Goal: Task Accomplishment & Management: Manage account settings

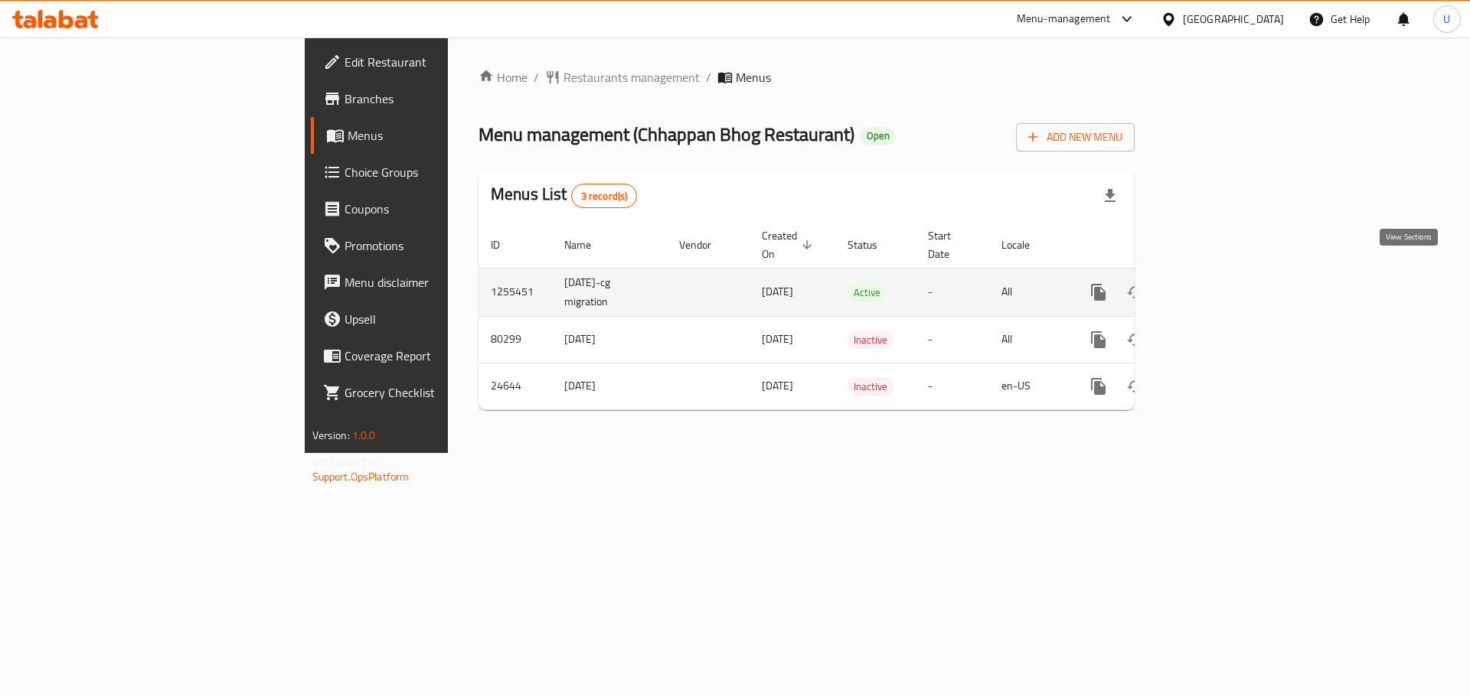
click at [1218, 283] on icon "enhanced table" at bounding box center [1208, 292] width 18 height 18
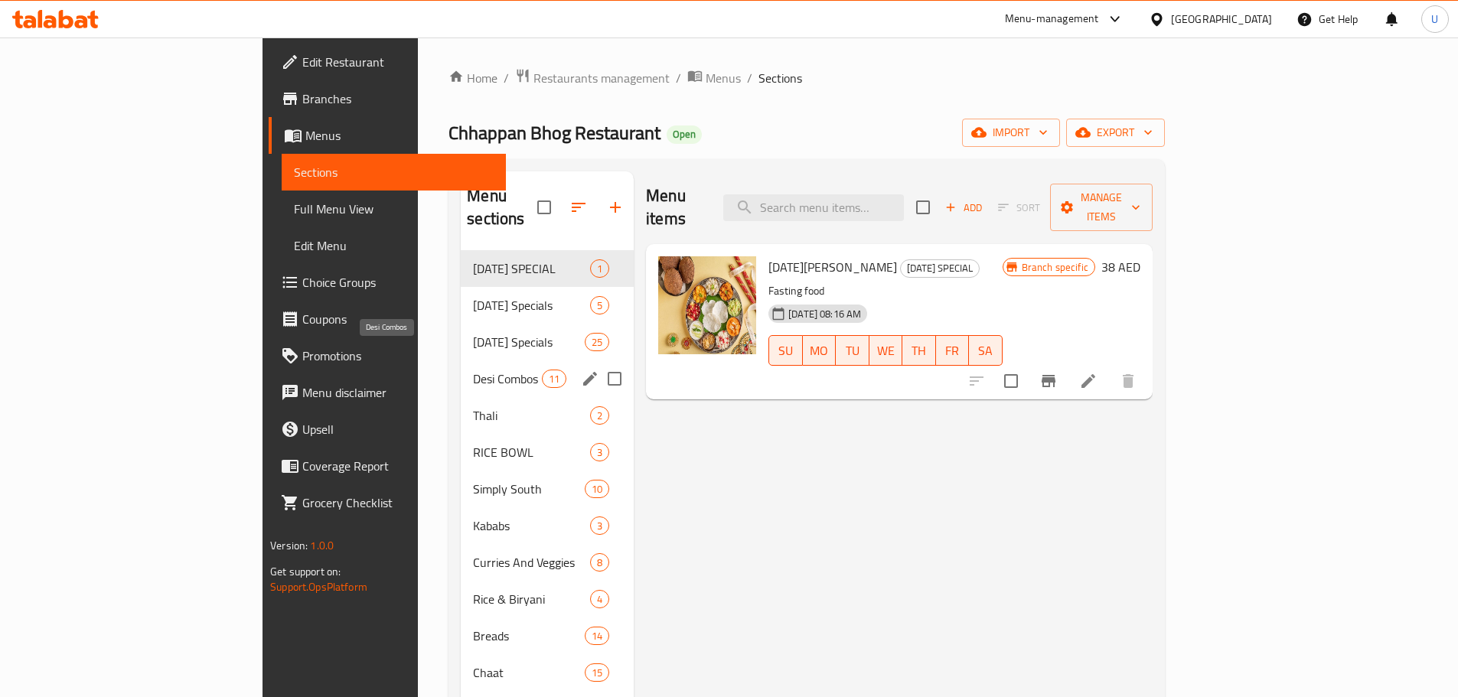
click at [473, 370] on span "Desi Combos" at bounding box center [507, 379] width 69 height 18
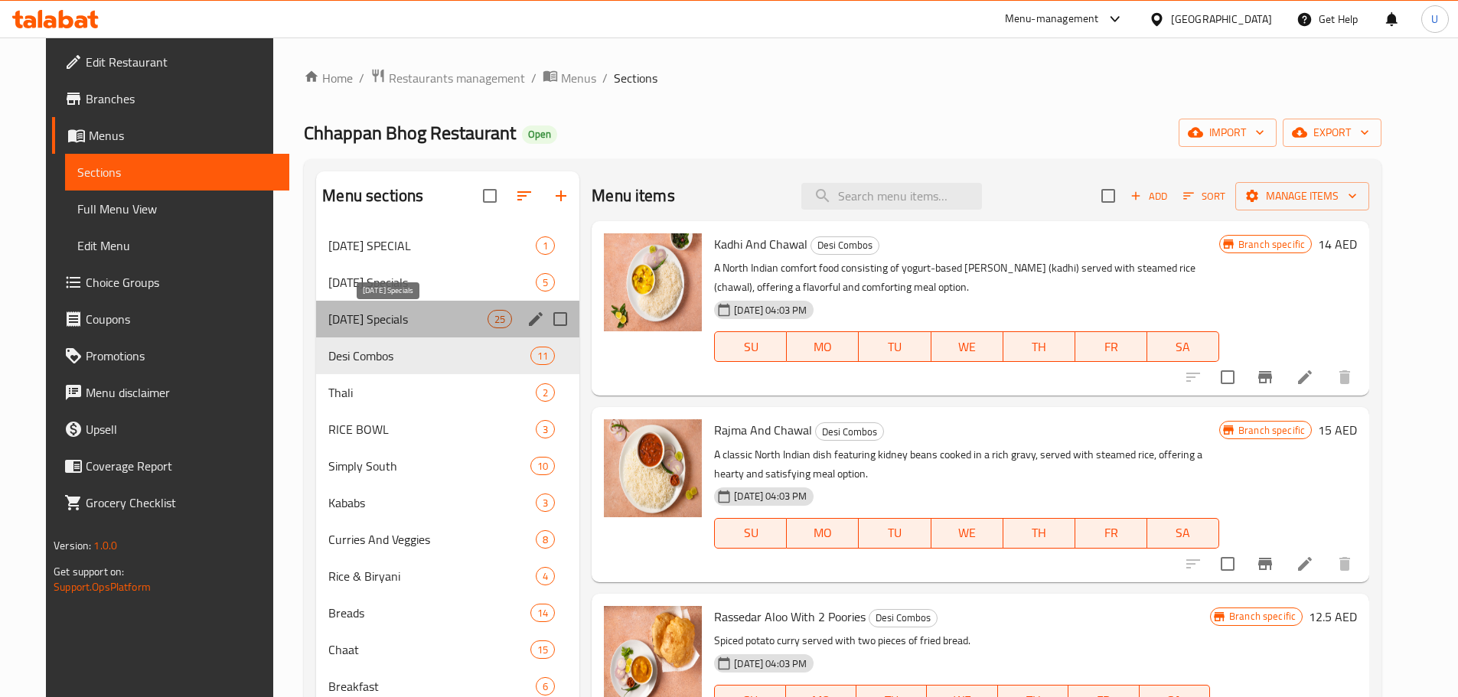
click at [399, 319] on span "[DATE] Specials" at bounding box center [407, 319] width 159 height 18
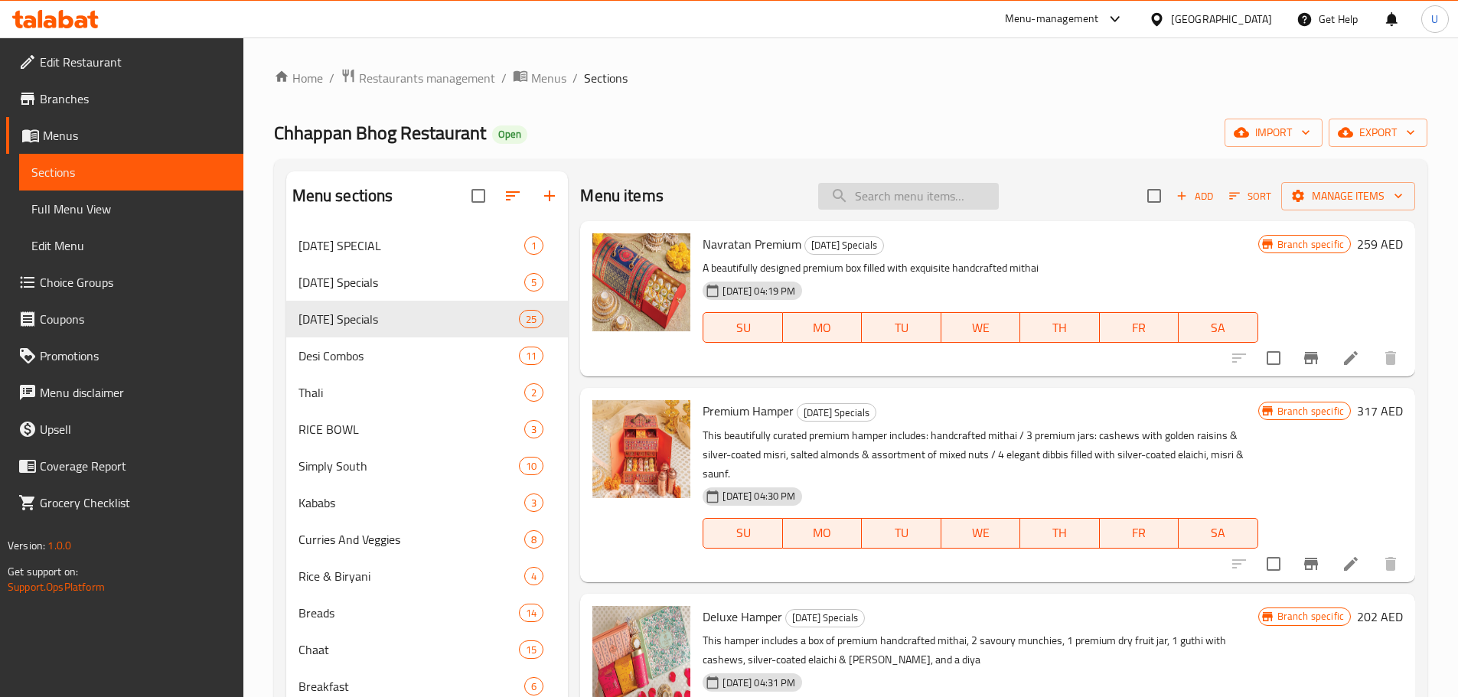
click at [889, 194] on input "search" at bounding box center [908, 196] width 181 height 27
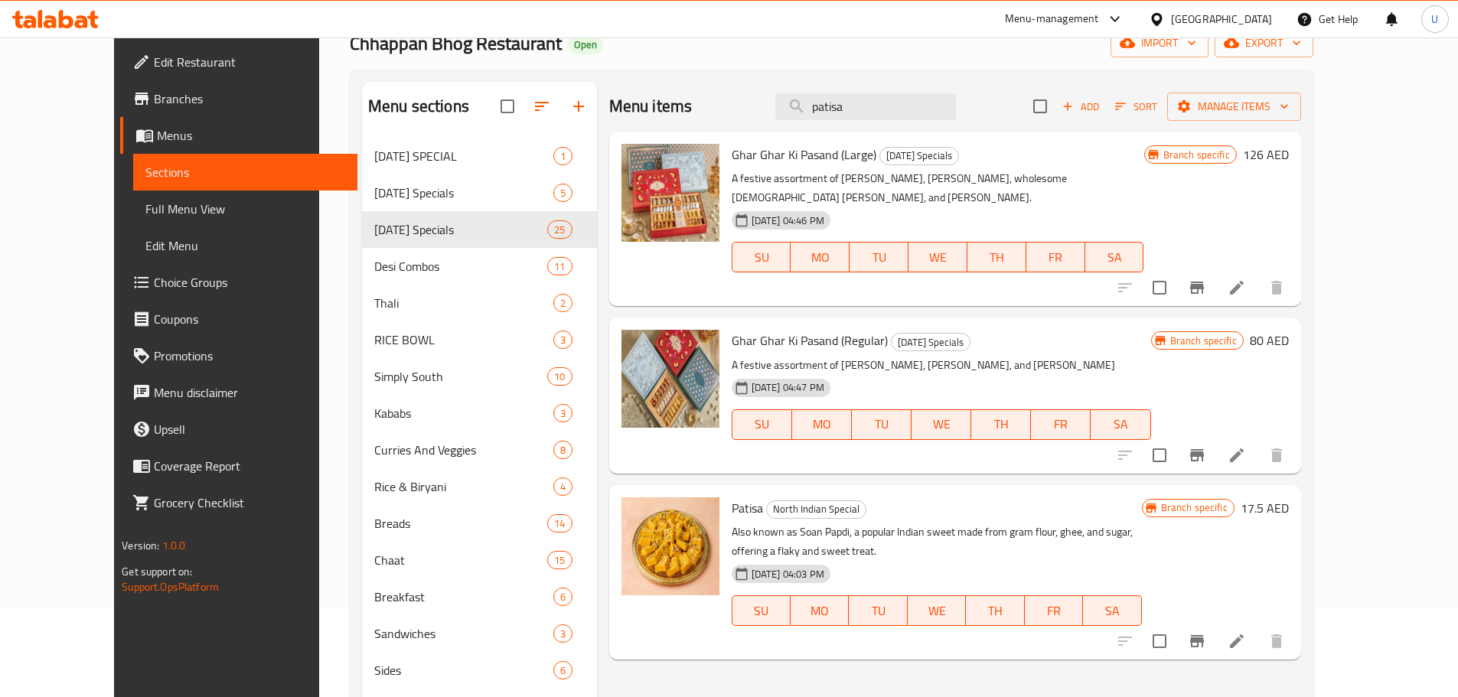
scroll to position [90, 0]
type input "patisa"
click at [1246, 631] on icon at bounding box center [1237, 640] width 18 height 18
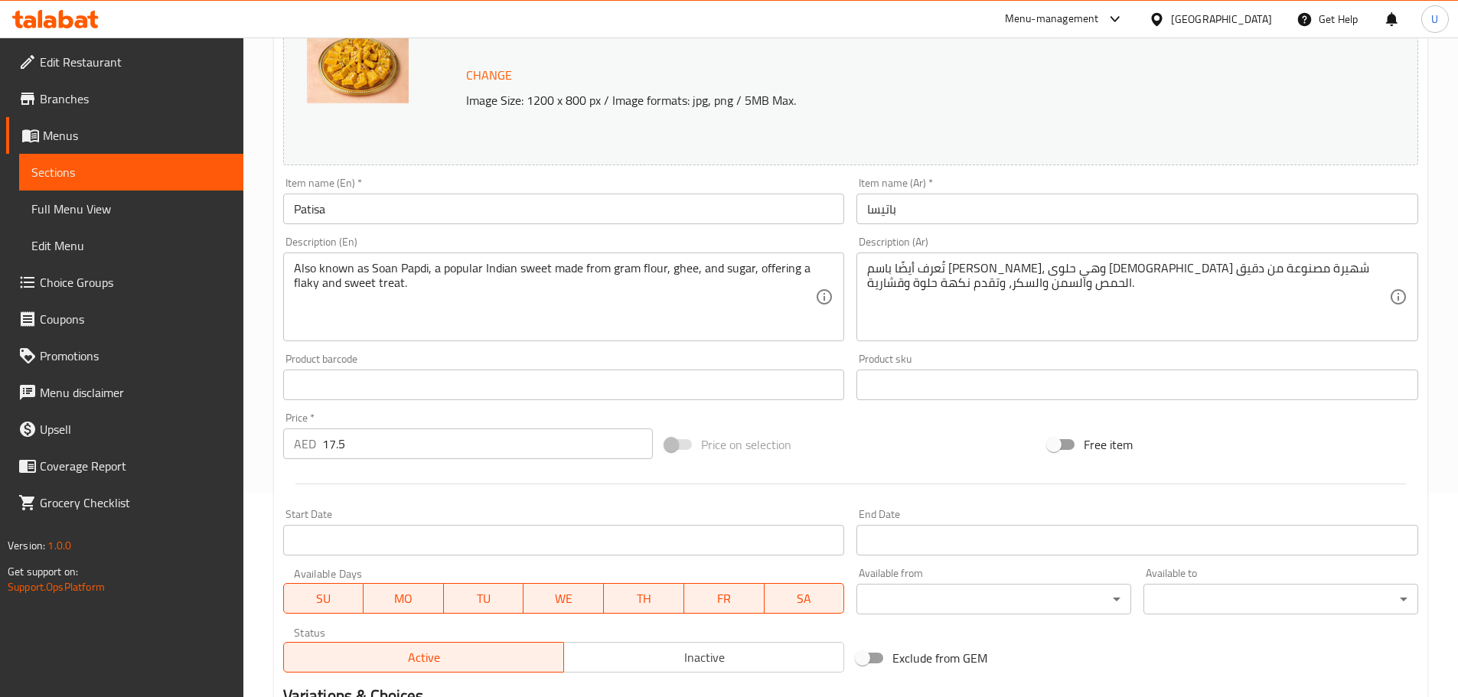
scroll to position [204, 0]
drag, startPoint x: 367, startPoint y: 446, endPoint x: 199, endPoint y: 434, distance: 168.1
click at [199, 434] on div "Edit Restaurant Branches Menus Sections Full Menu View Edit Menu Choice Groups …" at bounding box center [729, 366] width 1458 height 1066
type input "23"
click at [388, 470] on div at bounding box center [850, 484] width 1147 height 38
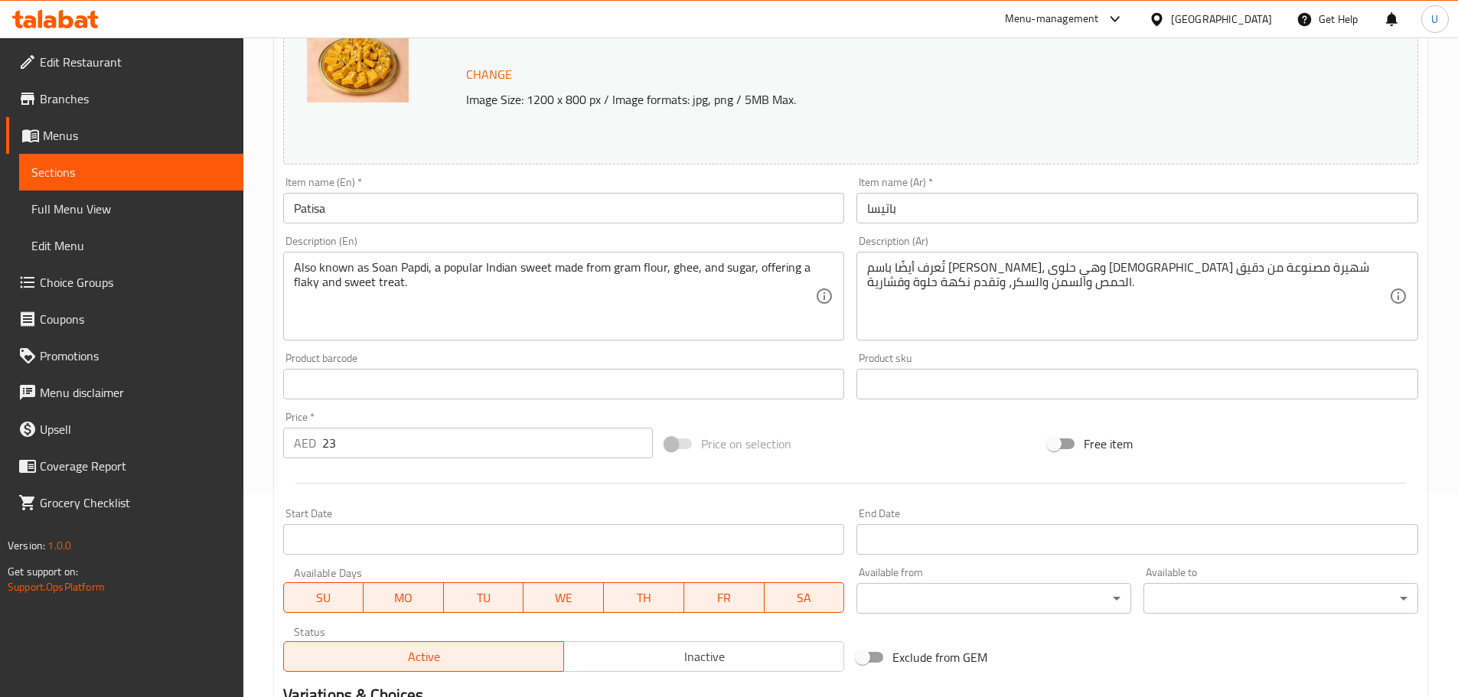
scroll to position [406, 0]
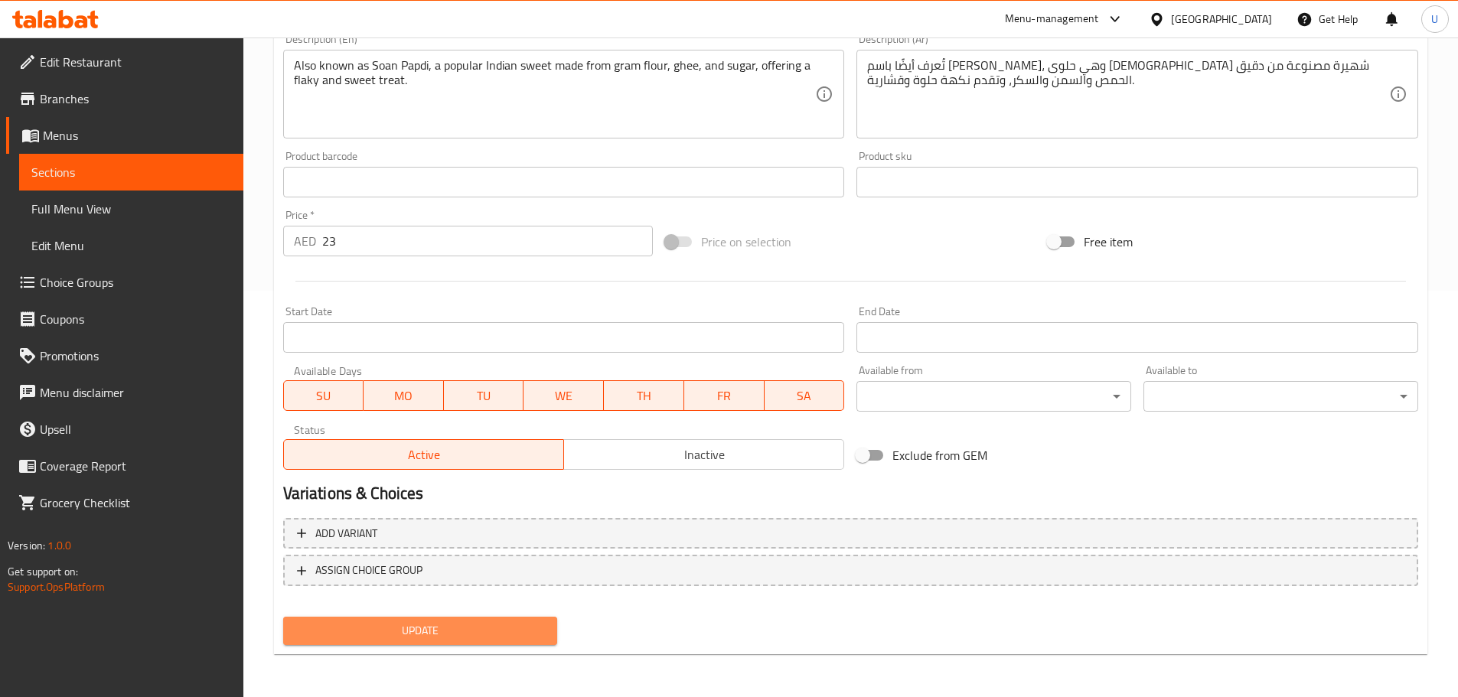
click at [421, 634] on span "Update" at bounding box center [420, 631] width 250 height 19
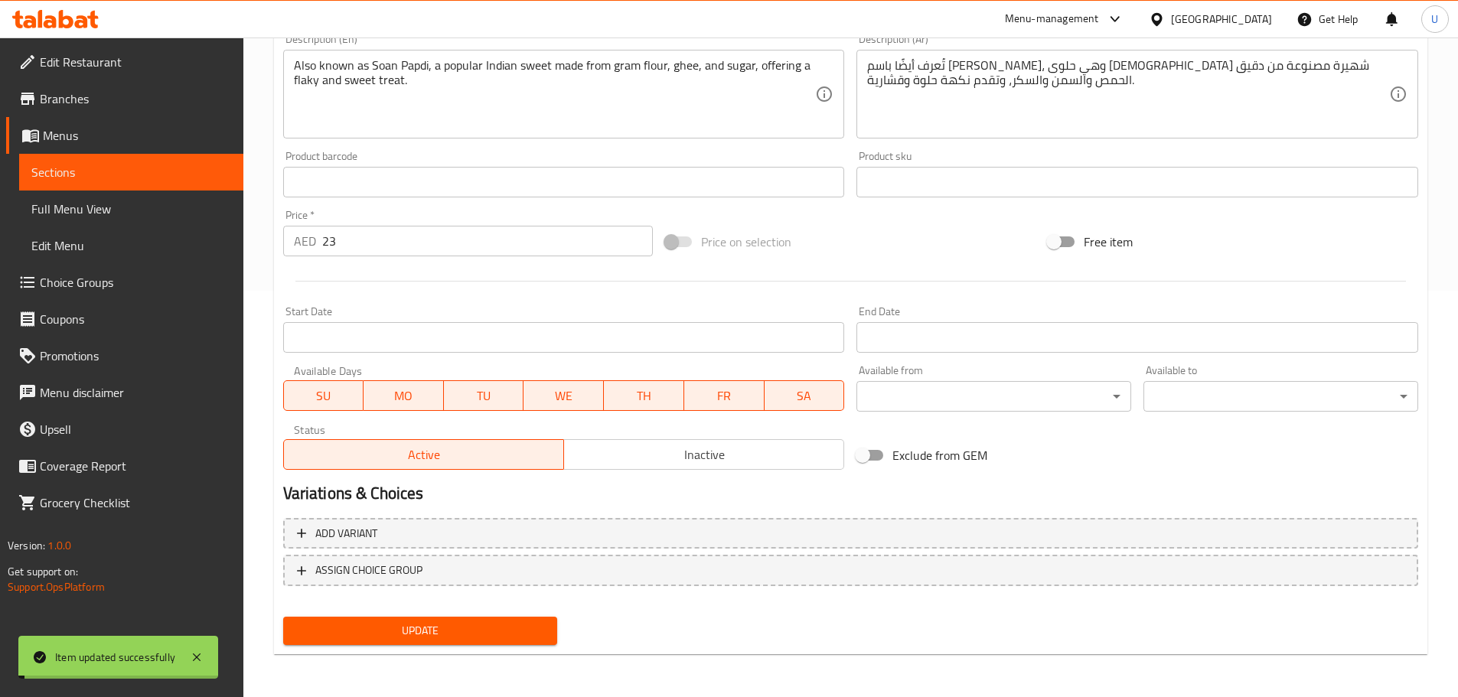
scroll to position [0, 0]
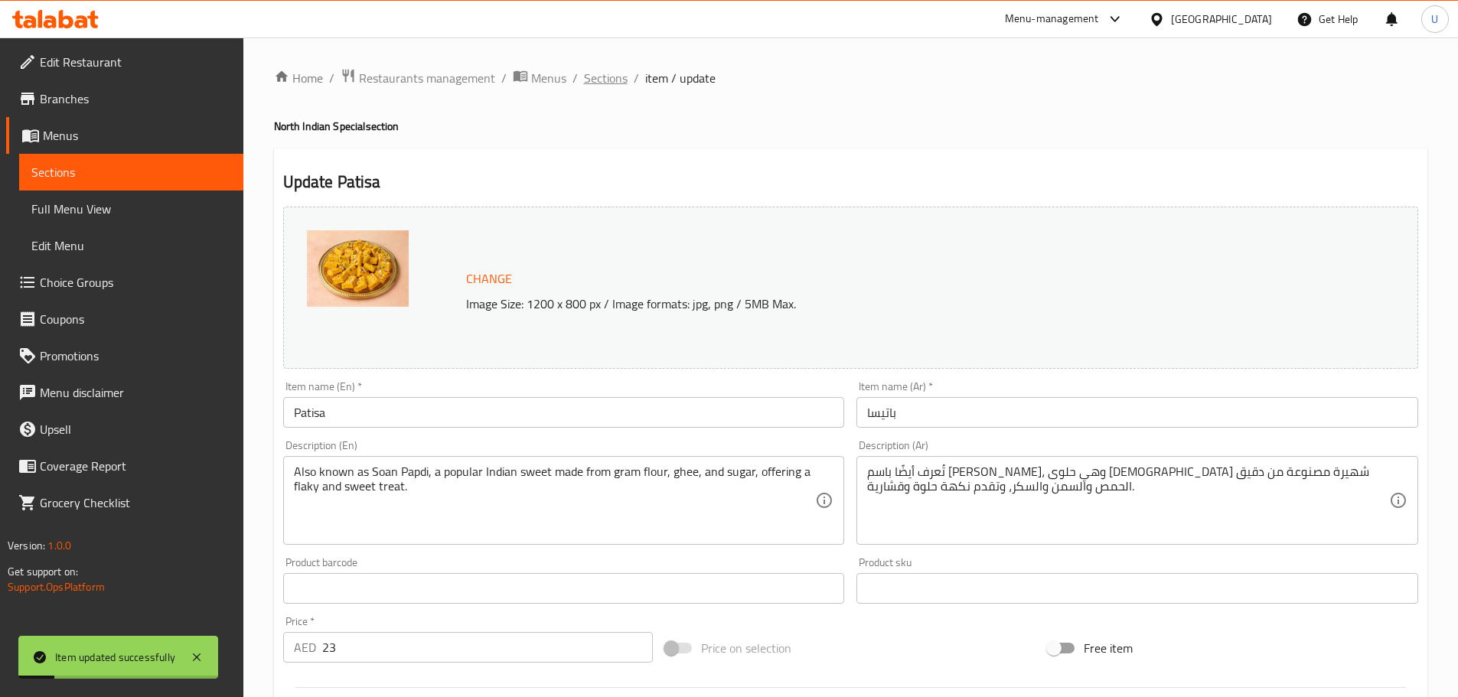
click at [616, 77] on span "Sections" at bounding box center [606, 78] width 44 height 18
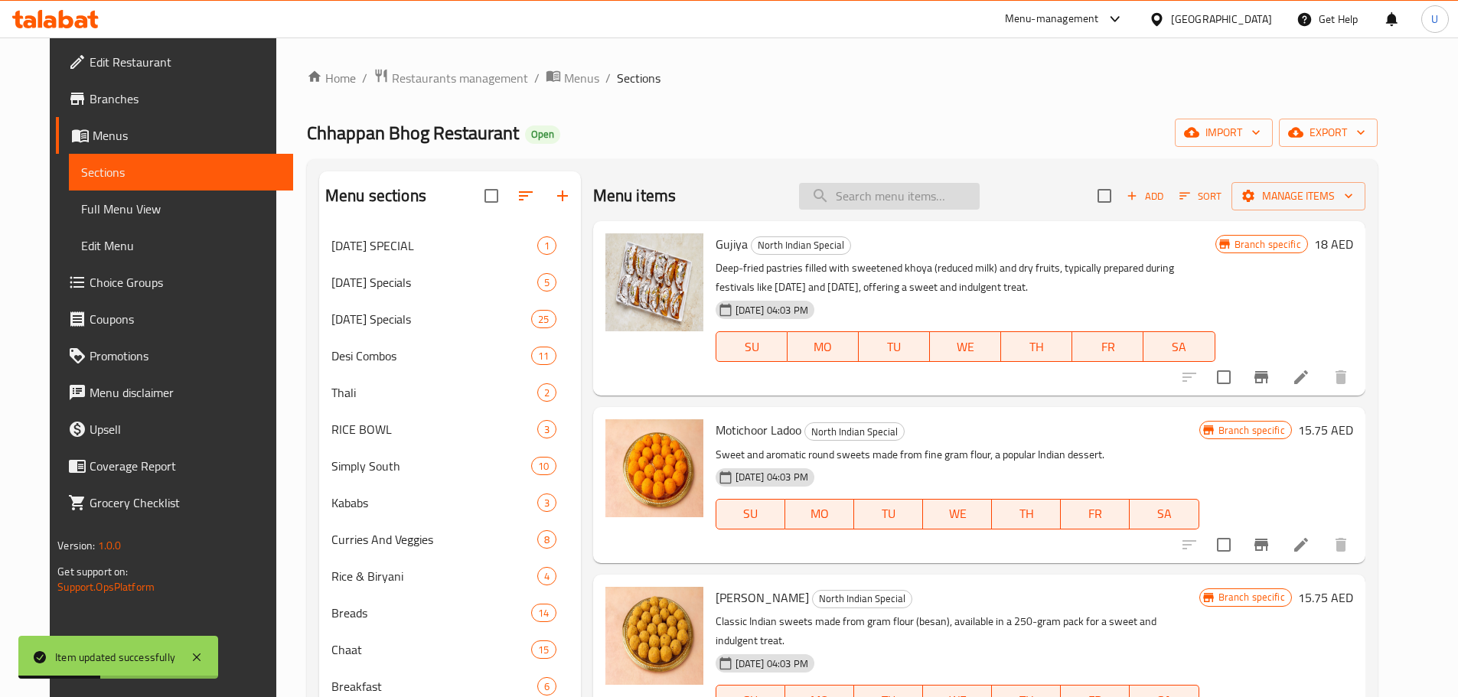
click at [887, 201] on input "search" at bounding box center [889, 196] width 181 height 27
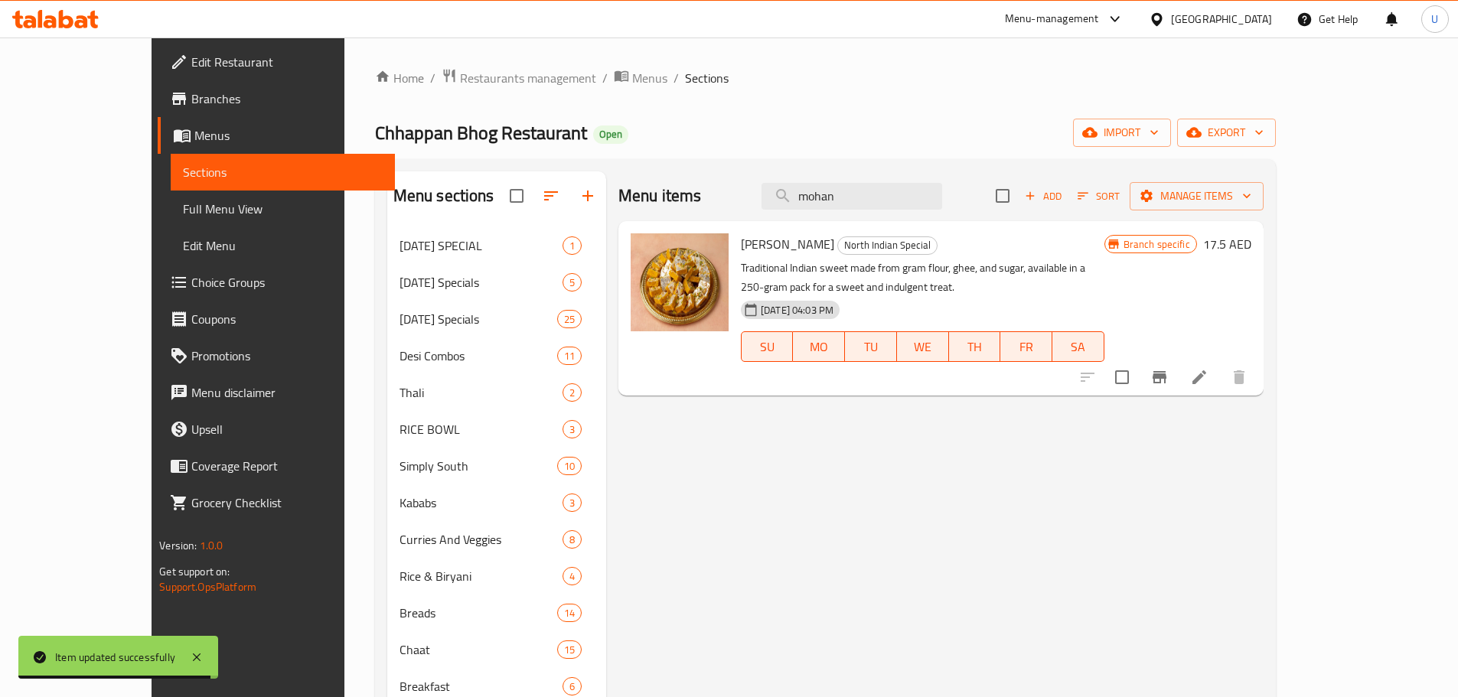
type input "mohan"
click at [1209, 386] on icon at bounding box center [1199, 377] width 18 height 18
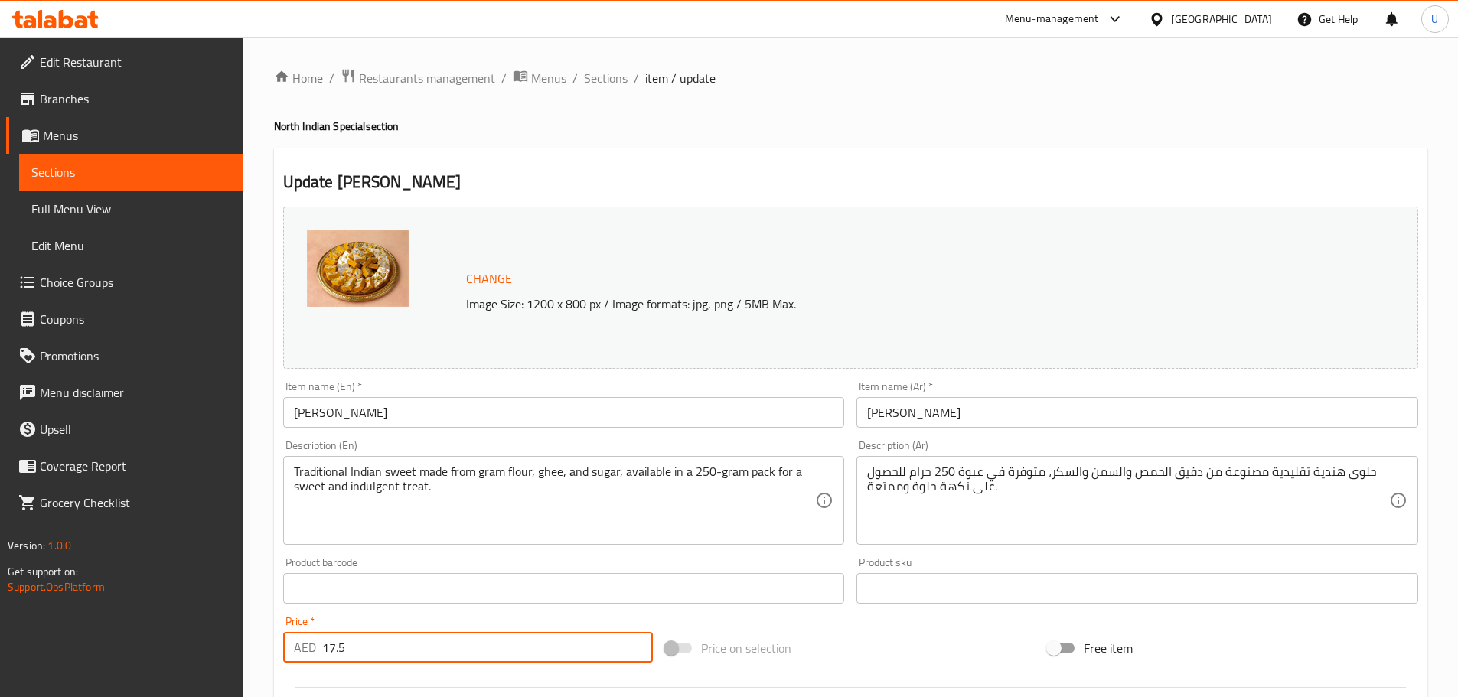
drag, startPoint x: 352, startPoint y: 641, endPoint x: 292, endPoint y: 639, distance: 59.7
click at [292, 639] on div "AED 17.5 Price *" at bounding box center [468, 647] width 370 height 31
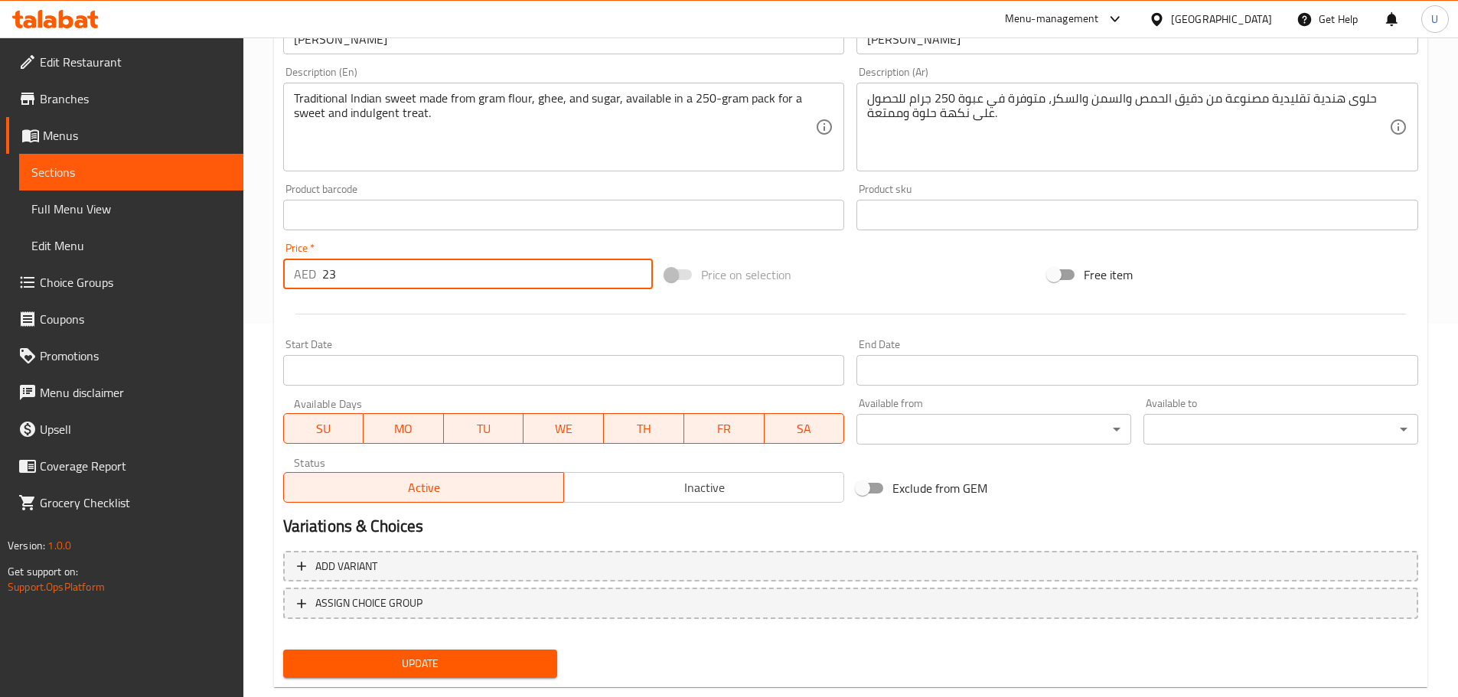
scroll to position [406, 0]
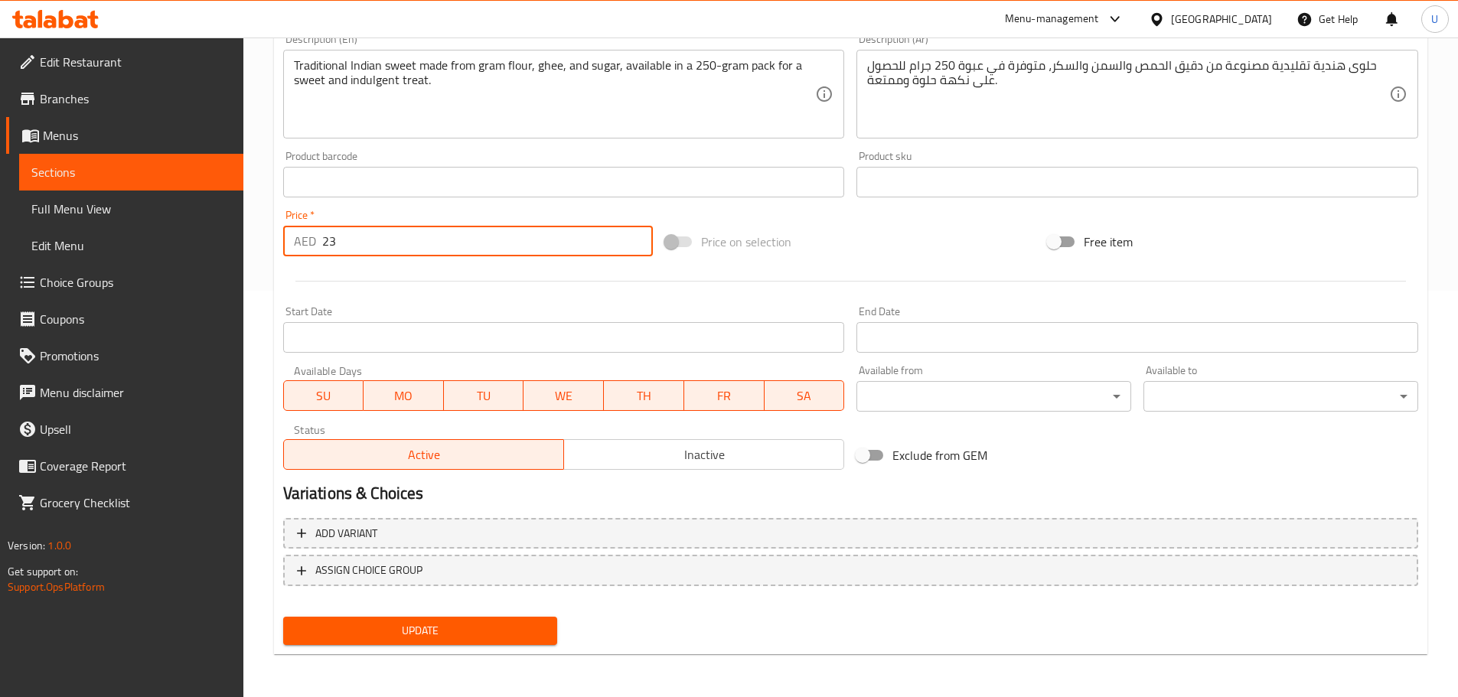
type input "23"
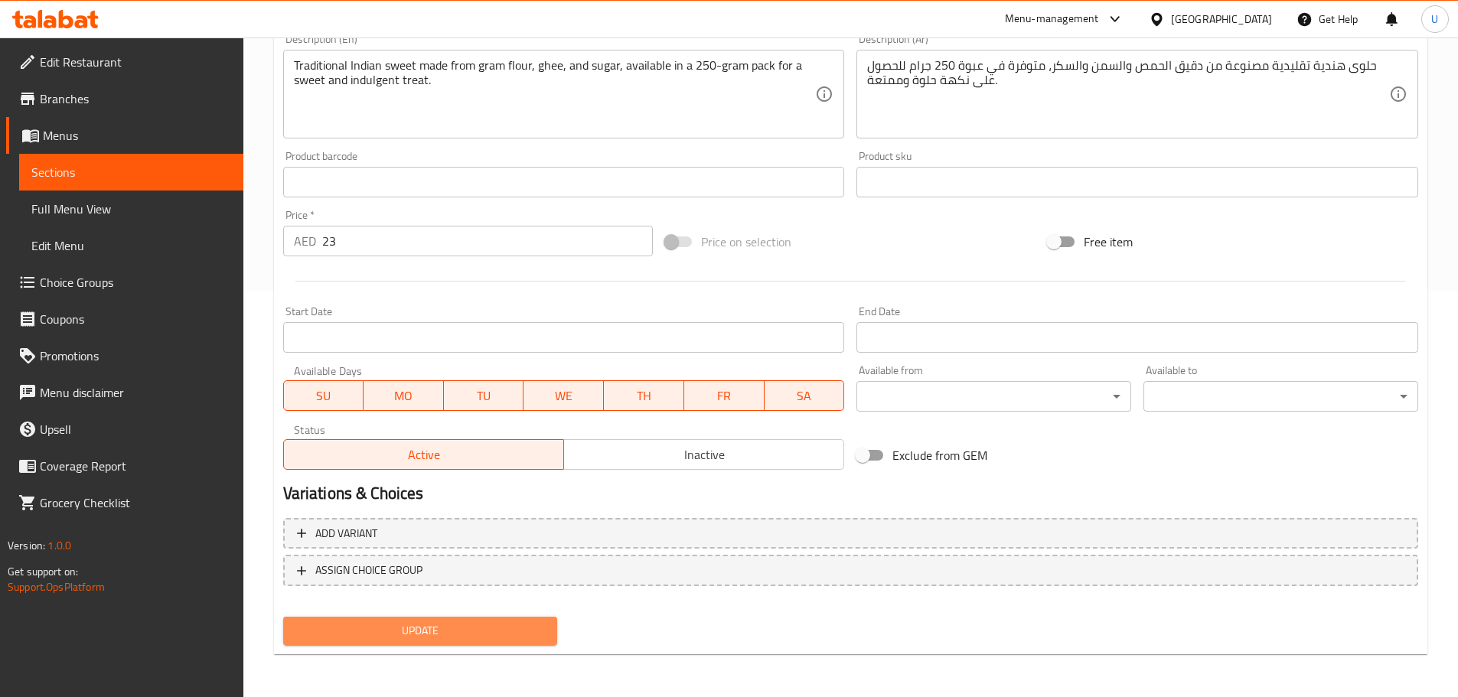
click at [420, 625] on span "Update" at bounding box center [420, 631] width 250 height 19
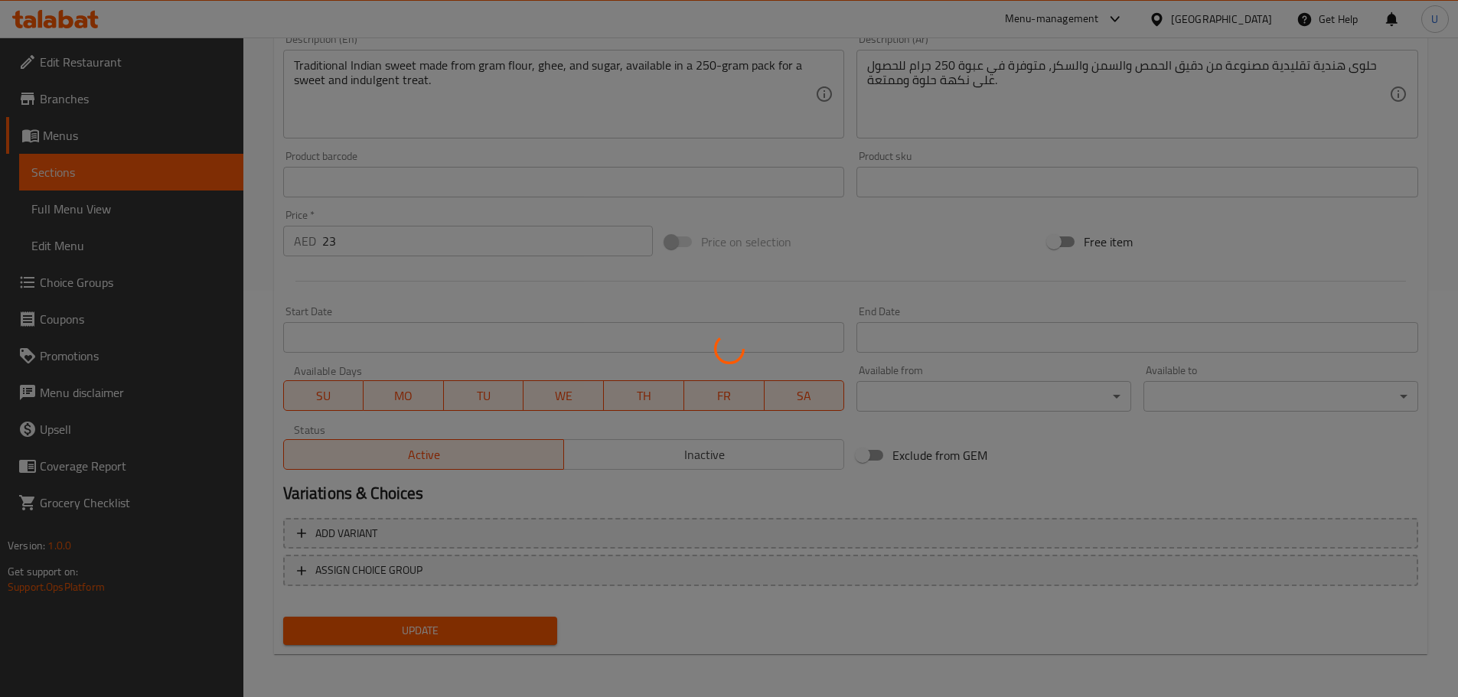
scroll to position [0, 0]
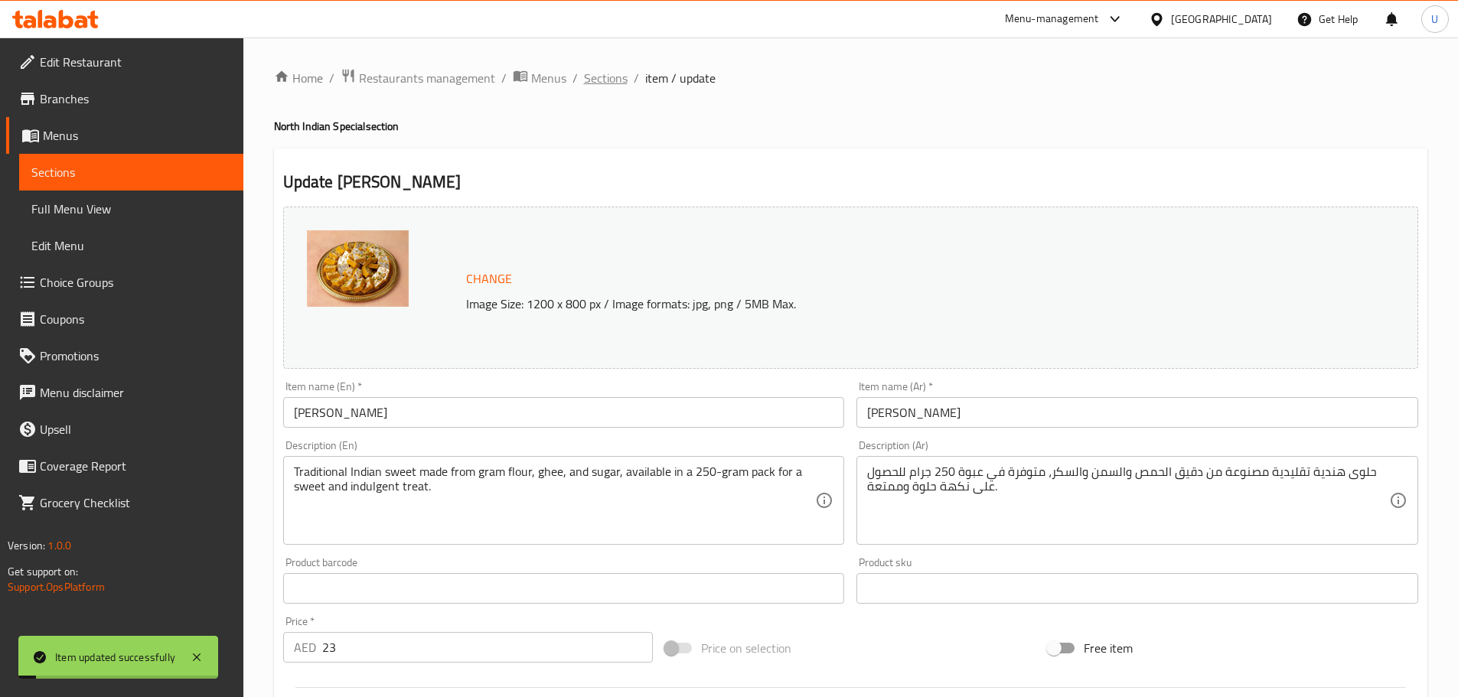
click at [605, 81] on span "Sections" at bounding box center [606, 78] width 44 height 18
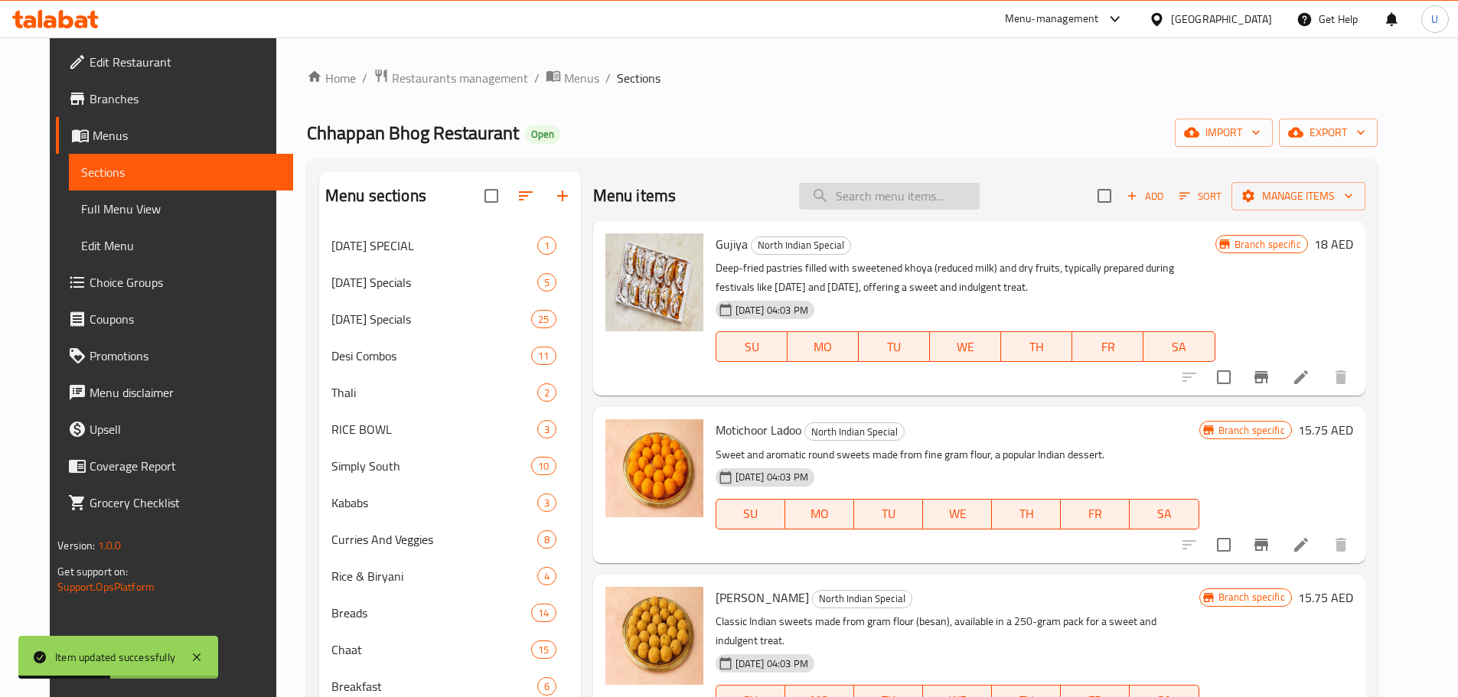
click at [946, 205] on input "search" at bounding box center [889, 196] width 181 height 27
type input "o"
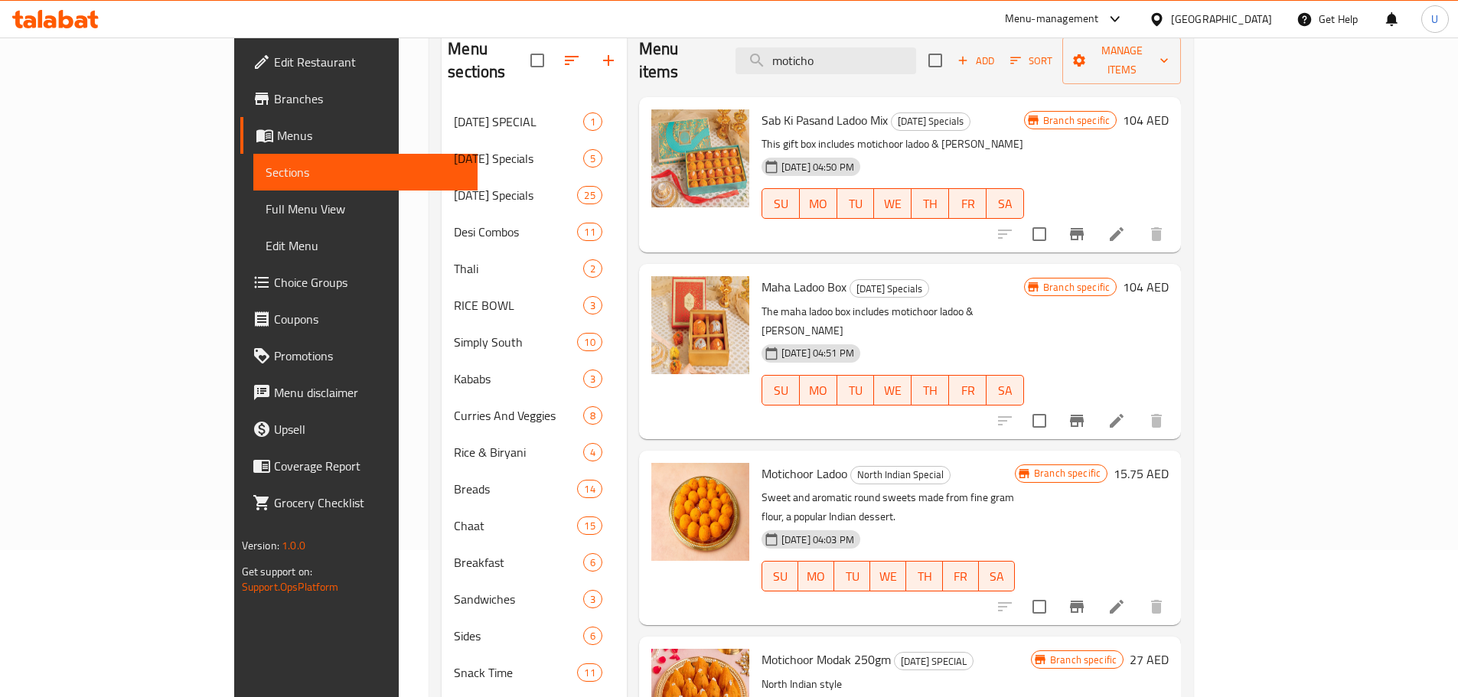
scroll to position [146, 0]
type input "moticho"
click at [1126, 599] on icon at bounding box center [1117, 608] width 18 height 18
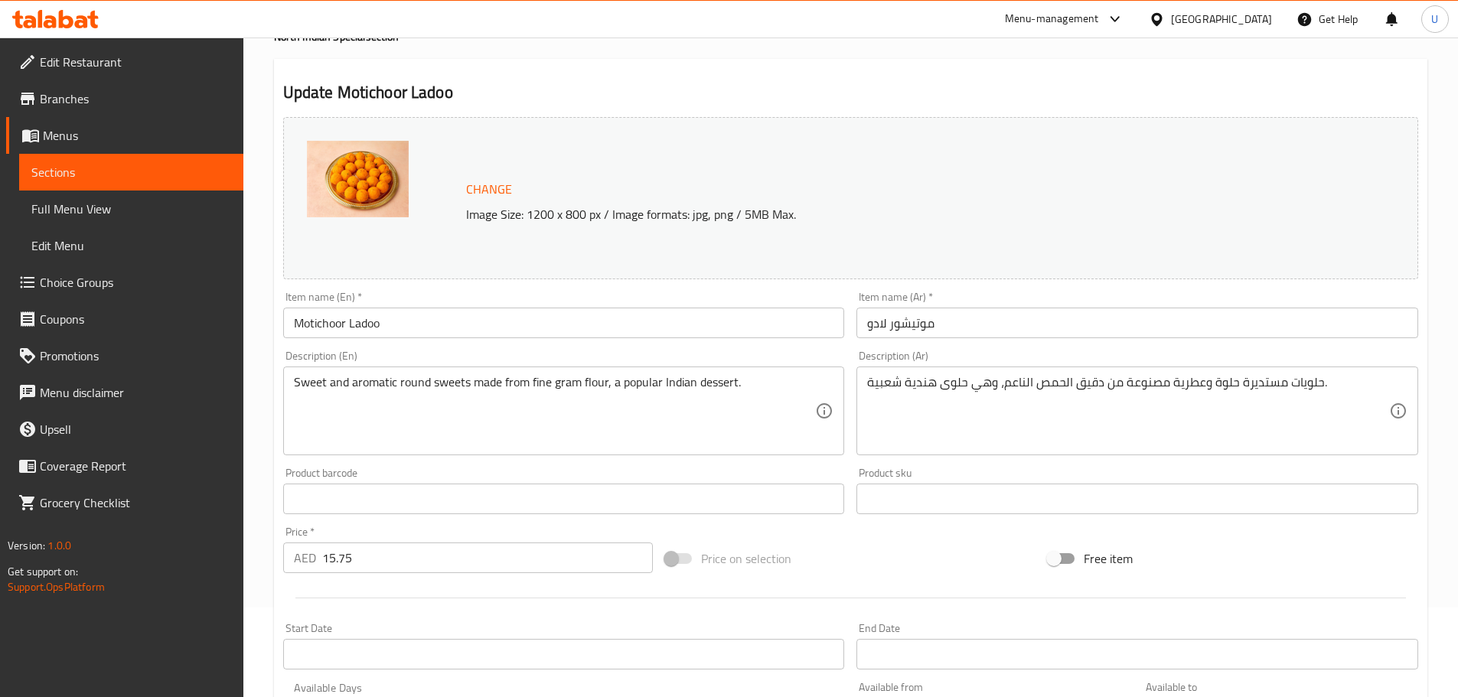
scroll to position [90, 0]
click at [450, 573] on div "Price   * AED 15.75 Price *" at bounding box center [468, 549] width 383 height 59
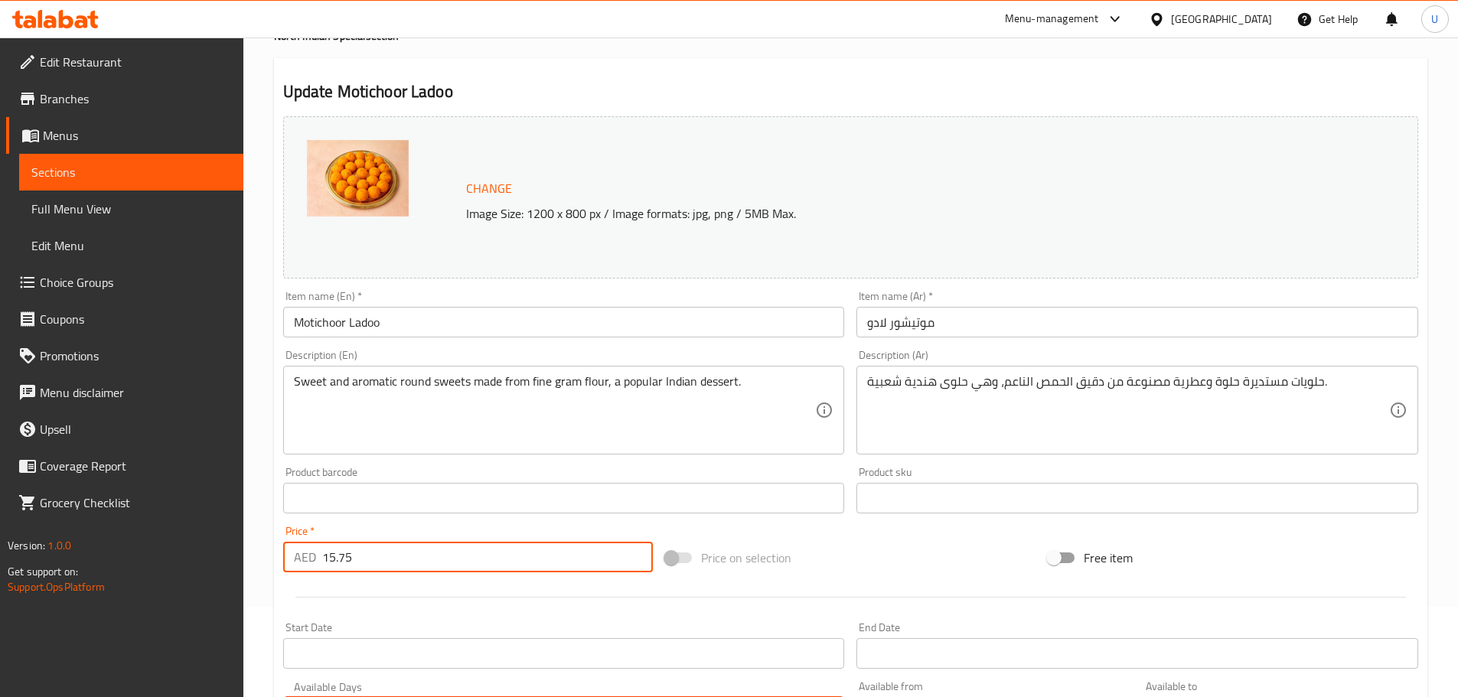
drag, startPoint x: 443, startPoint y: 569, endPoint x: 240, endPoint y: 556, distance: 204.1
click at [240, 556] on div "Edit Restaurant Branches Menus Sections Full Menu View Edit Menu Choice Groups …" at bounding box center [729, 480] width 1458 height 1066
type input "20.25"
click at [452, 582] on div at bounding box center [850, 598] width 1147 height 38
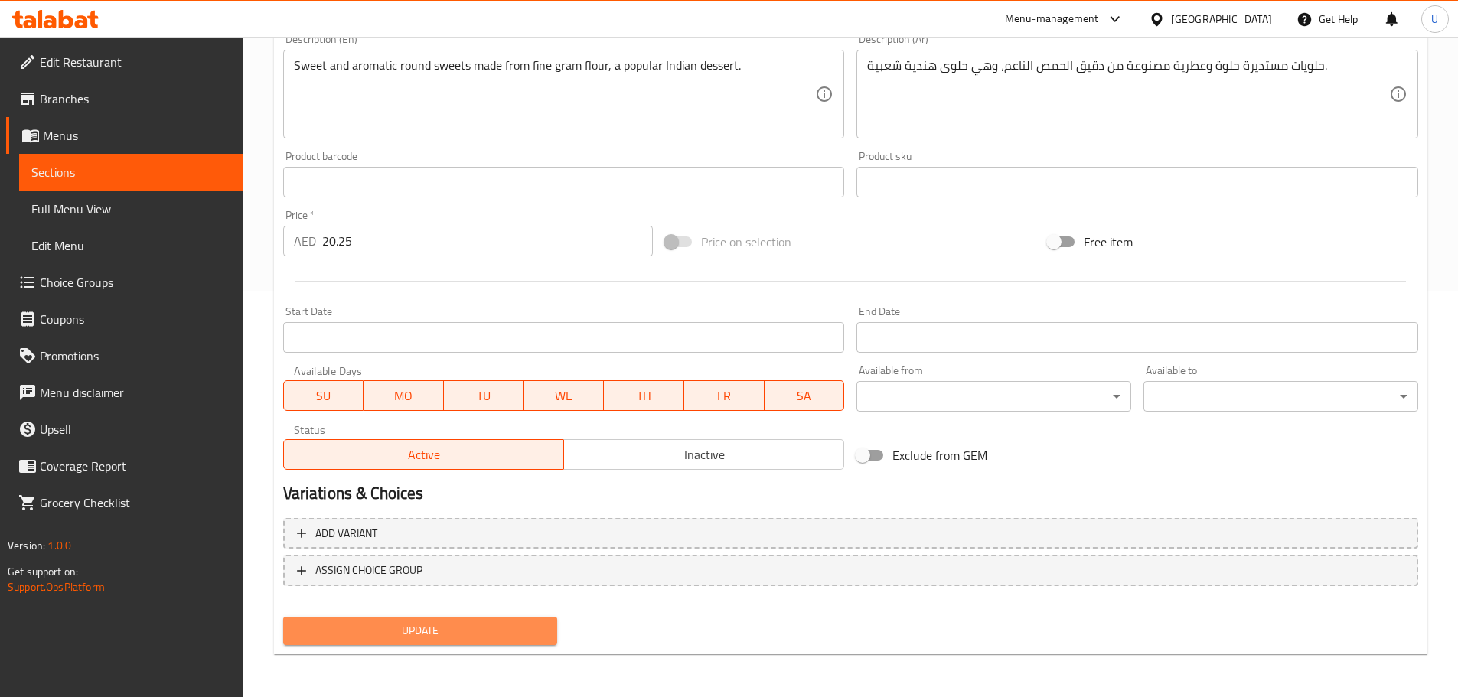
click at [419, 622] on span "Update" at bounding box center [420, 631] width 250 height 19
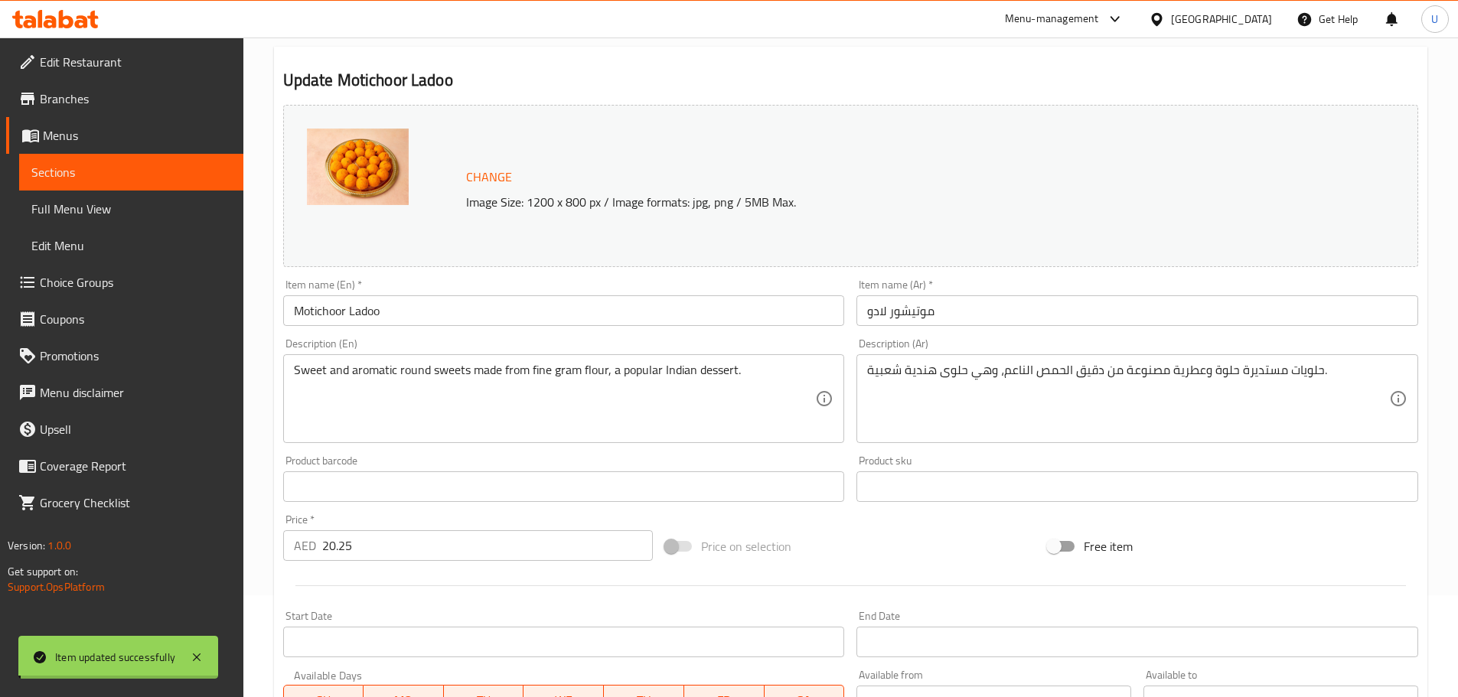
scroll to position [0, 0]
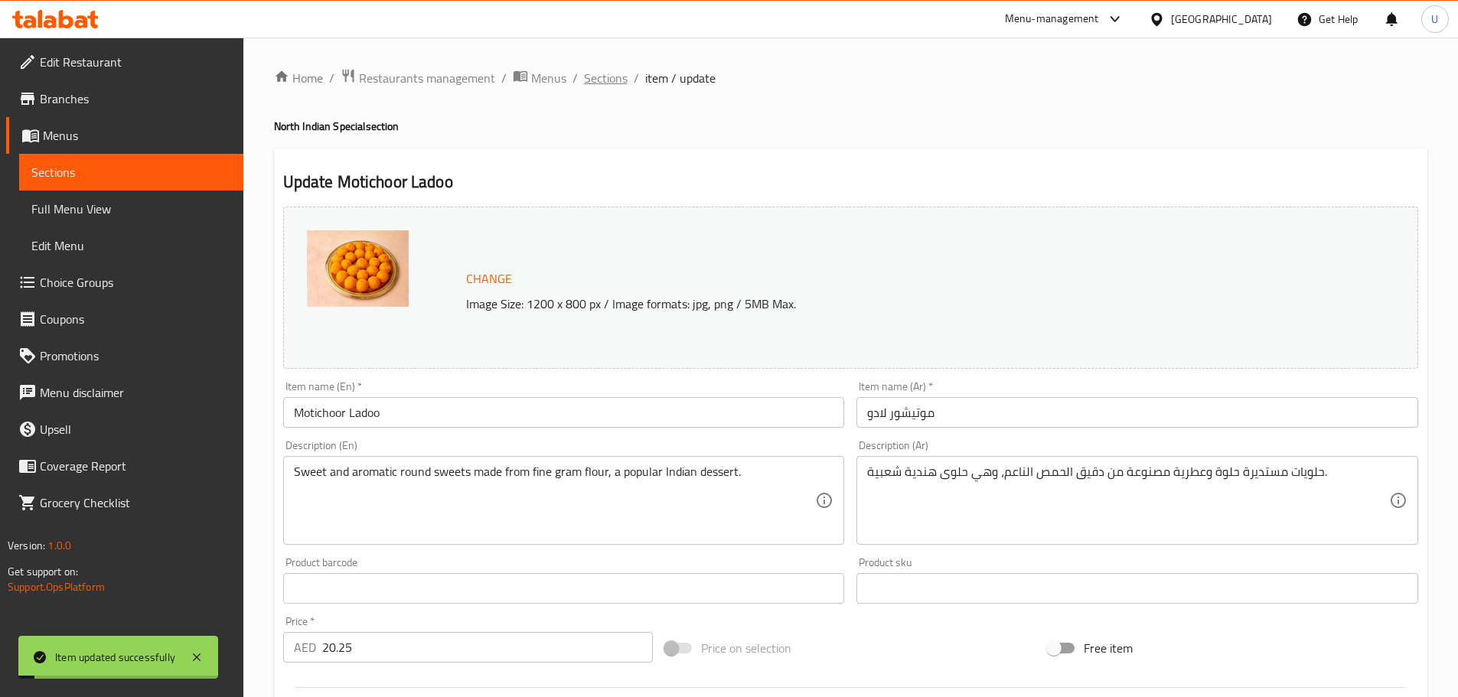
click at [613, 75] on span "Sections" at bounding box center [606, 78] width 44 height 18
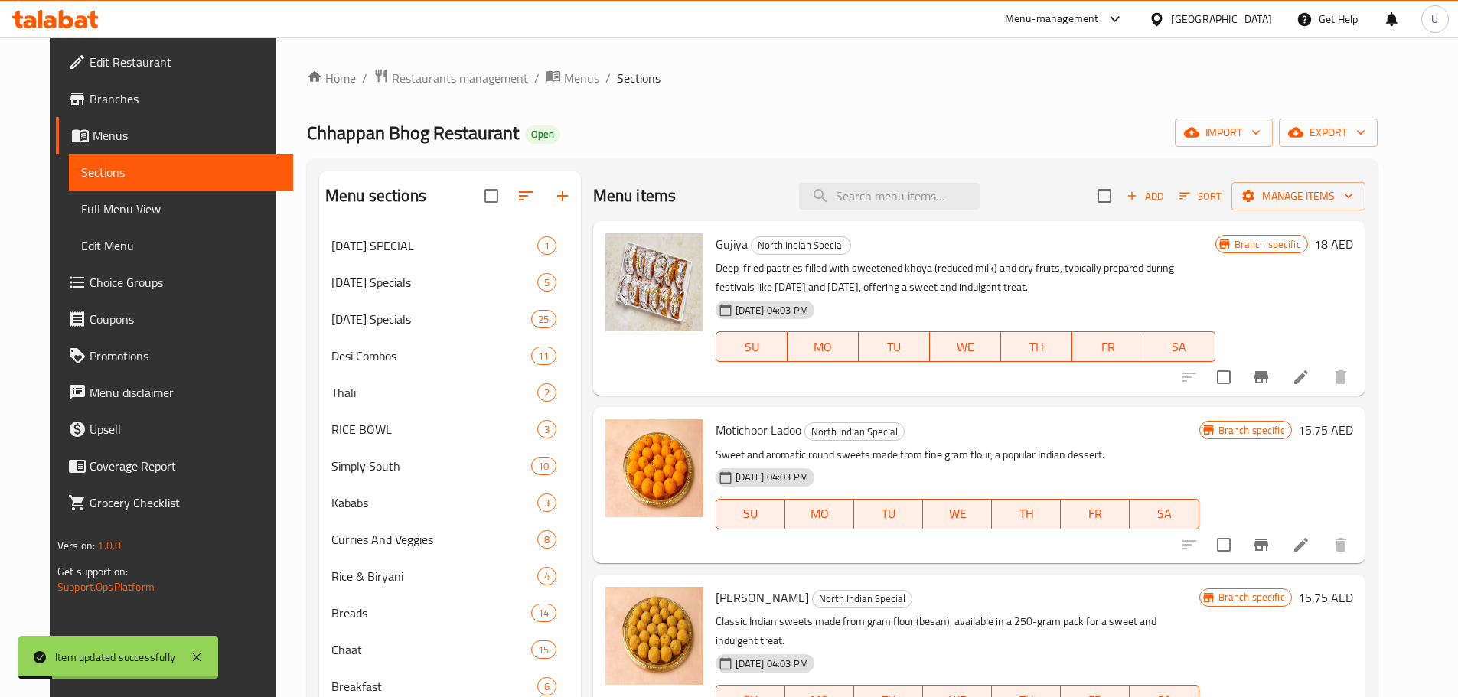
click at [851, 181] on div "Menu items Add Sort Manage items" at bounding box center [979, 196] width 772 height 50
click at [855, 189] on input "search" at bounding box center [889, 196] width 181 height 27
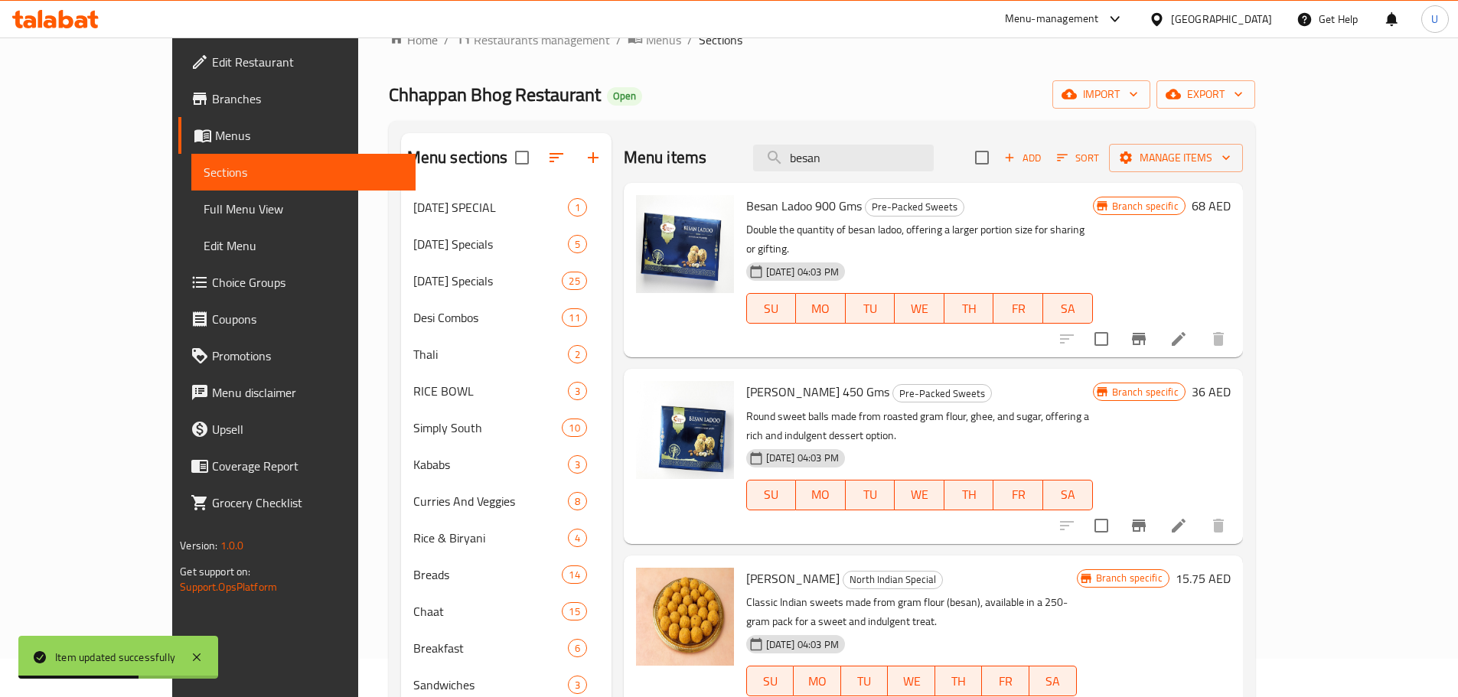
scroll to position [39, 0]
type input "besan"
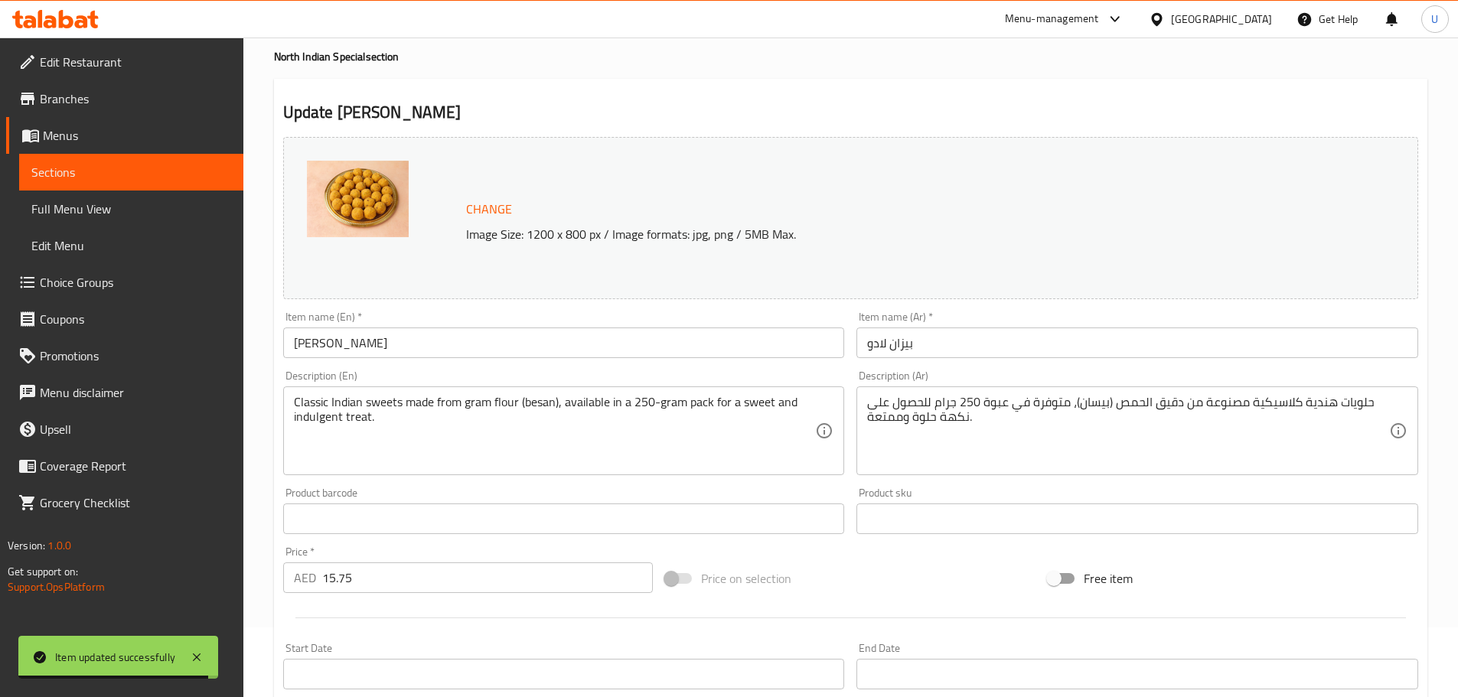
scroll to position [70, 0]
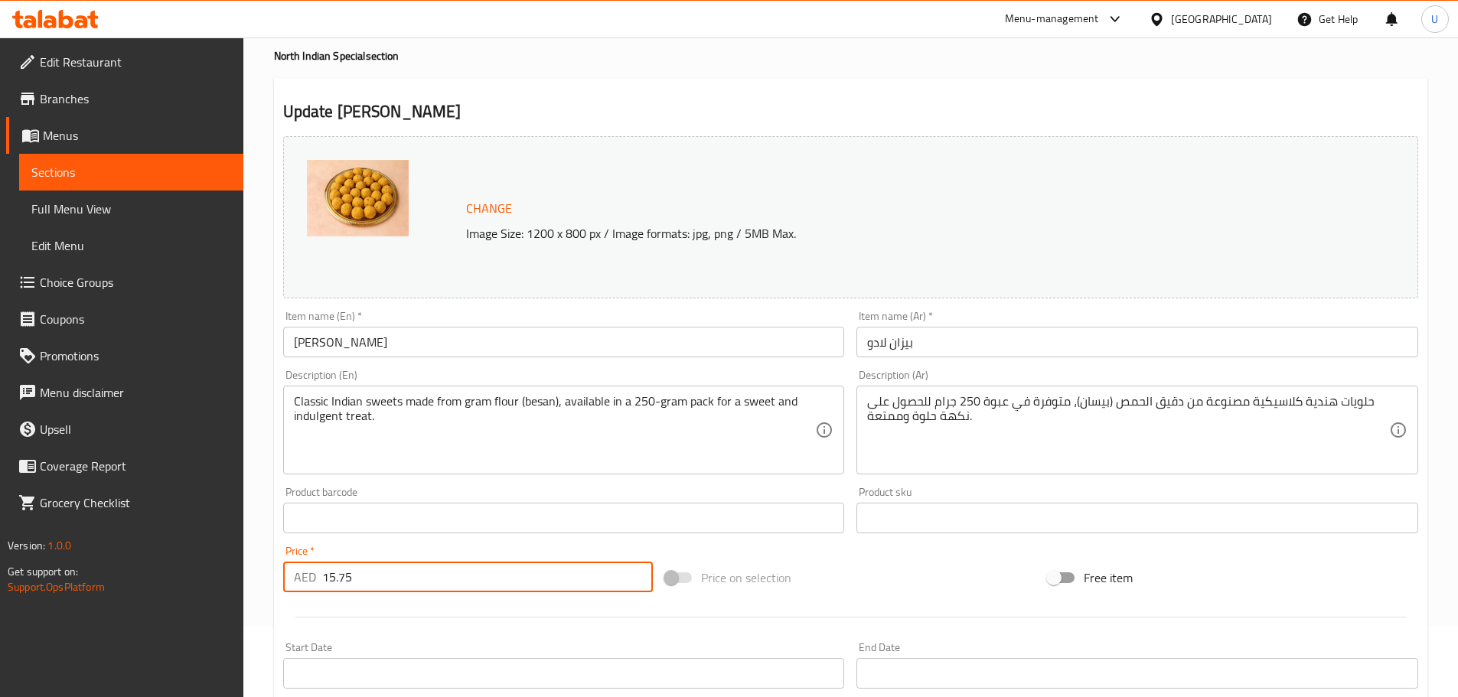
drag, startPoint x: 403, startPoint y: 582, endPoint x: 274, endPoint y: 587, distance: 129.5
click at [274, 587] on div "Update Besan Ladoo Change Image Size: 1200 x 800 px / Image formats: jpg, png /…" at bounding box center [850, 534] width 1153 height 913
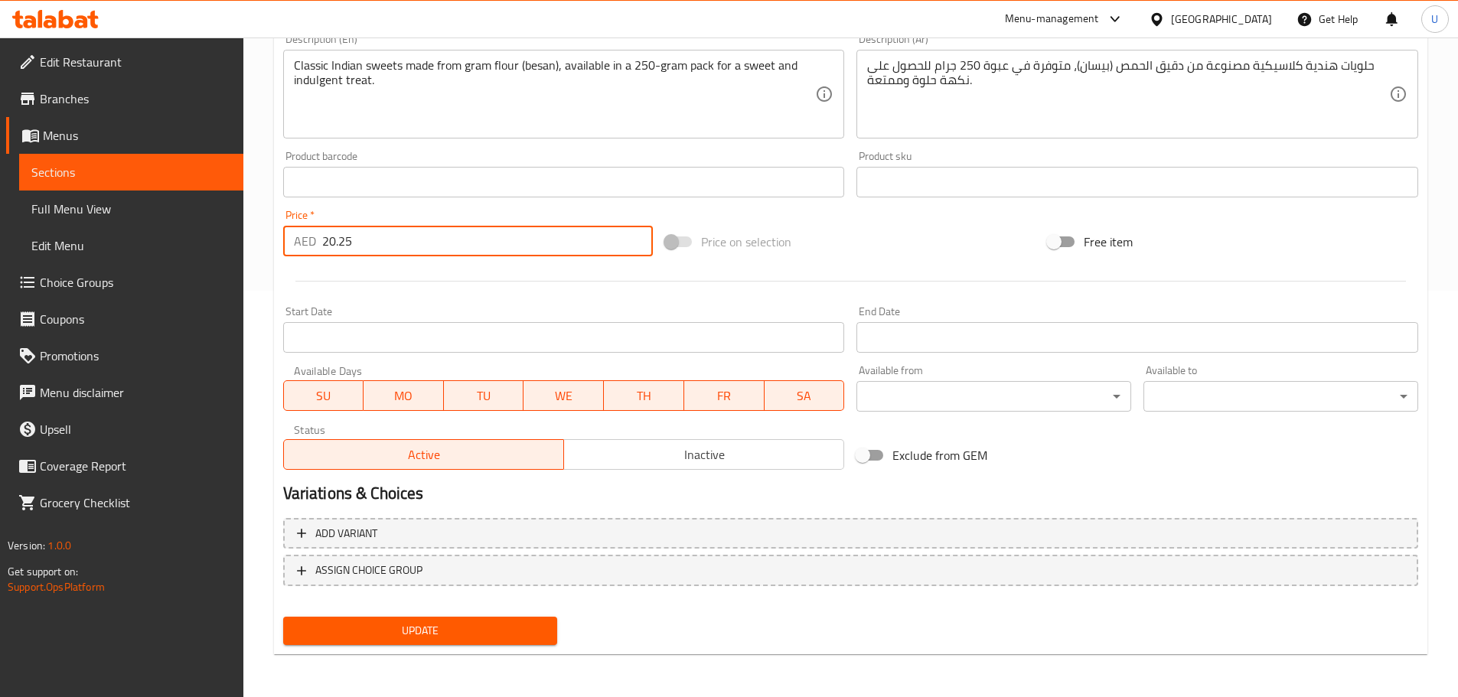
type input "20.25"
click at [386, 625] on span "Update" at bounding box center [420, 631] width 250 height 19
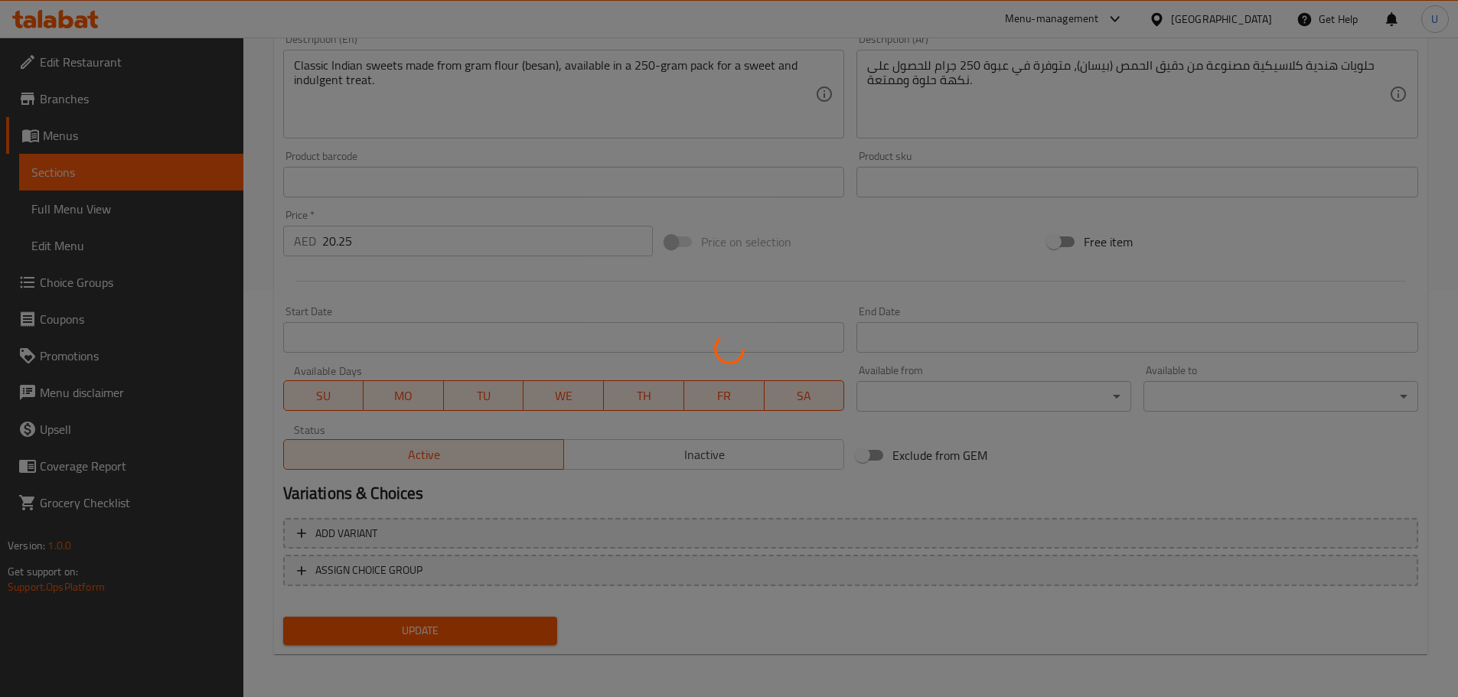
scroll to position [0, 0]
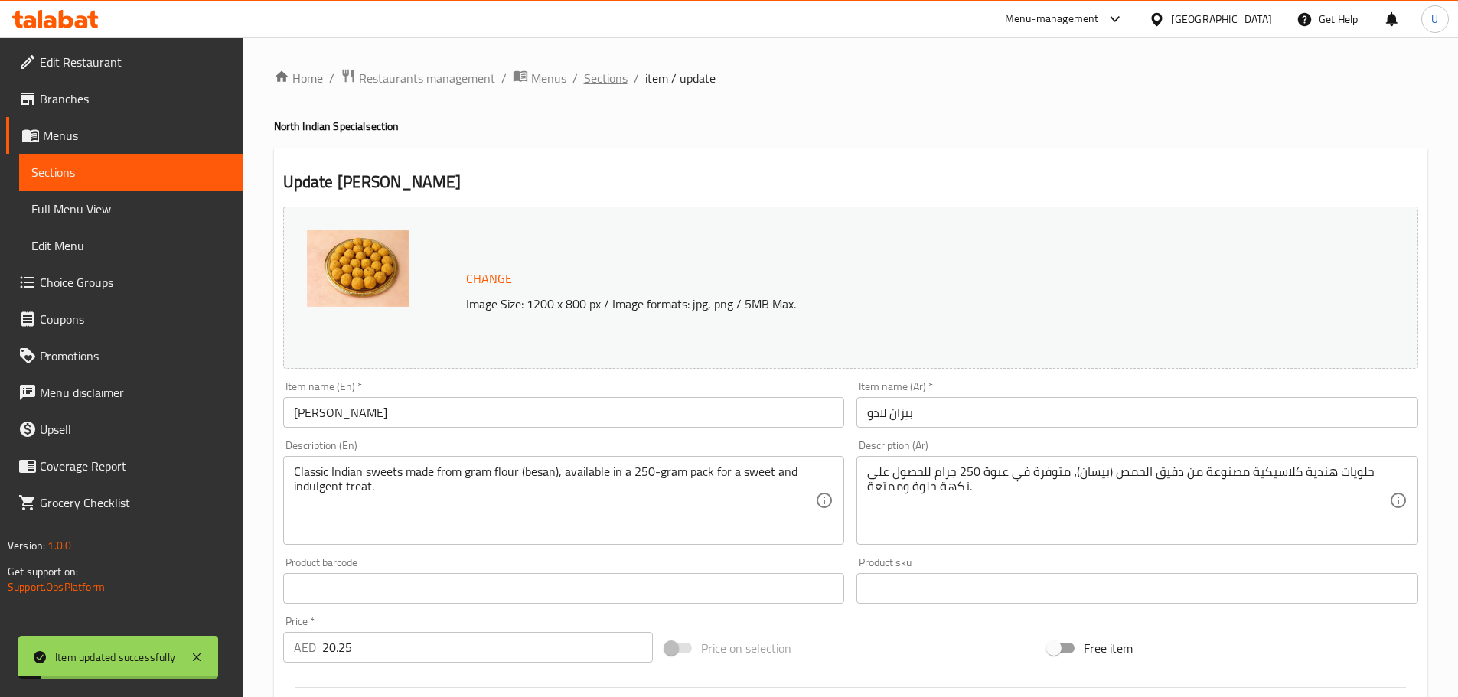
click at [605, 79] on span "Sections" at bounding box center [606, 78] width 44 height 18
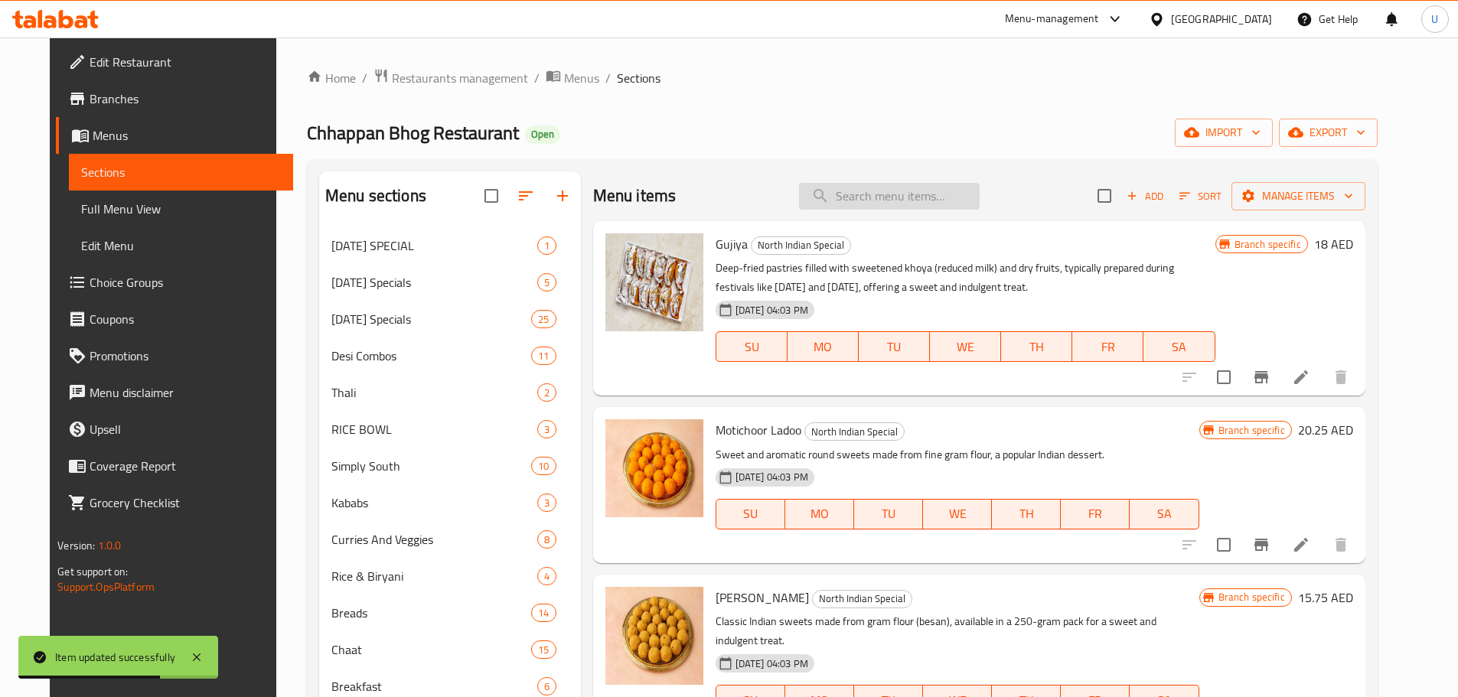
click at [858, 183] on input "search" at bounding box center [889, 196] width 181 height 27
paste input "[PERSON_NAME]"
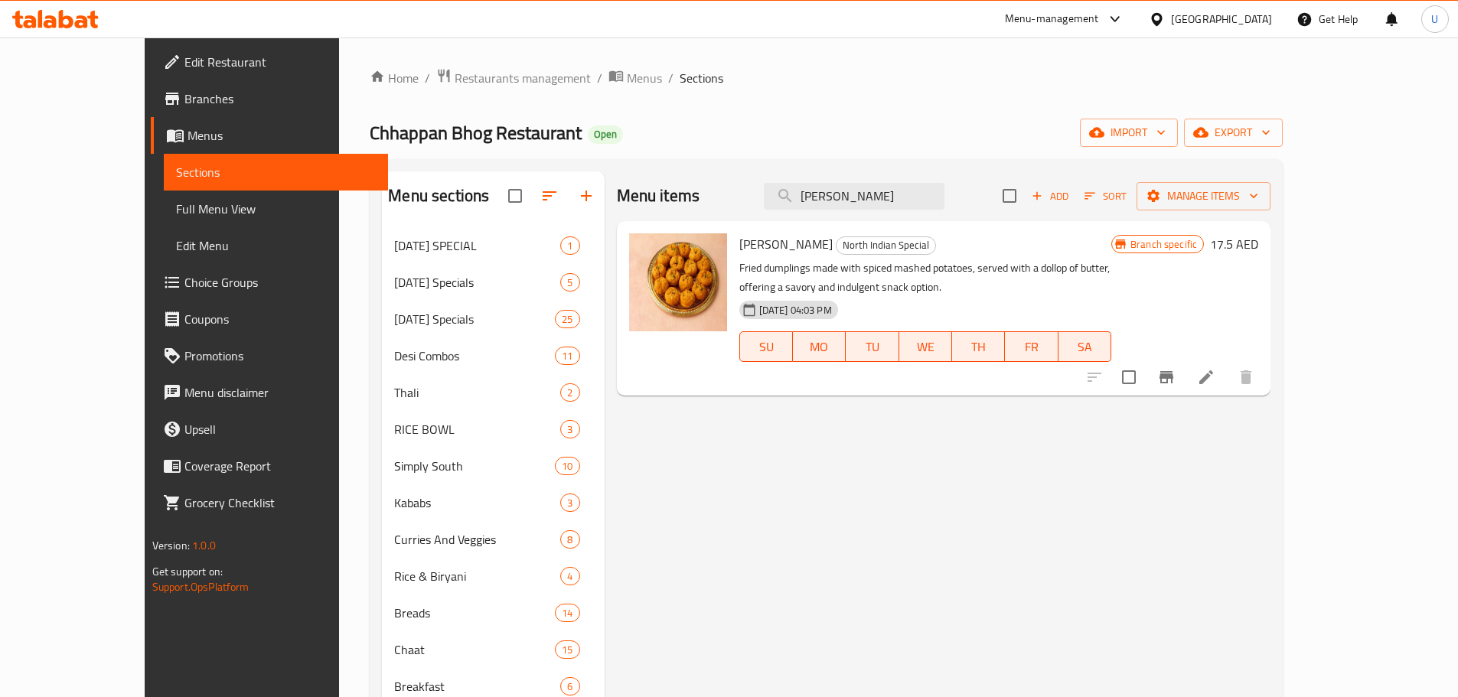
type input "[PERSON_NAME]"
click at [1215, 378] on icon at bounding box center [1206, 377] width 18 height 18
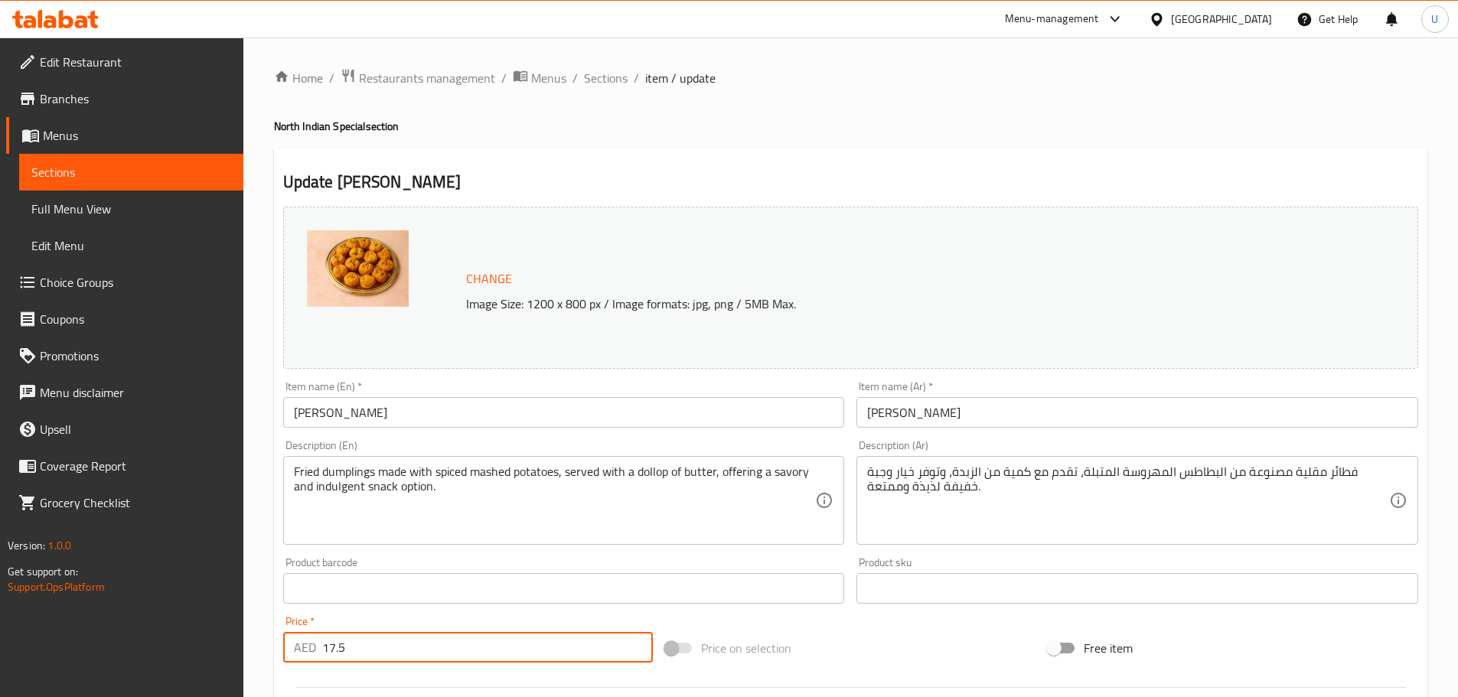
drag, startPoint x: 362, startPoint y: 644, endPoint x: 253, endPoint y: 634, distance: 110.0
click at [253, 634] on div "Home / Restaurants management / Menus / Sections / item / update North Indian S…" at bounding box center [850, 571] width 1215 height 1066
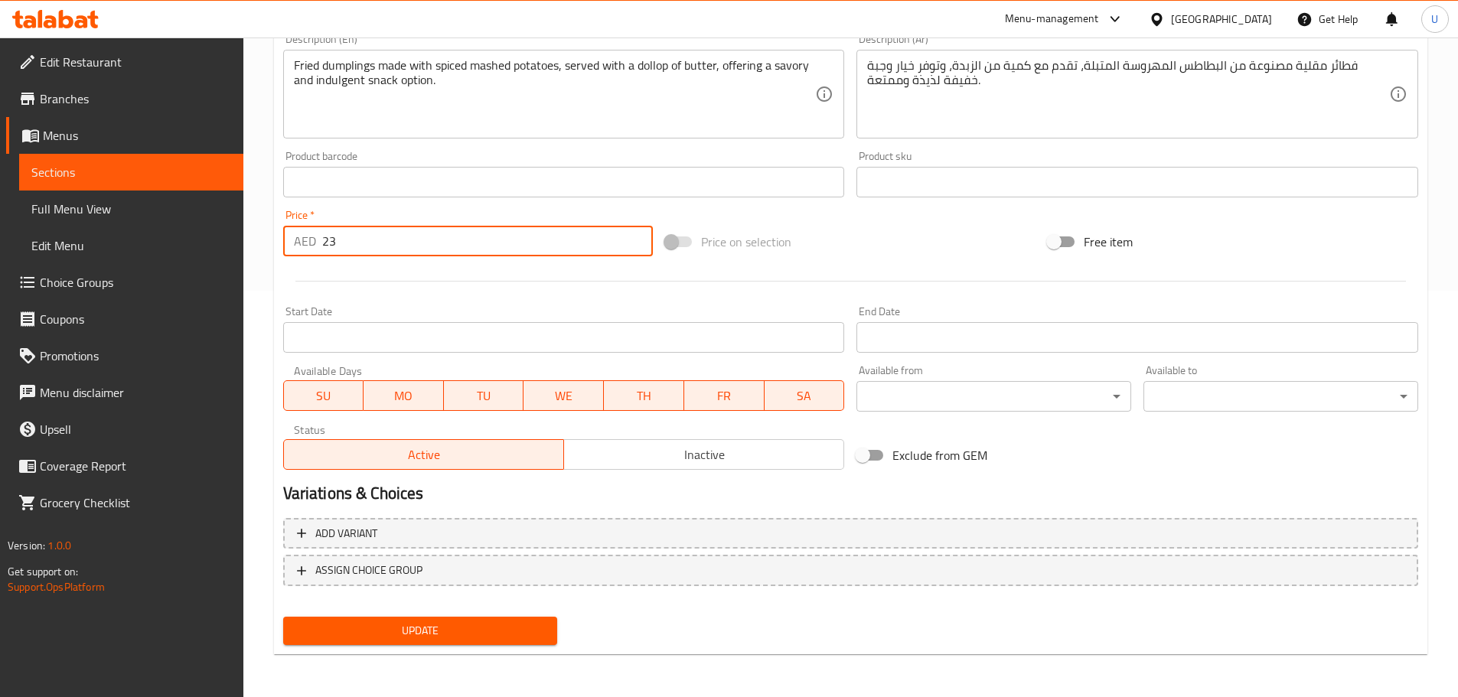
type input "23"
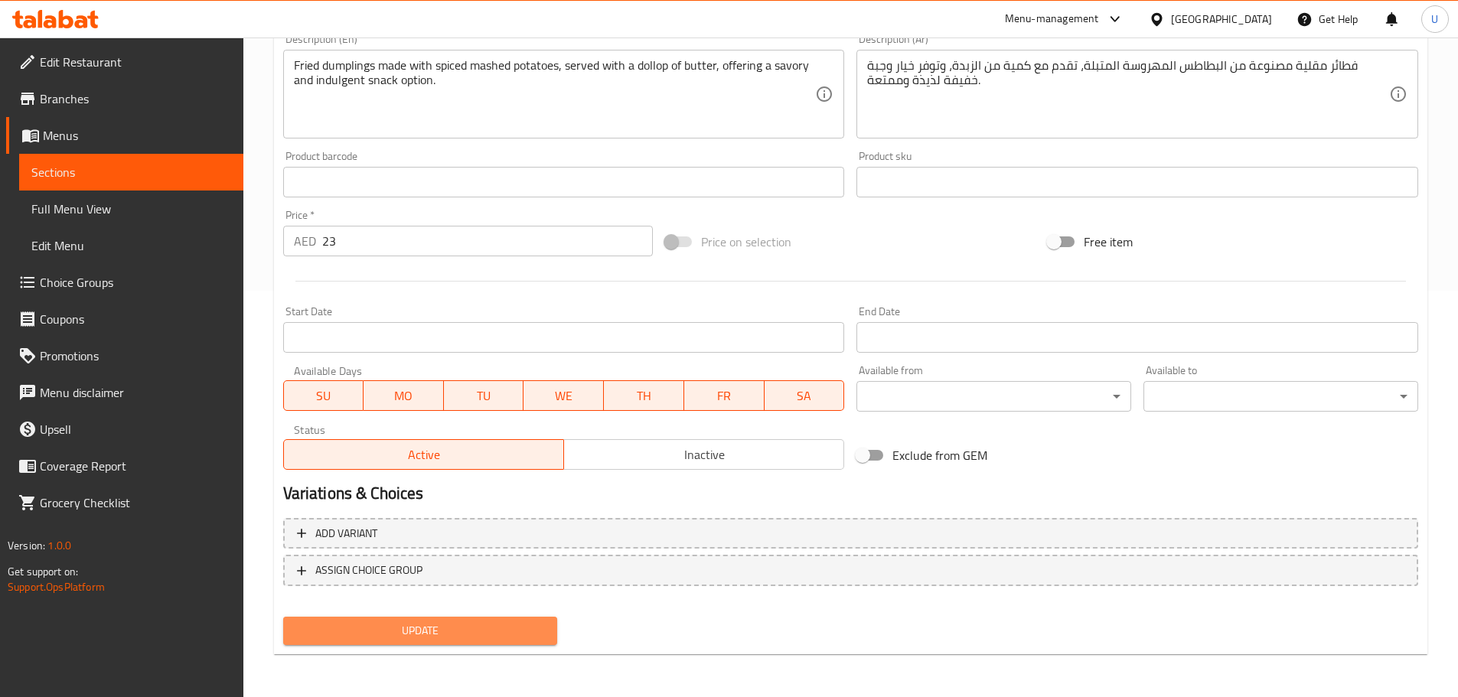
click at [384, 621] on button "Update" at bounding box center [420, 631] width 275 height 28
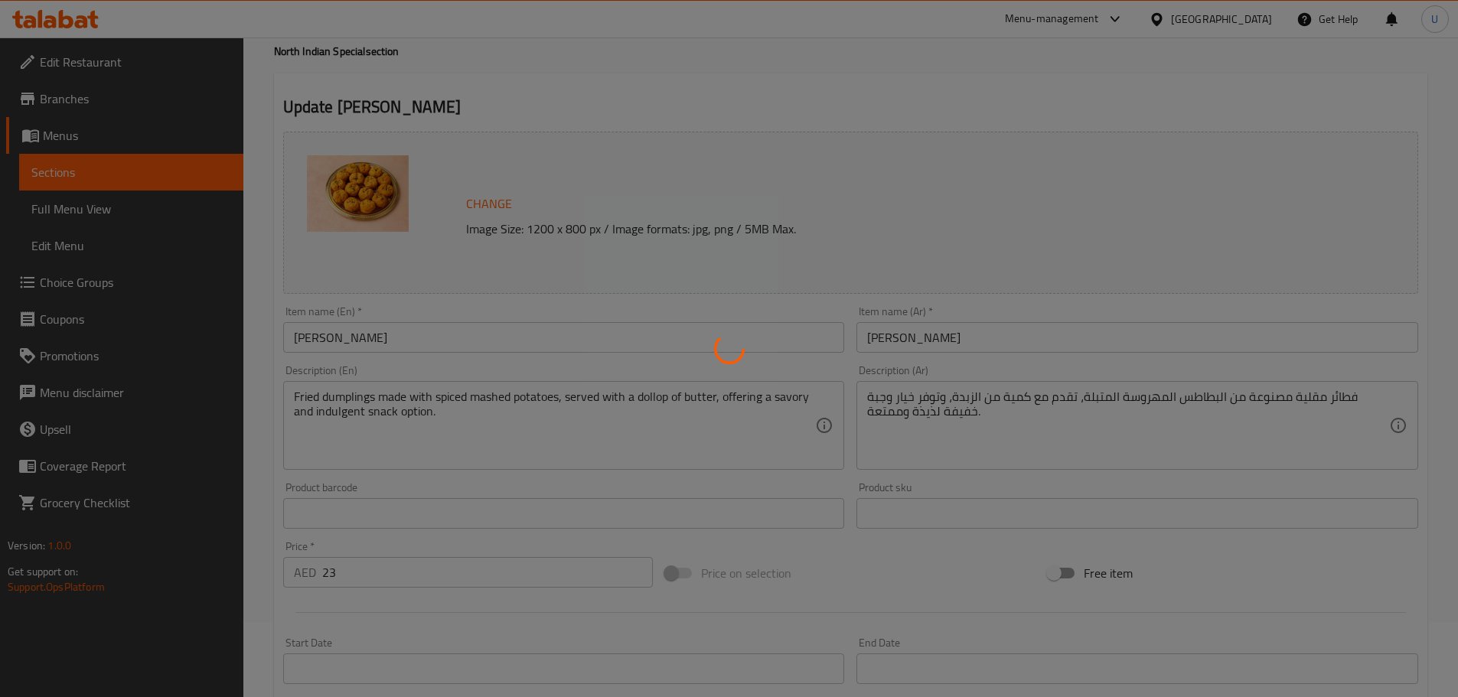
scroll to position [0, 0]
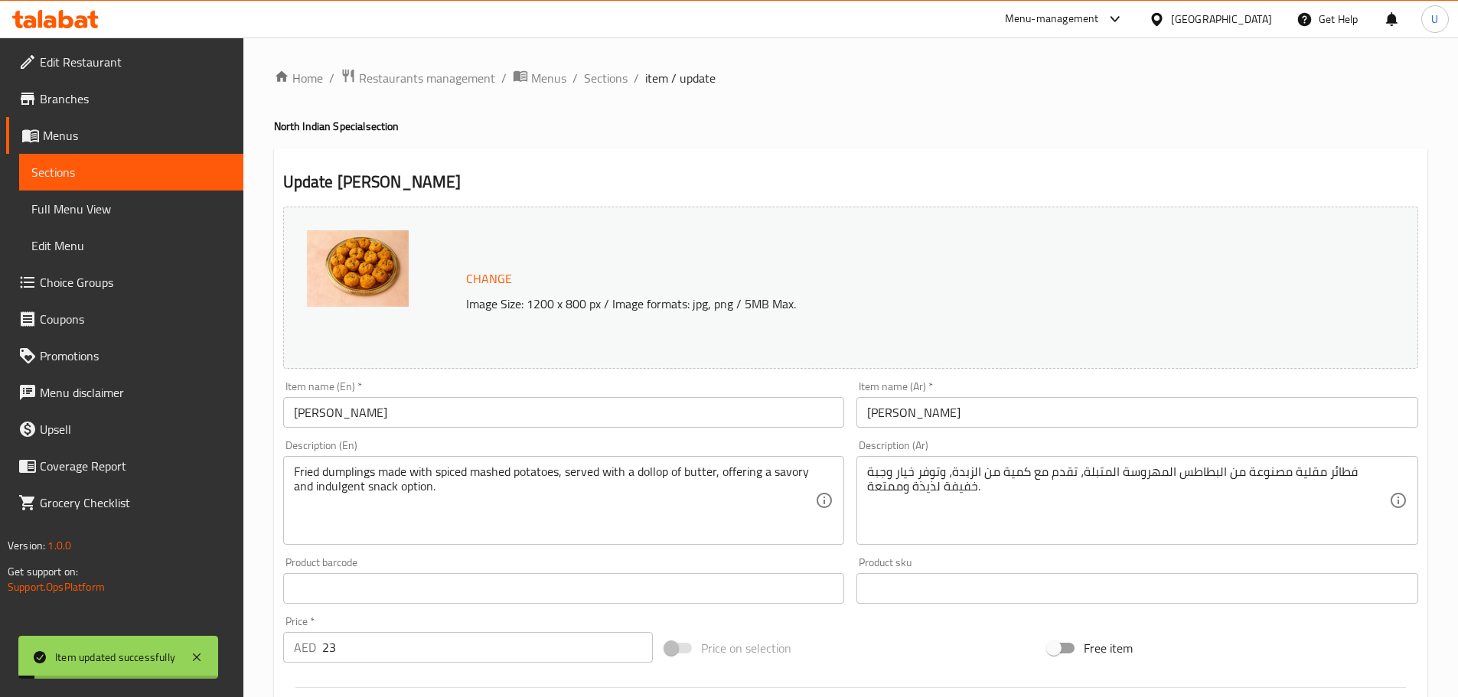
click at [605, 78] on span "Sections" at bounding box center [606, 78] width 44 height 18
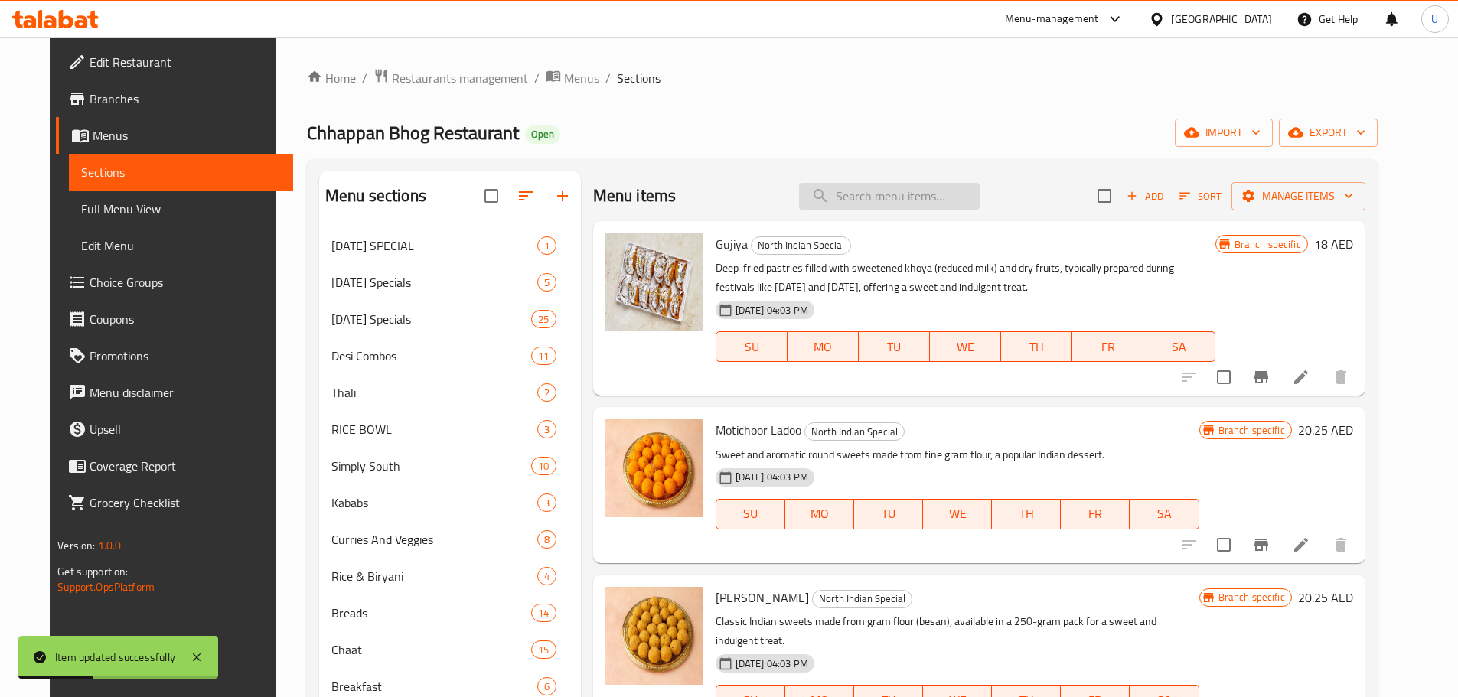
click at [886, 193] on input "search" at bounding box center [889, 196] width 181 height 27
paste input "MOONG DAL BARFI"
click at [919, 196] on input "MOONG DAL BARFI" at bounding box center [889, 196] width 181 height 27
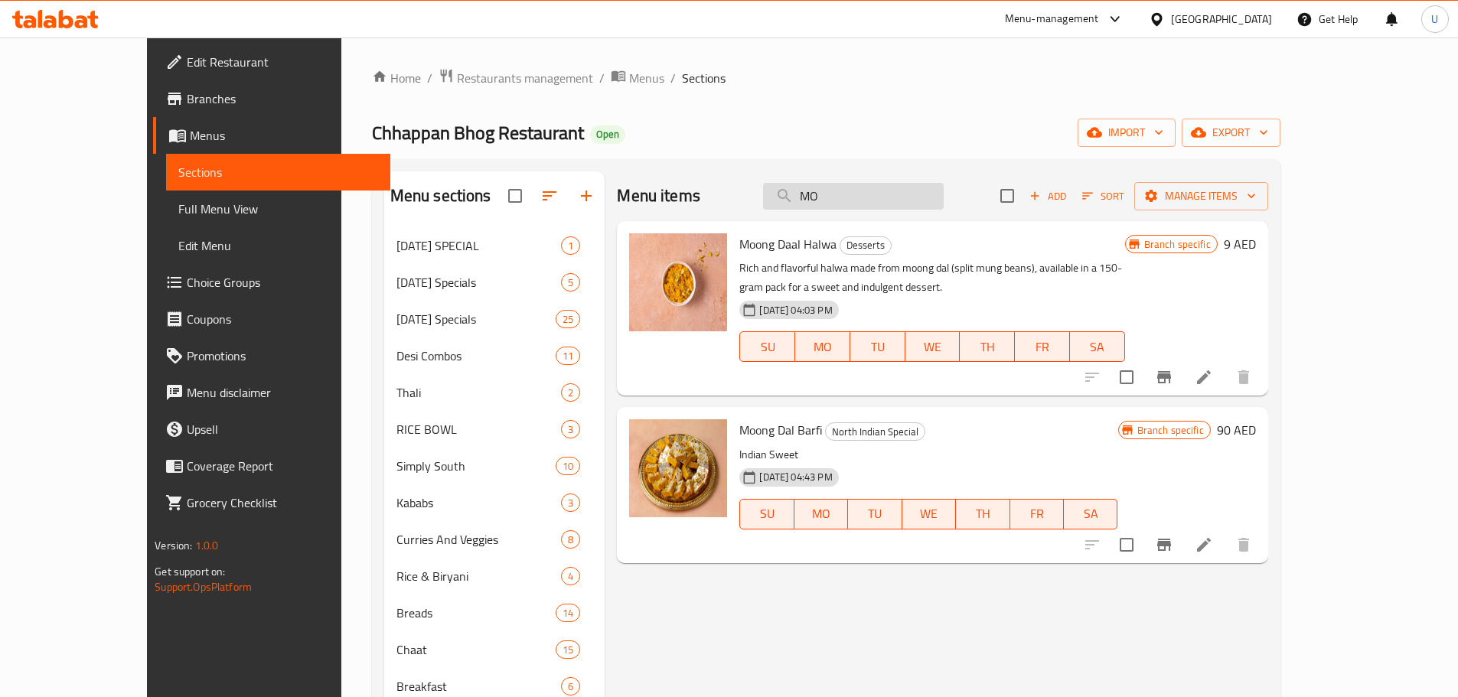
type input "M"
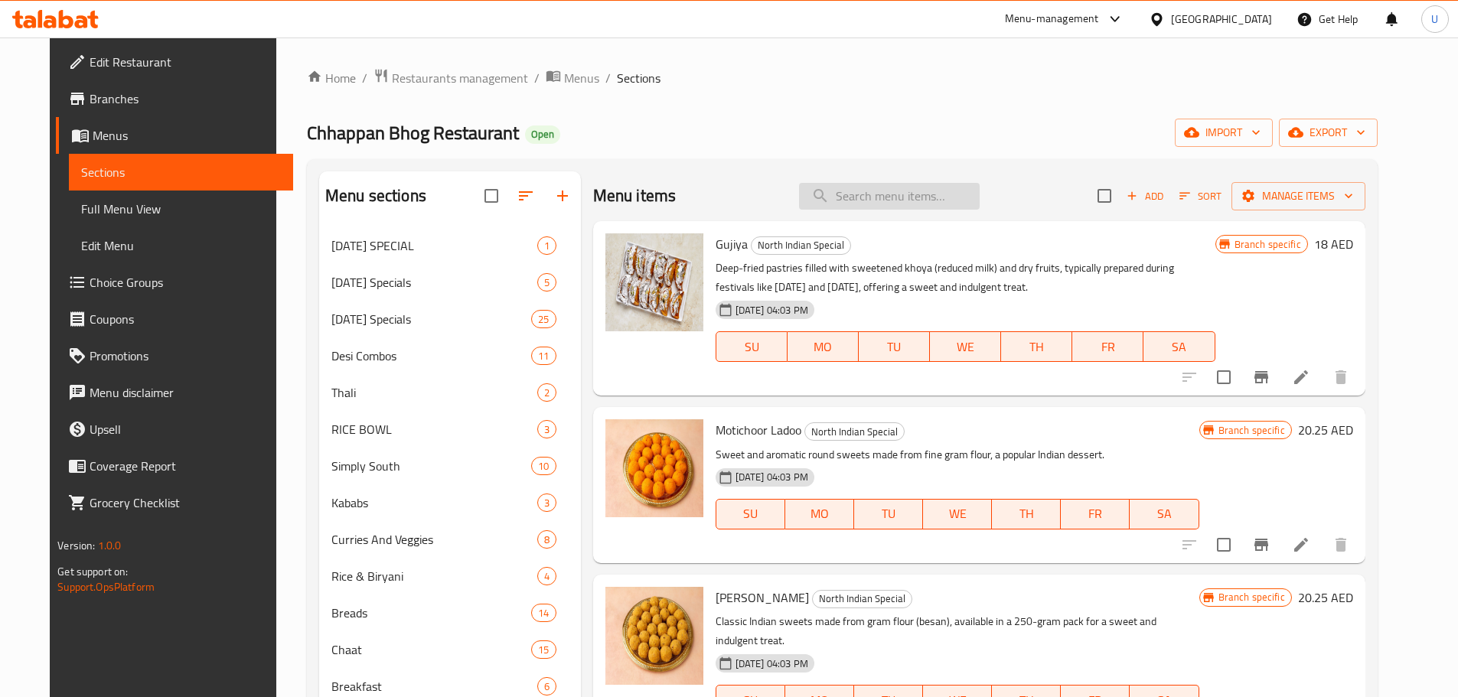
paste input "PINNI"
click at [846, 198] on input "PINNI" at bounding box center [889, 196] width 181 height 27
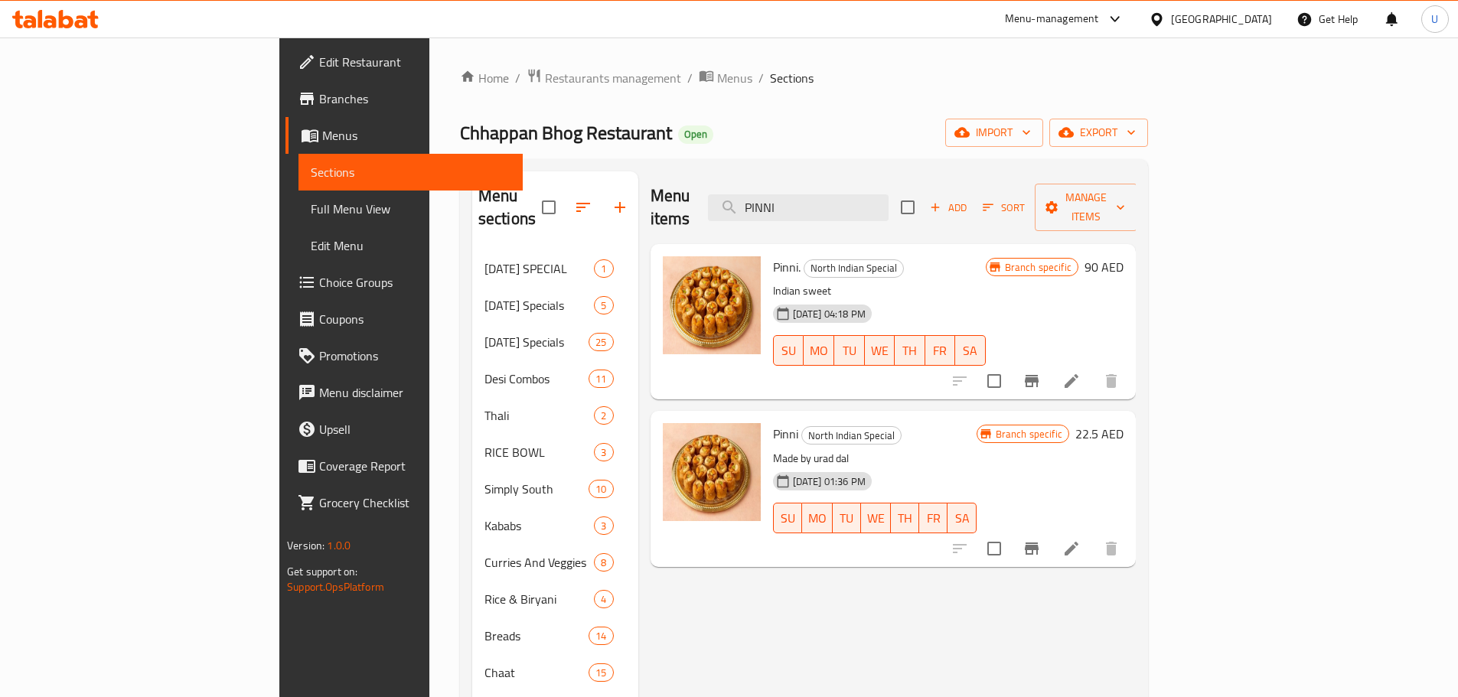
type input "PINNI"
click at [1078, 542] on icon at bounding box center [1072, 549] width 14 height 14
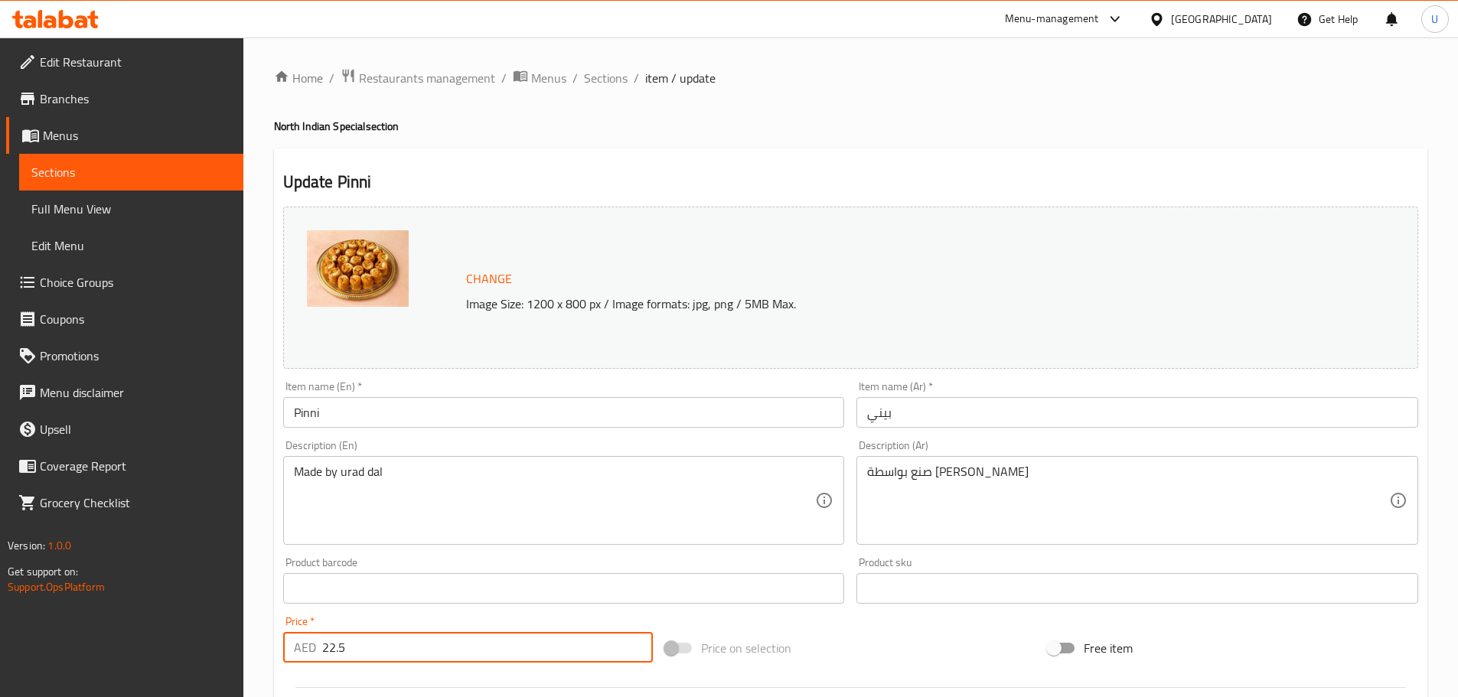
drag, startPoint x: 348, startPoint y: 645, endPoint x: 260, endPoint y: 634, distance: 88.0
click at [260, 634] on div "Home / Restaurants management / Menus / Sections / item / update North Indian S…" at bounding box center [850, 571] width 1215 height 1066
type input "23.50"
click at [380, 618] on div "Price   * AED 23.50 Price *" at bounding box center [468, 639] width 370 height 47
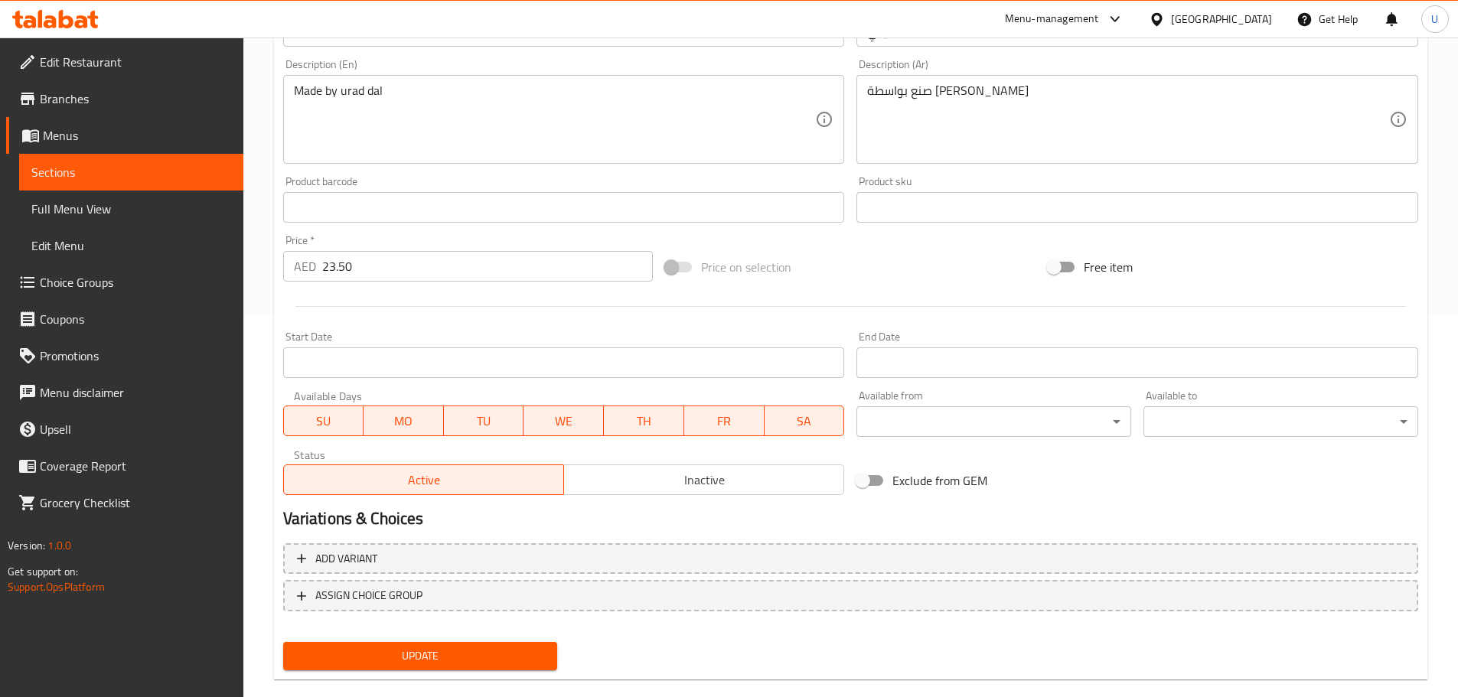
scroll to position [406, 0]
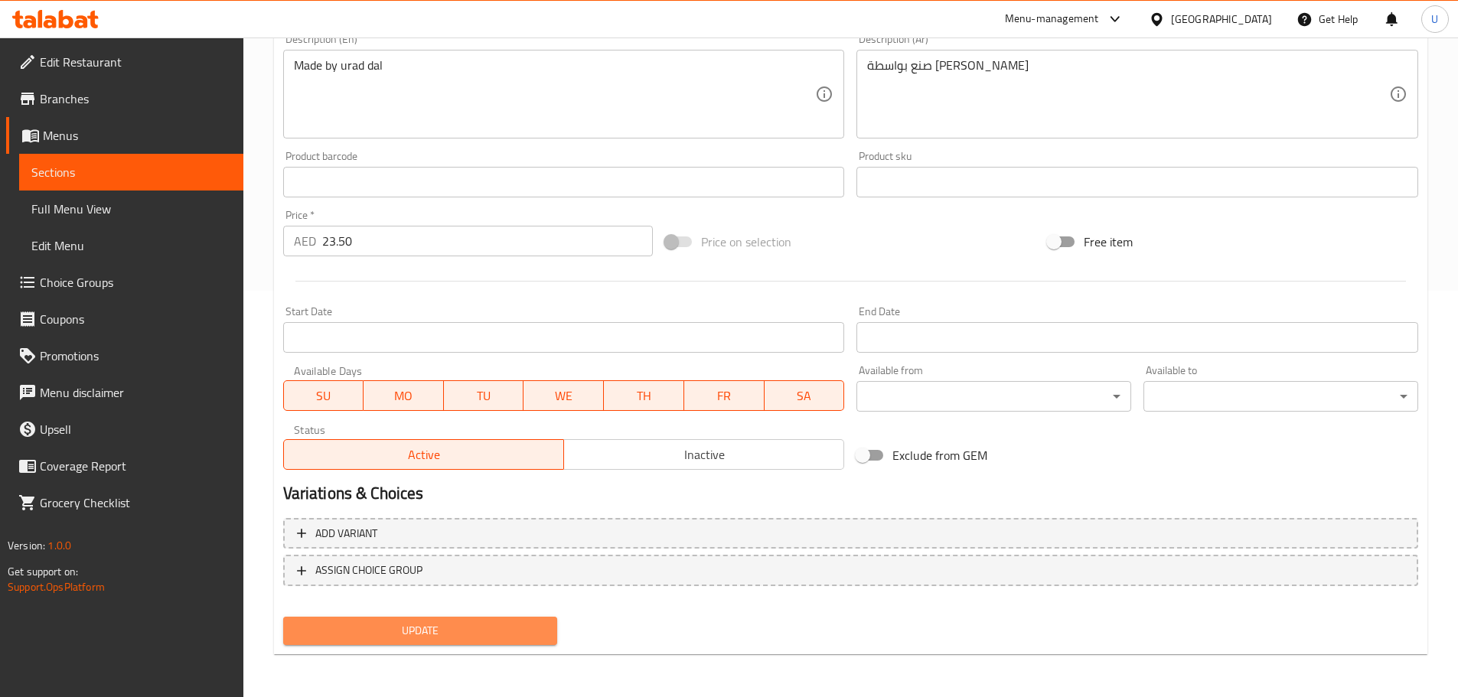
click at [382, 636] on span "Update" at bounding box center [420, 631] width 250 height 19
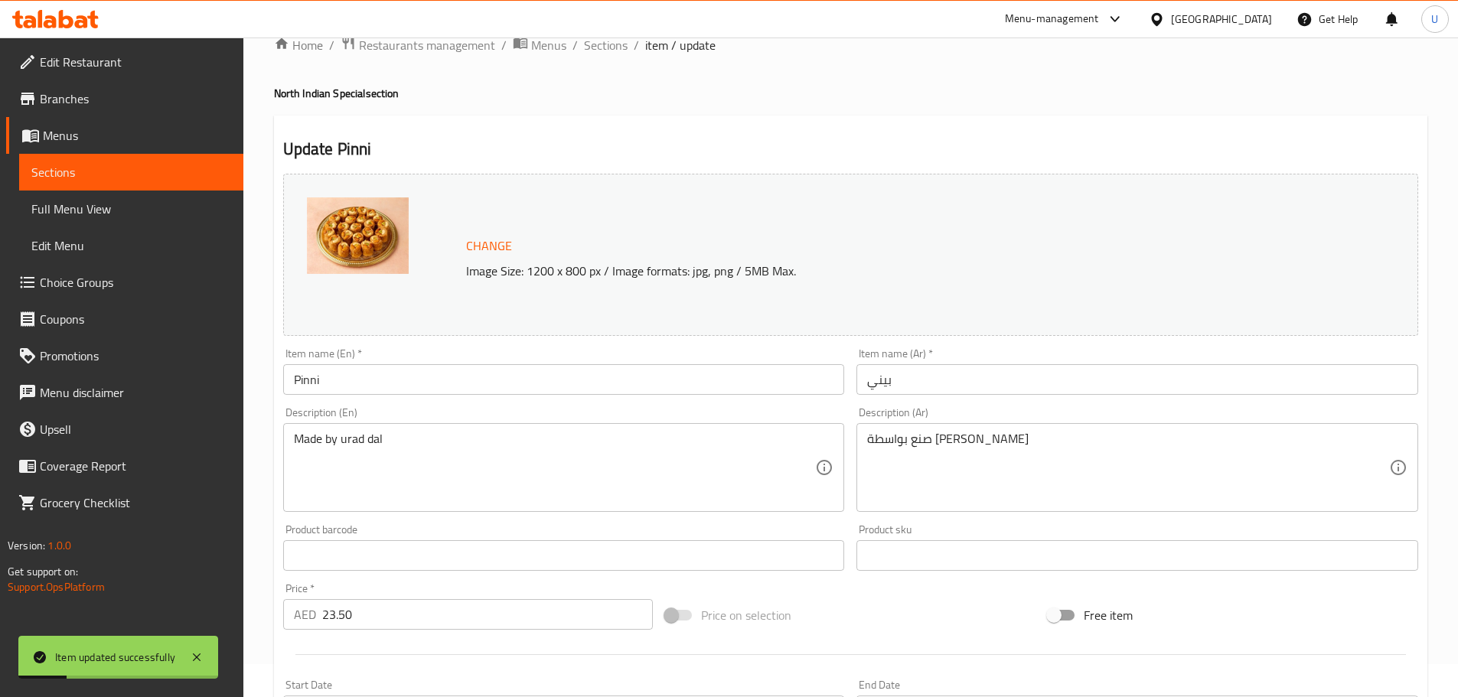
scroll to position [0, 0]
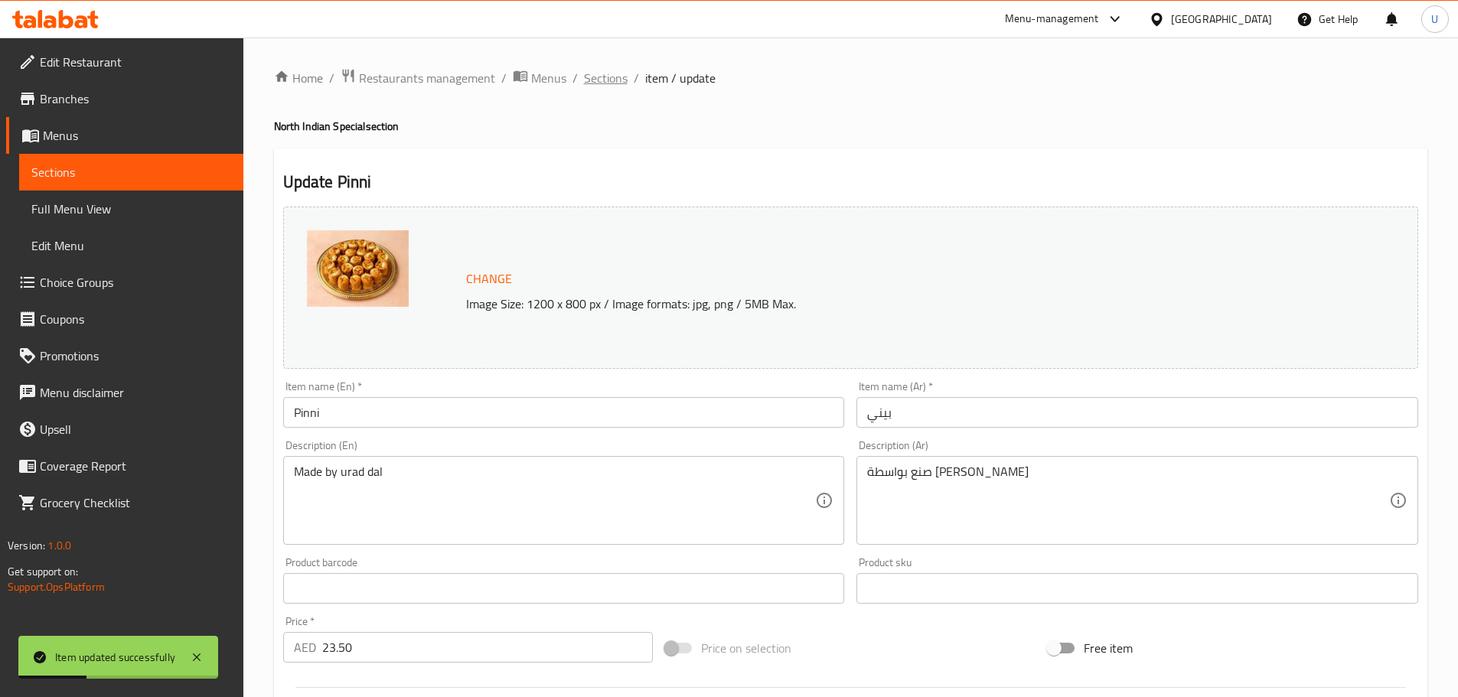
click at [600, 77] on span "Sections" at bounding box center [606, 78] width 44 height 18
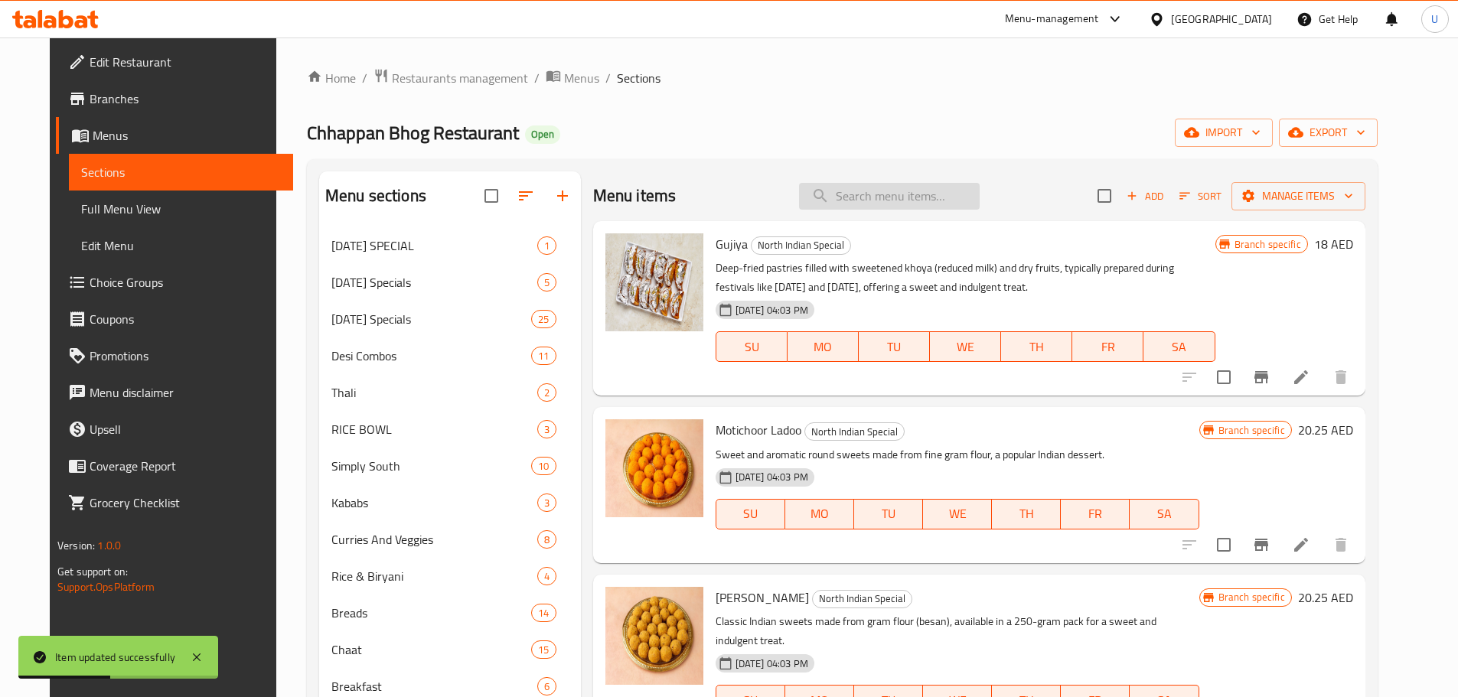
paste input "GUR [PERSON_NAME]"
click at [855, 194] on input "GUR [PERSON_NAME]" at bounding box center [889, 196] width 181 height 27
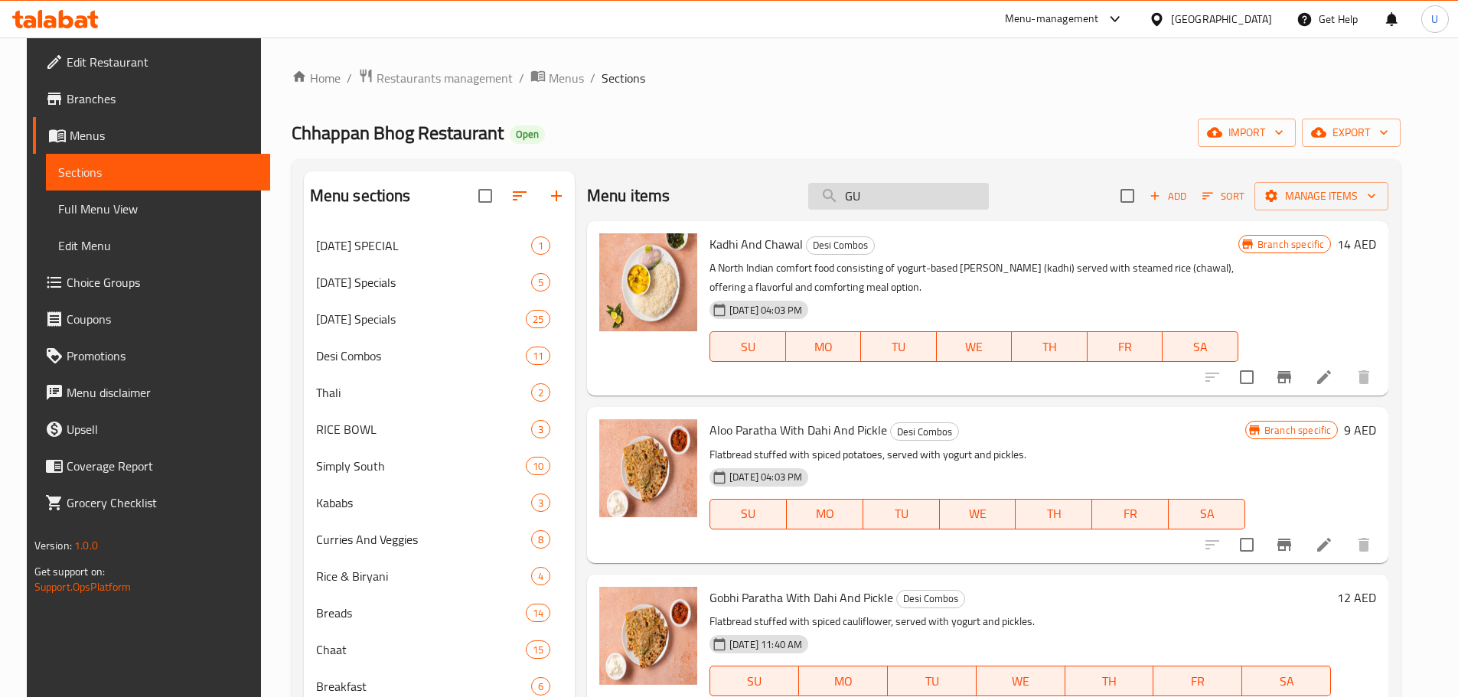
type input "G"
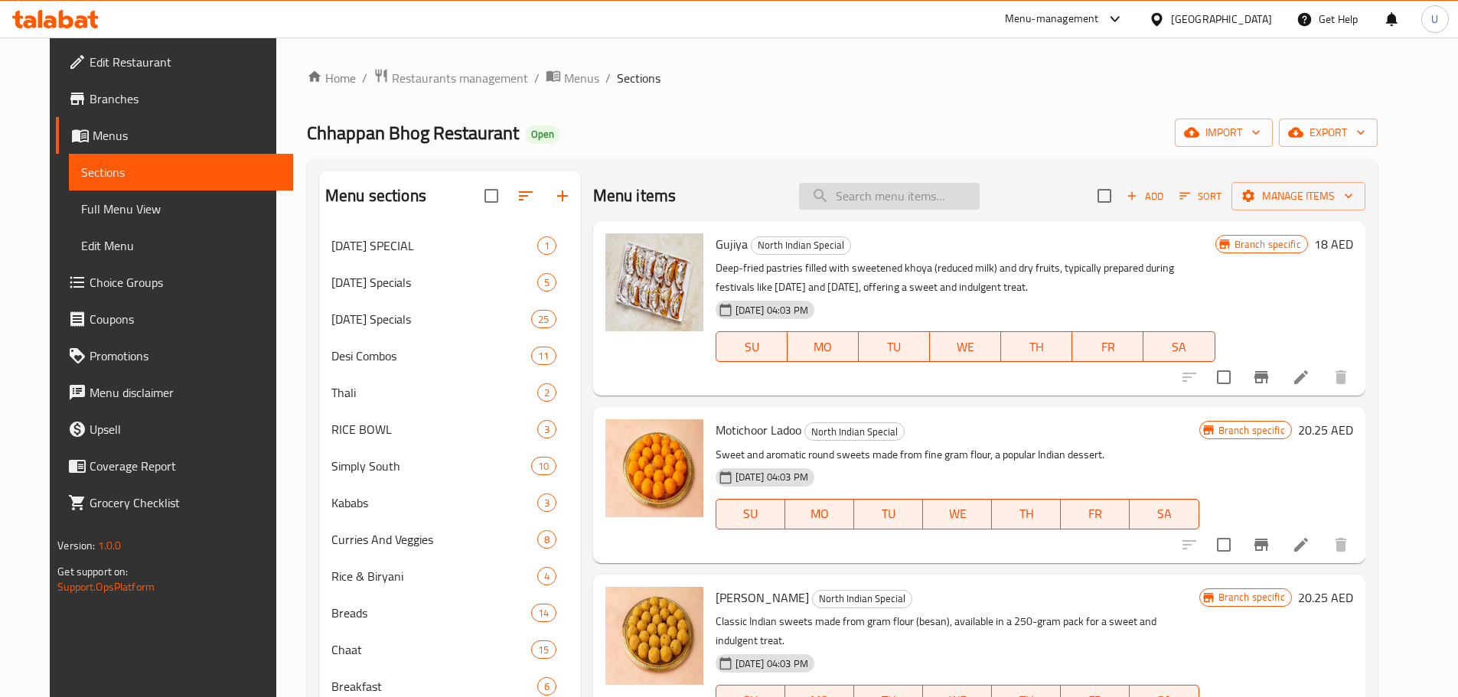
paste input "ANJEER BARFI"
click at [906, 198] on input "ANJEER BARFI" at bounding box center [889, 196] width 181 height 27
type input "ANJEER BARFI"
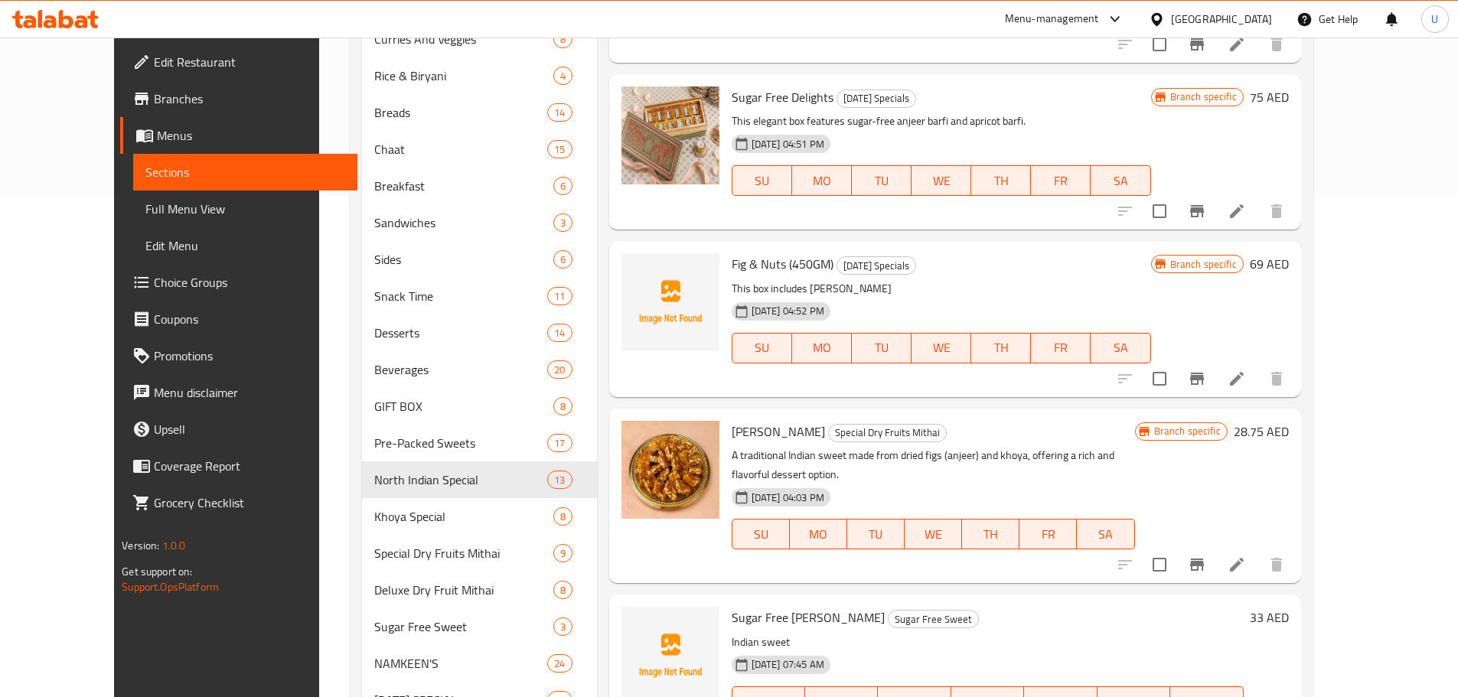
scroll to position [577, 0]
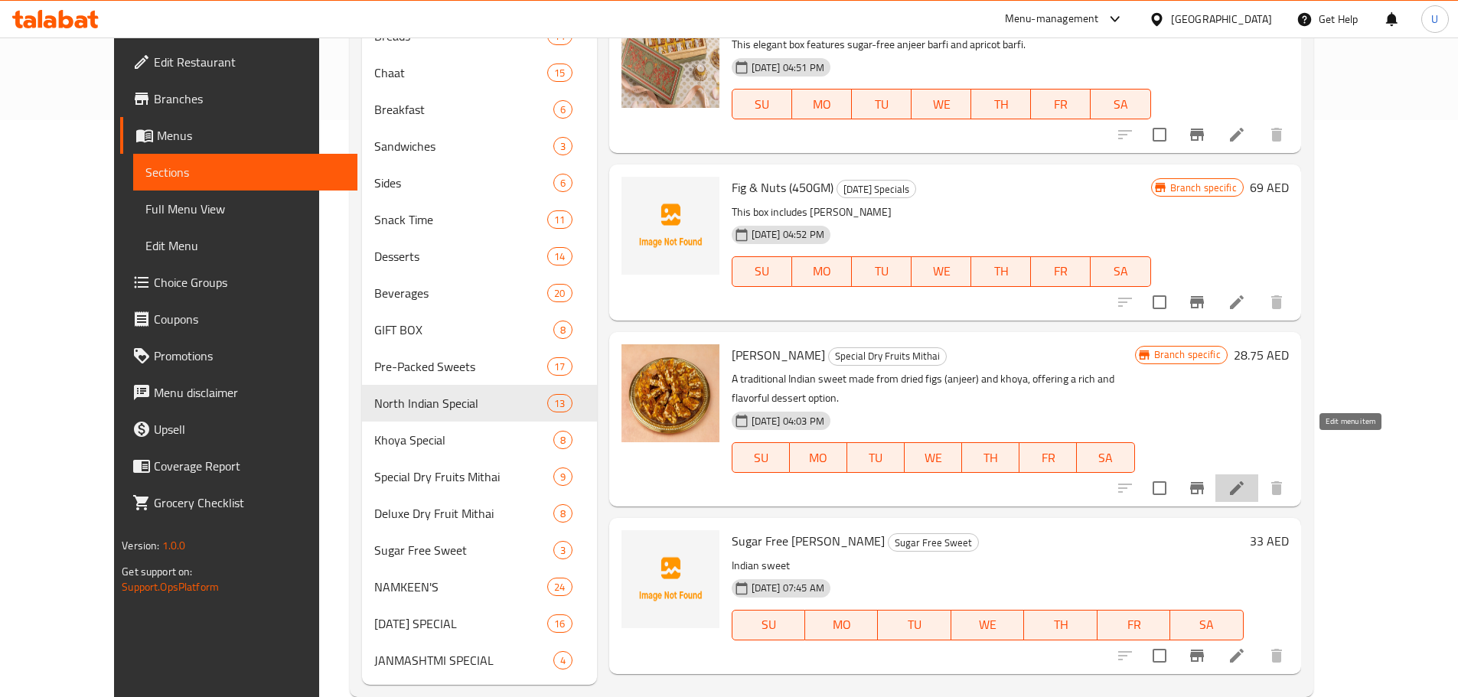
click at [1244, 481] on icon at bounding box center [1237, 488] width 14 height 14
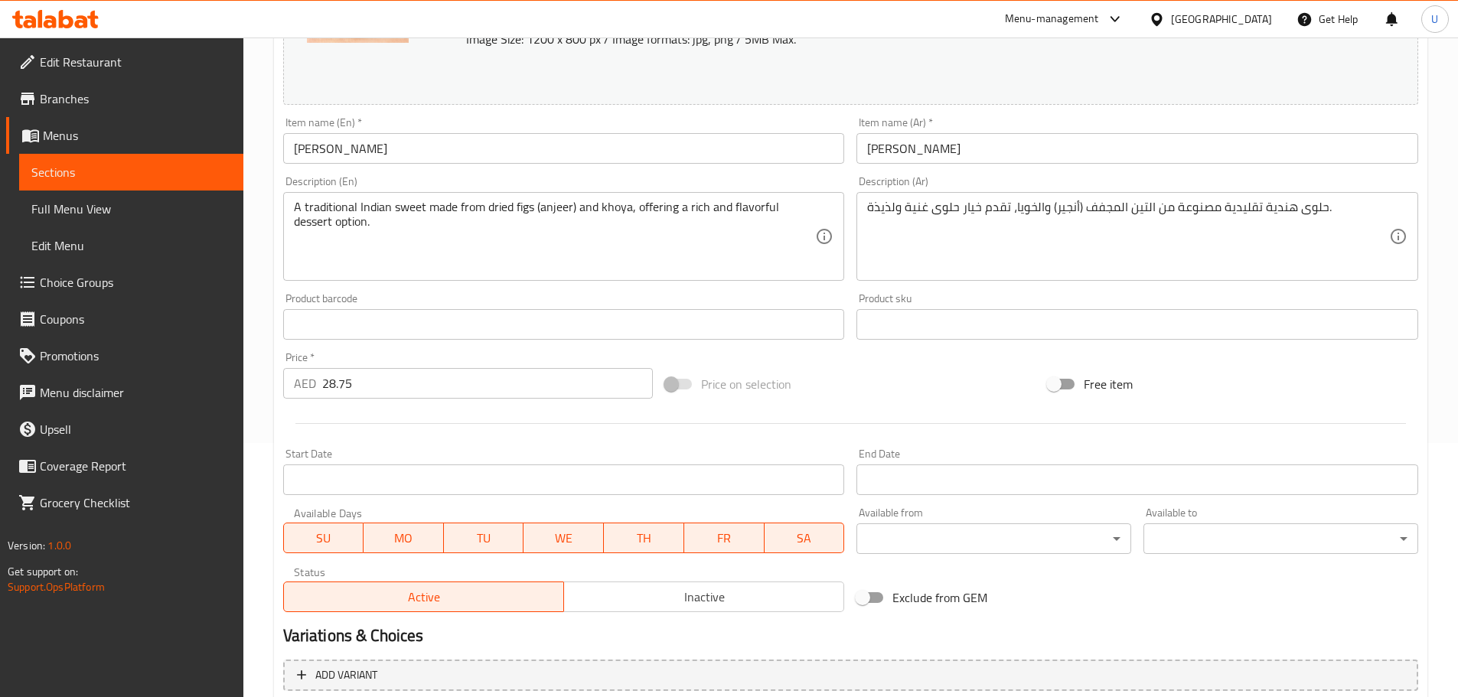
scroll to position [255, 0]
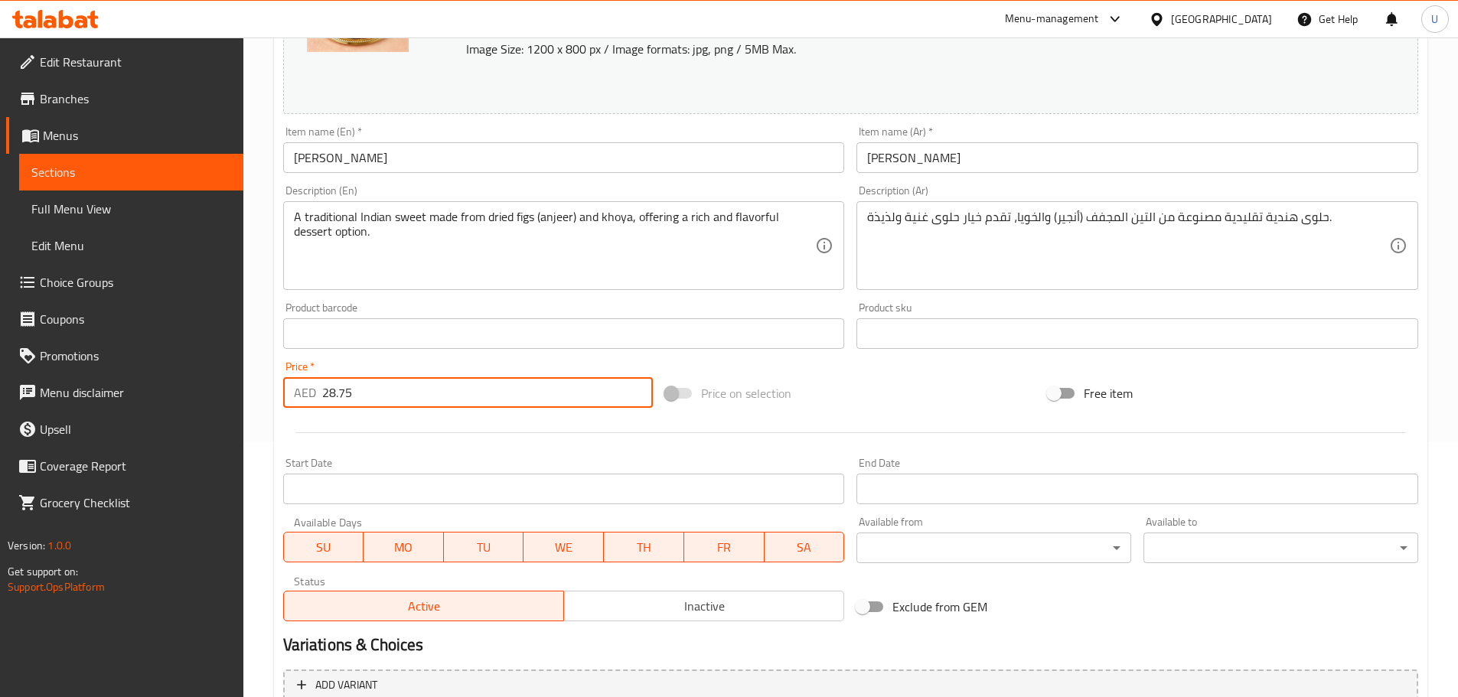
drag, startPoint x: 357, startPoint y: 387, endPoint x: 263, endPoint y: 406, distance: 95.3
click at [263, 406] on div "Home / Restaurants management / Menus / Sections / item / update Special Dry Fr…" at bounding box center [850, 316] width 1215 height 1066
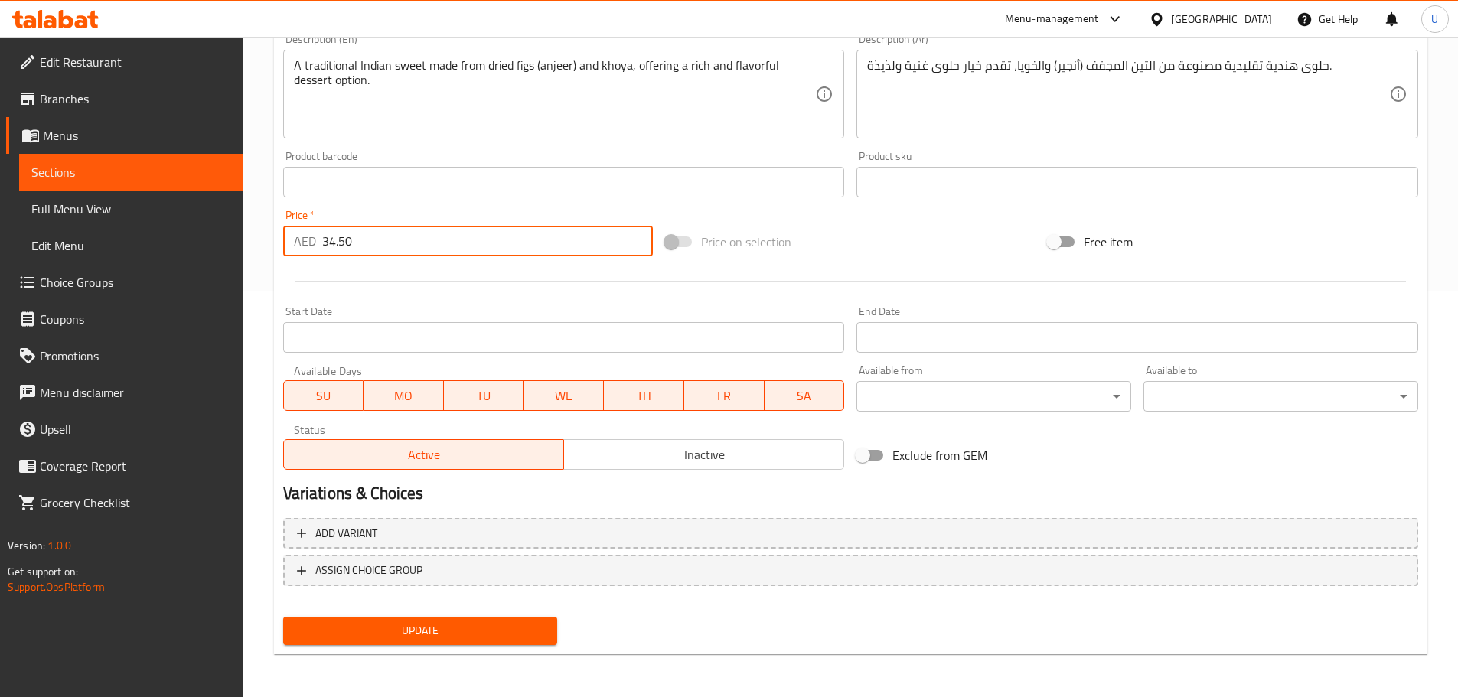
type input "34.50"
click at [393, 641] on button "Update" at bounding box center [420, 631] width 275 height 28
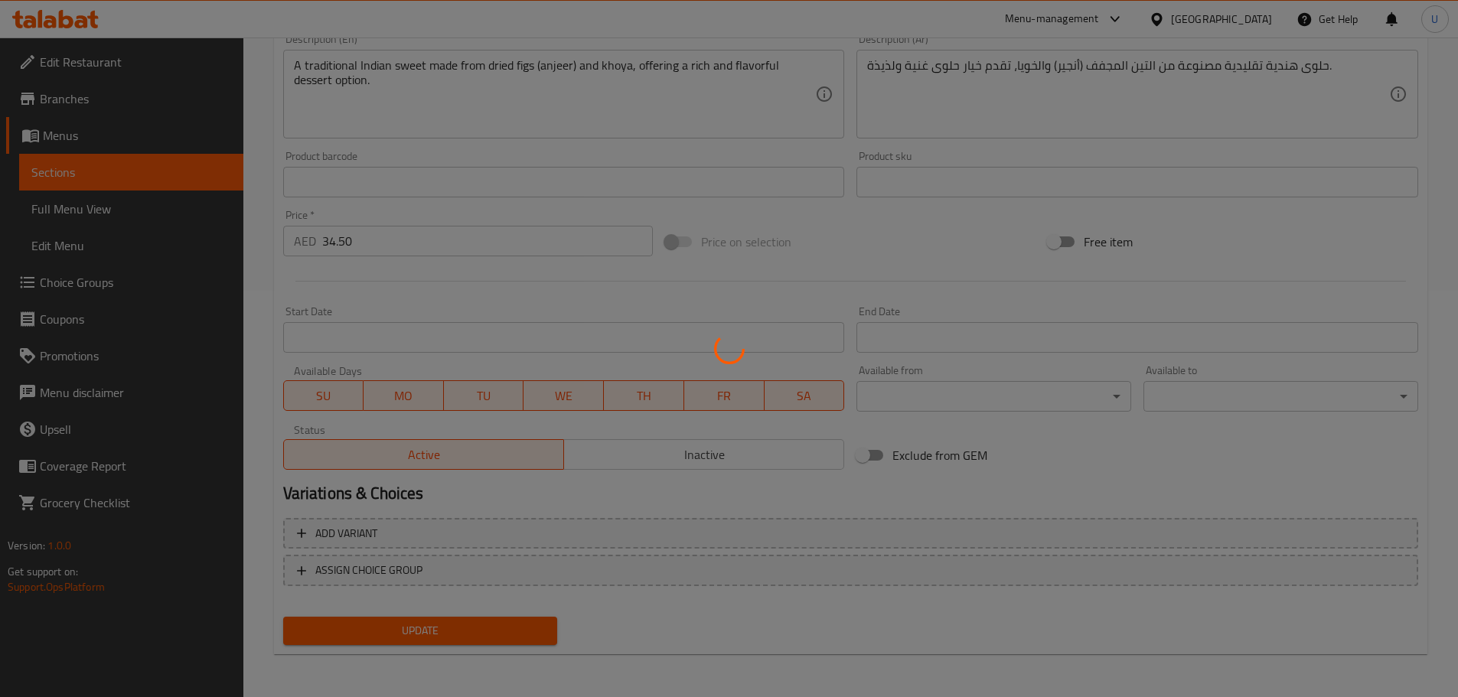
scroll to position [0, 0]
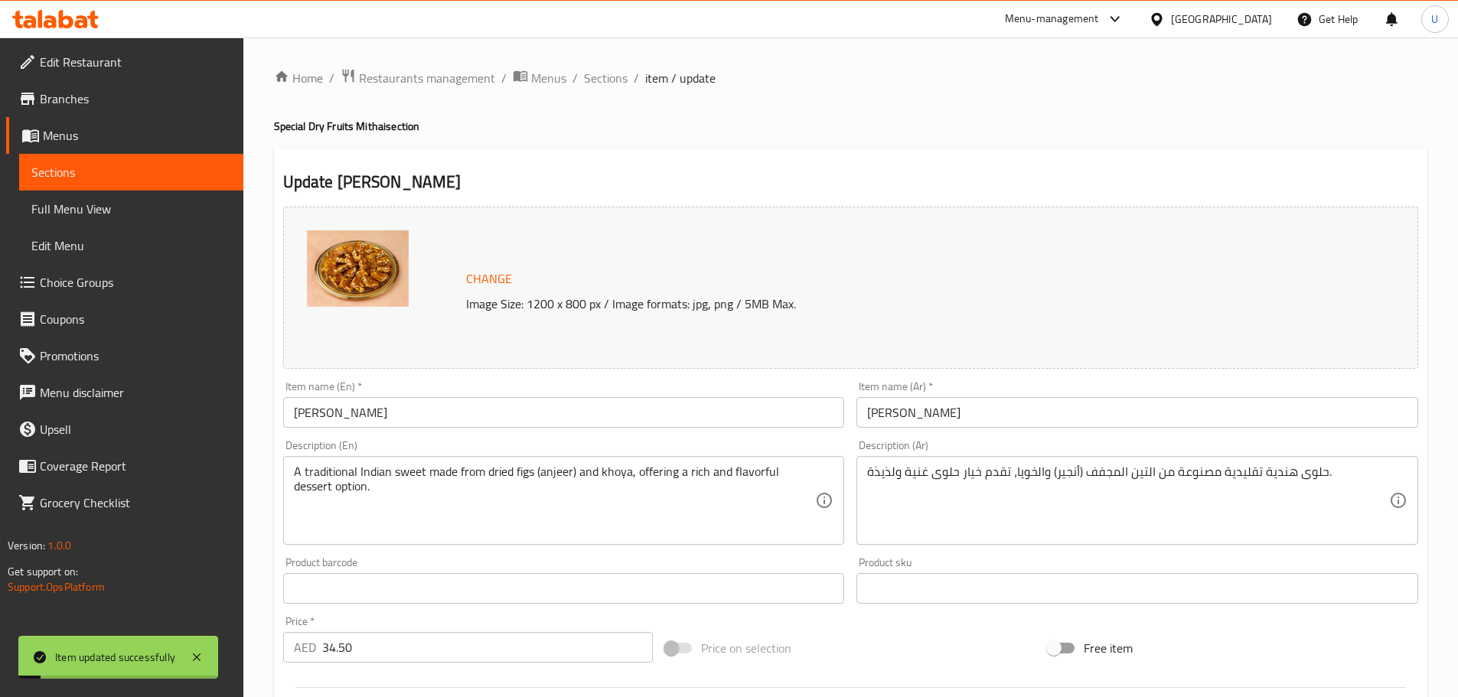
click at [579, 73] on ol "Home / Restaurants management / Menus / Sections / item / update" at bounding box center [850, 78] width 1153 height 20
click at [599, 75] on span "Sections" at bounding box center [606, 78] width 44 height 18
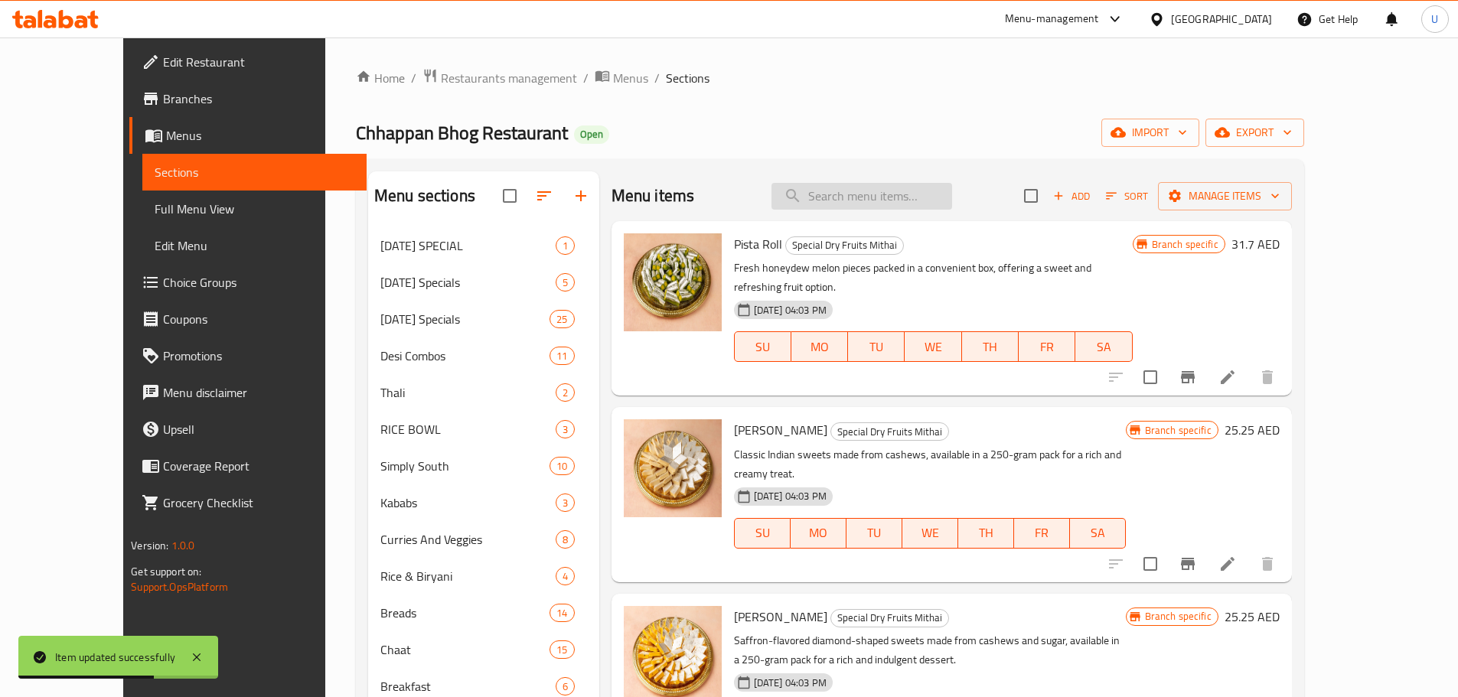
click at [865, 194] on input "search" at bounding box center [862, 196] width 181 height 27
paste input "KHAJOOR BARFI"
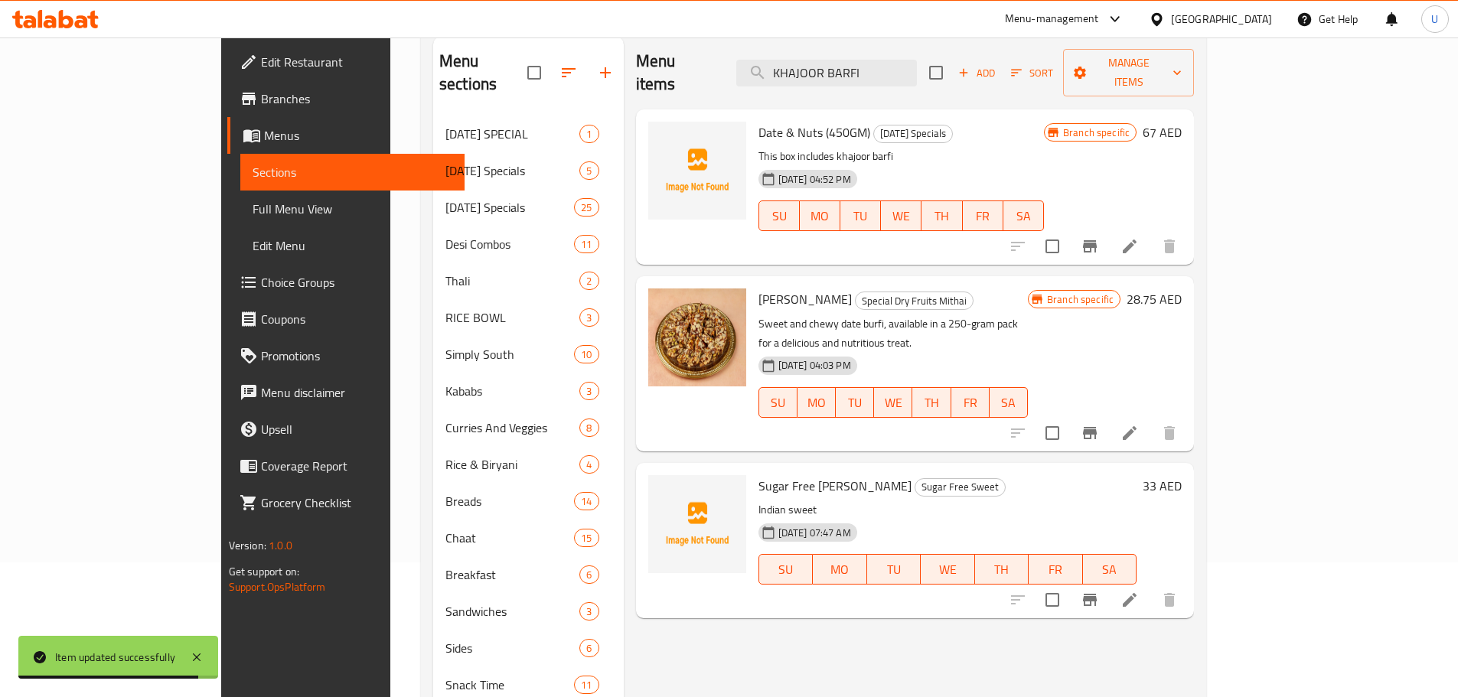
scroll to position [135, 0]
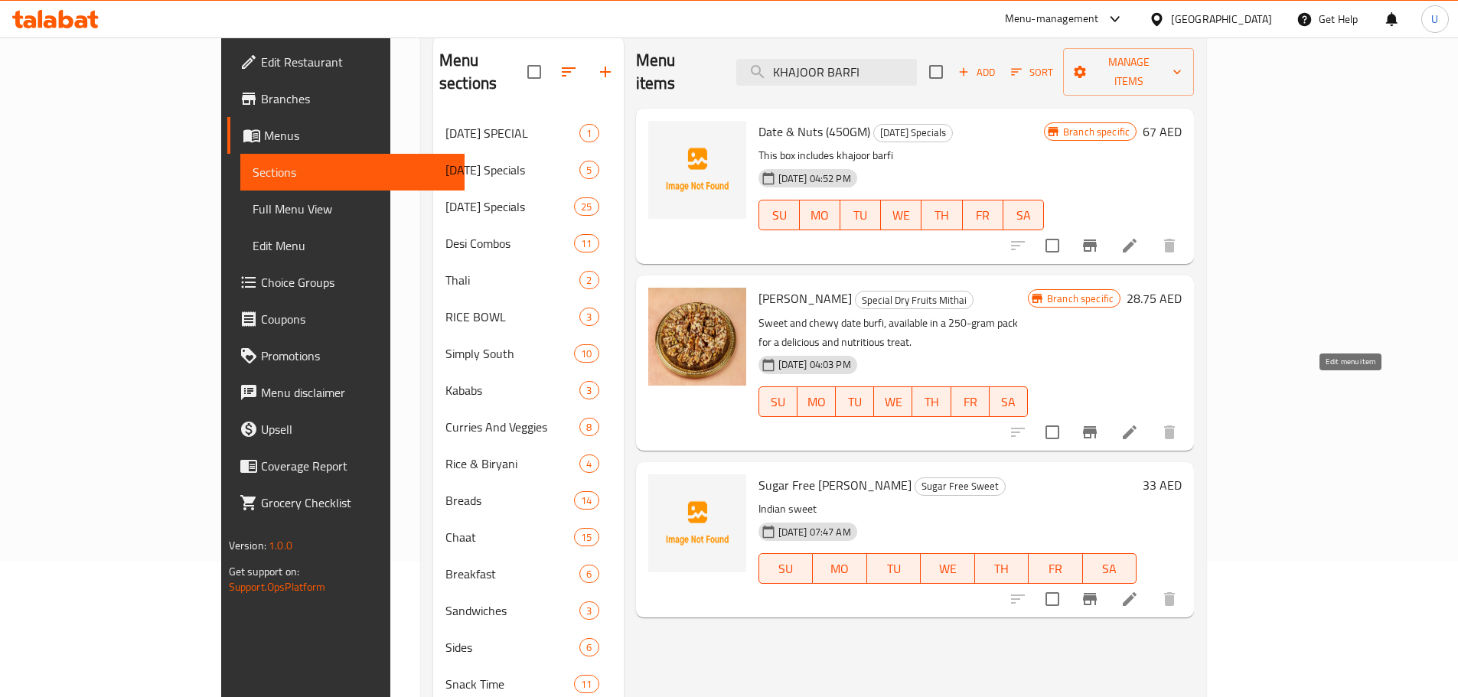
type input "KHAJOOR BARFI"
click at [1139, 423] on icon at bounding box center [1130, 432] width 18 height 18
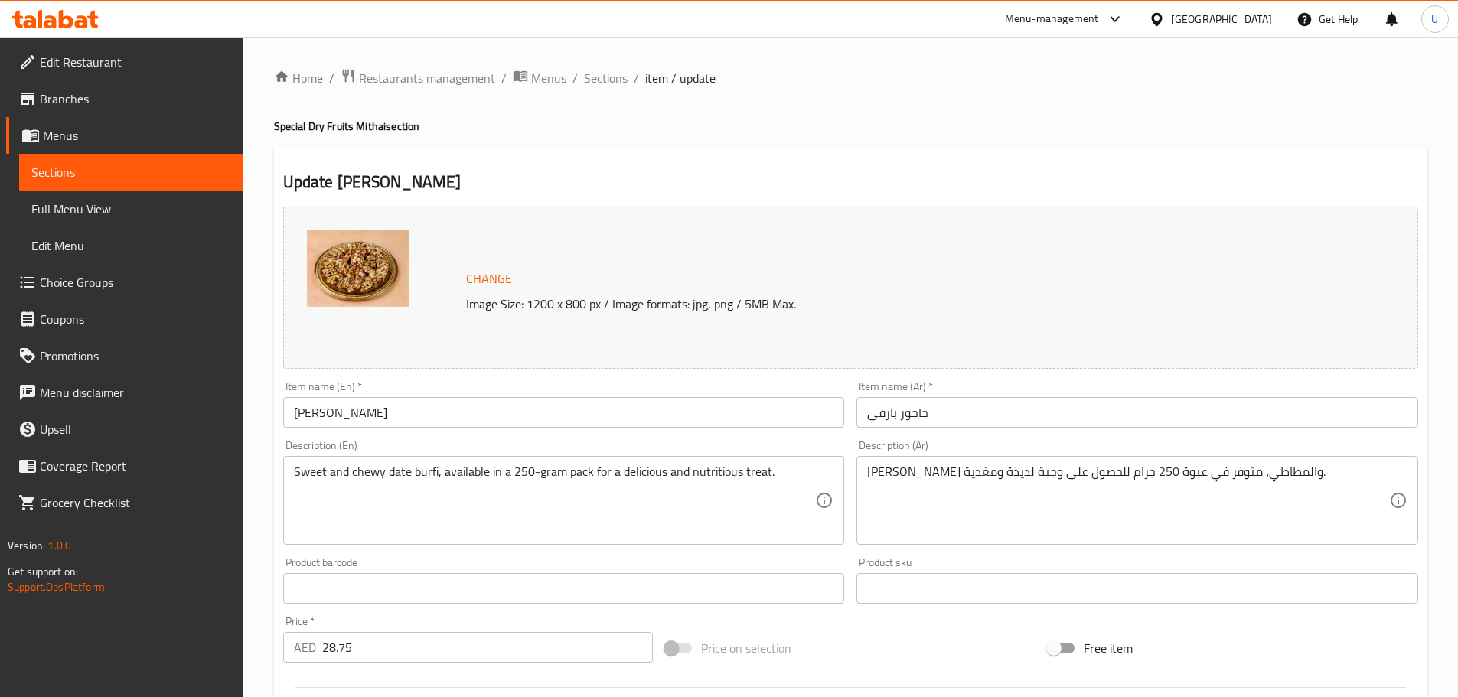
drag, startPoint x: 381, startPoint y: 653, endPoint x: 219, endPoint y: 643, distance: 162.6
click at [219, 643] on div "Edit Restaurant Branches Menus Sections Full Menu View Edit Menu Choice Groups …" at bounding box center [729, 571] width 1458 height 1066
type input "34.50"
click at [259, 623] on div "Home / Restaurants management / Menus / Sections / item / update Special Dry Fr…" at bounding box center [850, 571] width 1215 height 1066
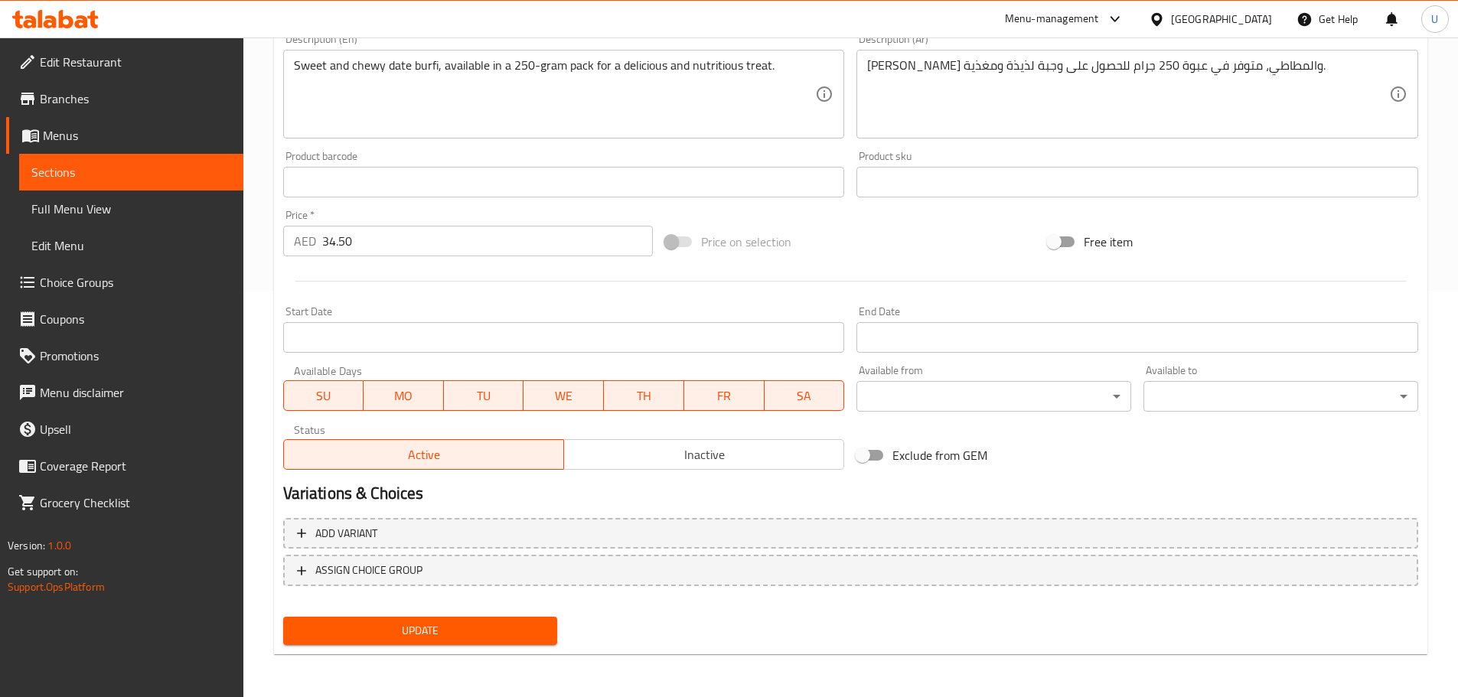
click at [376, 625] on span "Update" at bounding box center [420, 631] width 250 height 19
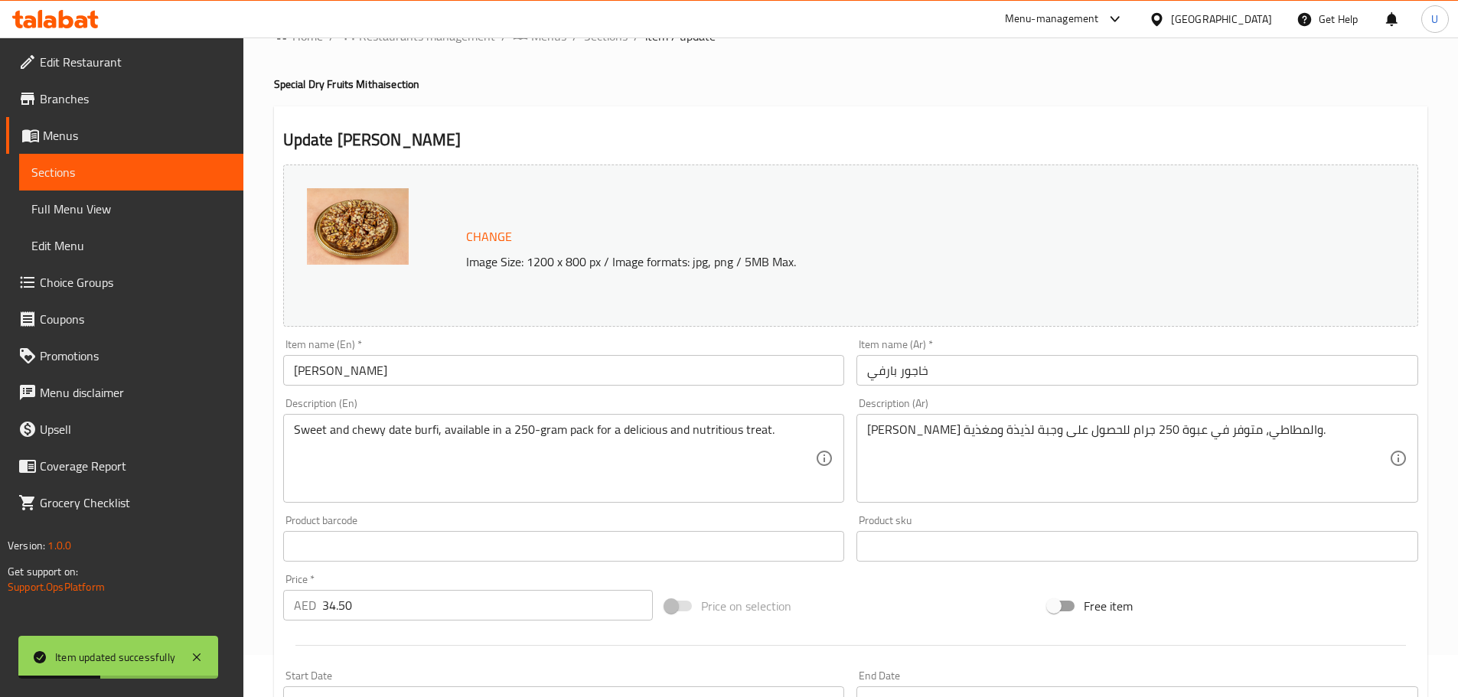
scroll to position [0, 0]
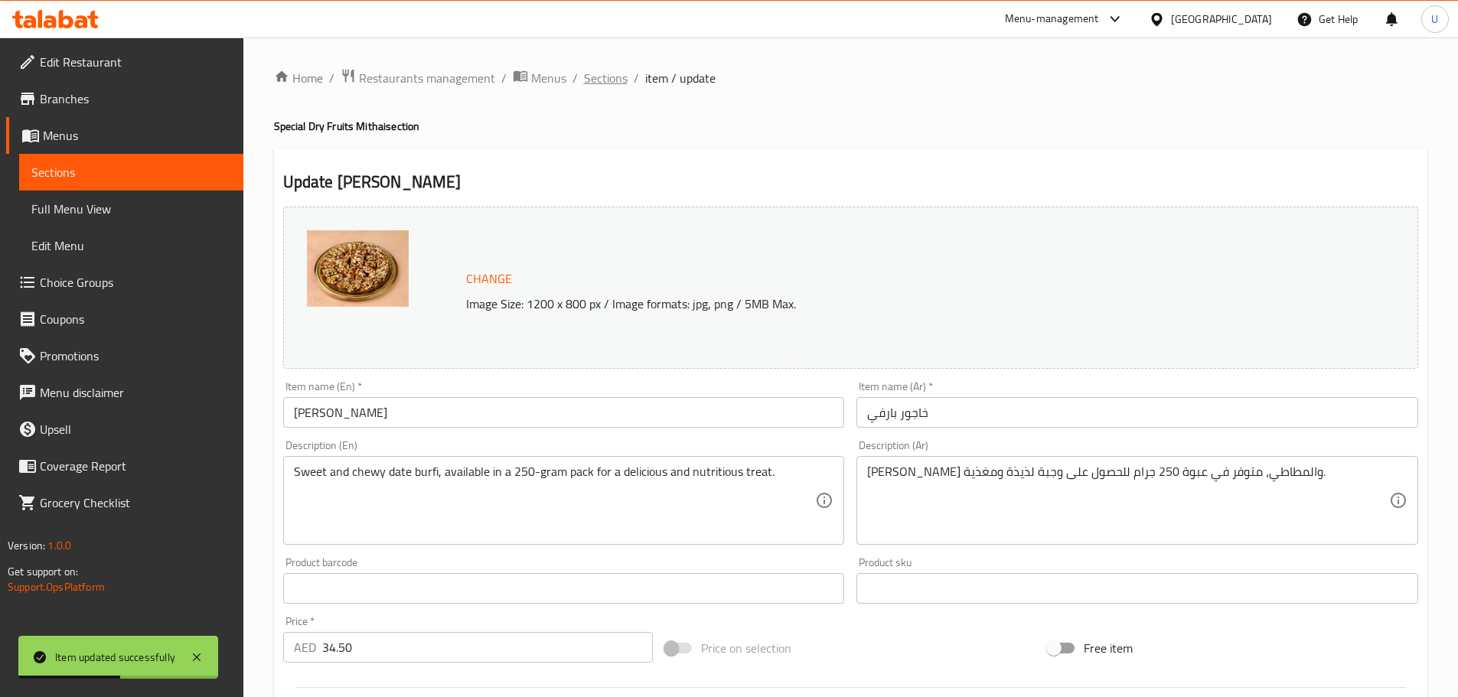
click at [603, 73] on span "Sections" at bounding box center [606, 78] width 44 height 18
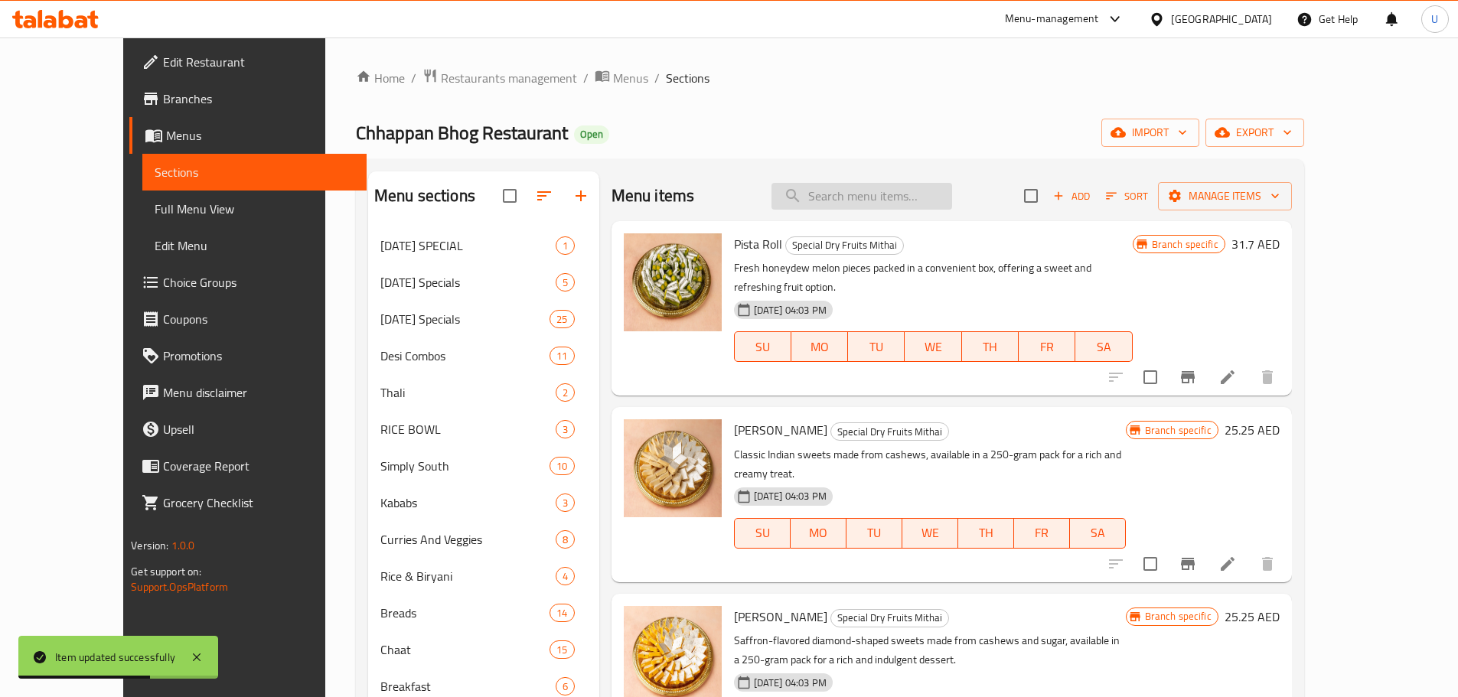
click at [869, 194] on input "search" at bounding box center [862, 196] width 181 height 27
paste input "SUGAR FREE [PERSON_NAME]"
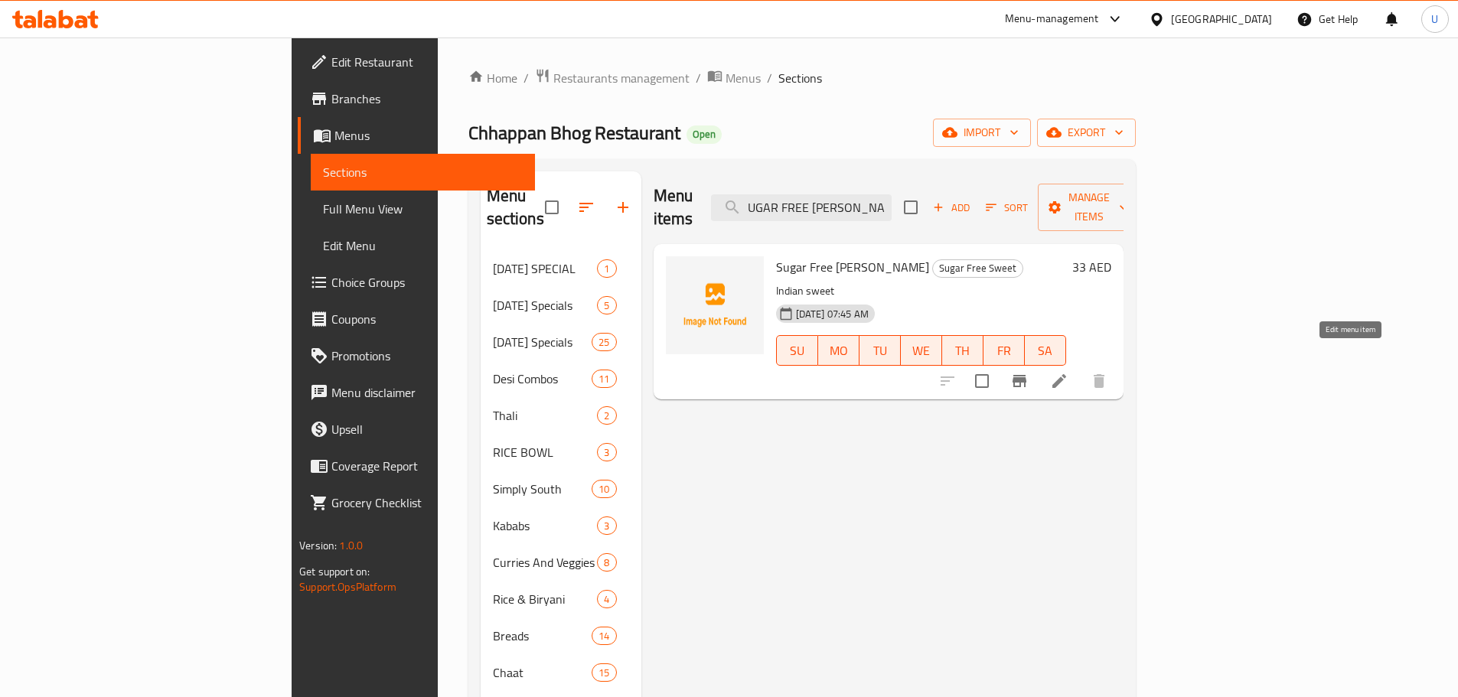
type input "SUGAR FREE [PERSON_NAME]"
click at [1066, 374] on icon at bounding box center [1059, 381] width 14 height 14
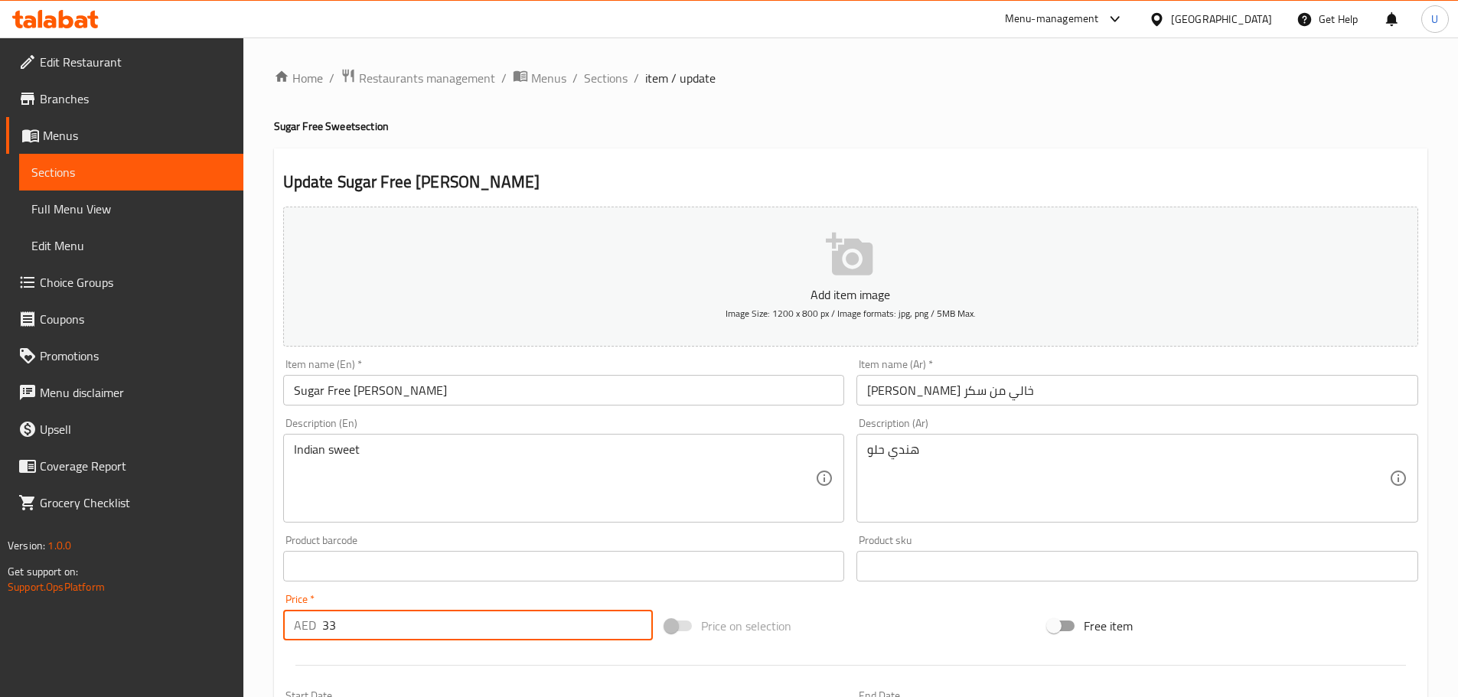
drag, startPoint x: 375, startPoint y: 615, endPoint x: 224, endPoint y: 620, distance: 151.6
click at [224, 620] on div "Edit Restaurant Branches Menus Sections Full Menu View Edit Menu Choice Groups …" at bounding box center [729, 560] width 1458 height 1044
type input "34.50"
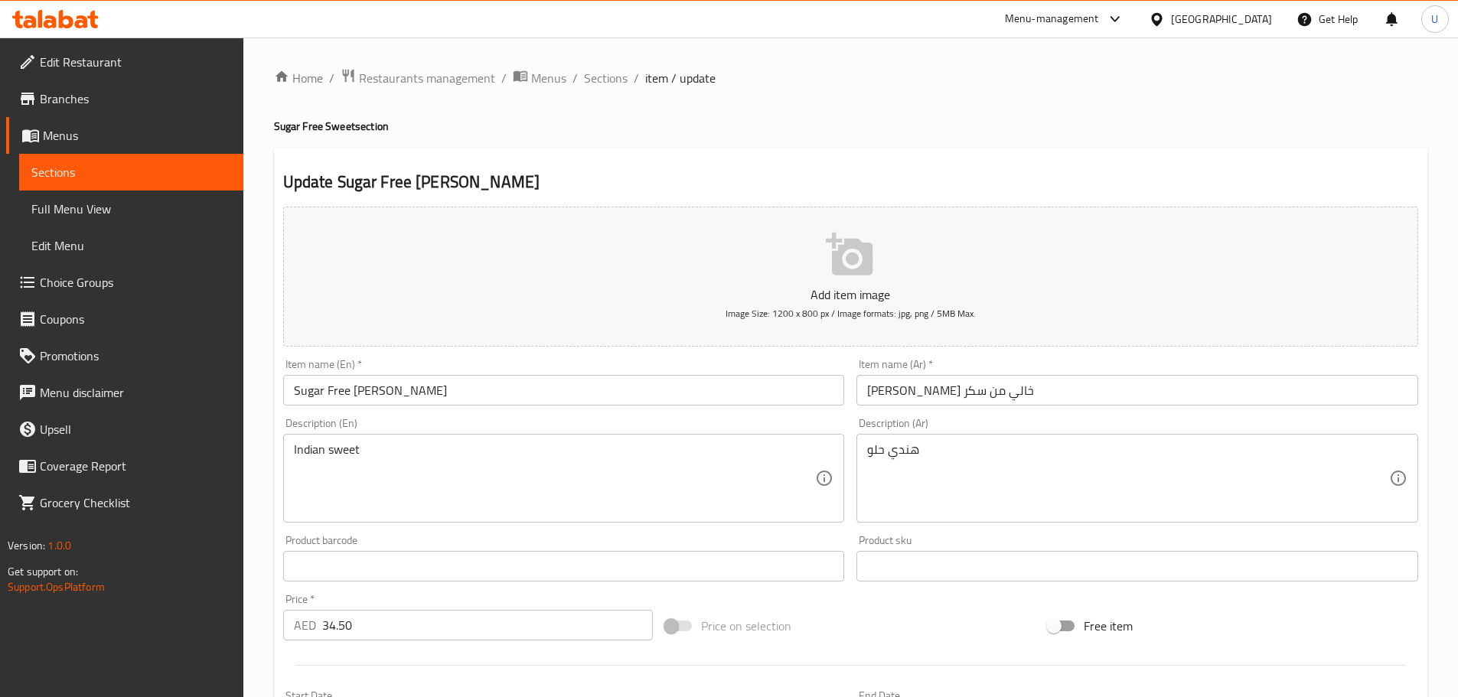
click at [465, 602] on div "Price   * AED 34.50 Price *" at bounding box center [468, 617] width 370 height 47
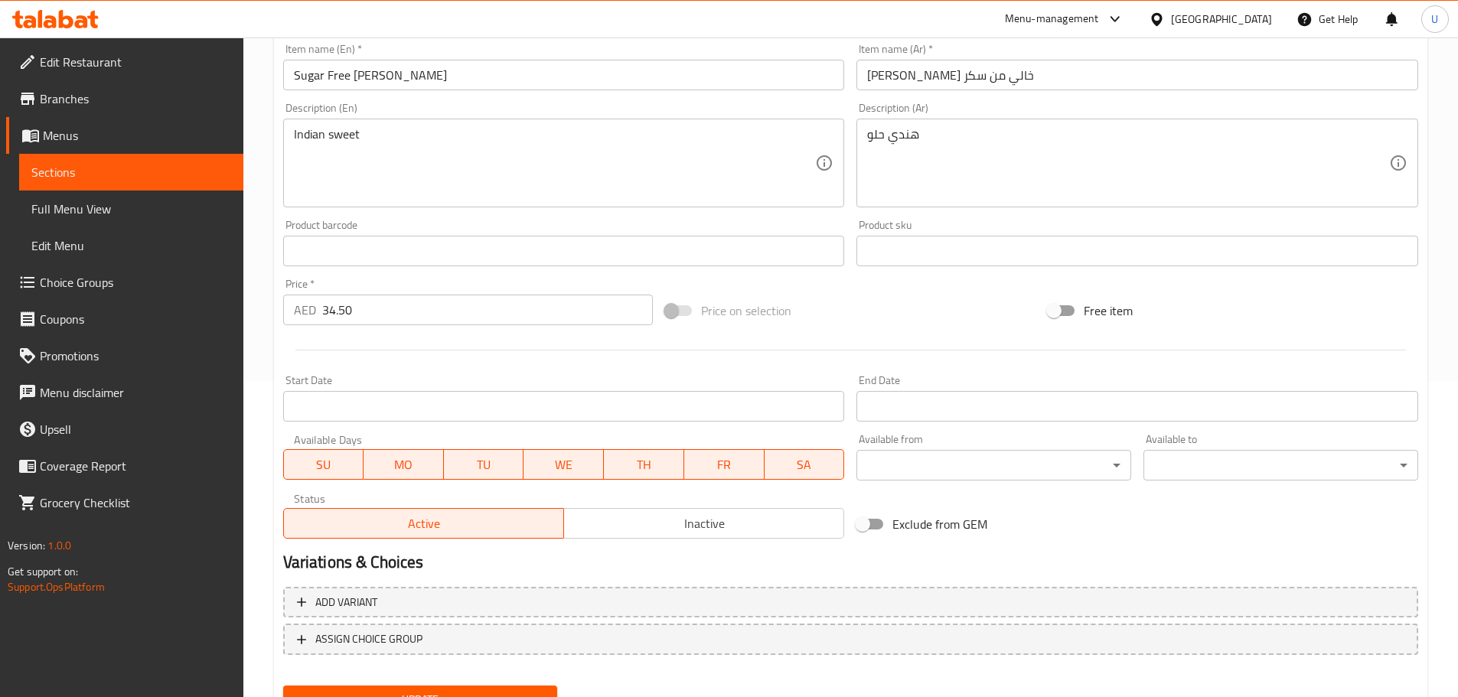
scroll to position [384, 0]
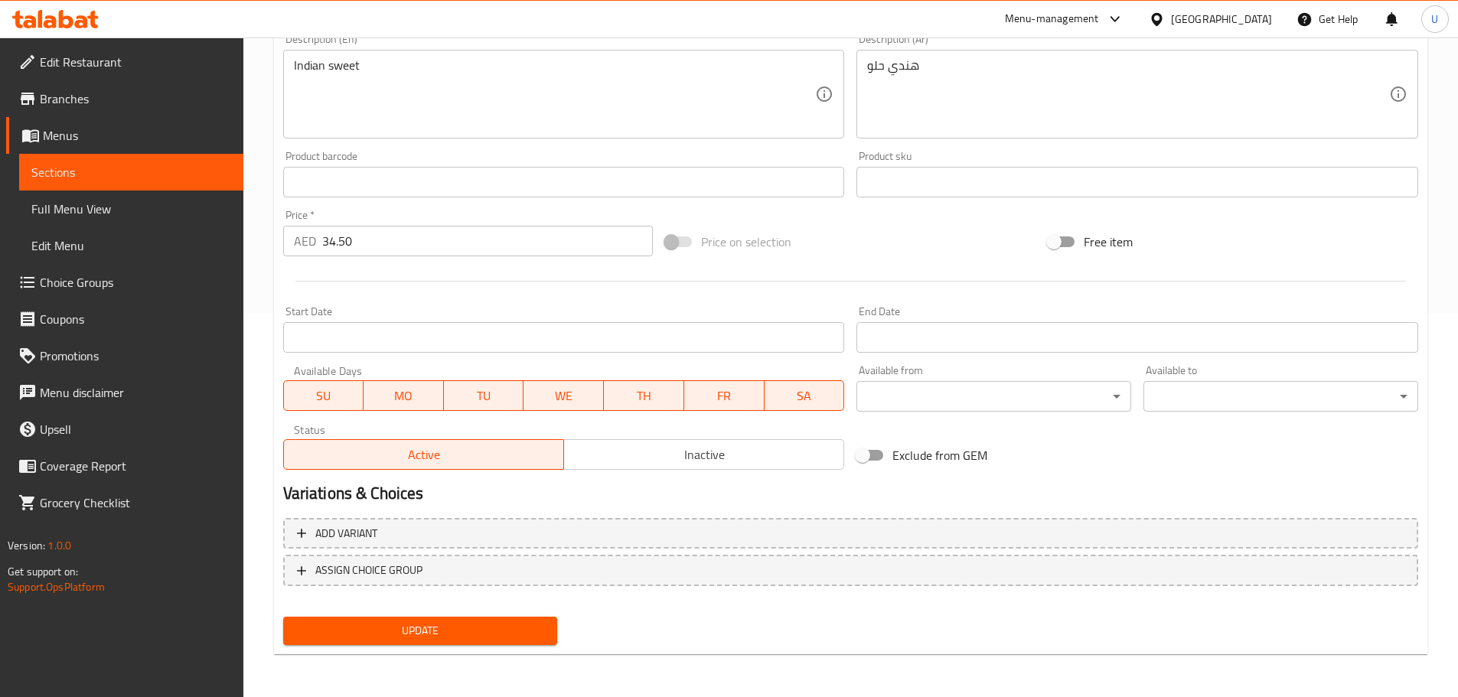
click at [405, 620] on button "Update" at bounding box center [420, 631] width 275 height 28
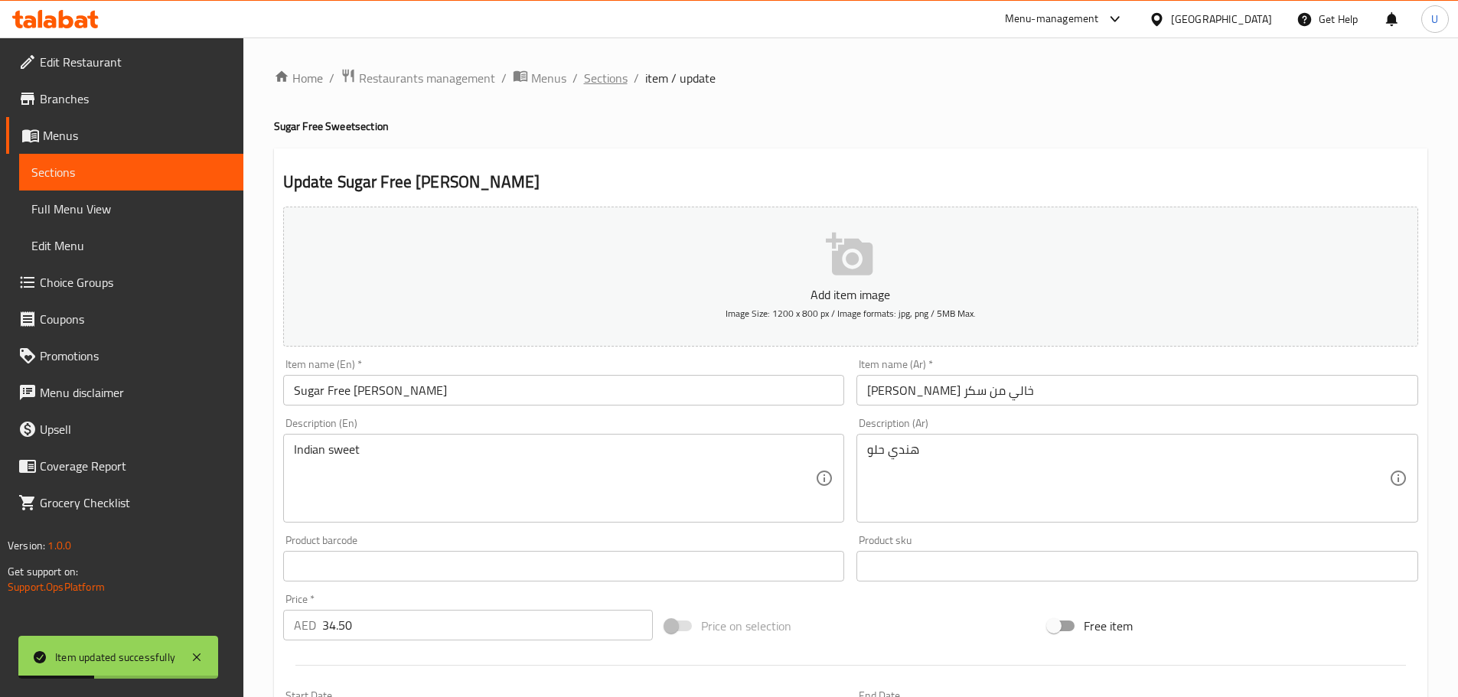
click at [606, 77] on span "Sections" at bounding box center [606, 78] width 44 height 18
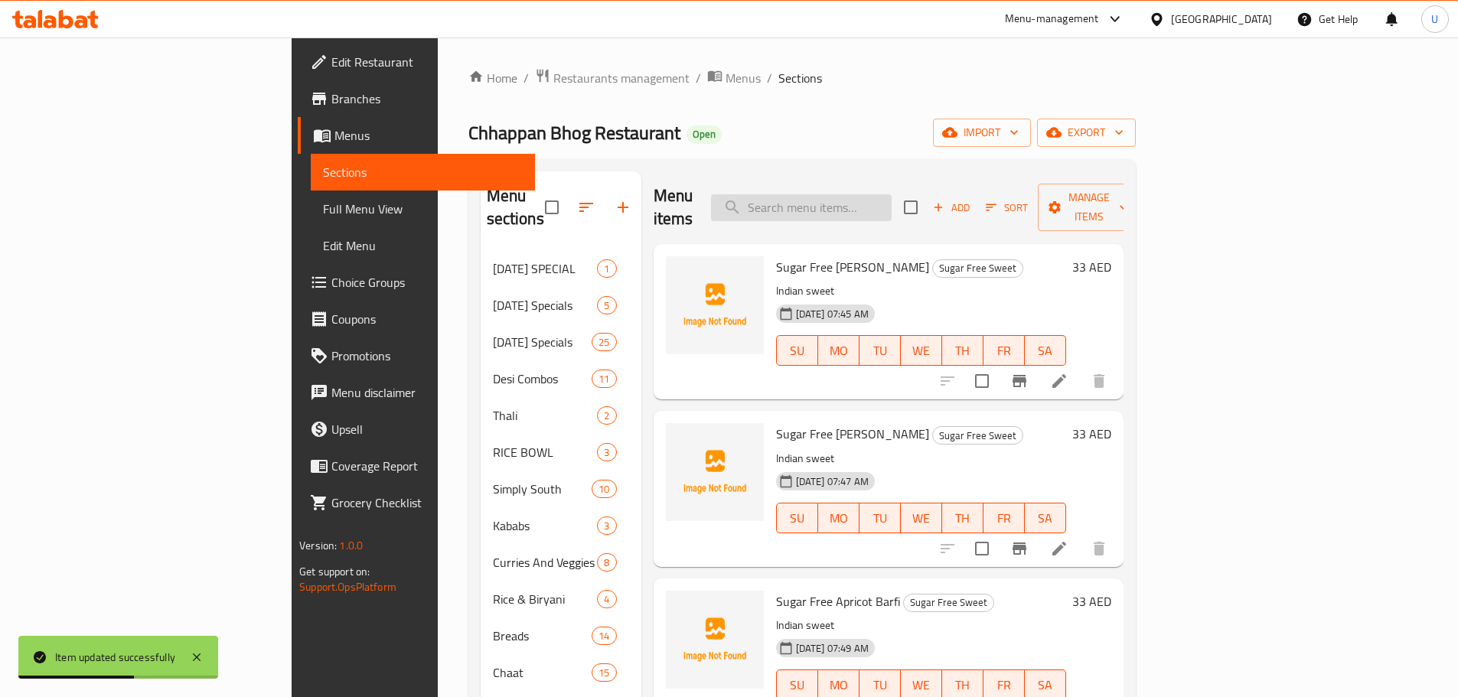
paste input "SUGAR FREE KHAJOOR BARFI"
click at [892, 200] on input "SUGAR FREE KHAJOOR BARFI" at bounding box center [801, 207] width 181 height 27
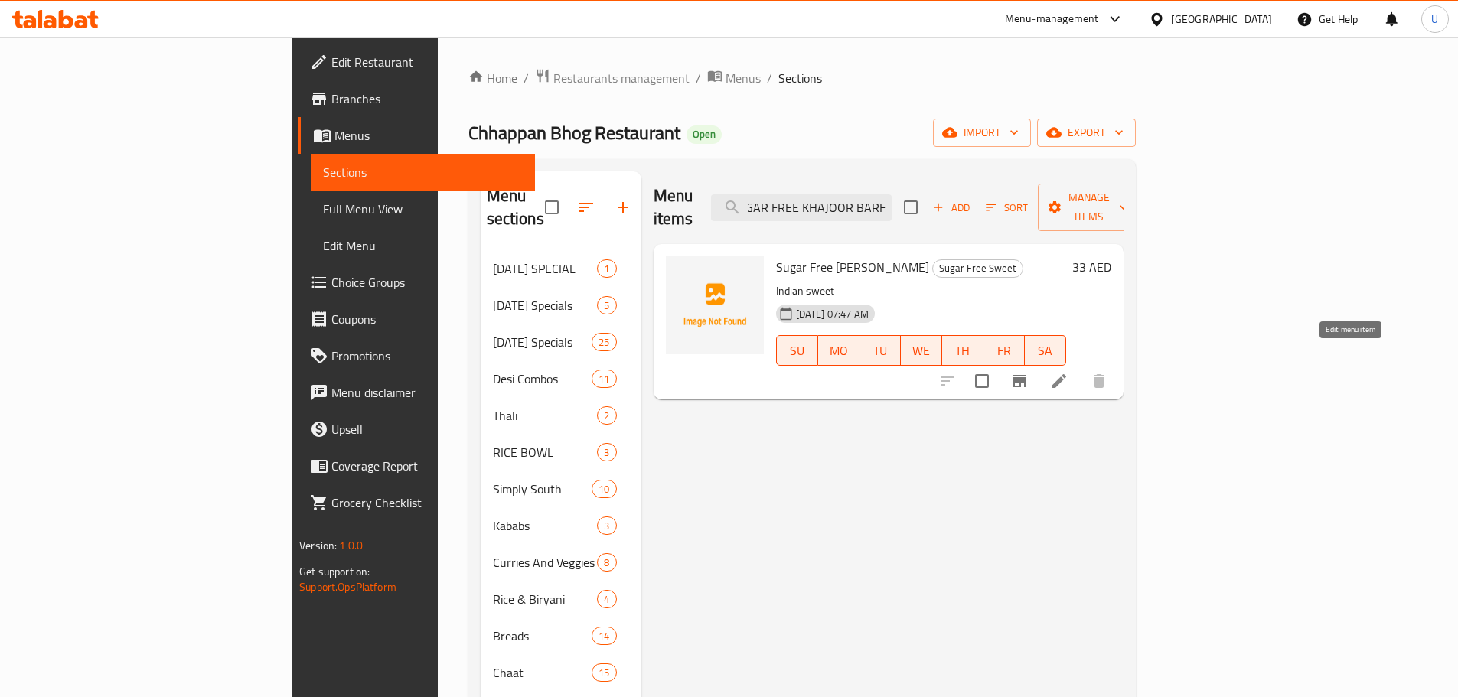
type input "SUGAR FREE KHAJOOR BARFI"
click at [1069, 372] on icon at bounding box center [1059, 381] width 18 height 18
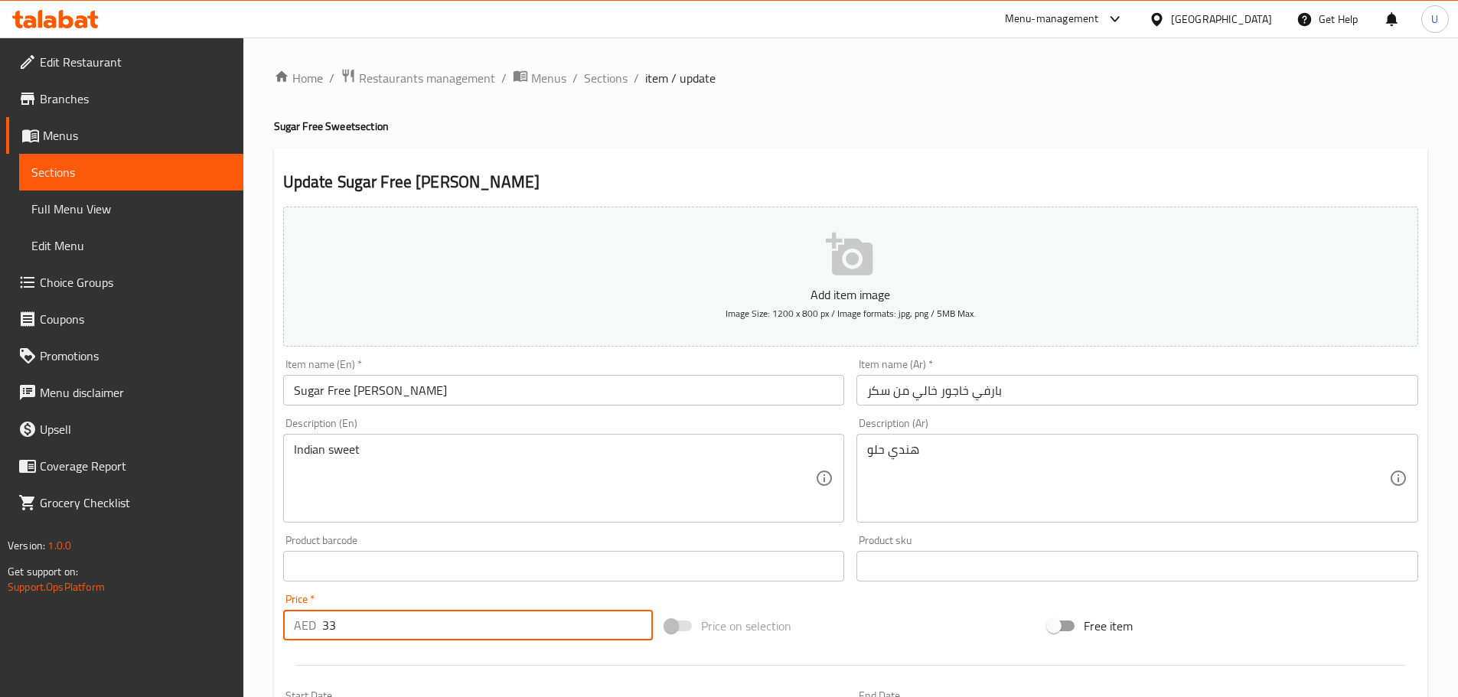
drag, startPoint x: 401, startPoint y: 624, endPoint x: 237, endPoint y: 623, distance: 163.8
click at [237, 623] on div "Edit Restaurant Branches Menus Sections Full Menu View Edit Menu Choice Groups …" at bounding box center [729, 560] width 1458 height 1044
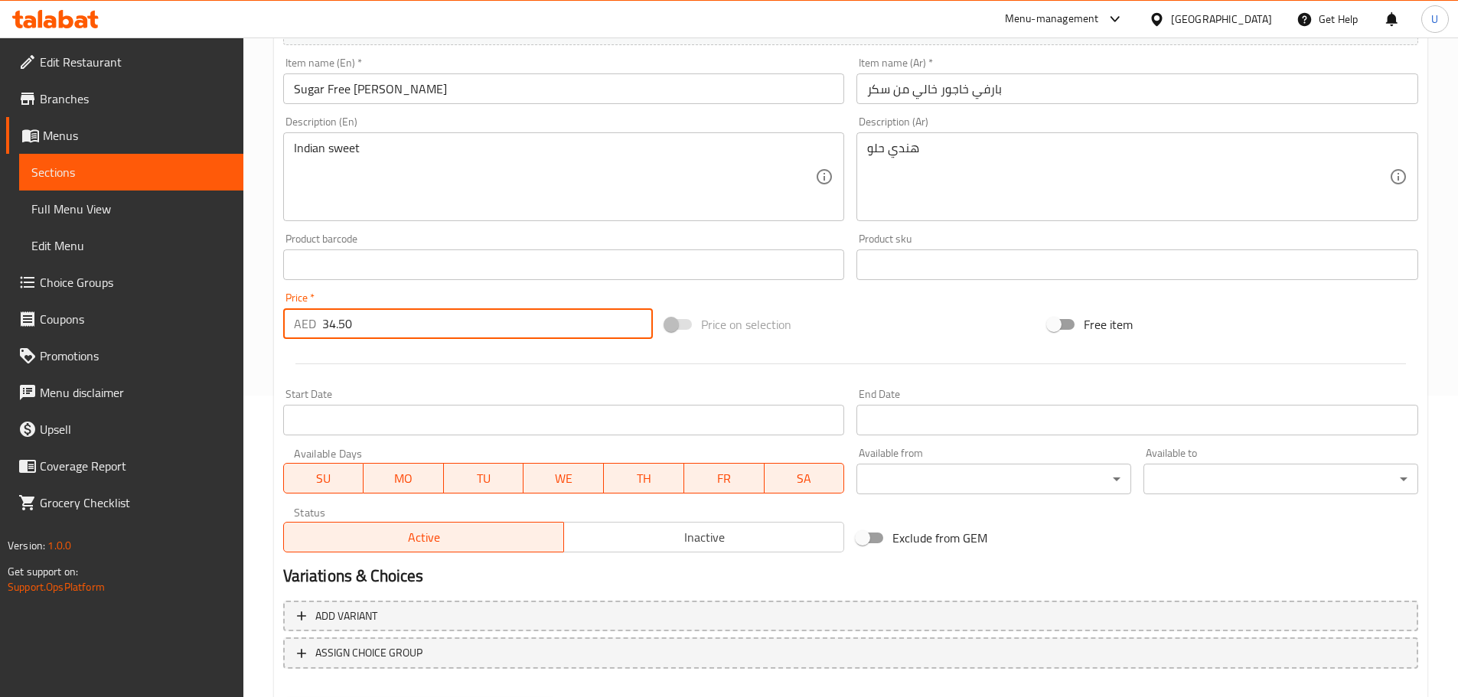
scroll to position [384, 0]
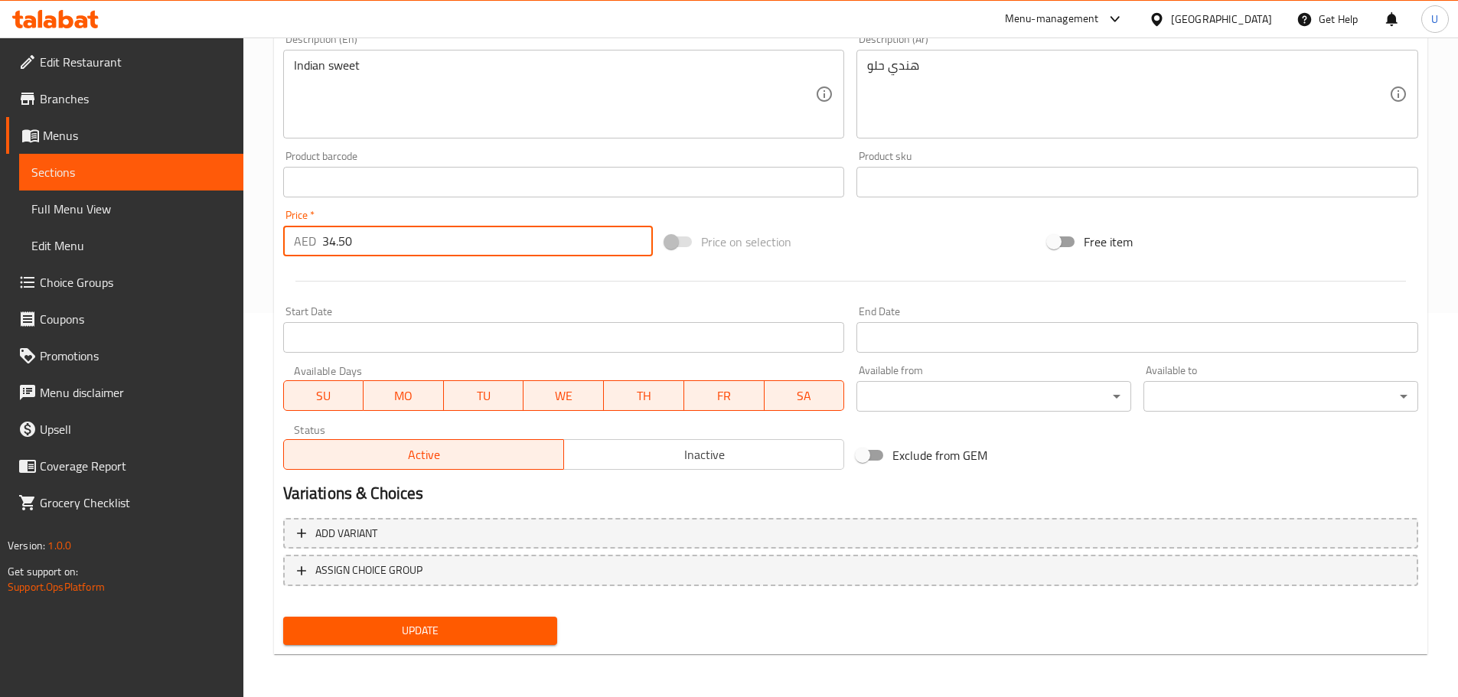
type input "34.50"
click at [402, 631] on span "Update" at bounding box center [420, 631] width 250 height 19
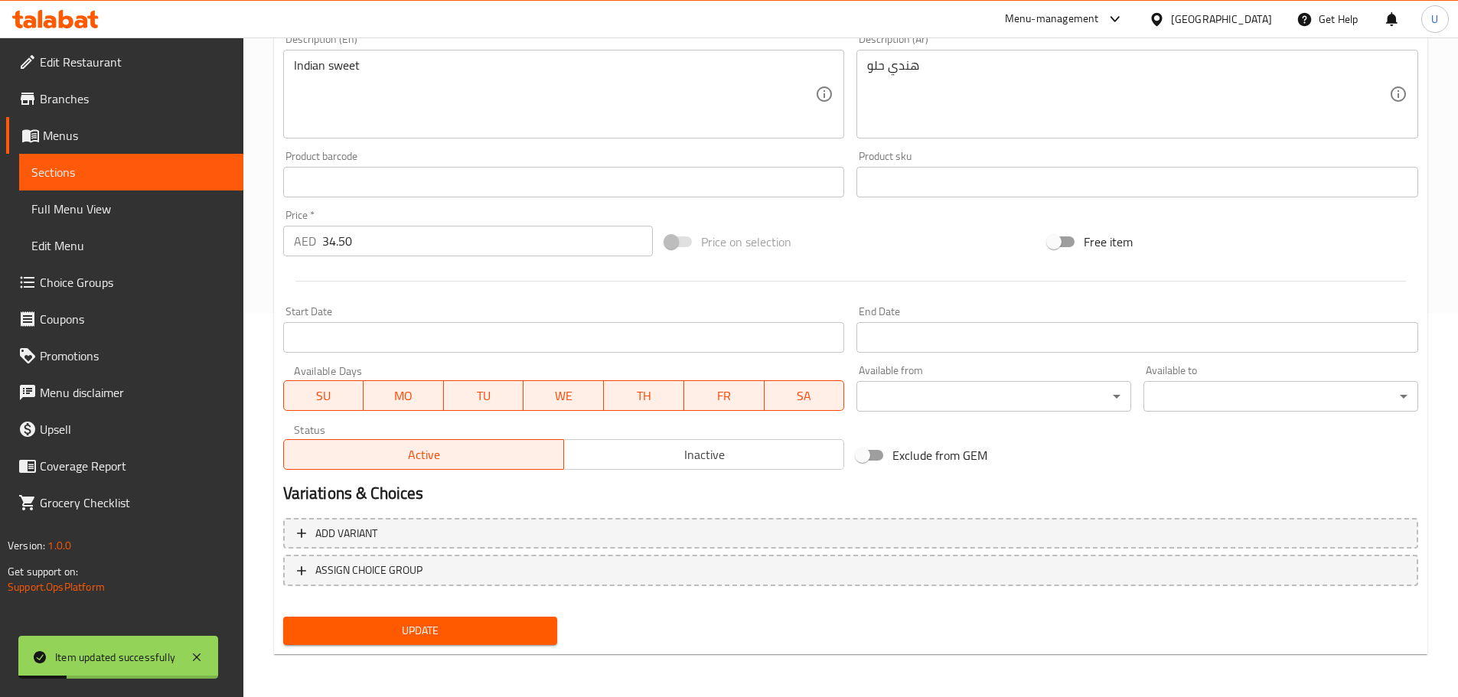
scroll to position [0, 0]
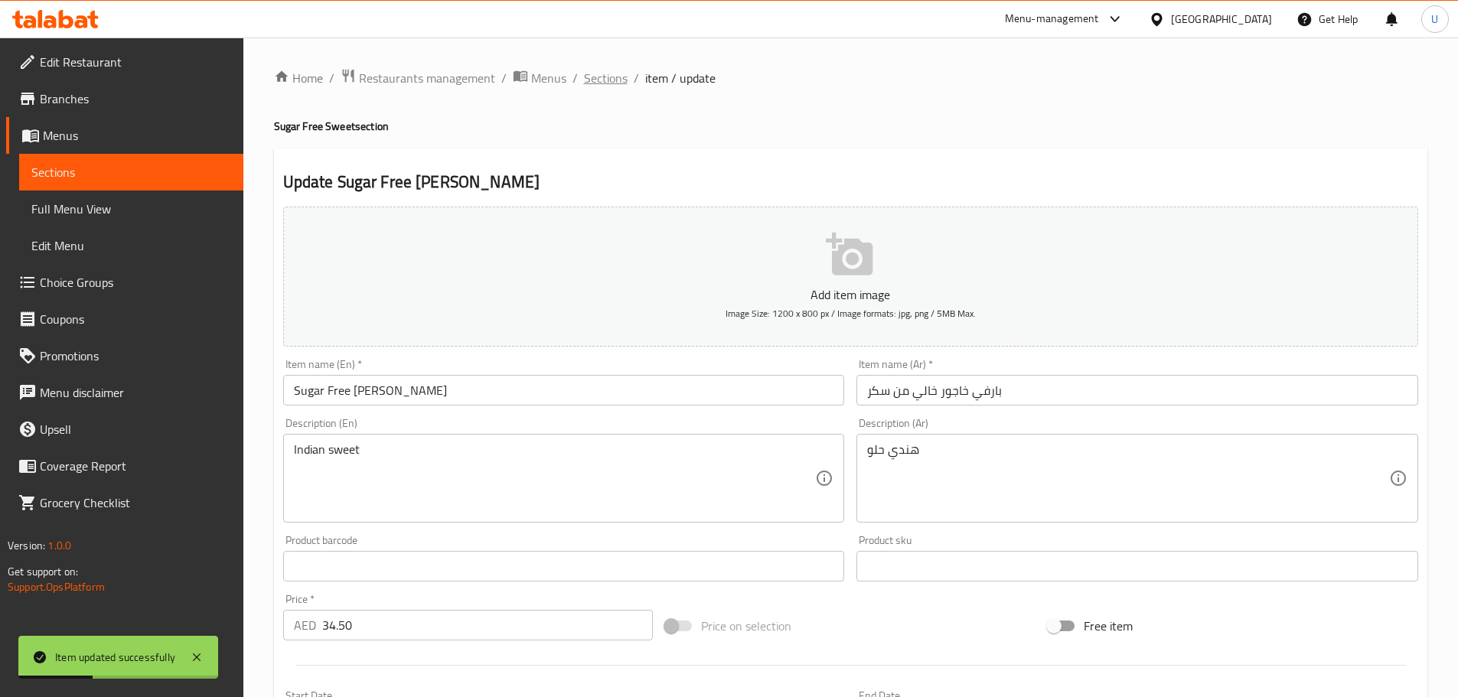
click at [602, 83] on span "Sections" at bounding box center [606, 78] width 44 height 18
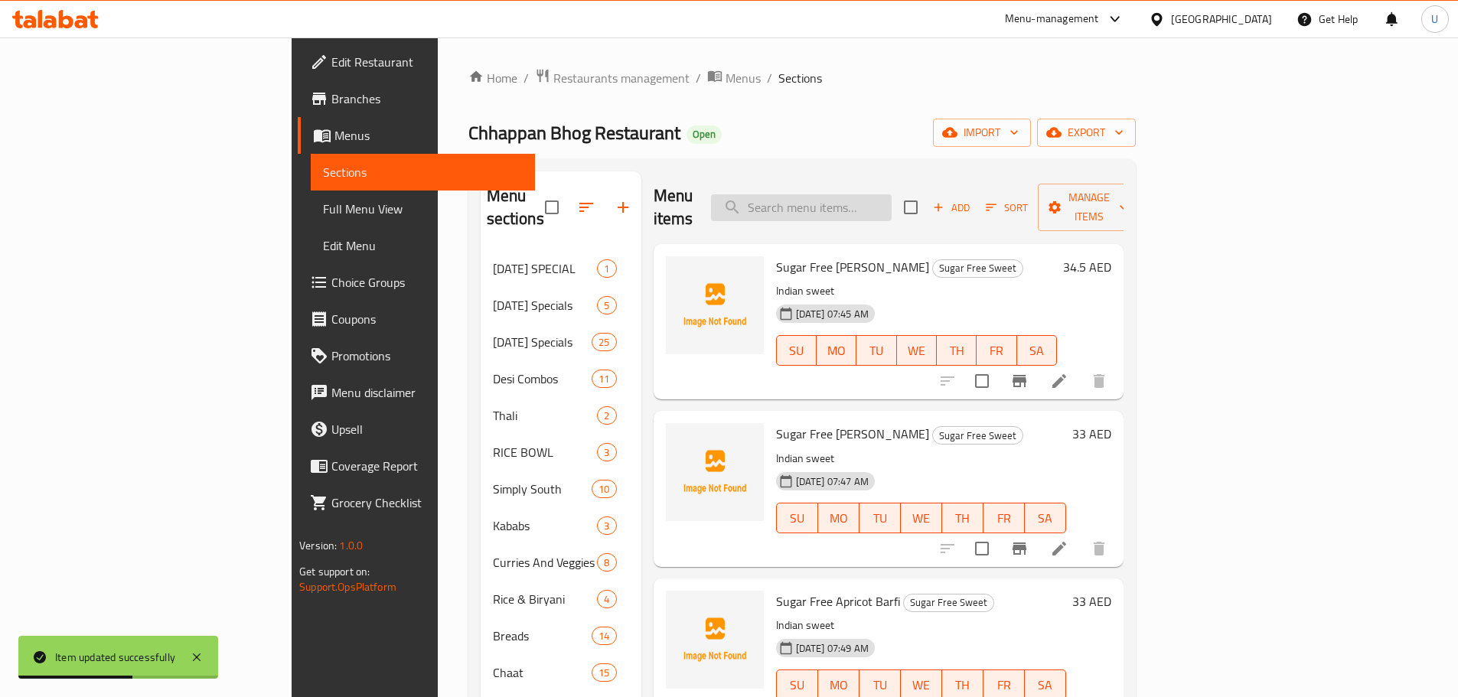
click at [868, 202] on input "search" at bounding box center [801, 207] width 181 height 27
paste input "SUGAR FREE APRICOT BARFI"
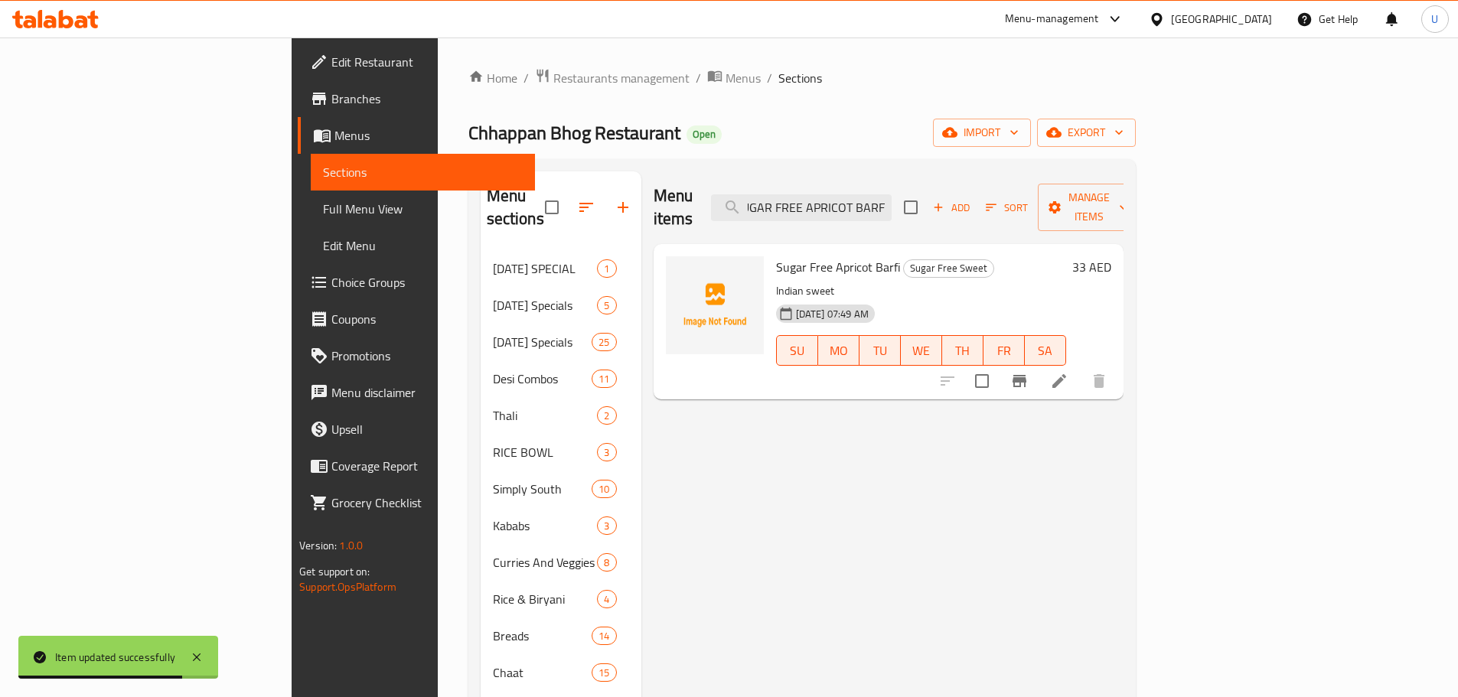
type input "SUGAR FREE APRICOT BARFI"
click at [1081, 367] on li at bounding box center [1059, 381] width 43 height 28
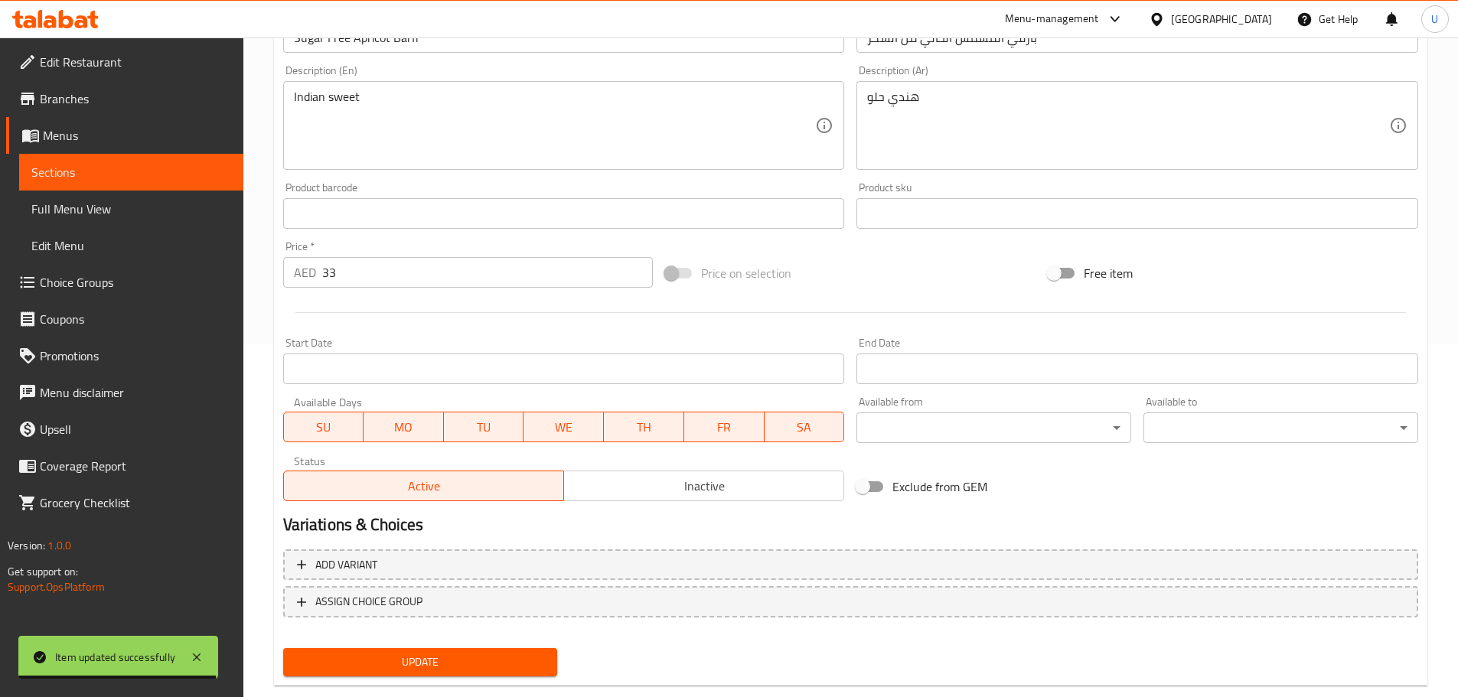
scroll to position [382, 0]
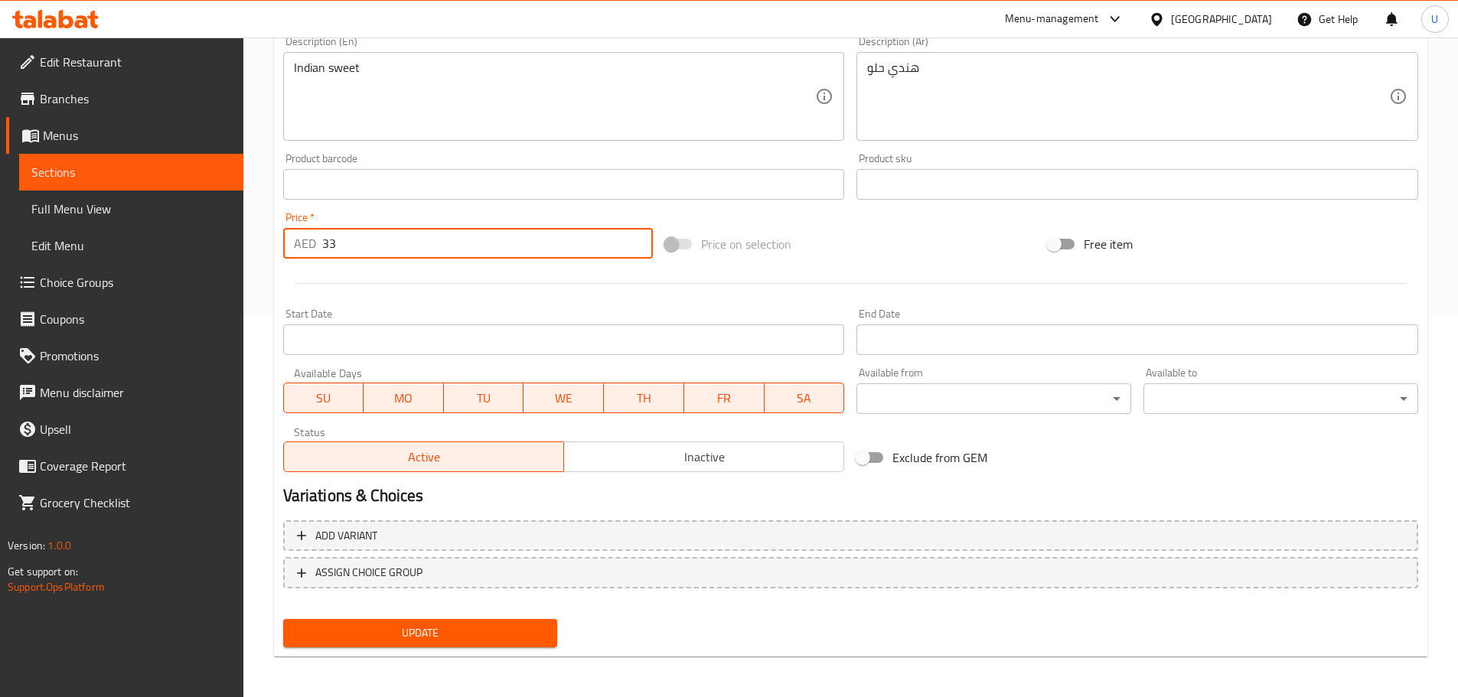
drag, startPoint x: 342, startPoint y: 250, endPoint x: 290, endPoint y: 254, distance: 52.2
click at [290, 254] on div "AED 33 Price *" at bounding box center [468, 243] width 370 height 31
type input "34.50"
click at [425, 648] on button "Update" at bounding box center [420, 633] width 275 height 28
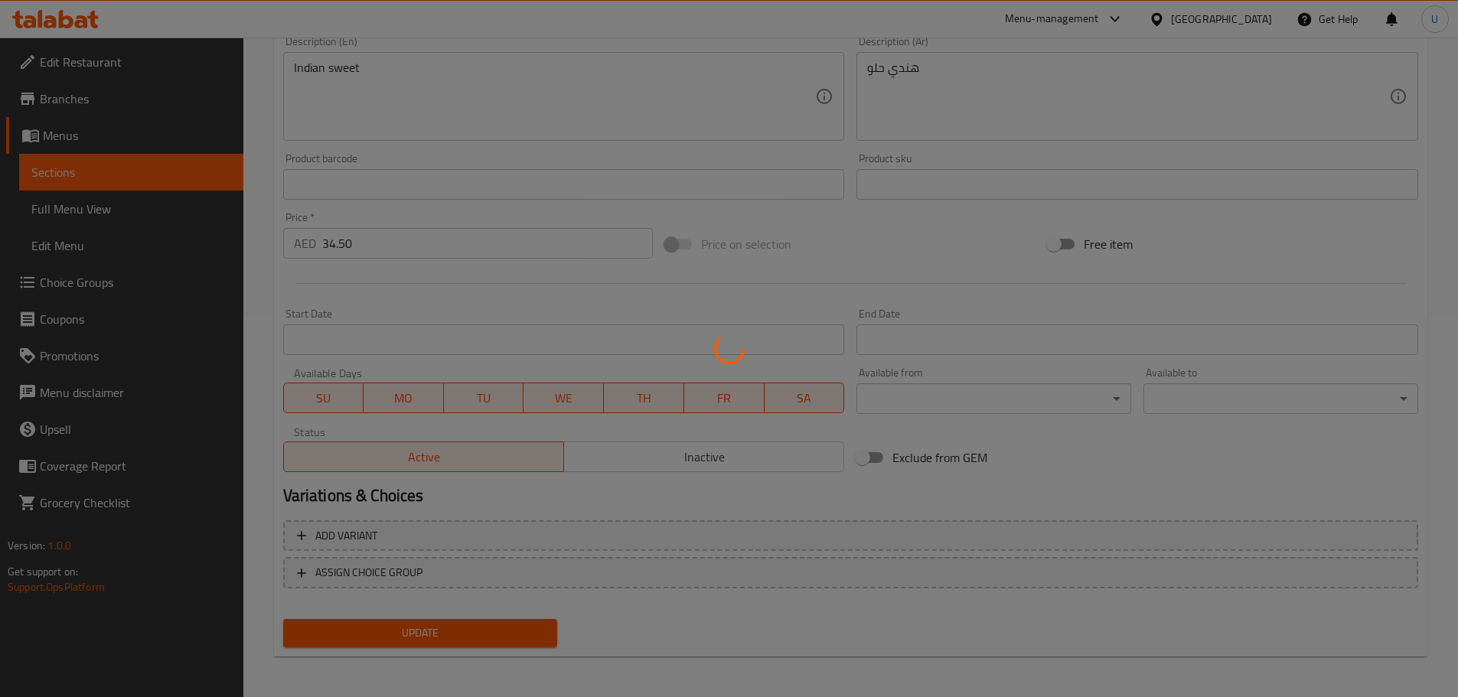
scroll to position [0, 0]
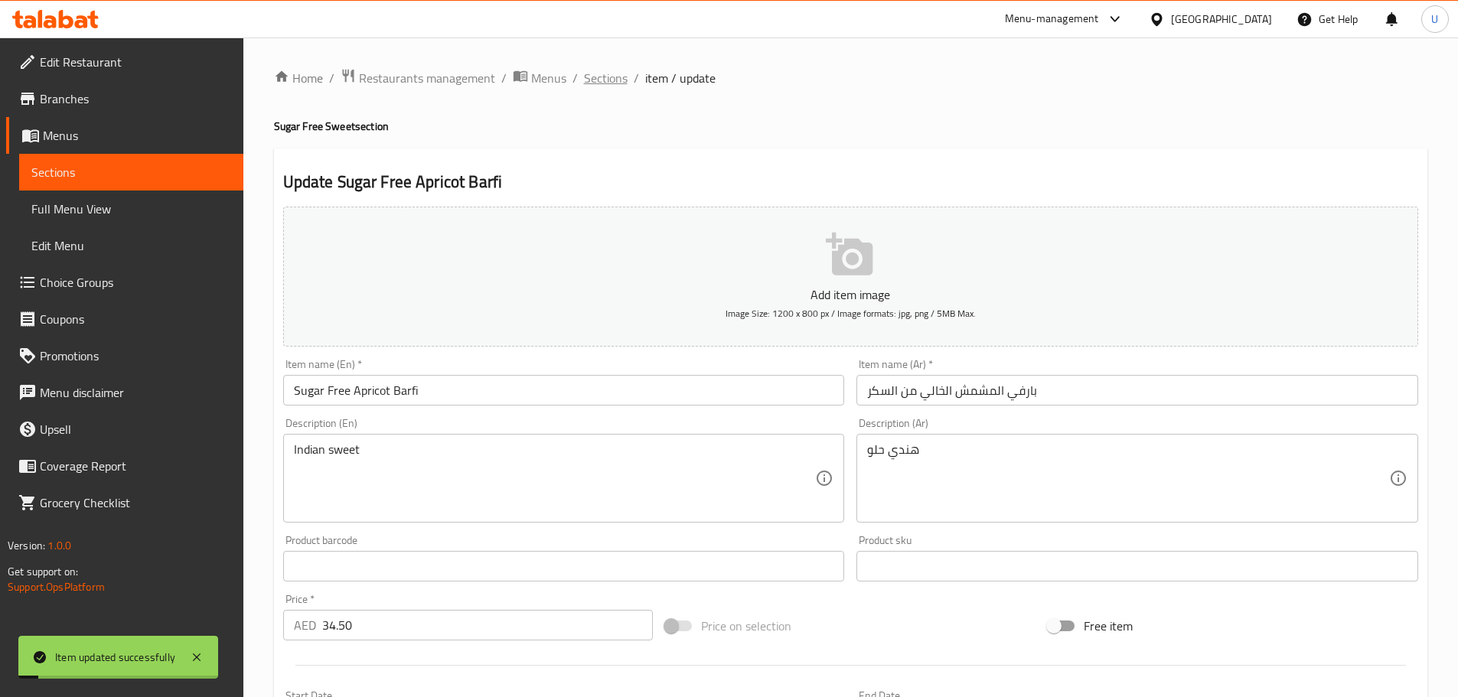
click at [603, 80] on span "Sections" at bounding box center [606, 78] width 44 height 18
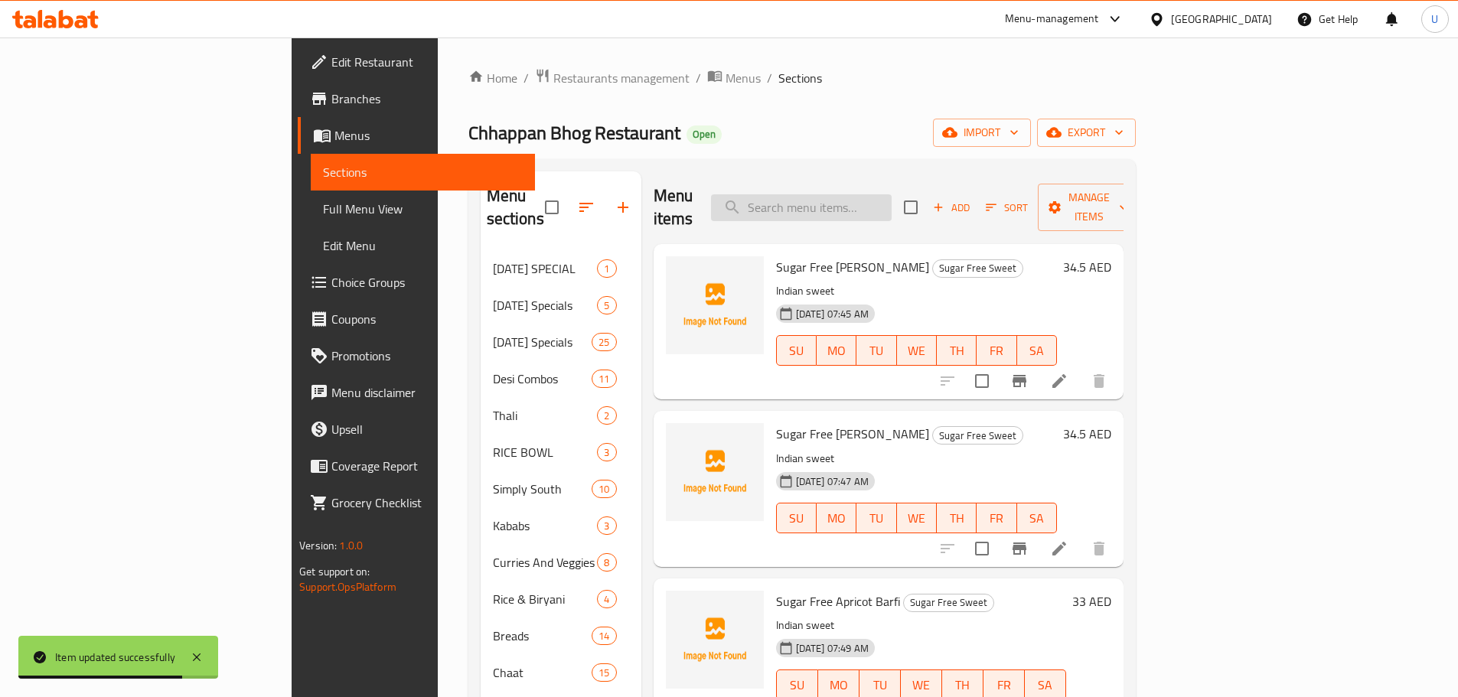
paste input "[PERSON_NAME]"
click at [892, 194] on input "[PERSON_NAME]" at bounding box center [801, 207] width 181 height 27
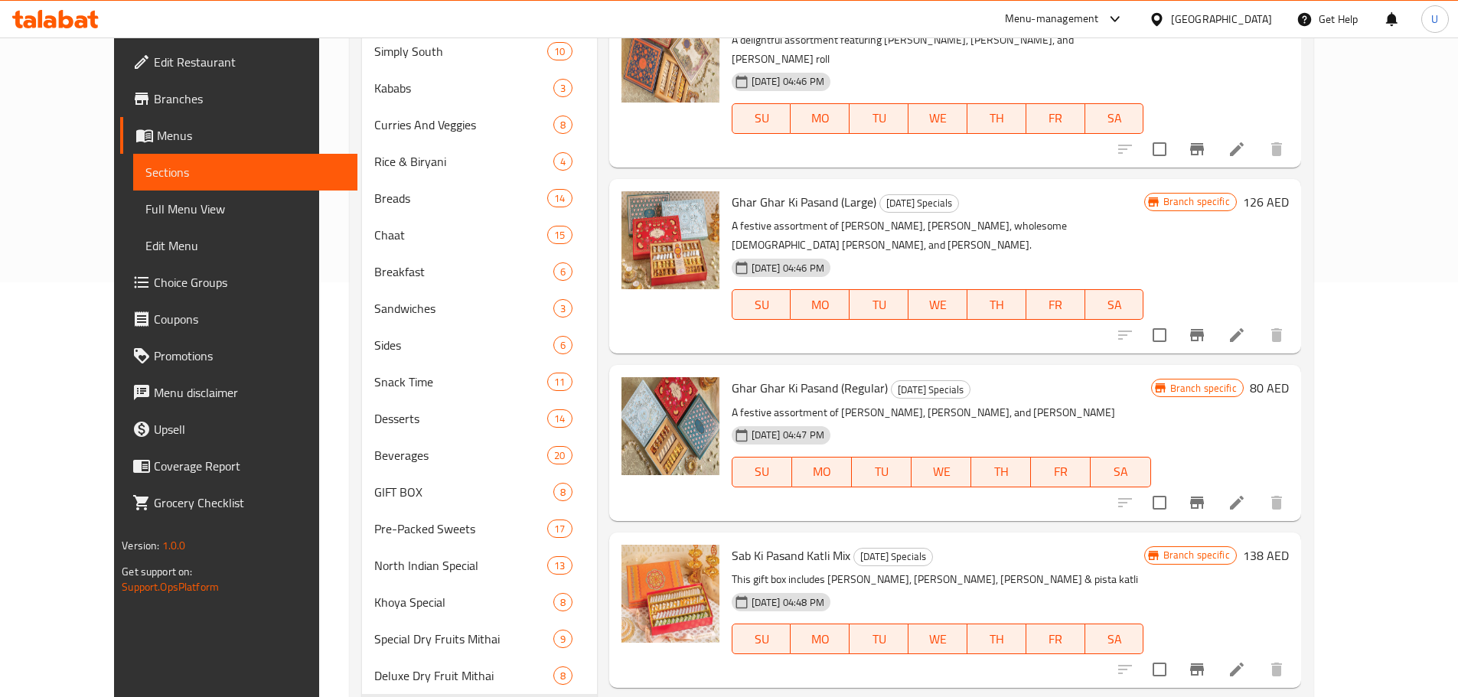
scroll to position [608, 0]
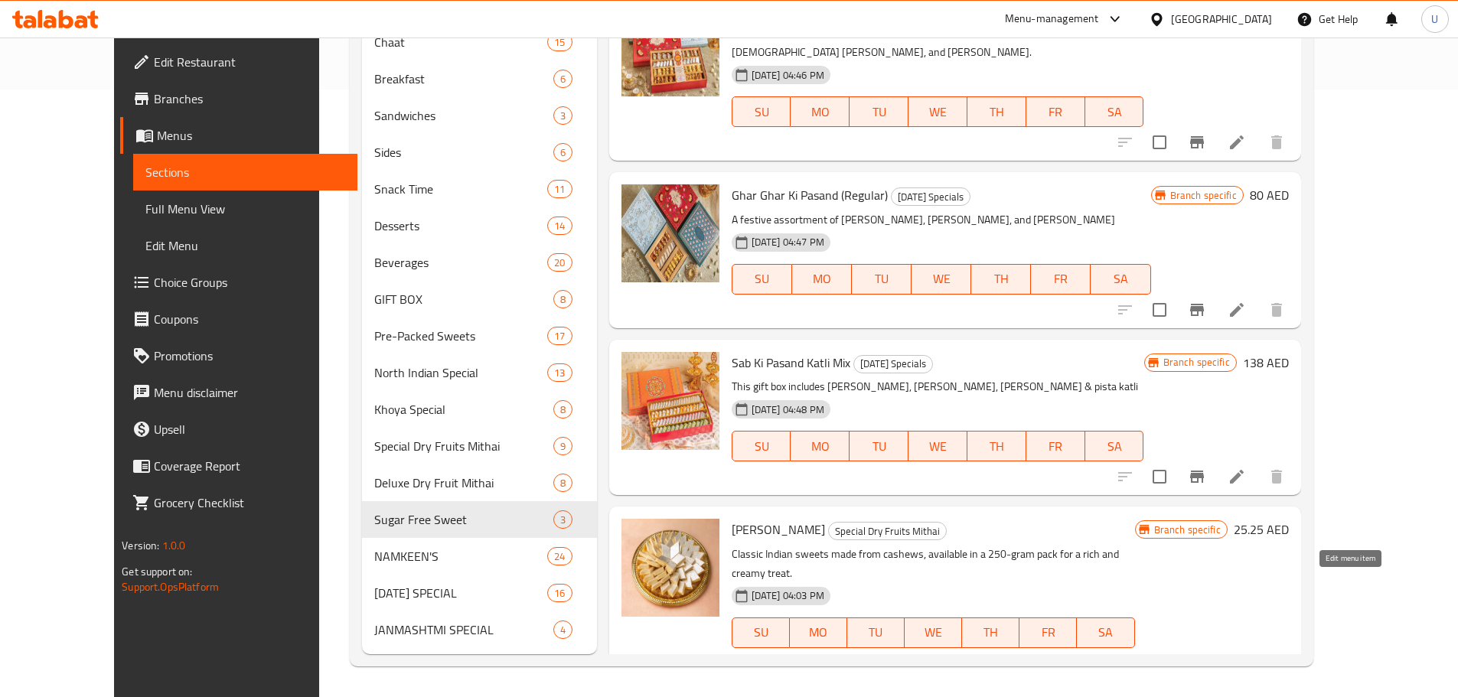
type input "[PERSON_NAME]"
click at [1246, 654] on icon at bounding box center [1237, 663] width 18 height 18
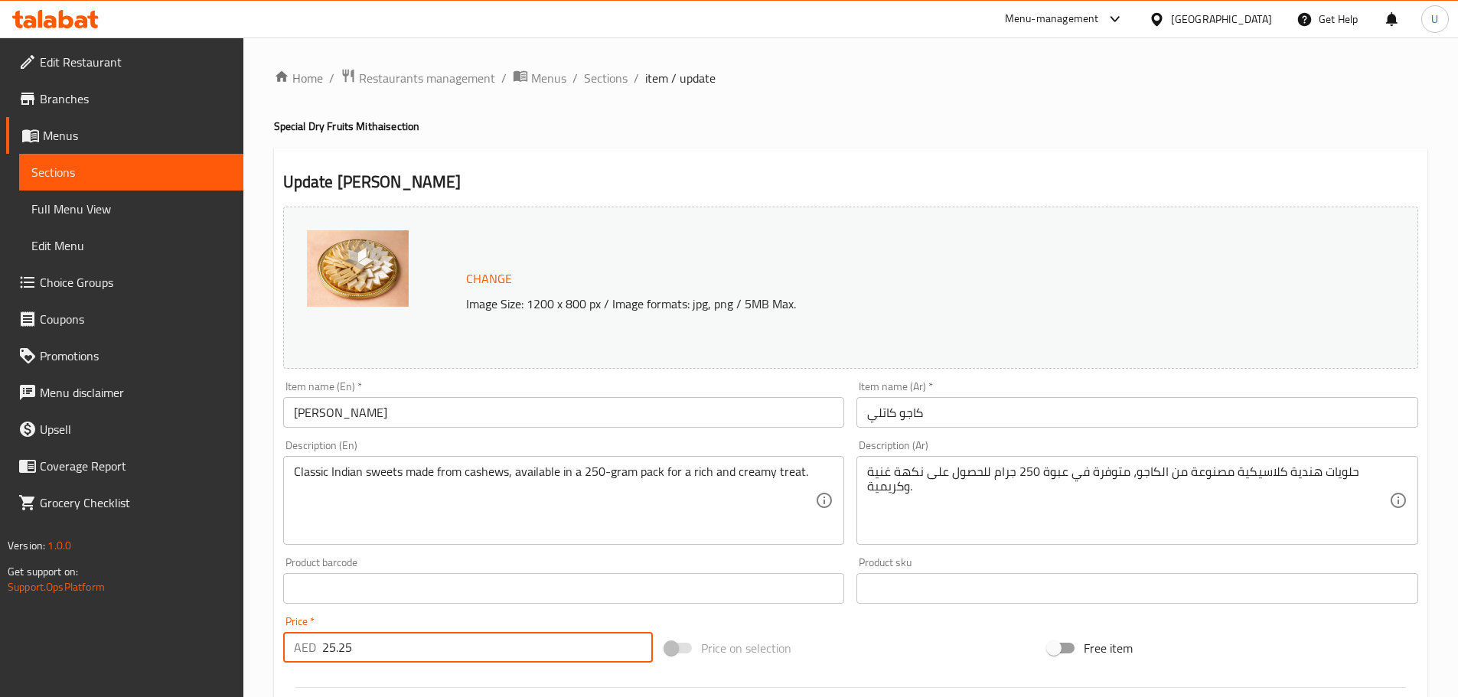
click at [348, 653] on input "25.25" at bounding box center [487, 647] width 331 height 31
drag, startPoint x: 354, startPoint y: 653, endPoint x: 253, endPoint y: 645, distance: 100.6
click at [253, 645] on div "Home / Restaurants management / Menus / Sections / item / update Special Dry Fr…" at bounding box center [850, 571] width 1215 height 1066
type input "31.75"
click at [331, 623] on div "Price   * AED 31.75 Price *" at bounding box center [468, 639] width 370 height 47
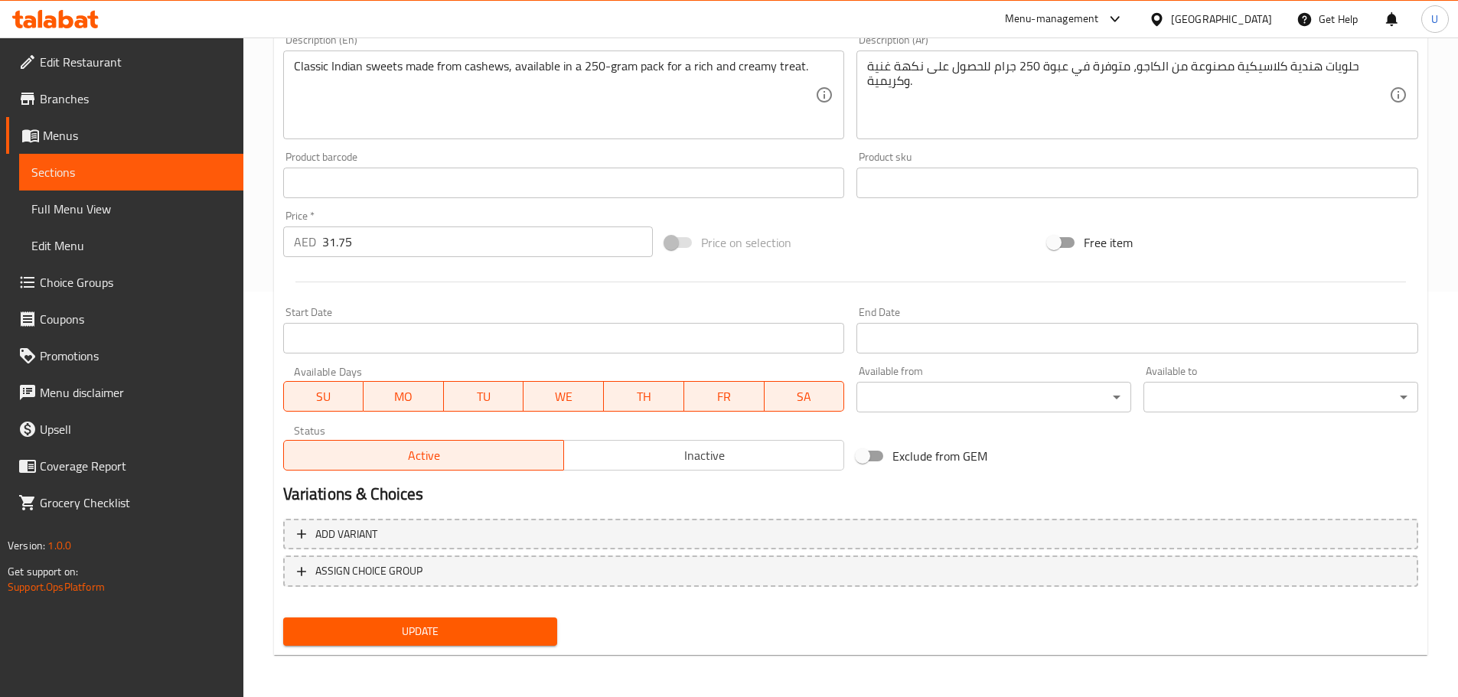
scroll to position [406, 0]
click at [422, 640] on span "Update" at bounding box center [420, 631] width 250 height 19
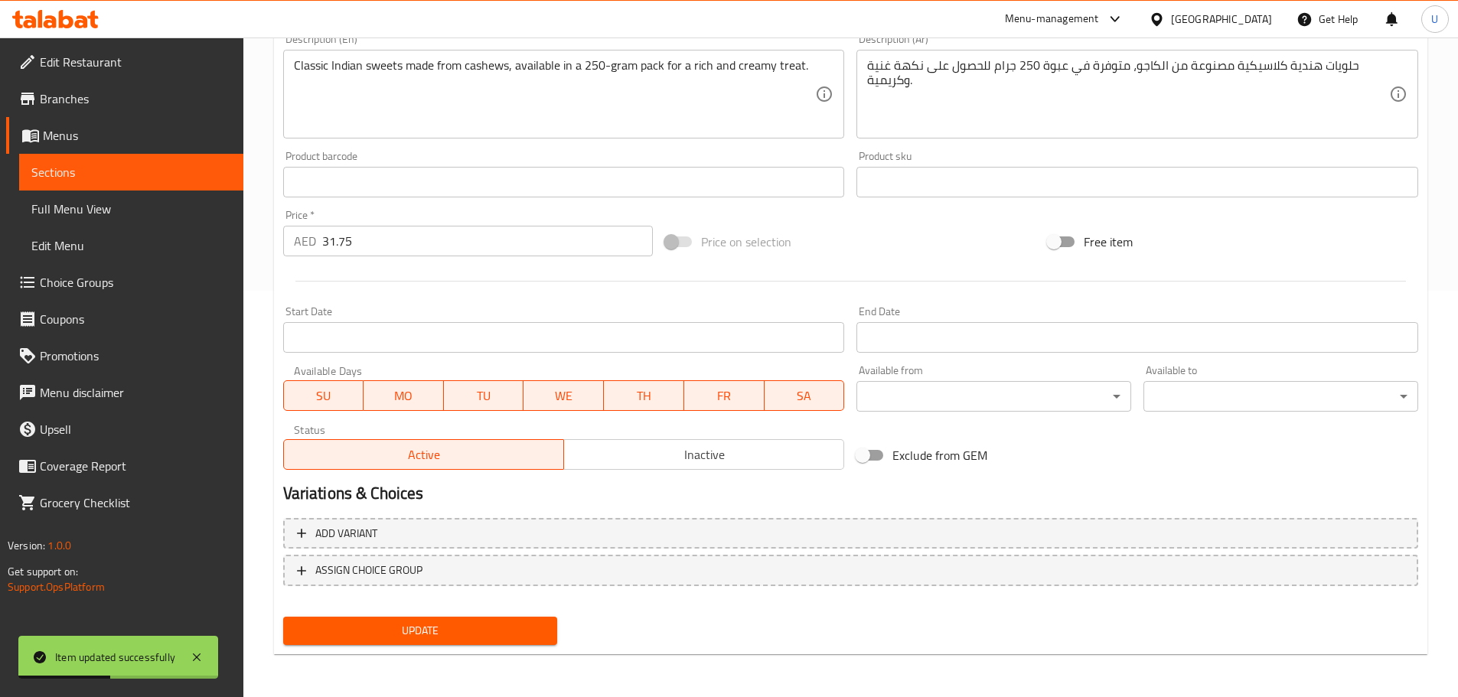
scroll to position [0, 0]
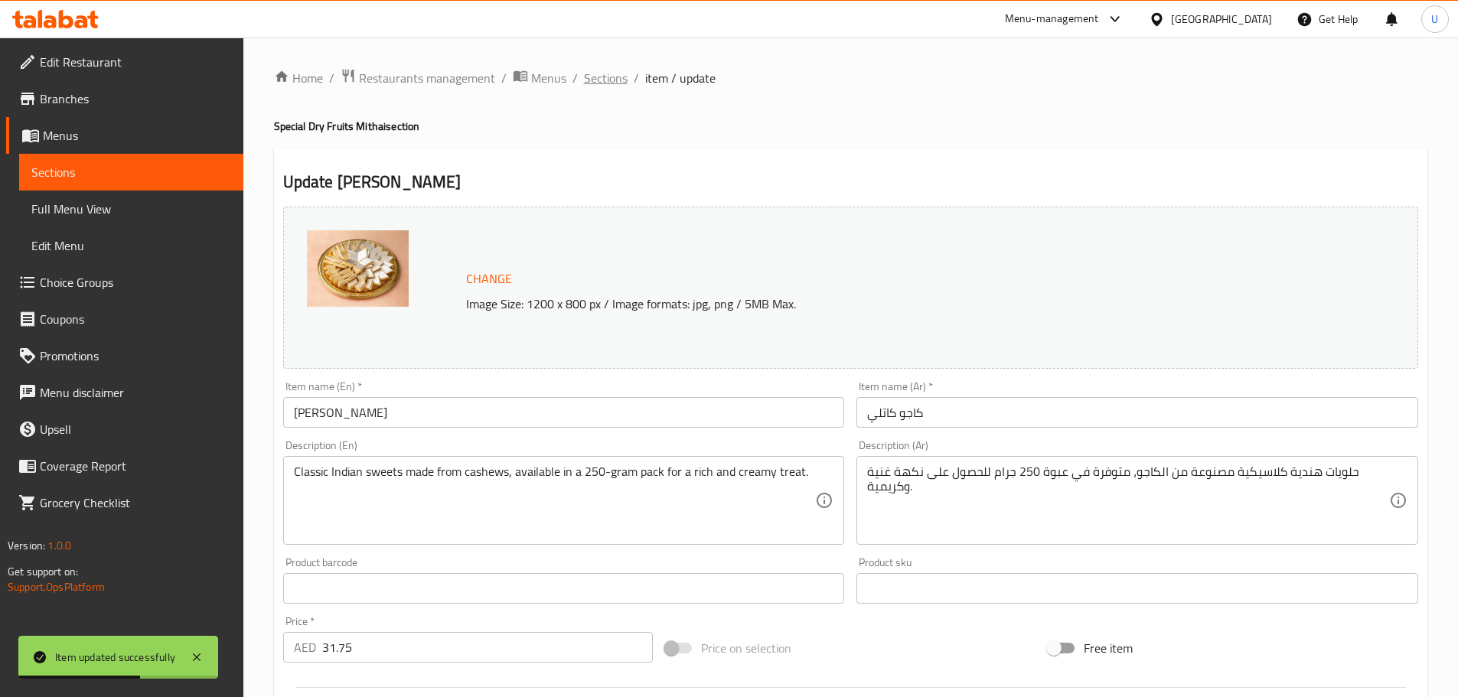
click at [606, 77] on span "Sections" at bounding box center [606, 78] width 44 height 18
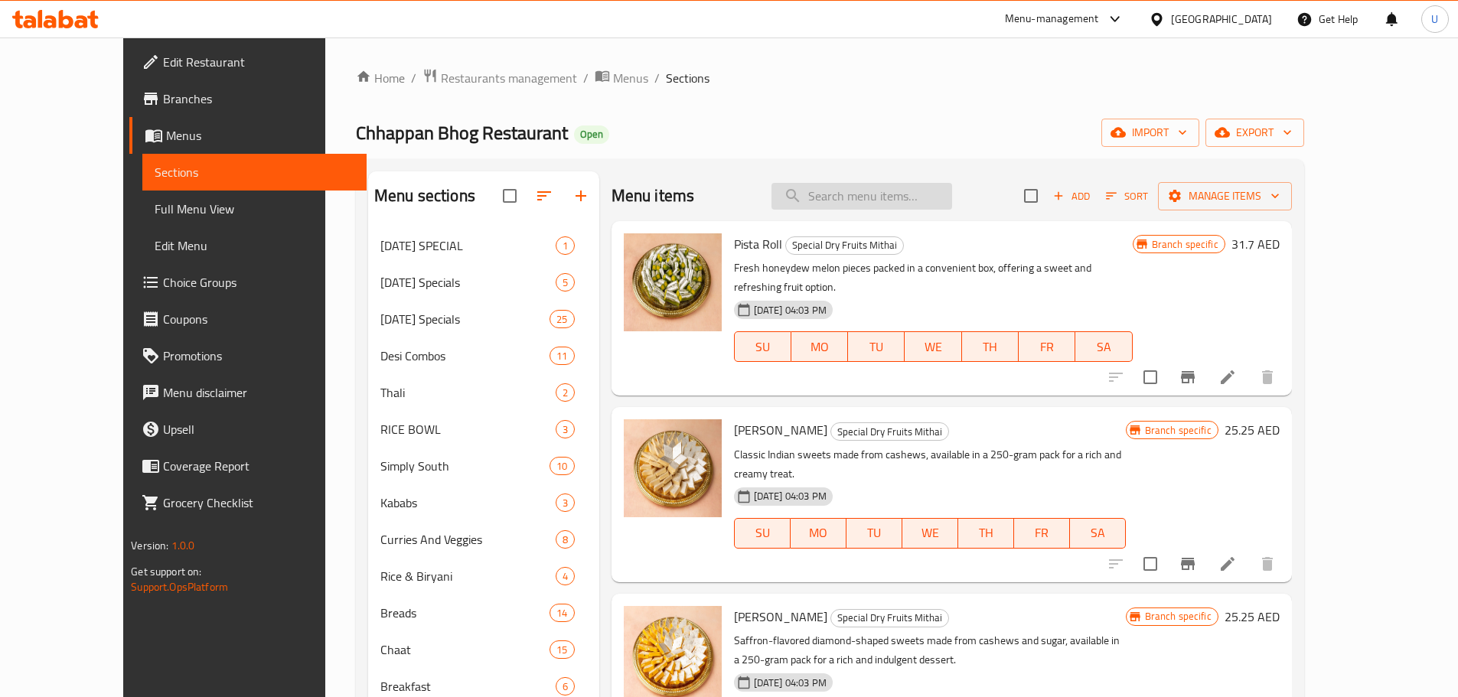
paste input "[PERSON_NAME]"
click at [857, 200] on input "[PERSON_NAME]" at bounding box center [862, 196] width 181 height 27
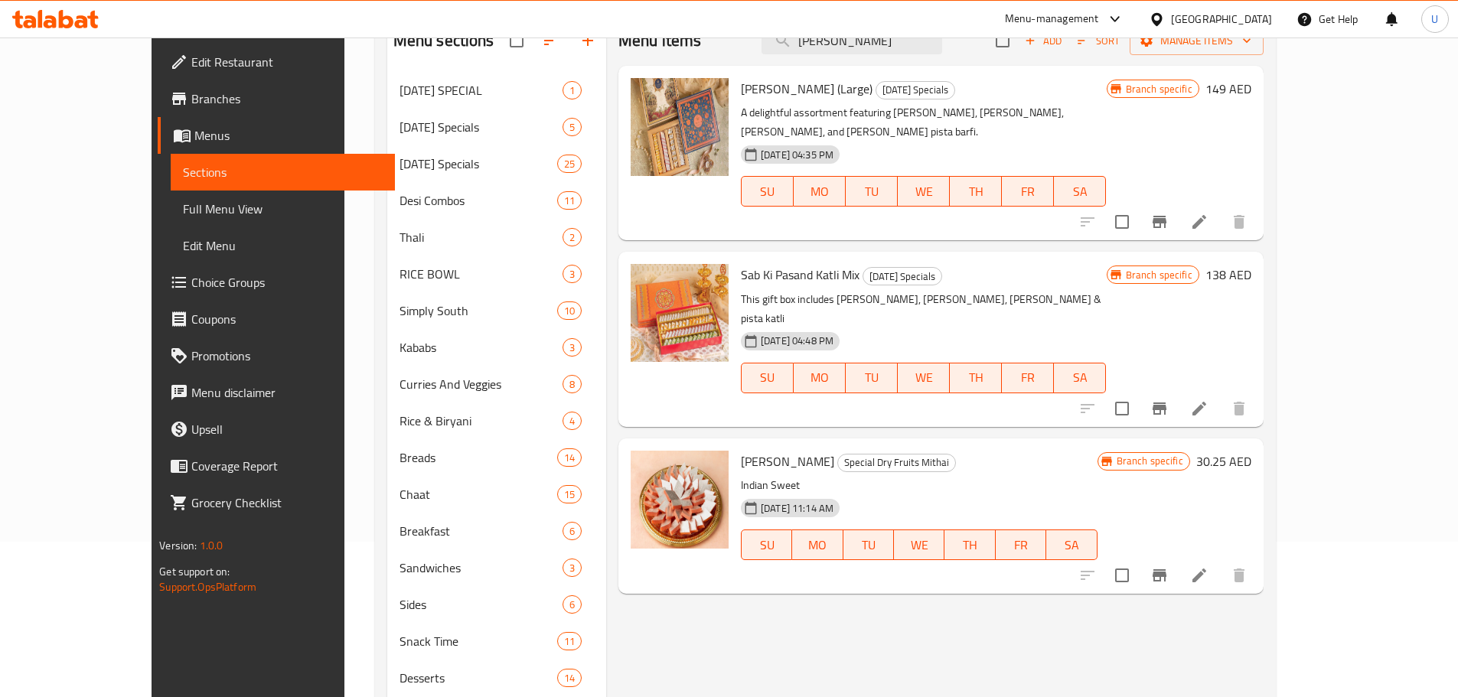
scroll to position [156, 0]
type input "[PERSON_NAME]"
click at [1221, 561] on li at bounding box center [1199, 575] width 43 height 28
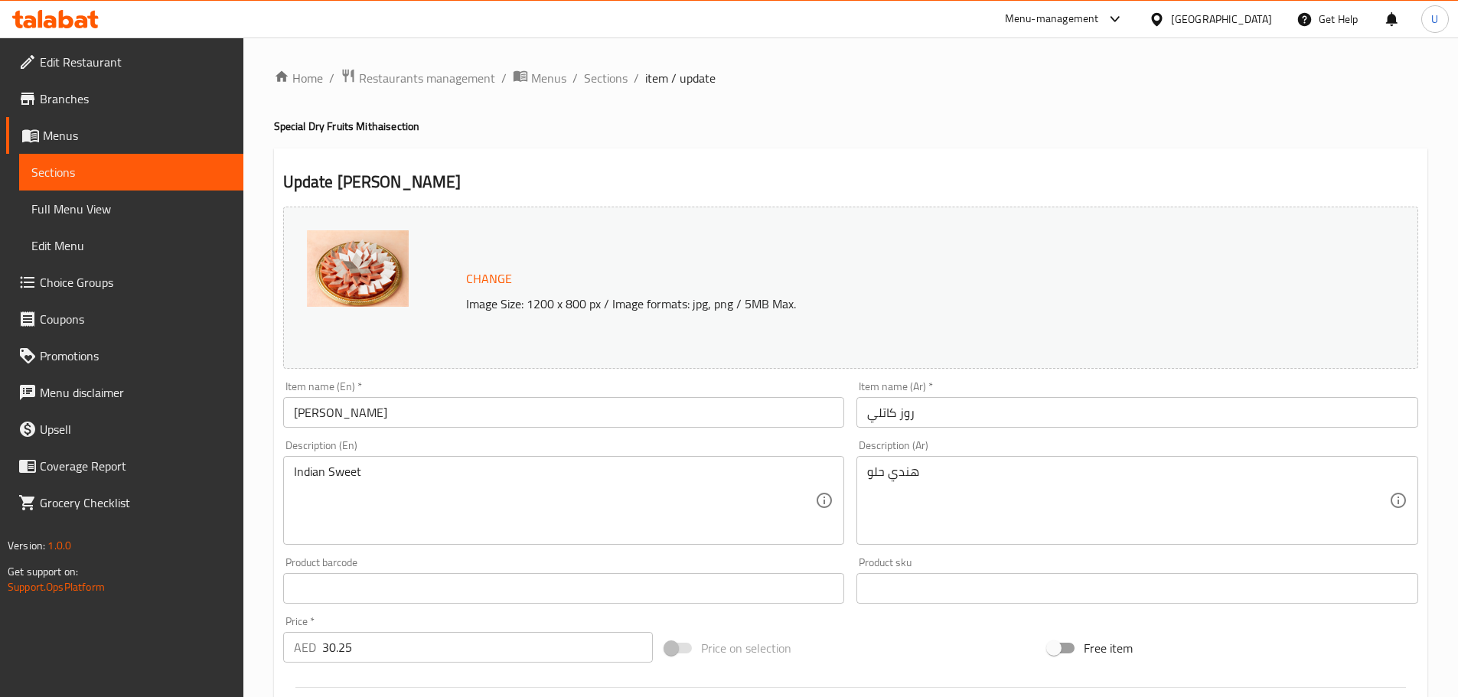
scroll to position [87, 0]
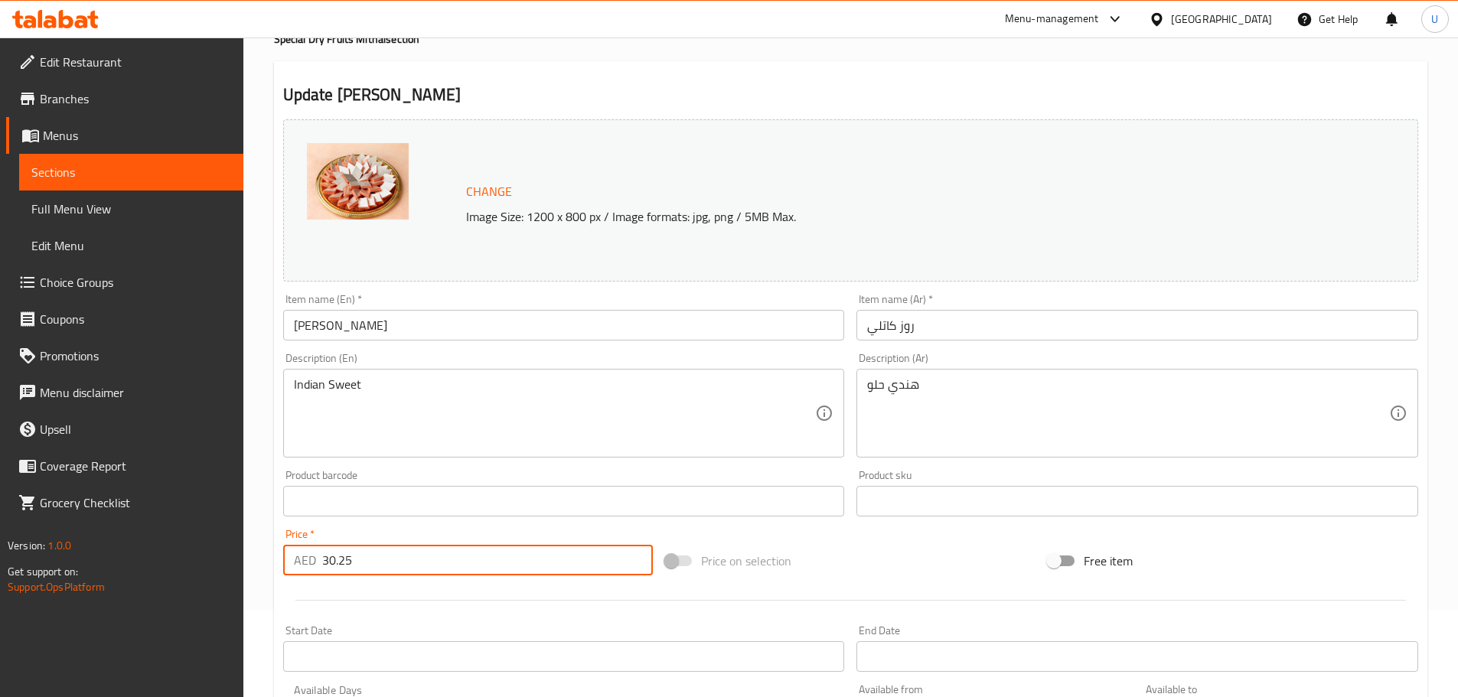
drag, startPoint x: 392, startPoint y: 558, endPoint x: 237, endPoint y: 566, distance: 154.8
click at [237, 566] on div "Edit Restaurant Branches Menus Sections Full Menu View Edit Menu Choice Groups …" at bounding box center [729, 483] width 1458 height 1066
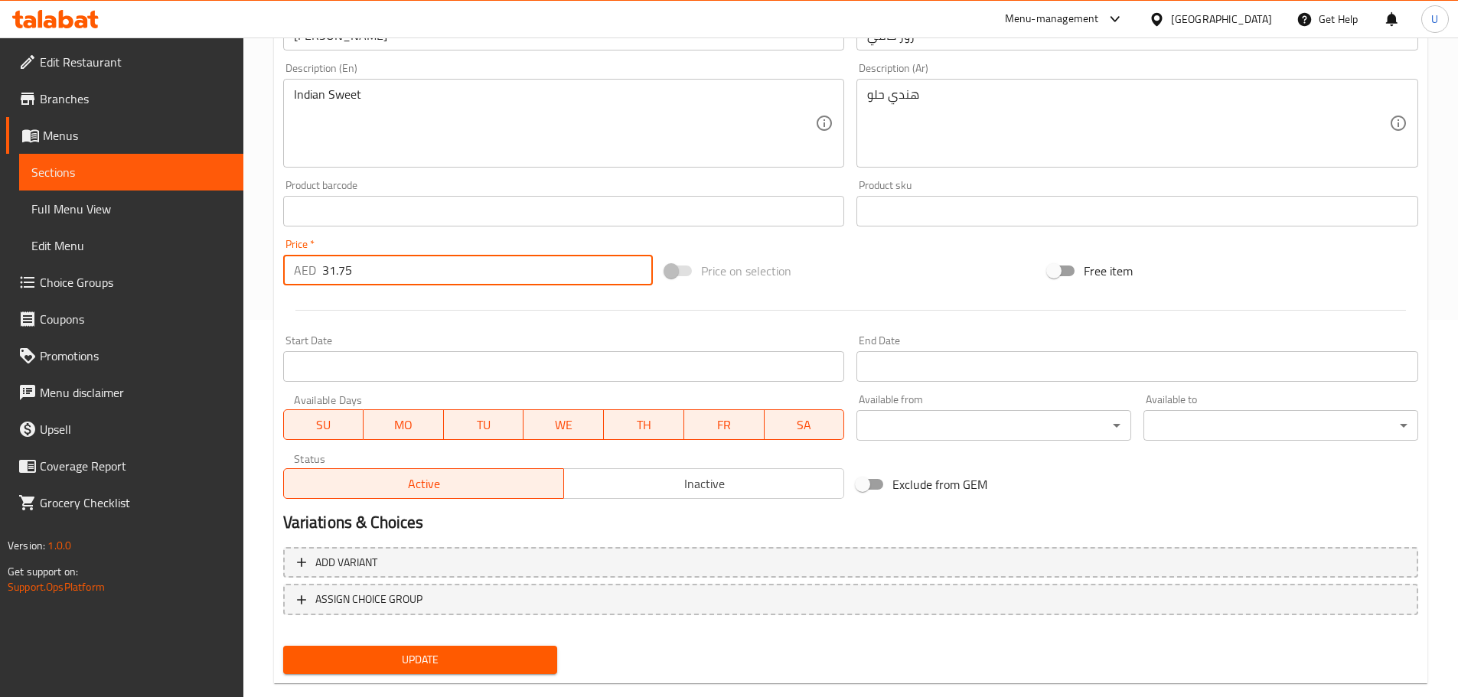
scroll to position [378, 0]
type input "31.75"
click at [406, 661] on span "Update" at bounding box center [420, 659] width 250 height 19
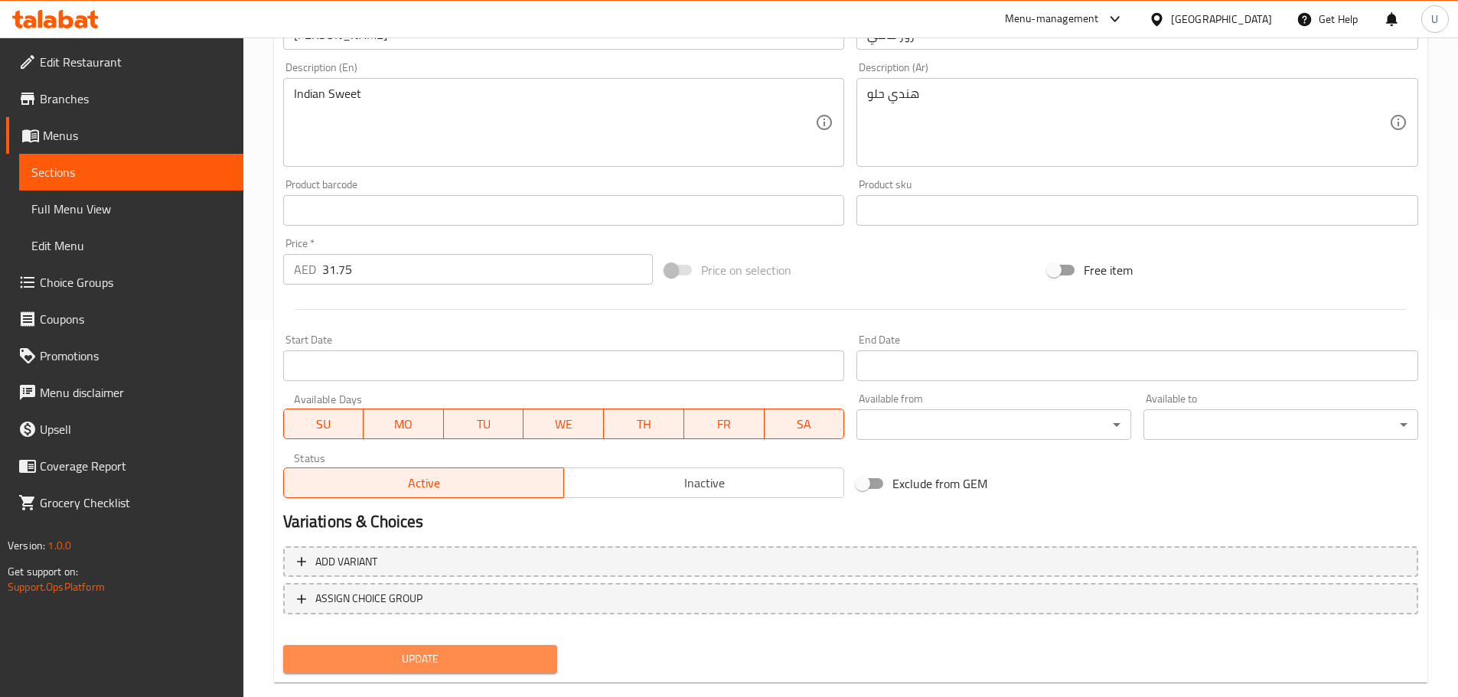
click at [424, 667] on span "Update" at bounding box center [420, 659] width 250 height 19
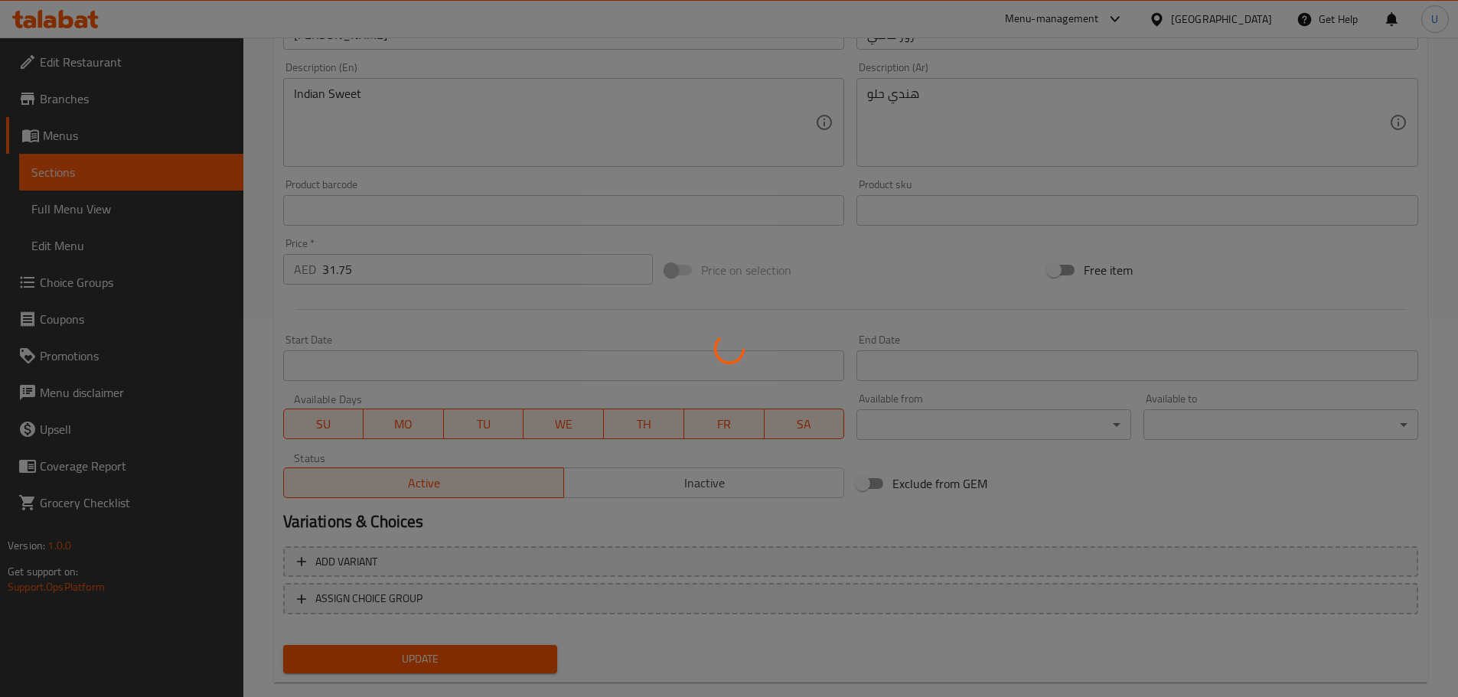
scroll to position [0, 0]
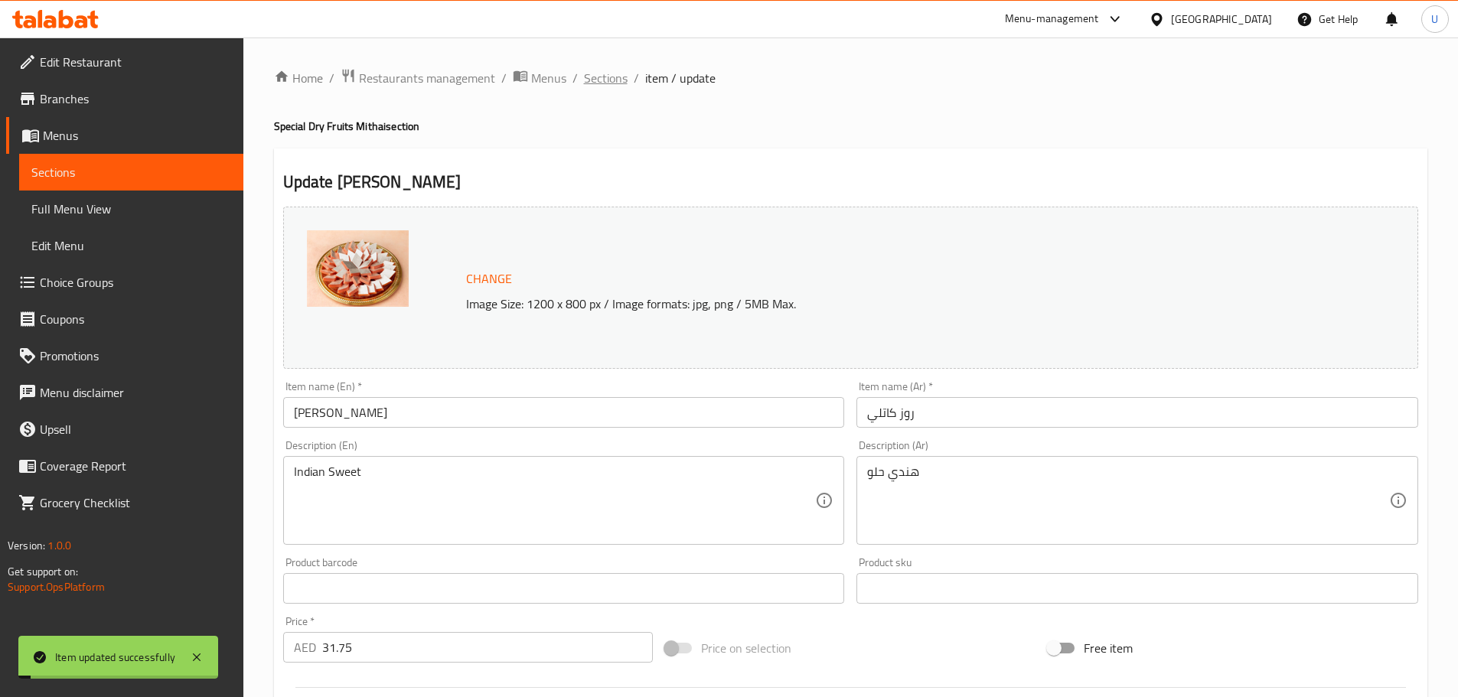
click at [594, 79] on span "Sections" at bounding box center [606, 78] width 44 height 18
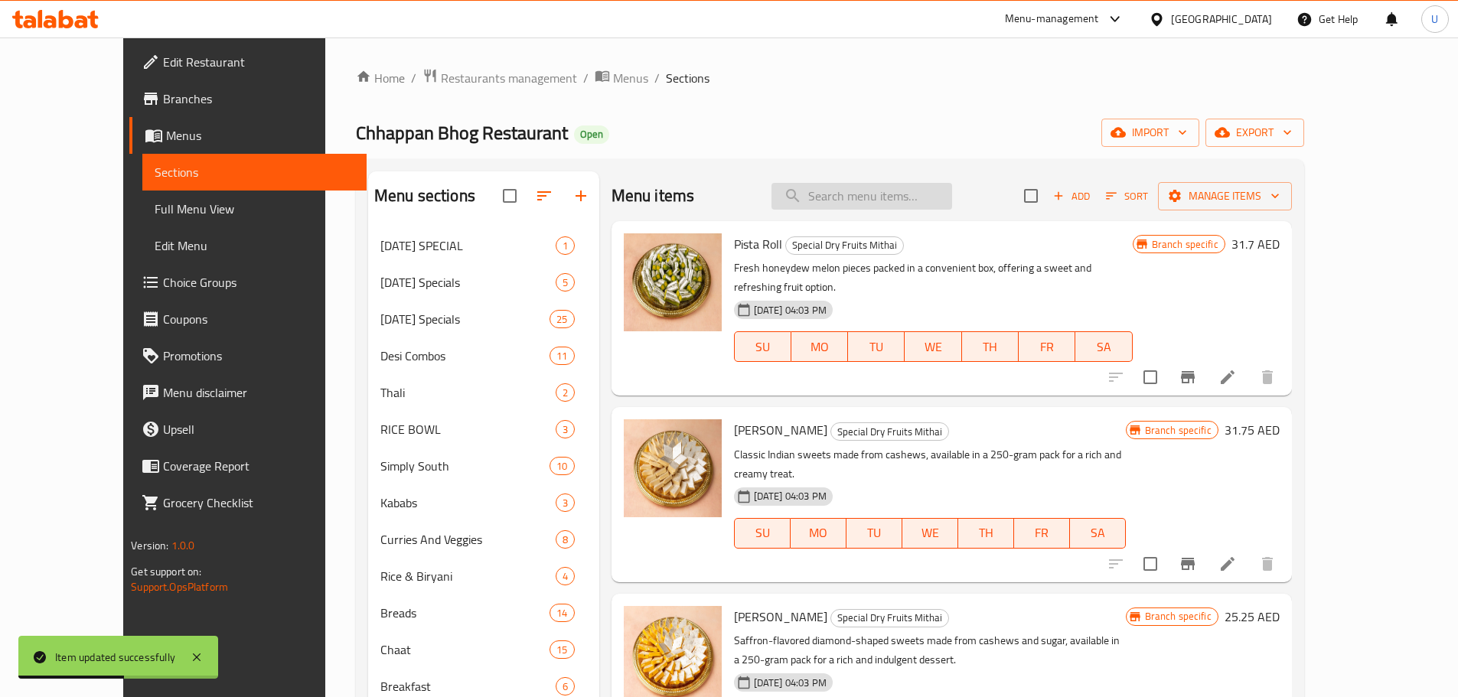
paste input "[PERSON_NAME]"
click at [890, 199] on input "search" at bounding box center [862, 196] width 181 height 27
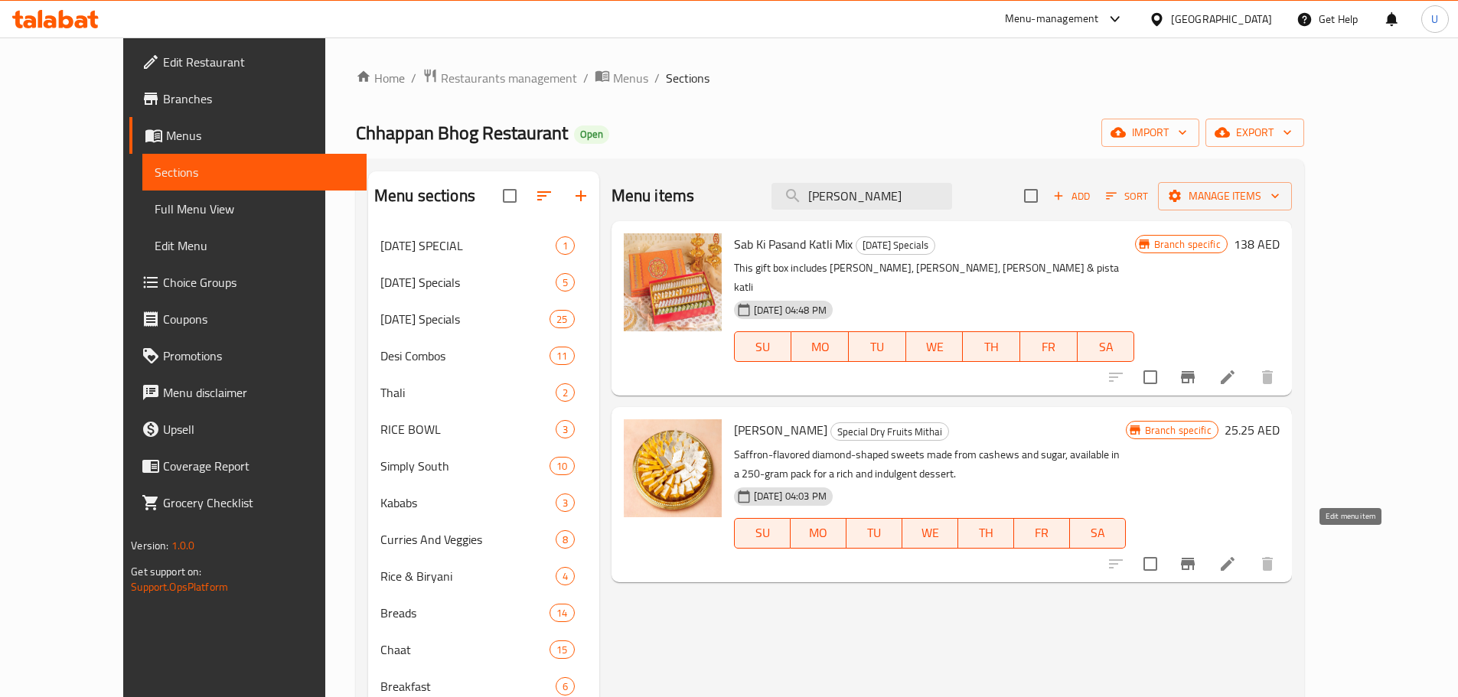
type input "[PERSON_NAME]"
click at [1235, 557] on icon at bounding box center [1228, 564] width 14 height 14
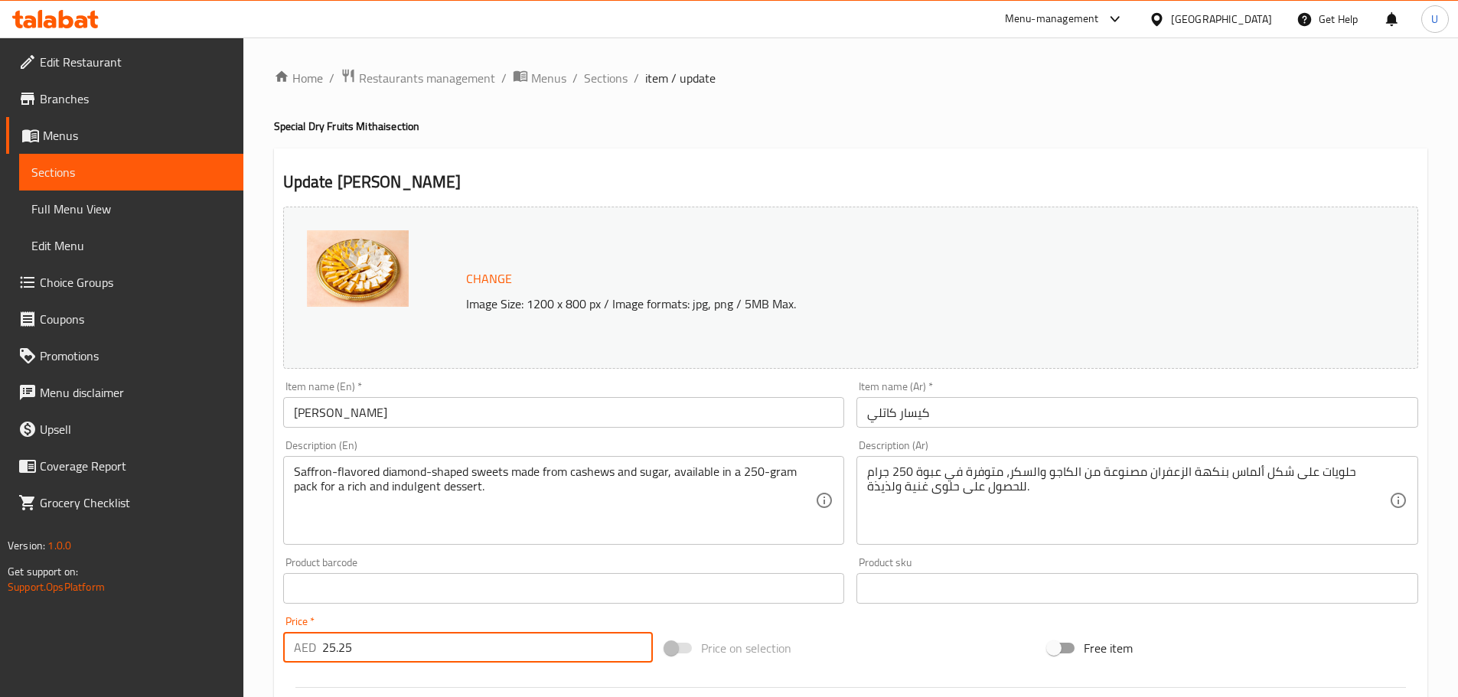
drag, startPoint x: 371, startPoint y: 651, endPoint x: 193, endPoint y: 632, distance: 179.3
click at [193, 632] on div "Edit Restaurant Branches Menus Sections Full Menu View Edit Menu Choice Groups …" at bounding box center [729, 571] width 1458 height 1066
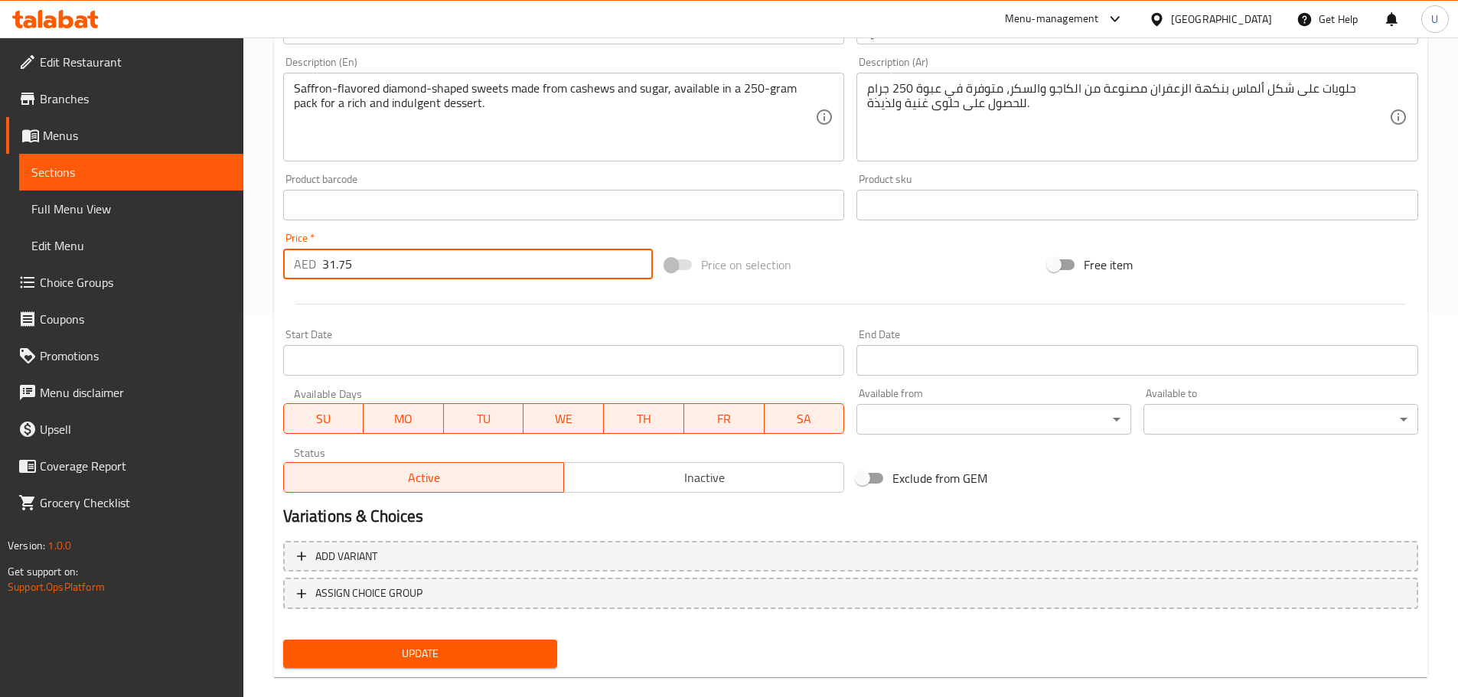
scroll to position [406, 0]
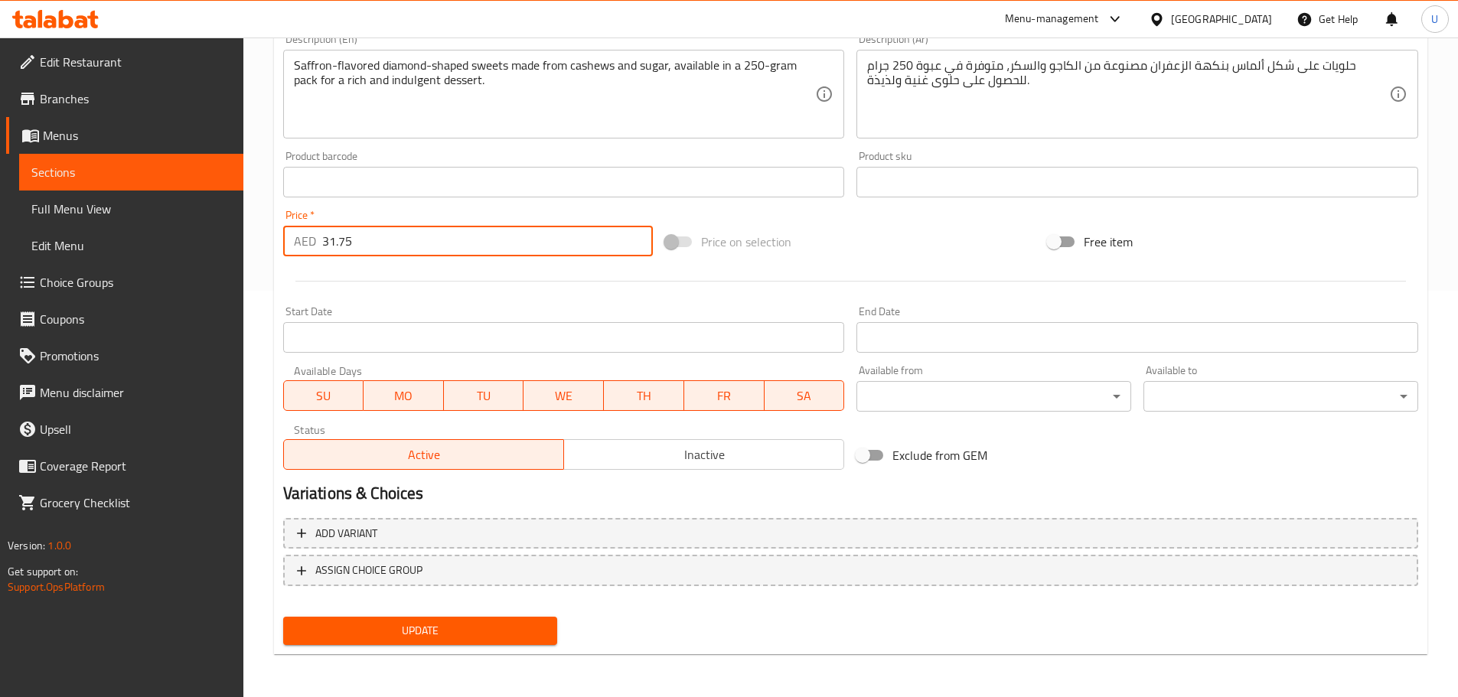
type input "31.75"
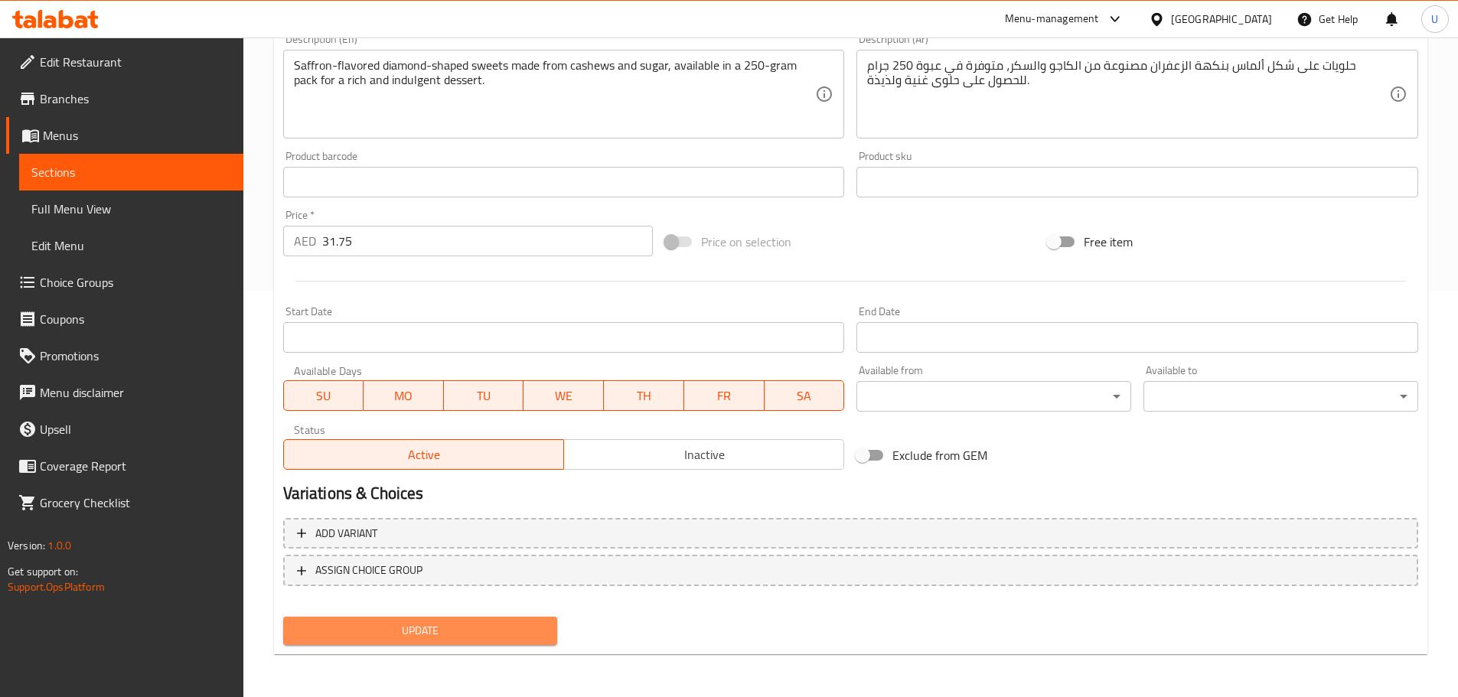
click at [432, 622] on span "Update" at bounding box center [420, 631] width 250 height 19
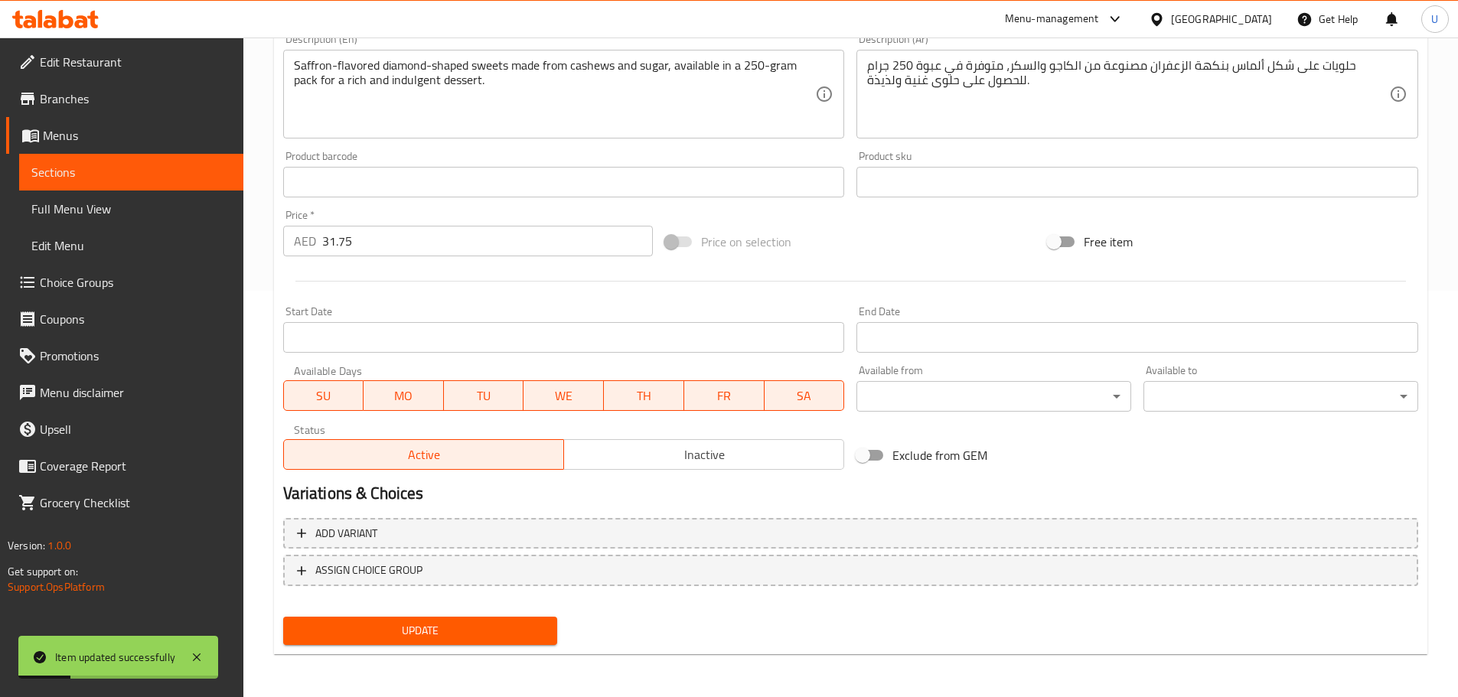
scroll to position [0, 0]
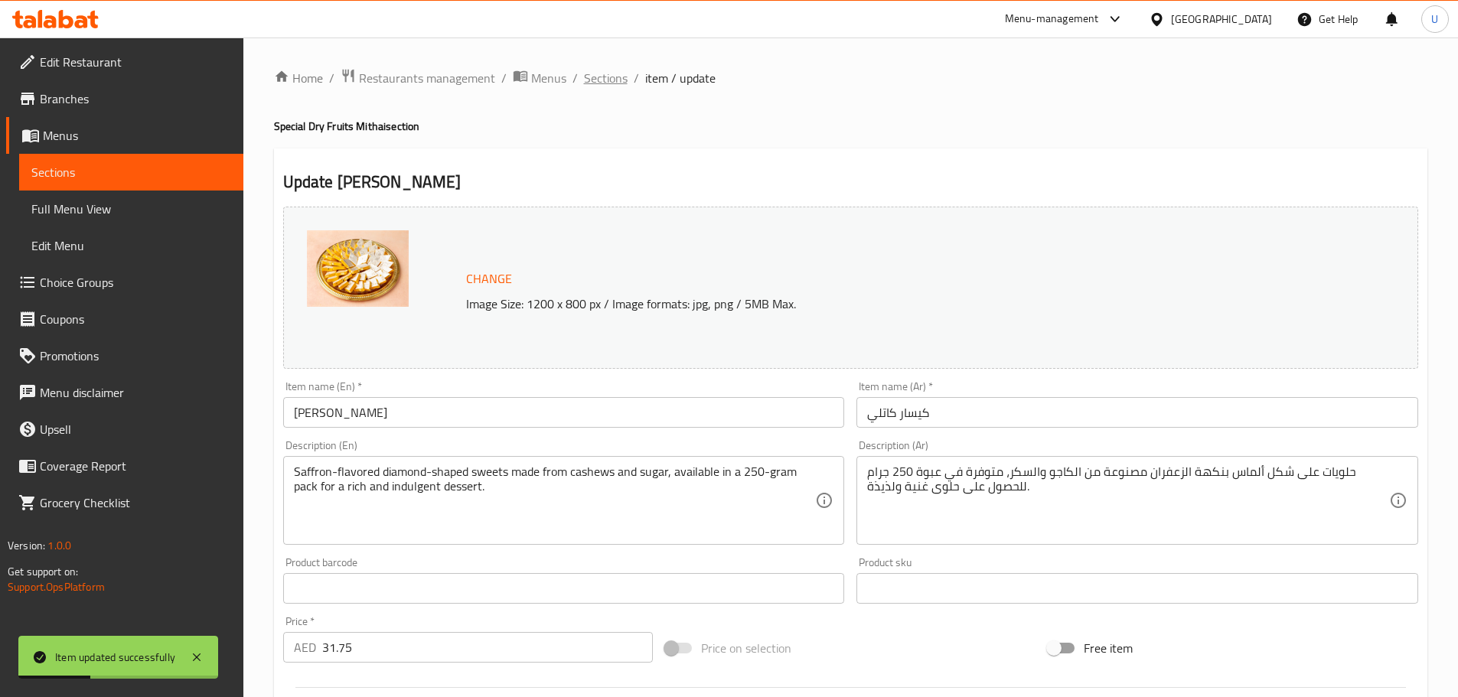
click at [598, 70] on span "Sections" at bounding box center [606, 78] width 44 height 18
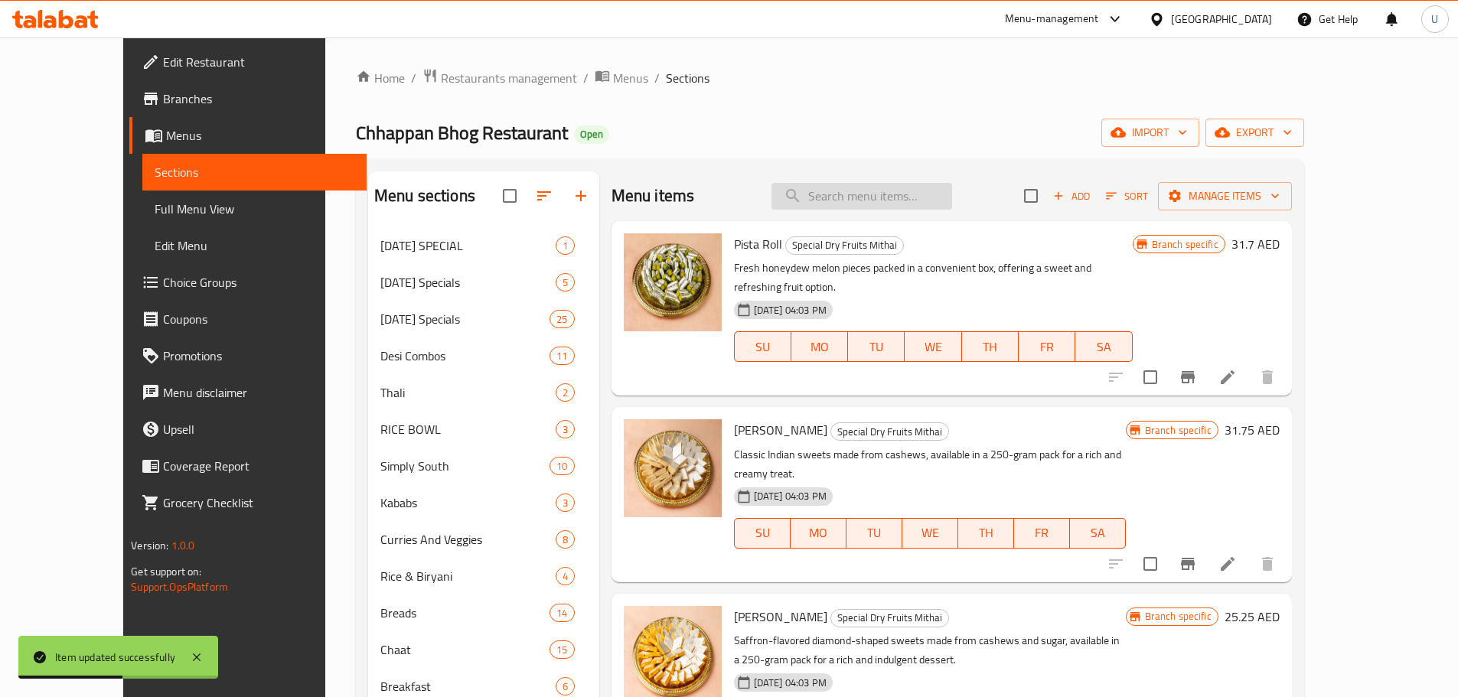
click at [937, 203] on input "search" at bounding box center [862, 196] width 181 height 27
paste input "KESAR PISTA BARFI"
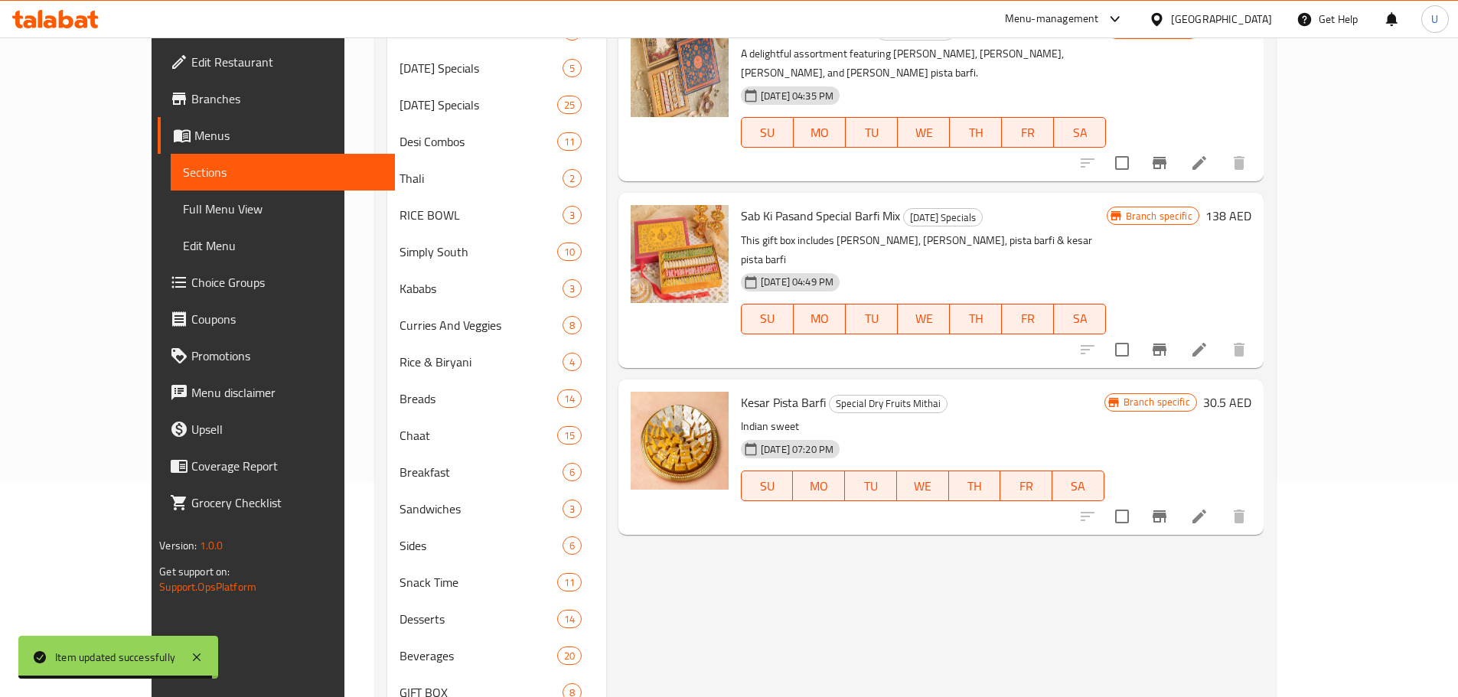
scroll to position [222, 0]
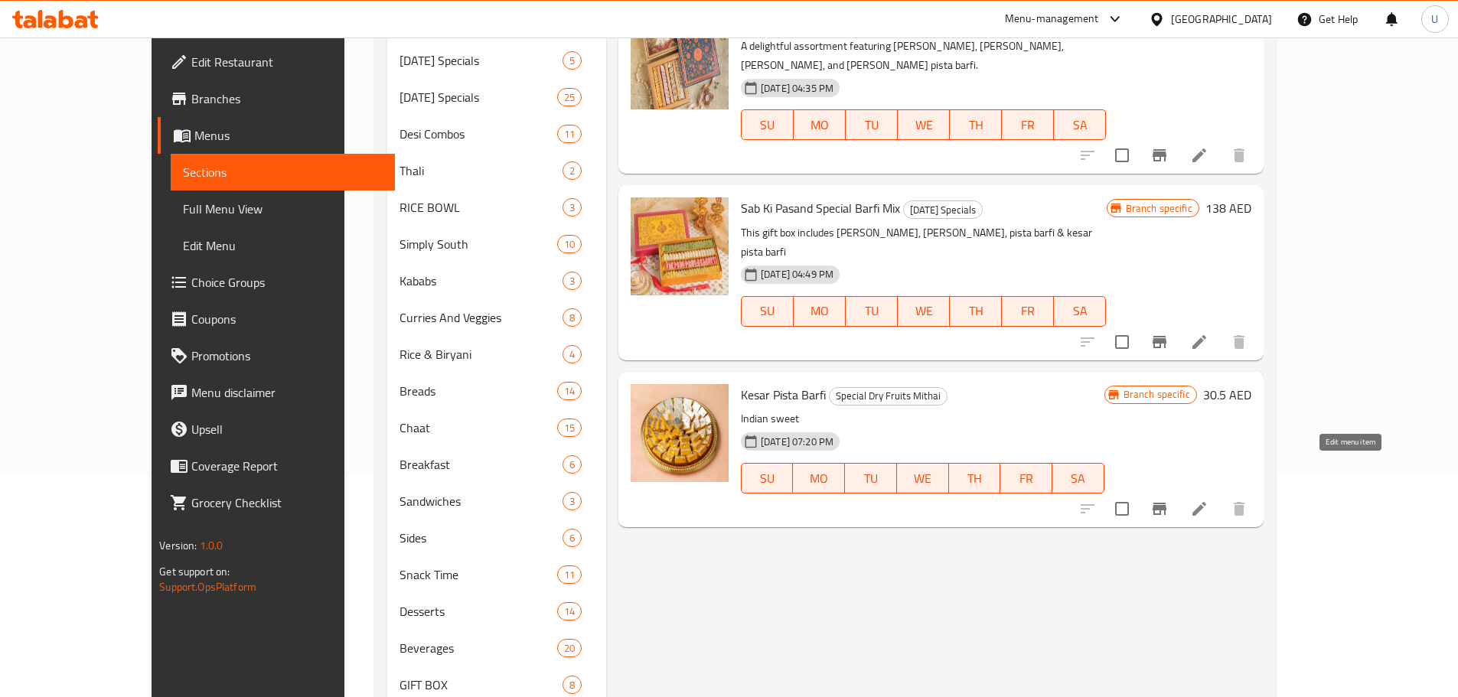
type input "KESAR PISTA BARF"
click at [1209, 500] on icon at bounding box center [1199, 509] width 18 height 18
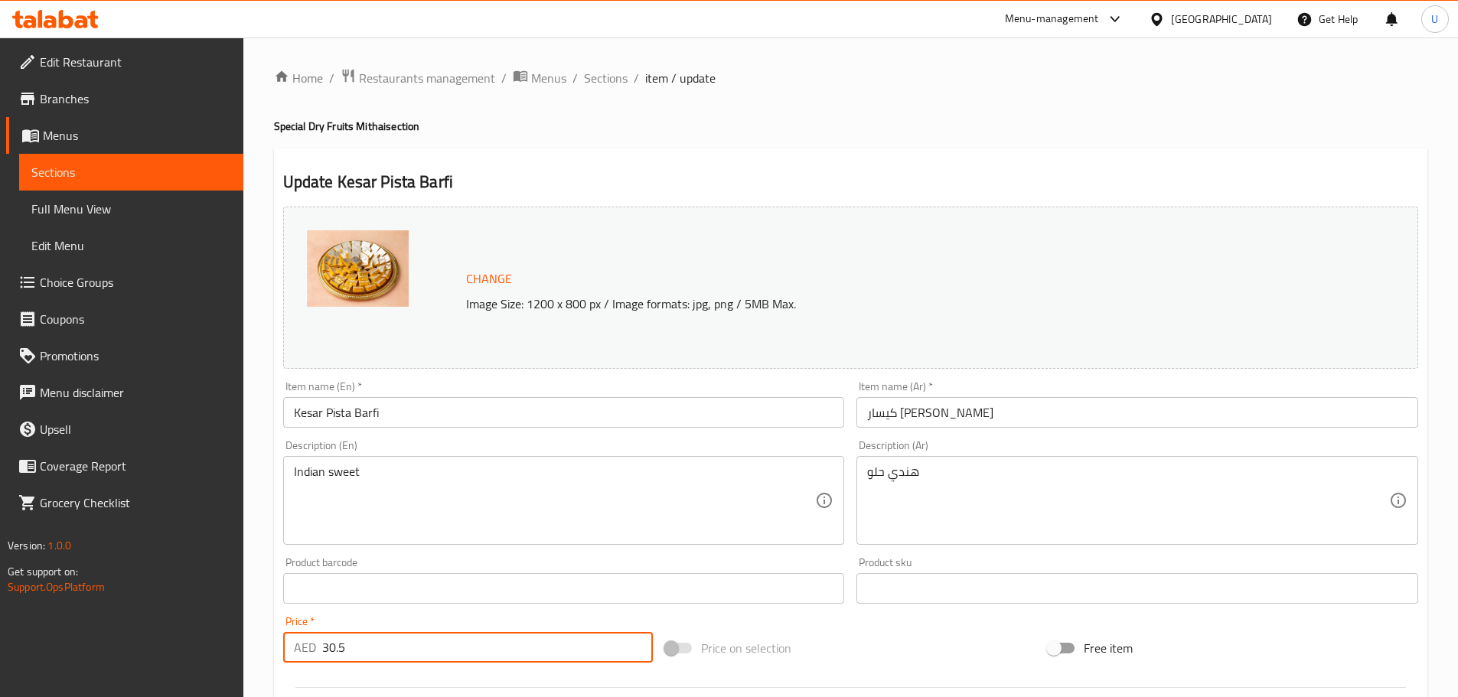
drag, startPoint x: 372, startPoint y: 635, endPoint x: 245, endPoint y: 631, distance: 127.1
click at [245, 631] on div "Home / Restaurants management / Menus / Sections / item / update Special Dry Fr…" at bounding box center [850, 571] width 1215 height 1066
type input "31.75"
click at [312, 623] on div "Price   * AED 31.75 Price *" at bounding box center [468, 639] width 370 height 47
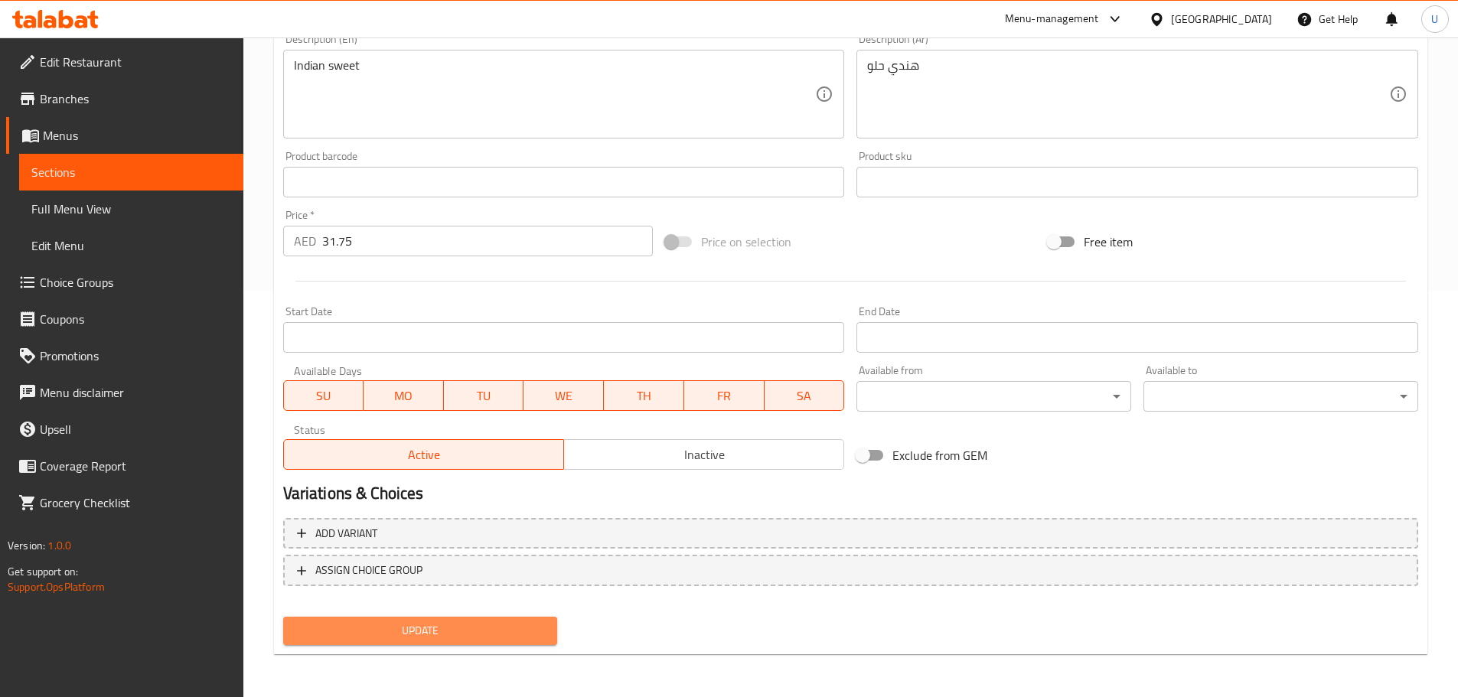
click at [383, 641] on span "Update" at bounding box center [420, 631] width 250 height 19
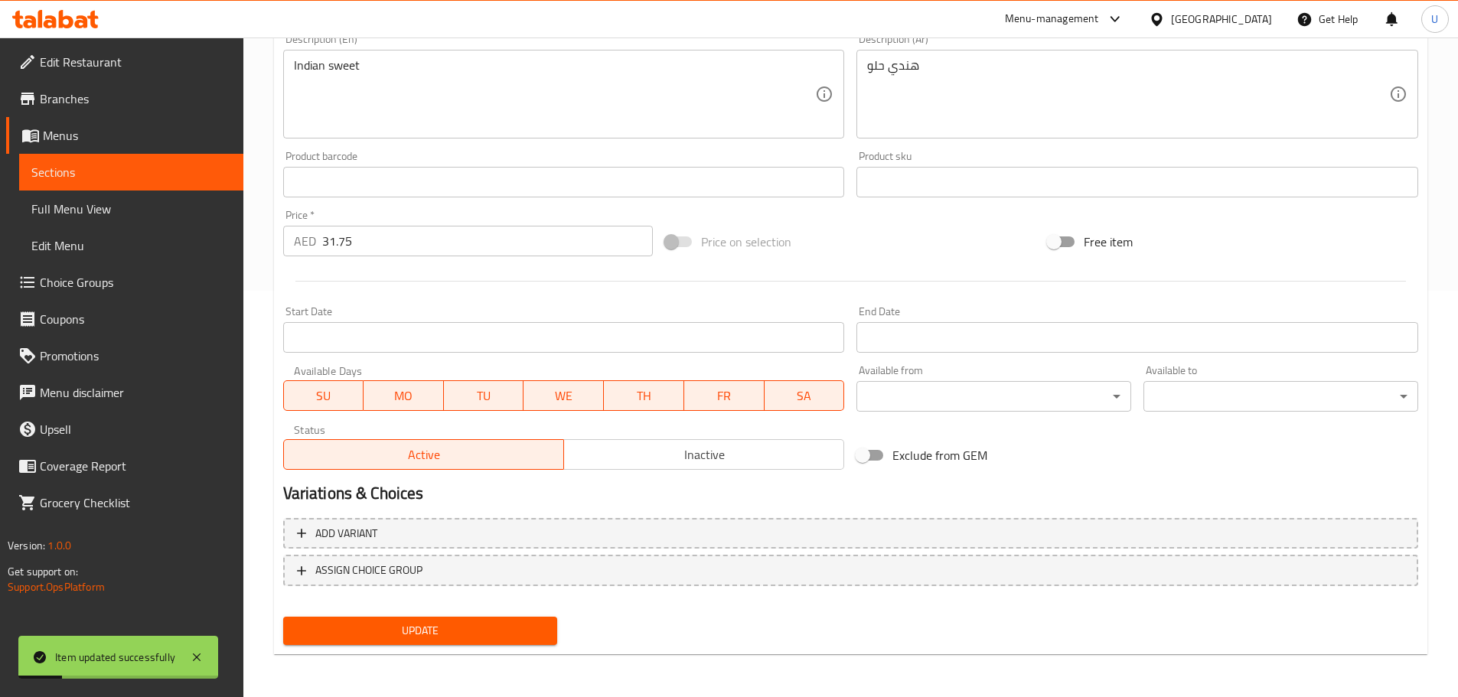
scroll to position [0, 0]
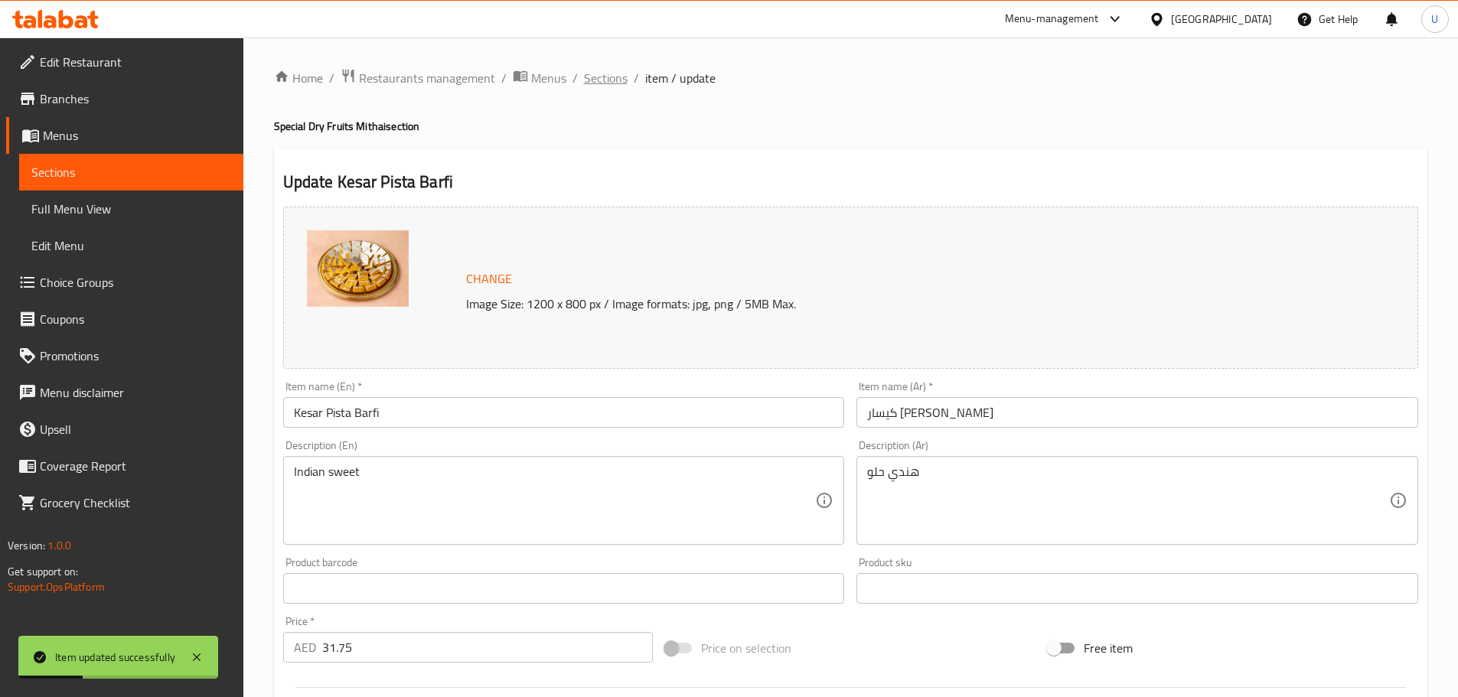
click at [599, 74] on span "Sections" at bounding box center [606, 78] width 44 height 18
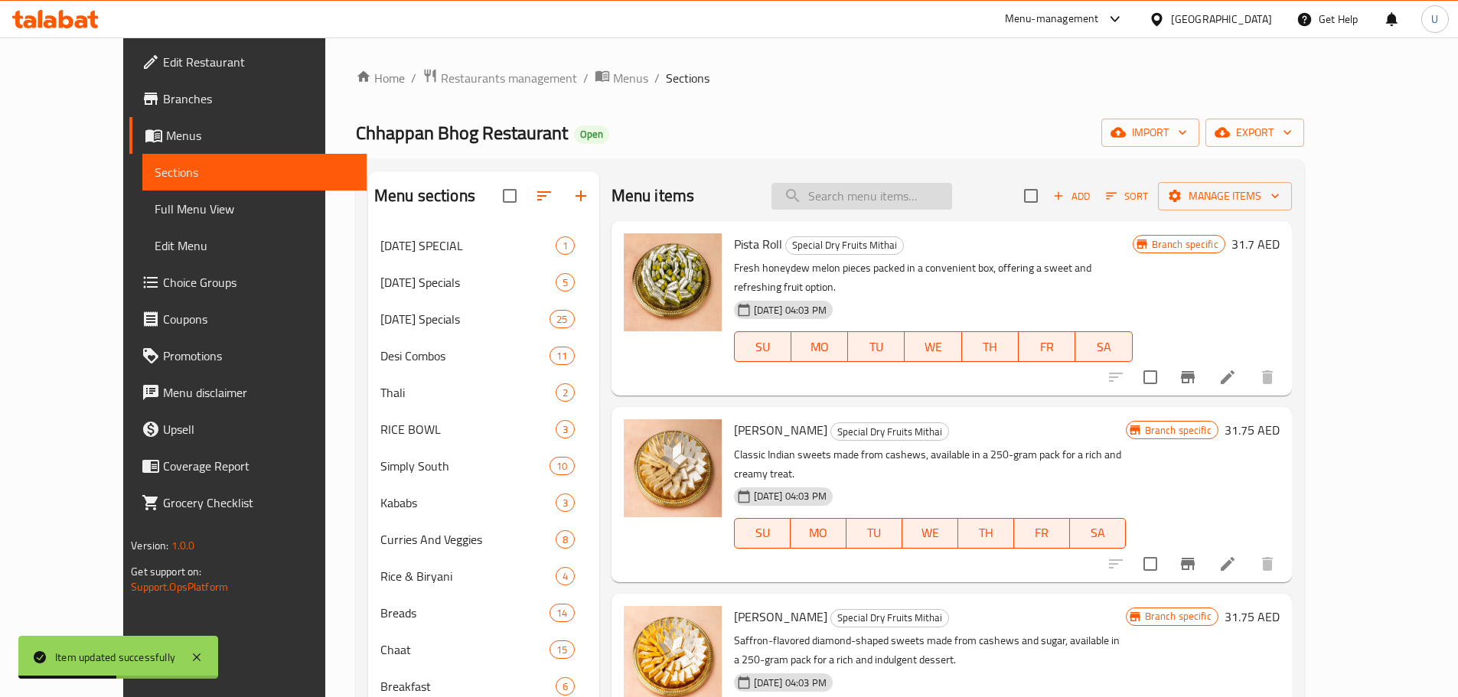
click at [831, 192] on input "search" at bounding box center [862, 196] width 181 height 27
paste input "BADAM PISTA ROLL"
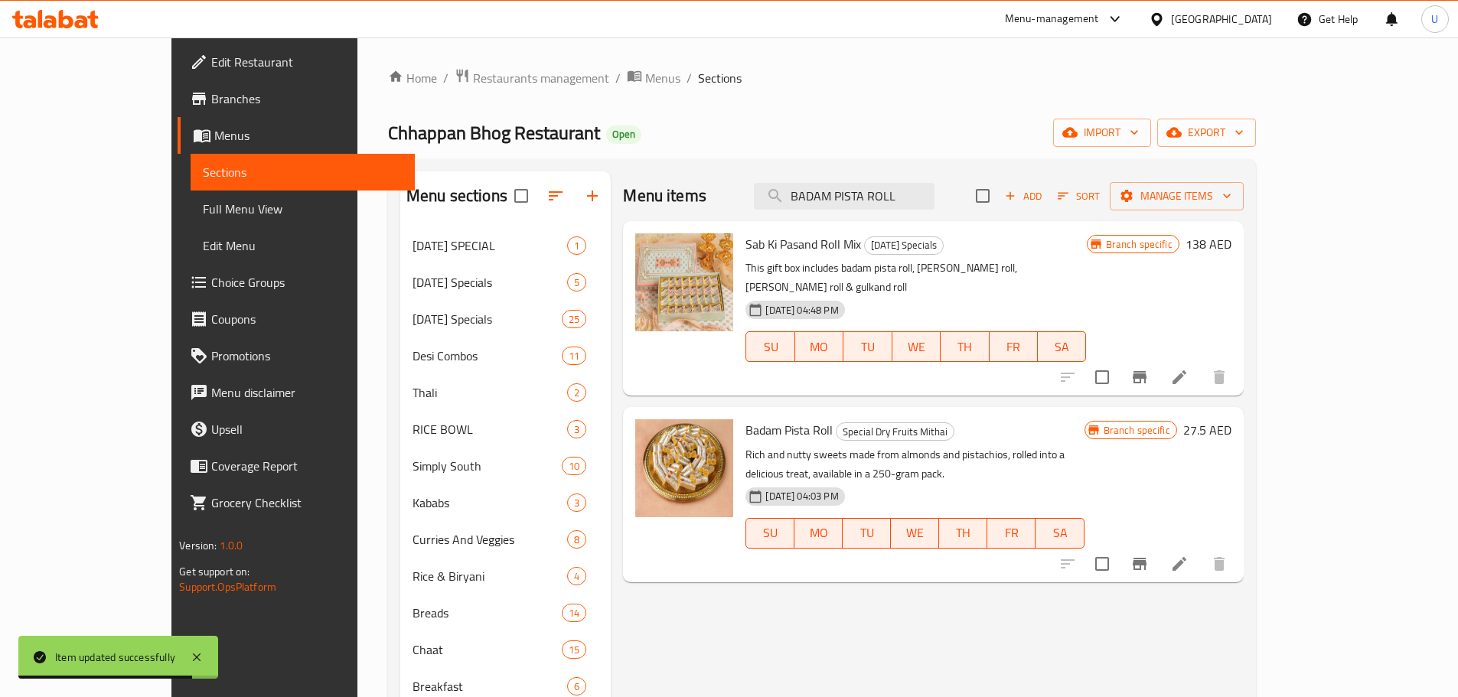
type input "BADAM PISTA ROLL"
click at [1201, 550] on li at bounding box center [1179, 564] width 43 height 28
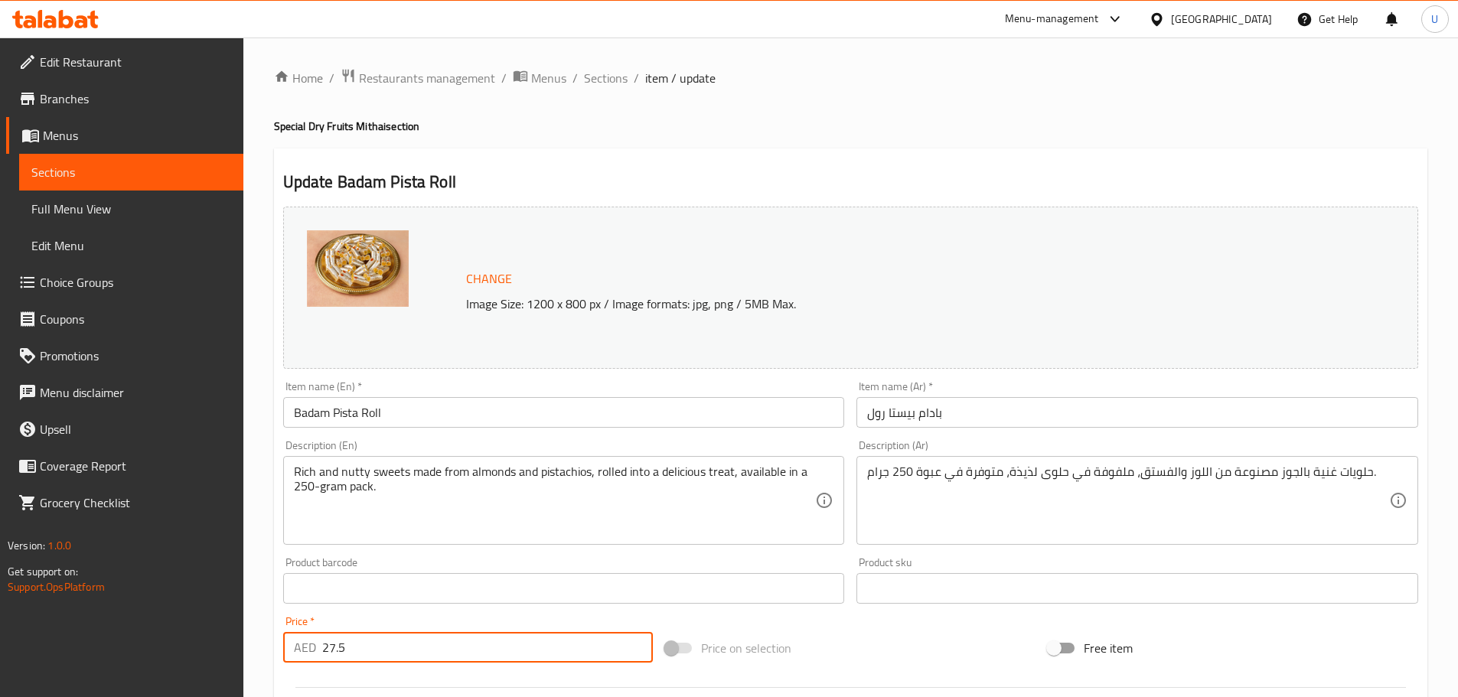
drag, startPoint x: 345, startPoint y: 641, endPoint x: 249, endPoint y: 633, distance: 96.7
click at [249, 633] on div "Home / Restaurants management / Menus / Sections / item / update Special Dry Fr…" at bounding box center [850, 571] width 1215 height 1066
type input "31.75"
click at [344, 625] on div "Price   * AED 31.75 Price *" at bounding box center [468, 639] width 370 height 47
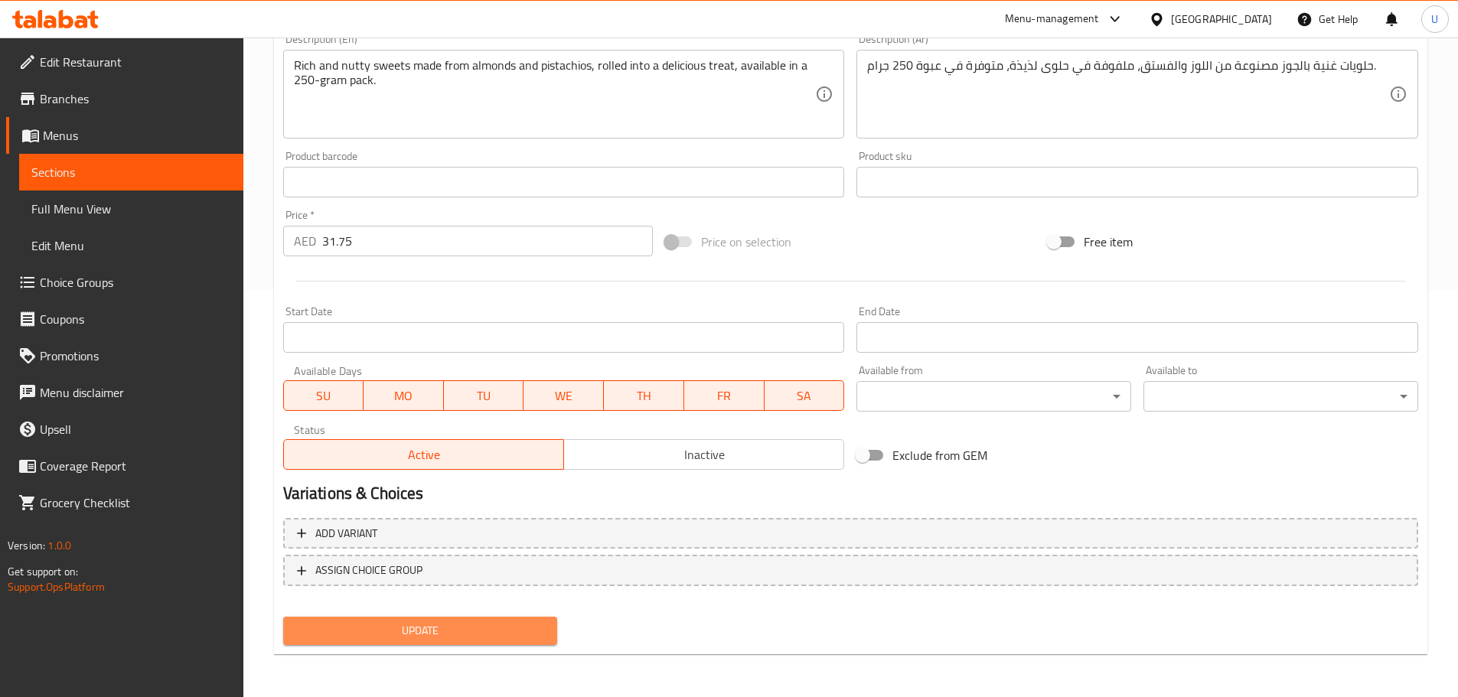
click at [395, 631] on span "Update" at bounding box center [420, 631] width 250 height 19
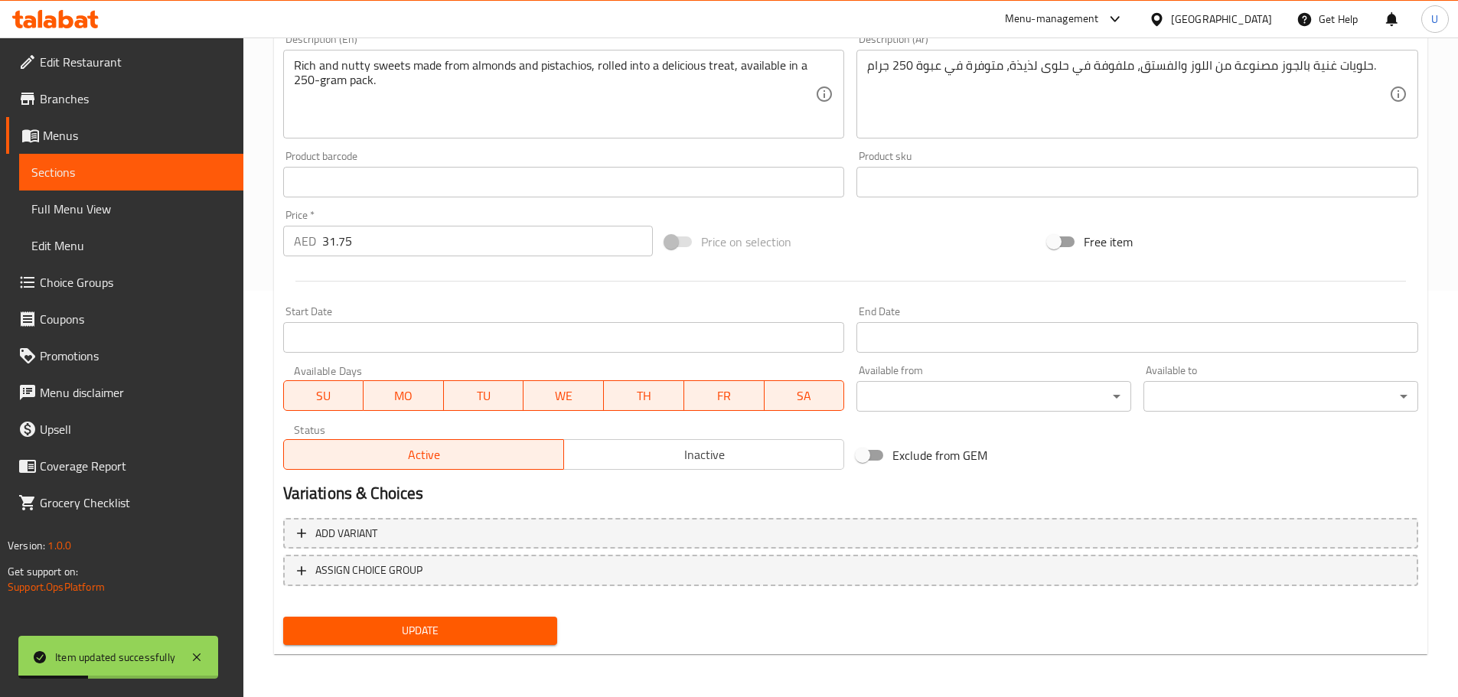
scroll to position [0, 0]
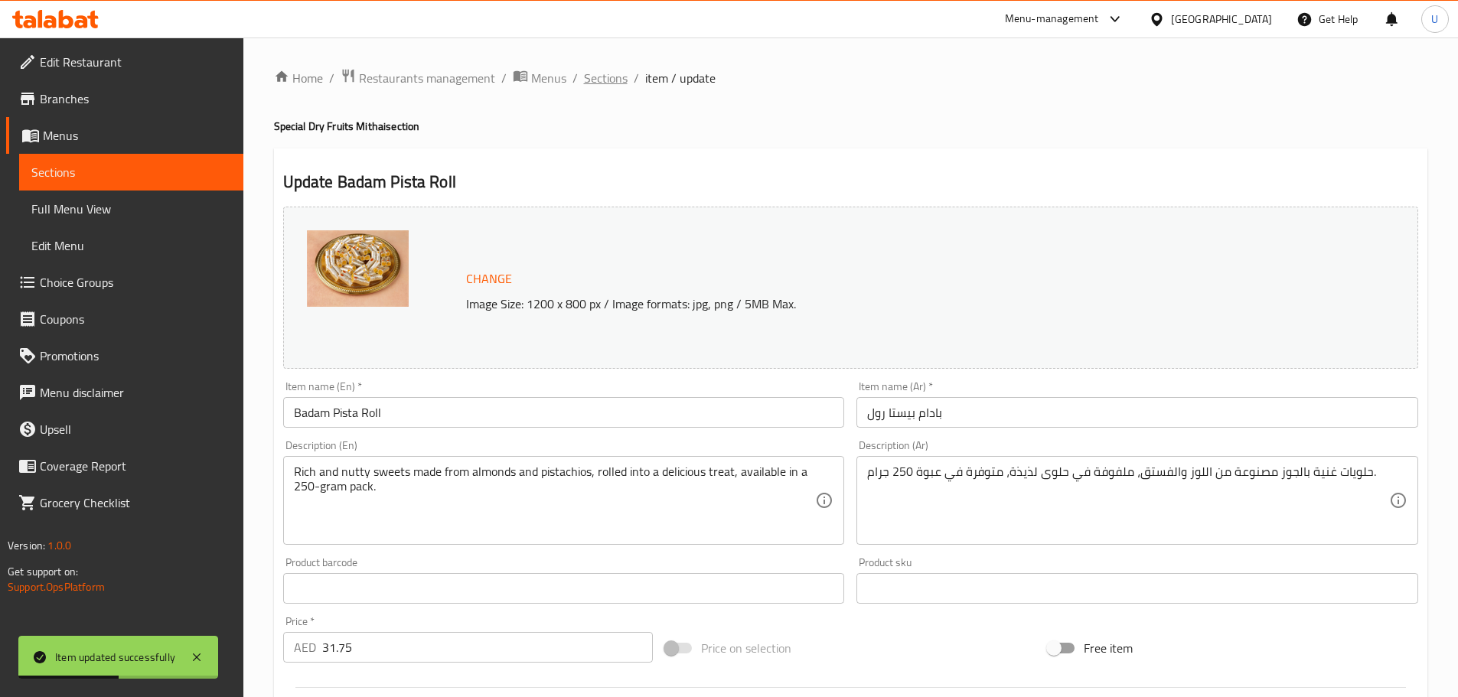
click at [602, 80] on span "Sections" at bounding box center [606, 78] width 44 height 18
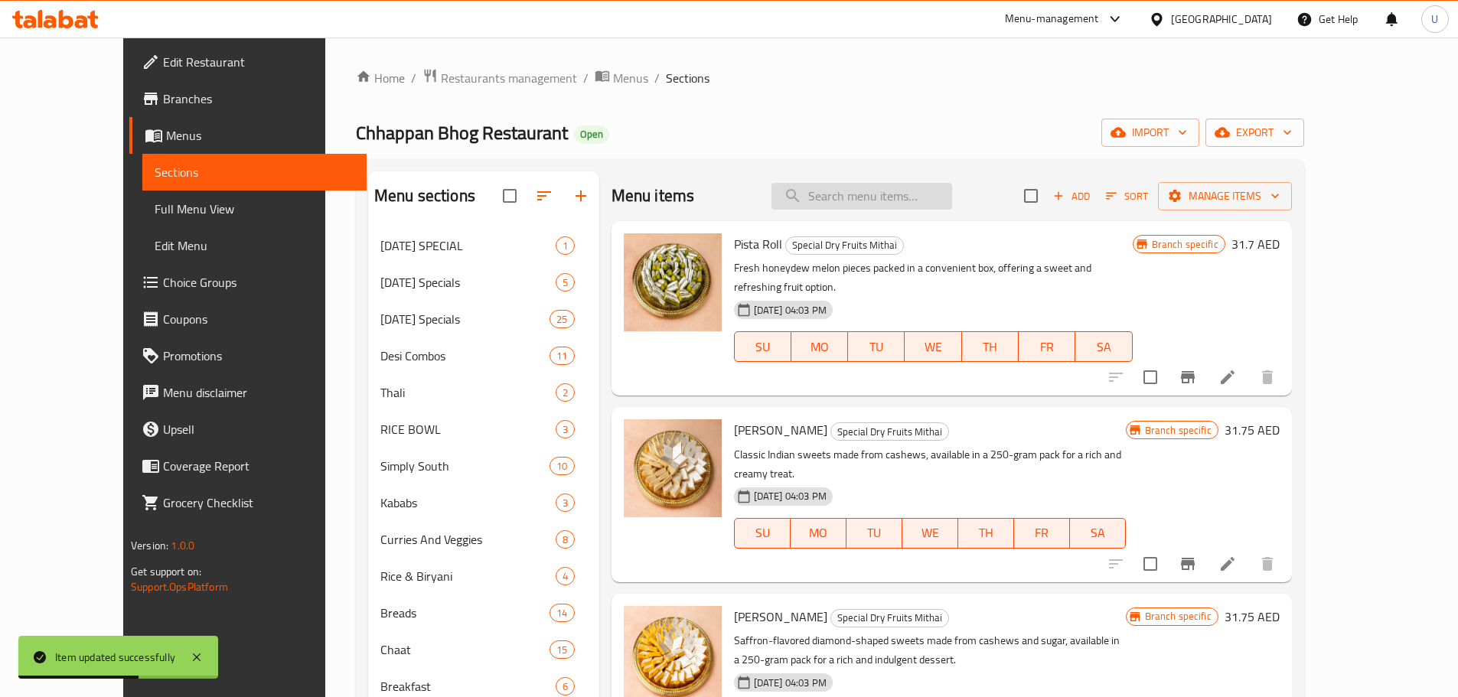
paste input "SHAHI BADAM BARFI"
click at [880, 199] on input "SHAHI BADAM BARFI" at bounding box center [862, 196] width 181 height 27
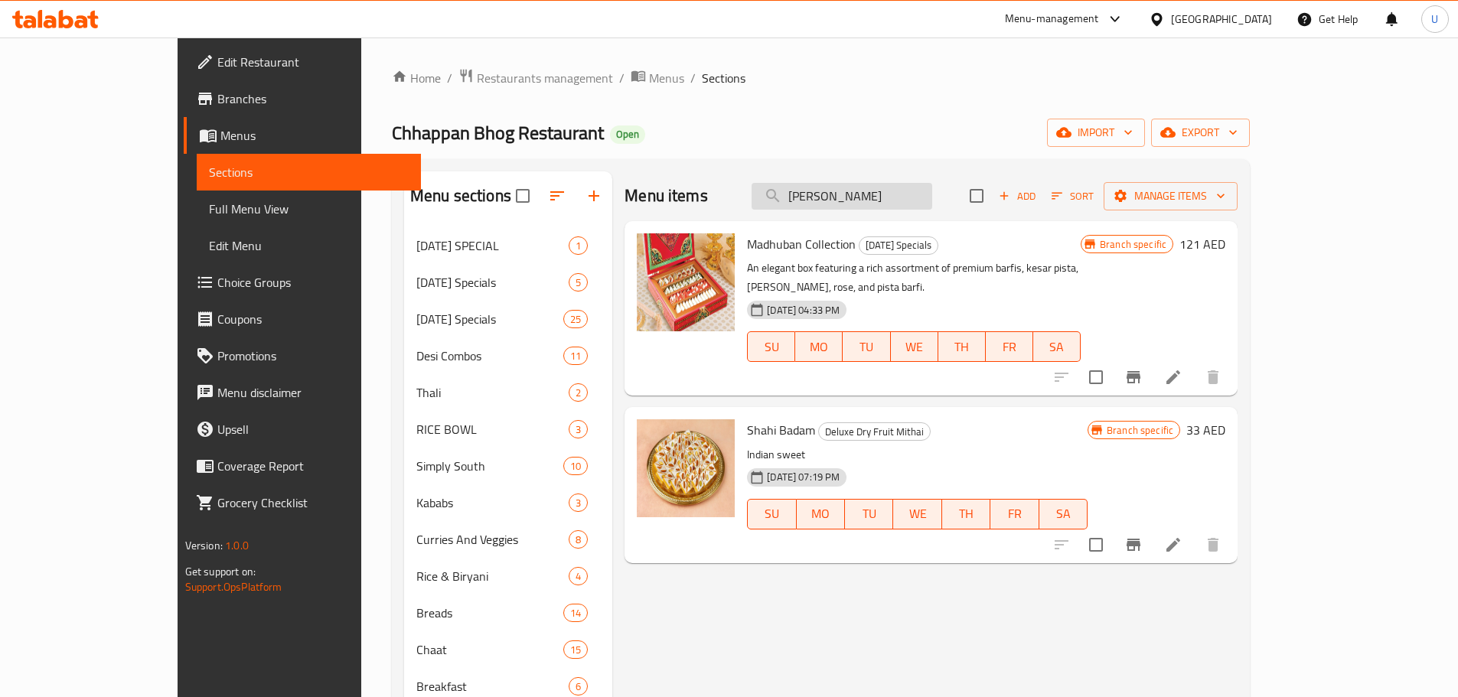
click at [892, 194] on input "[PERSON_NAME]" at bounding box center [842, 196] width 181 height 27
paste input "[PERSON_NAME]"
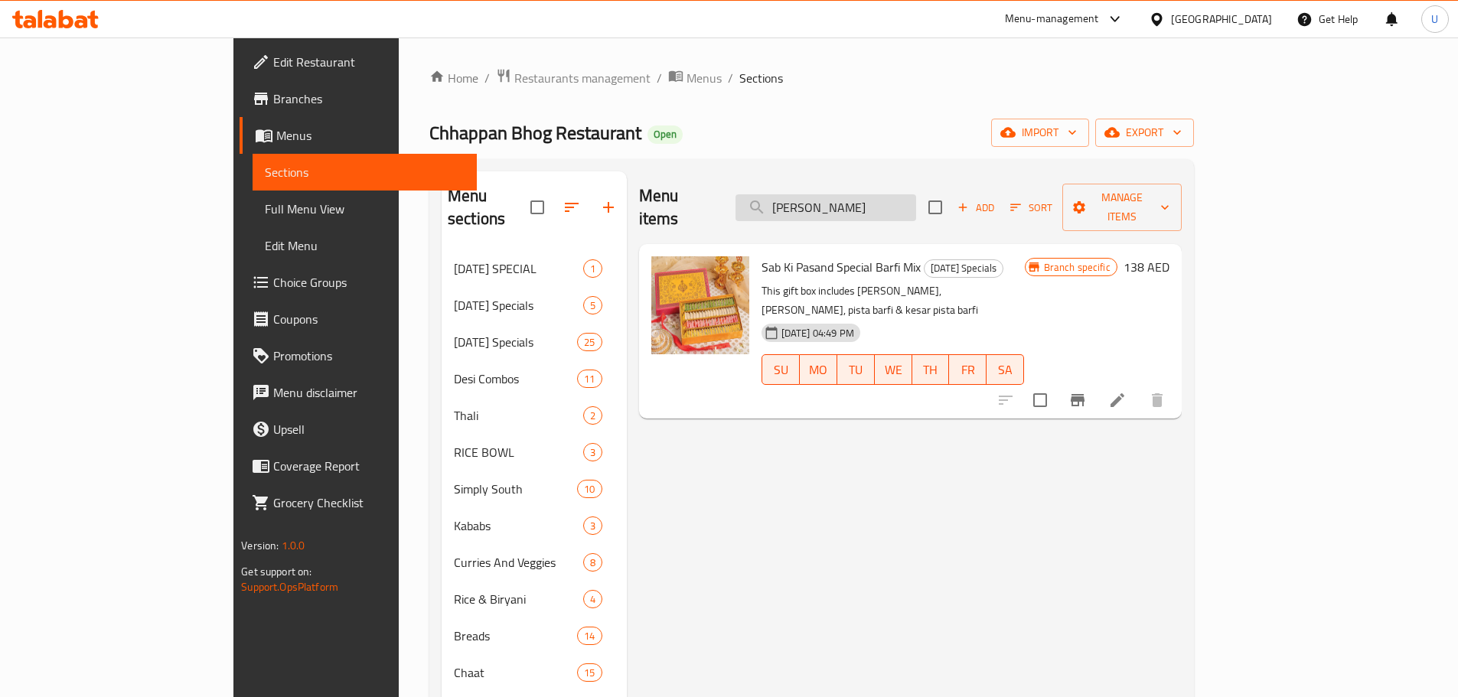
click at [891, 203] on input "[PERSON_NAME]" at bounding box center [826, 207] width 181 height 27
paste input "PISTA"
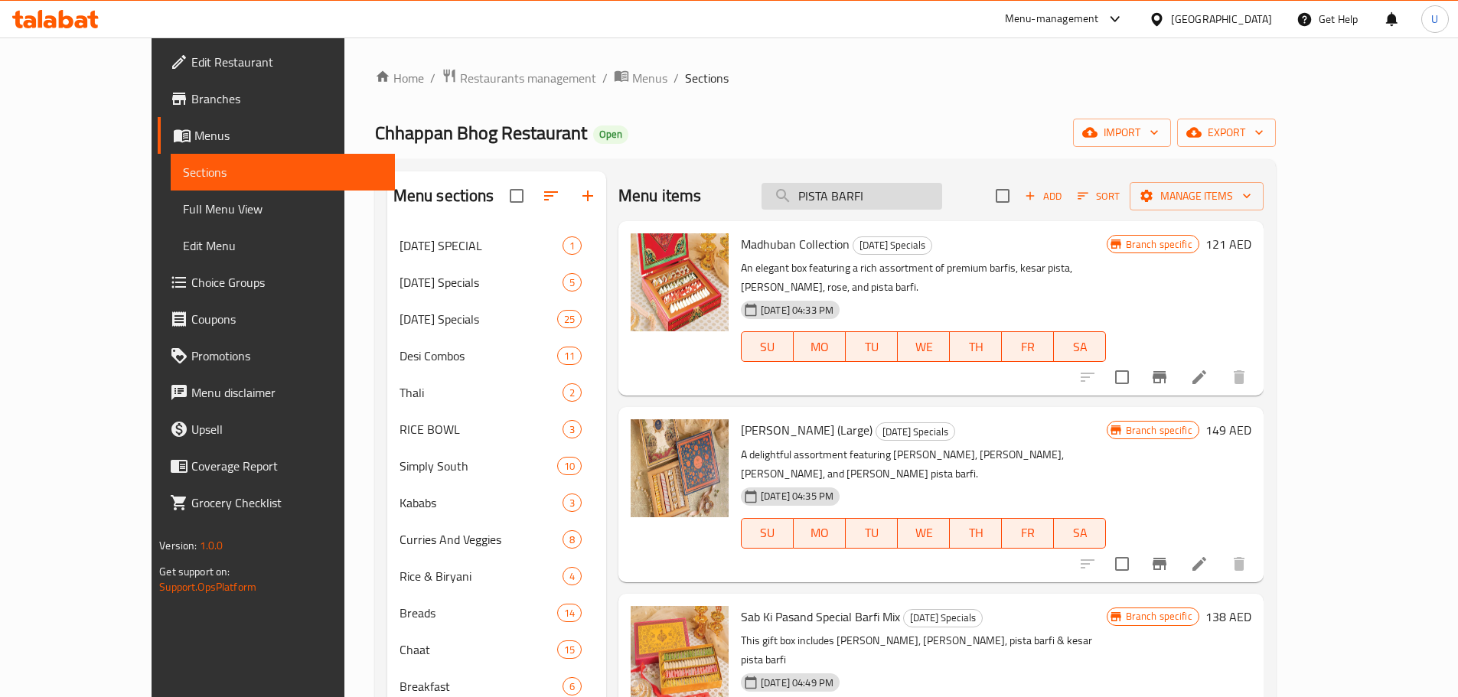
click at [884, 201] on input "PISTA BARFI" at bounding box center [852, 196] width 181 height 27
paste input "ROLL"
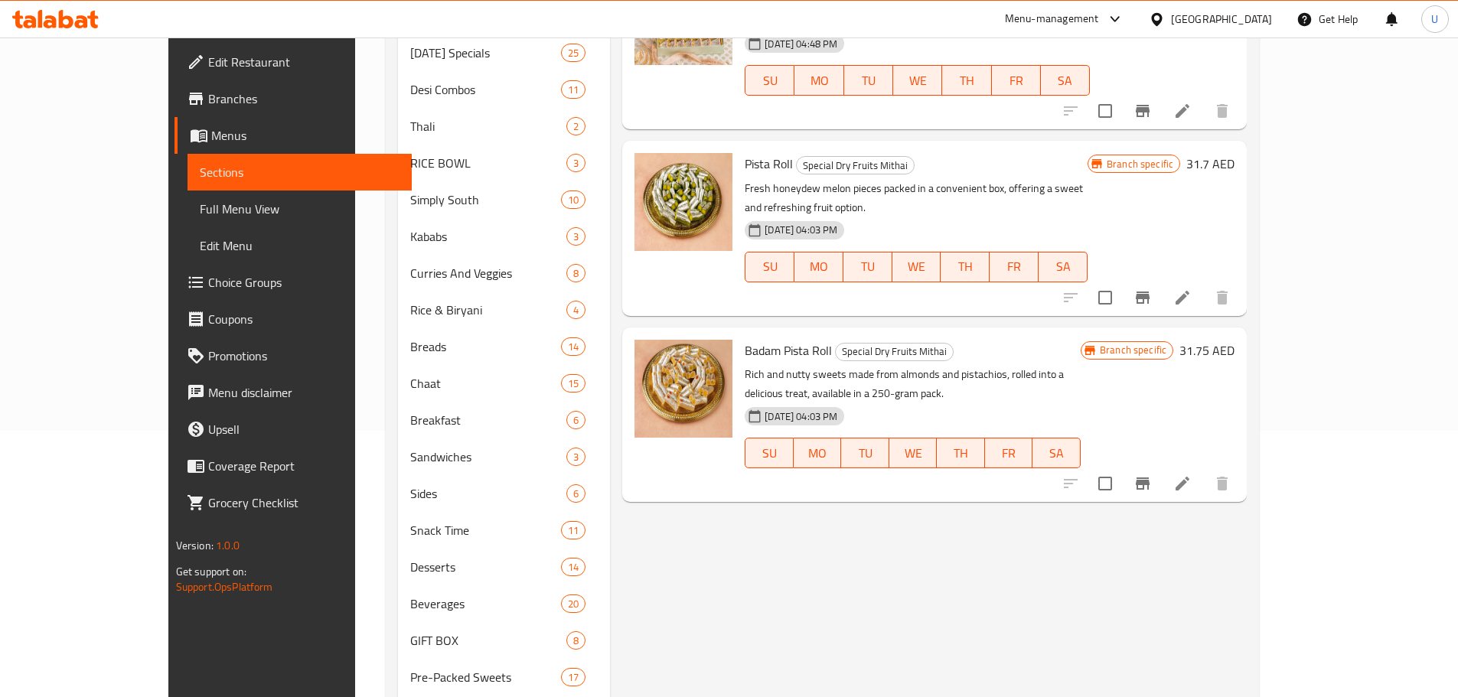
scroll to position [267, 0]
type input "PISTA ROLL"
click at [1189, 290] on icon at bounding box center [1183, 297] width 14 height 14
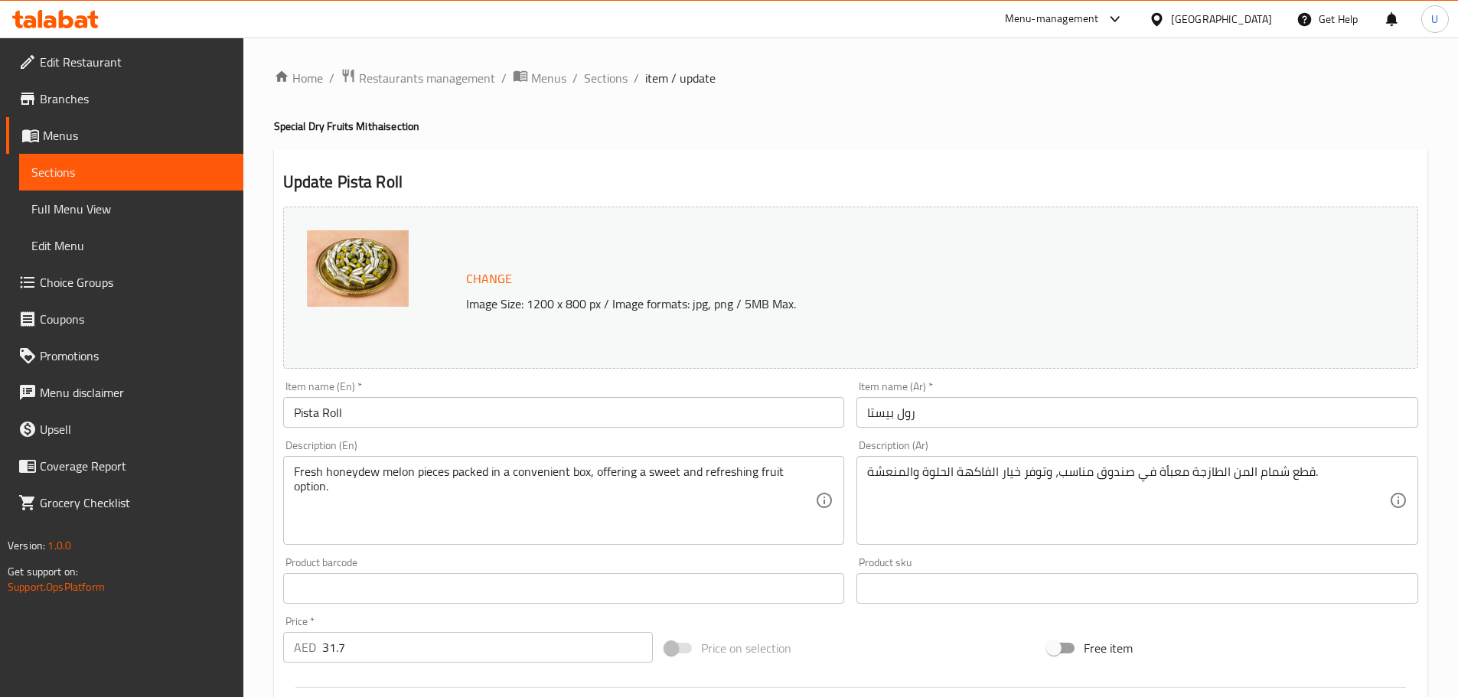
drag, startPoint x: 308, startPoint y: 657, endPoint x: 257, endPoint y: 665, distance: 51.9
click at [257, 665] on div "Home / Restaurants management / Menus / Sections / item / update Special Dry Fr…" at bounding box center [850, 571] width 1215 height 1066
type input "33"
click at [532, 622] on div "Price   * AED 33 Price *" at bounding box center [468, 639] width 370 height 47
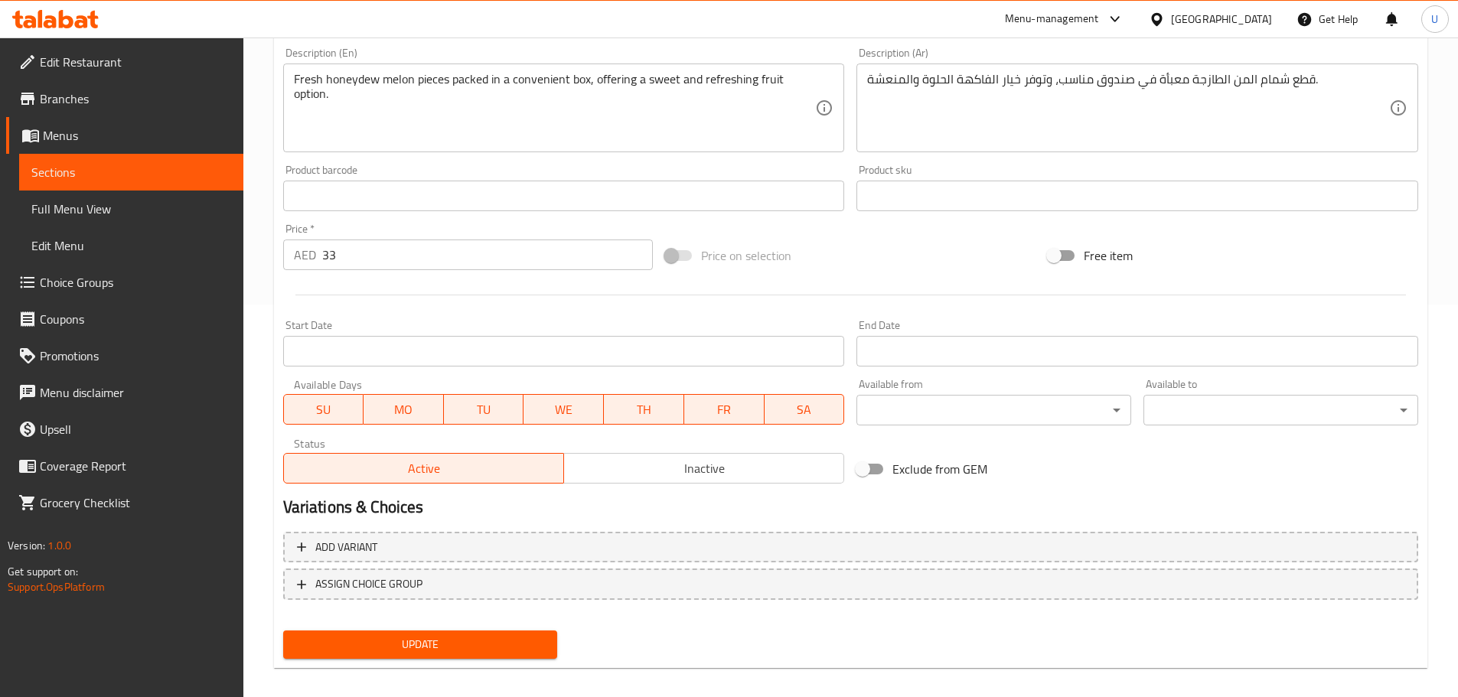
scroll to position [406, 0]
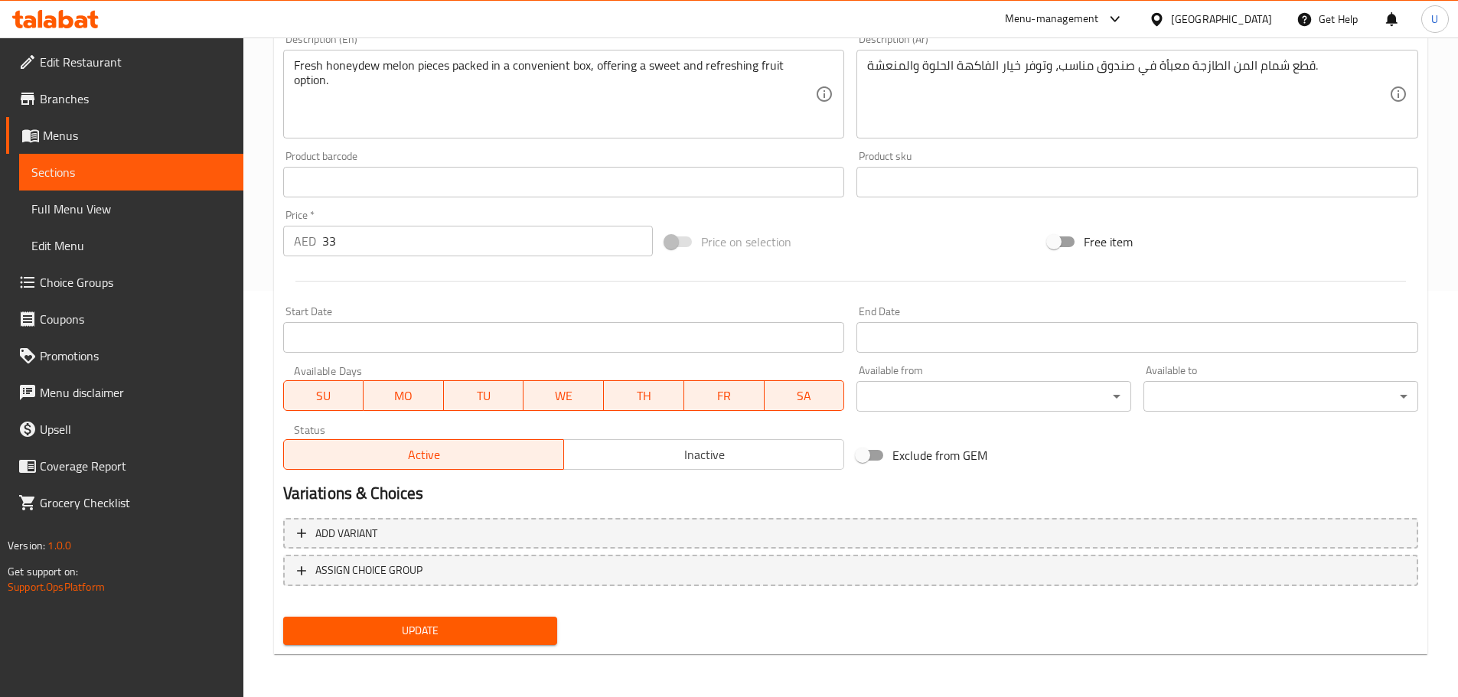
click at [383, 627] on span "Update" at bounding box center [420, 631] width 250 height 19
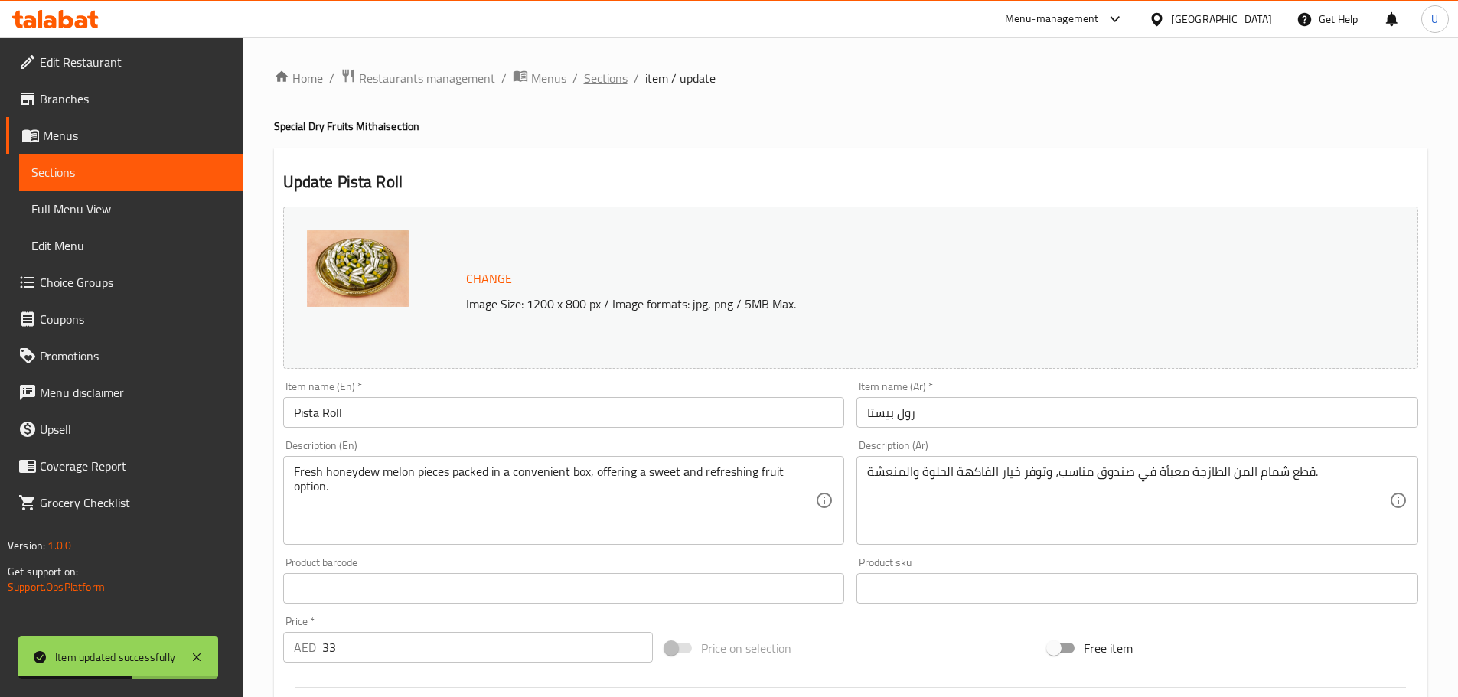
click at [616, 80] on span "Sections" at bounding box center [606, 78] width 44 height 18
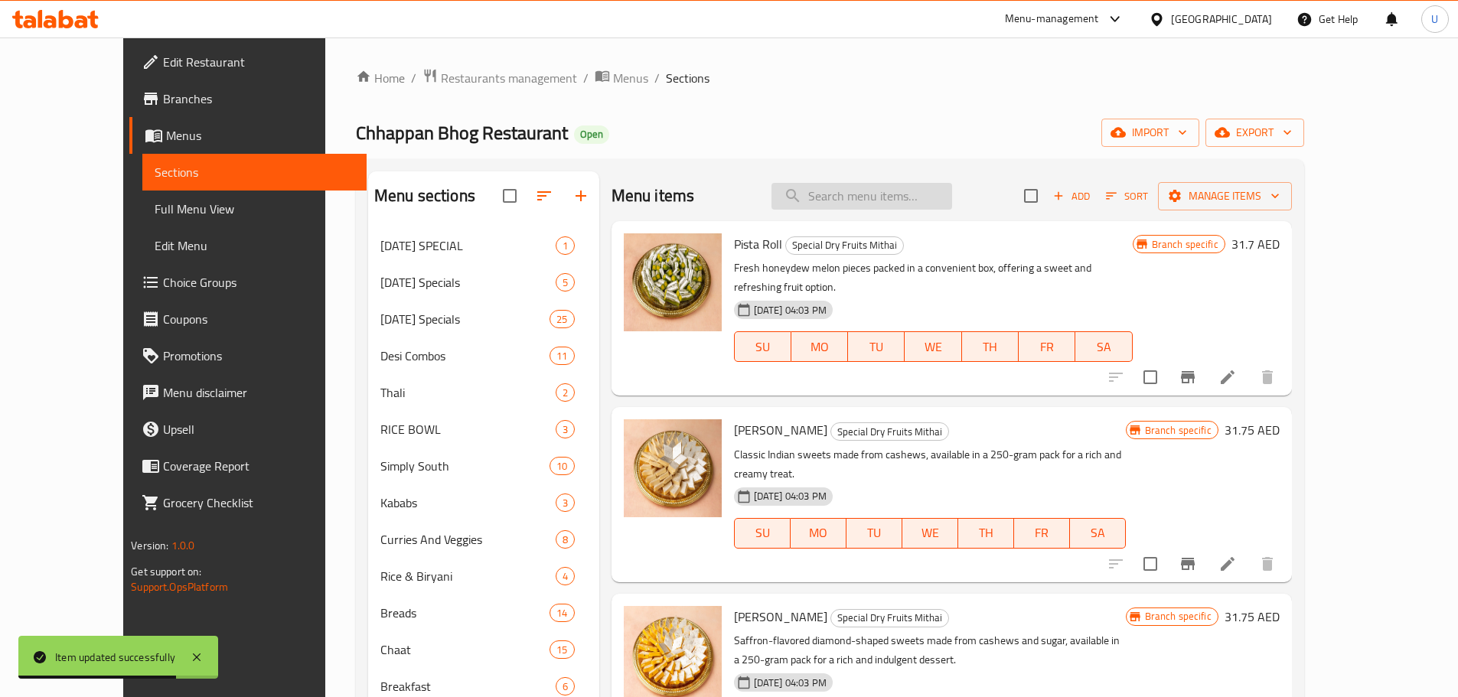
click at [922, 189] on input "search" at bounding box center [862, 196] width 181 height 27
paste input "ANARKALI"
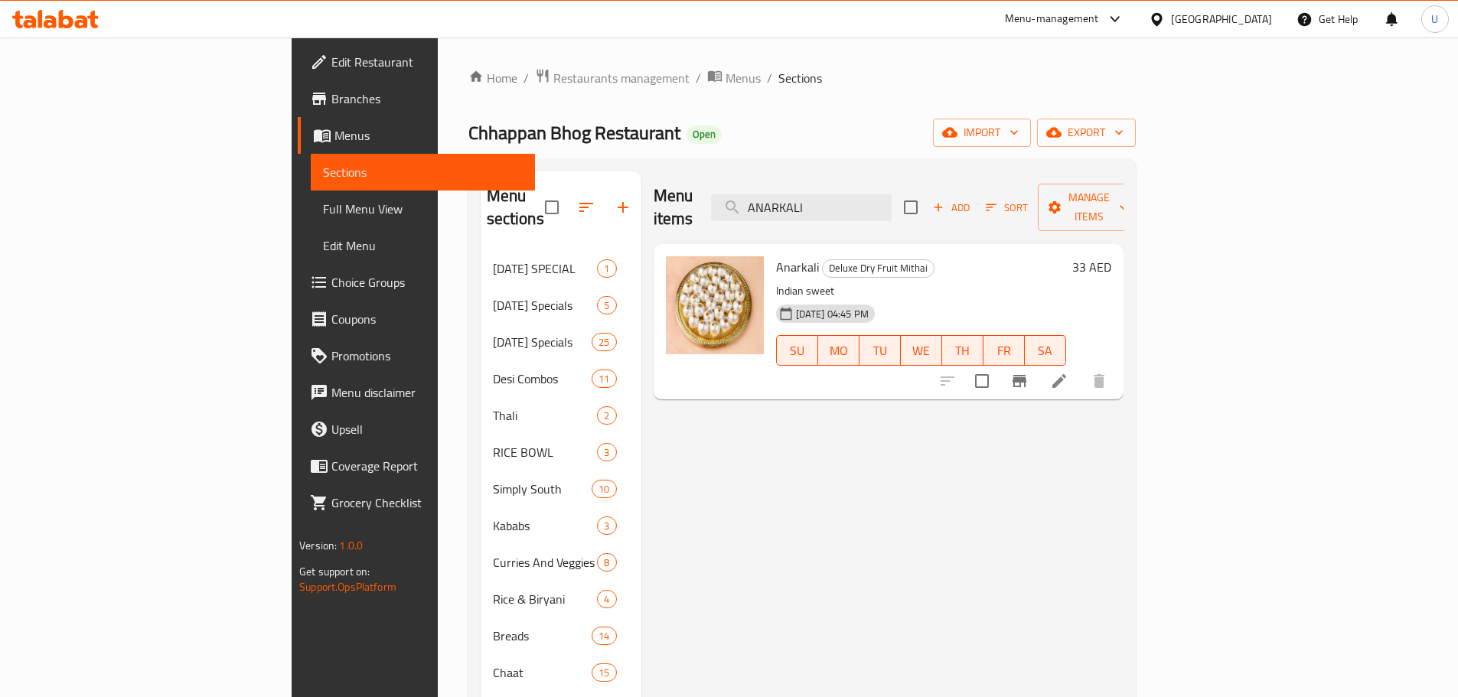
type input "ANARKALI"
click at [1066, 374] on icon at bounding box center [1059, 381] width 14 height 14
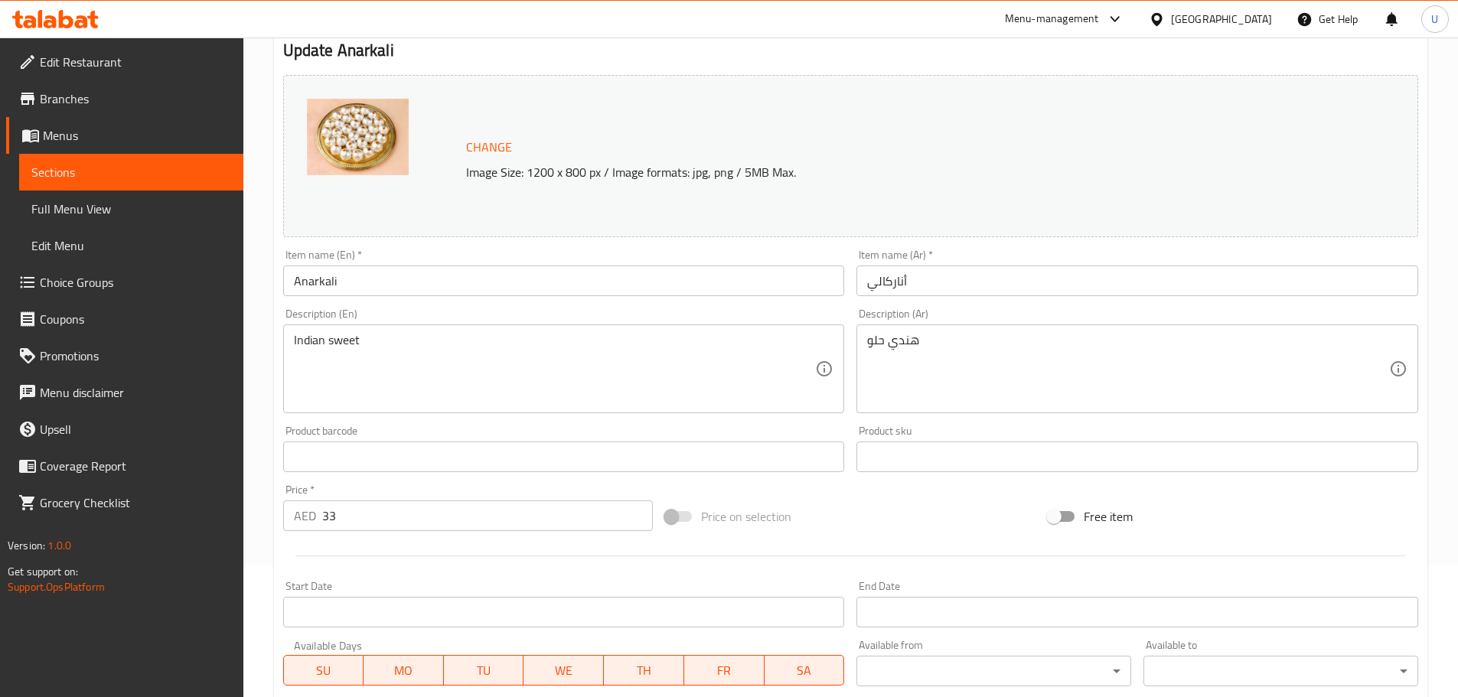
scroll to position [132, 0]
drag, startPoint x: 354, startPoint y: 516, endPoint x: 267, endPoint y: 532, distance: 88.7
click at [267, 532] on div "Home / Restaurants management / Menus / Sections / item / update Deluxe Dry Fru…" at bounding box center [850, 438] width 1215 height 1066
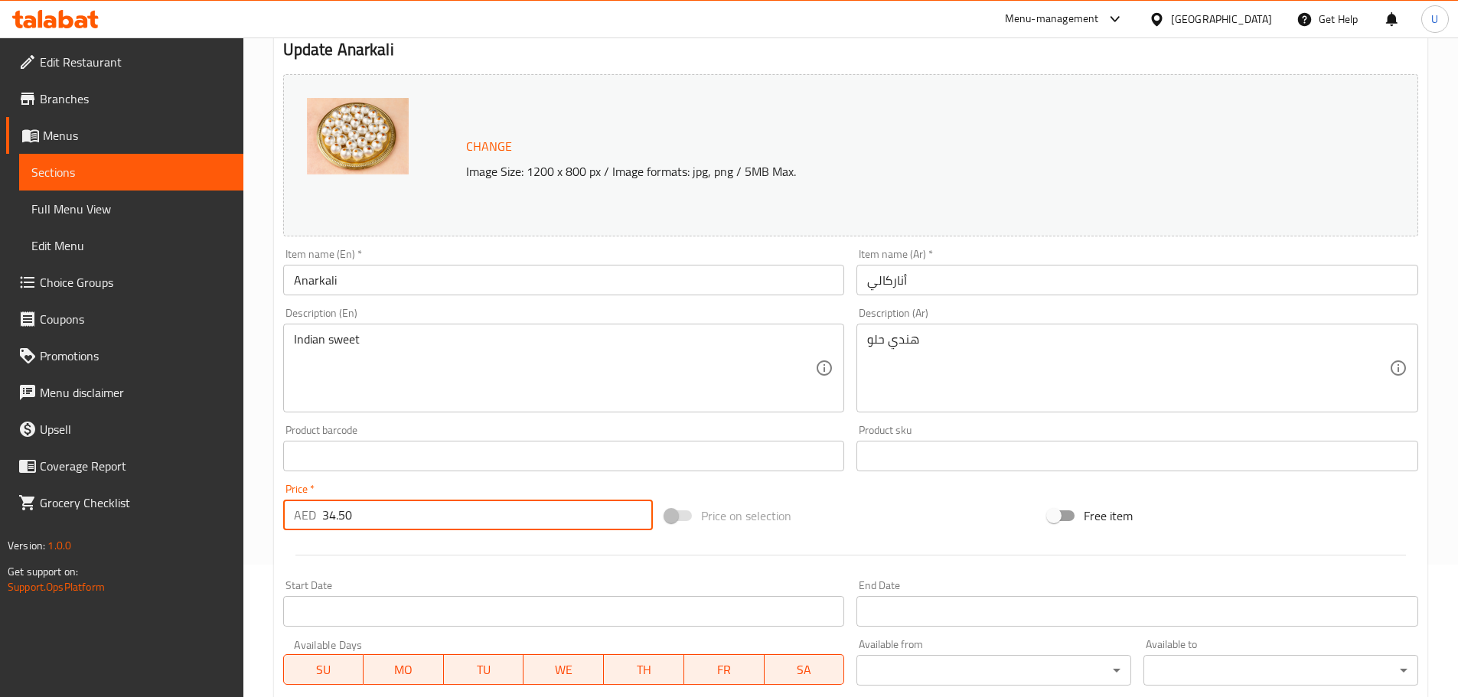
type input "34.50"
click at [289, 547] on div at bounding box center [850, 556] width 1147 height 38
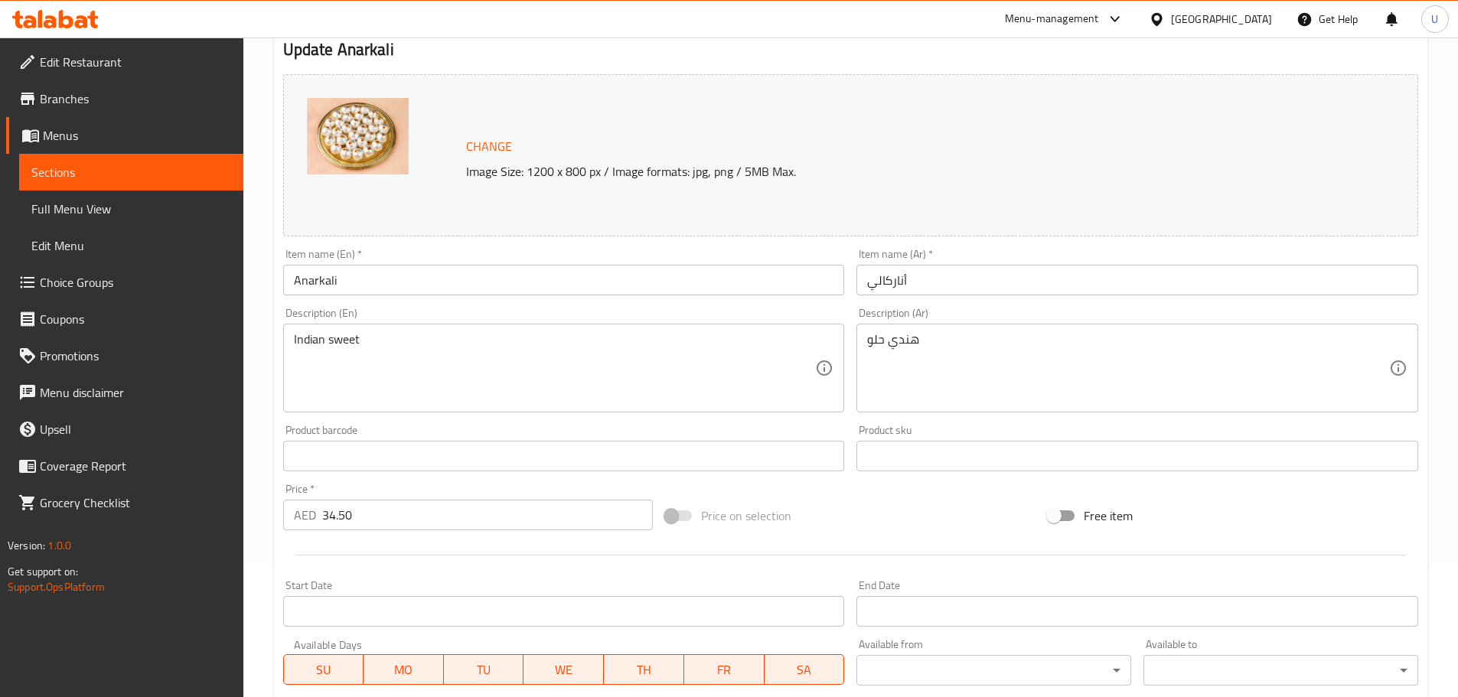
scroll to position [406, 0]
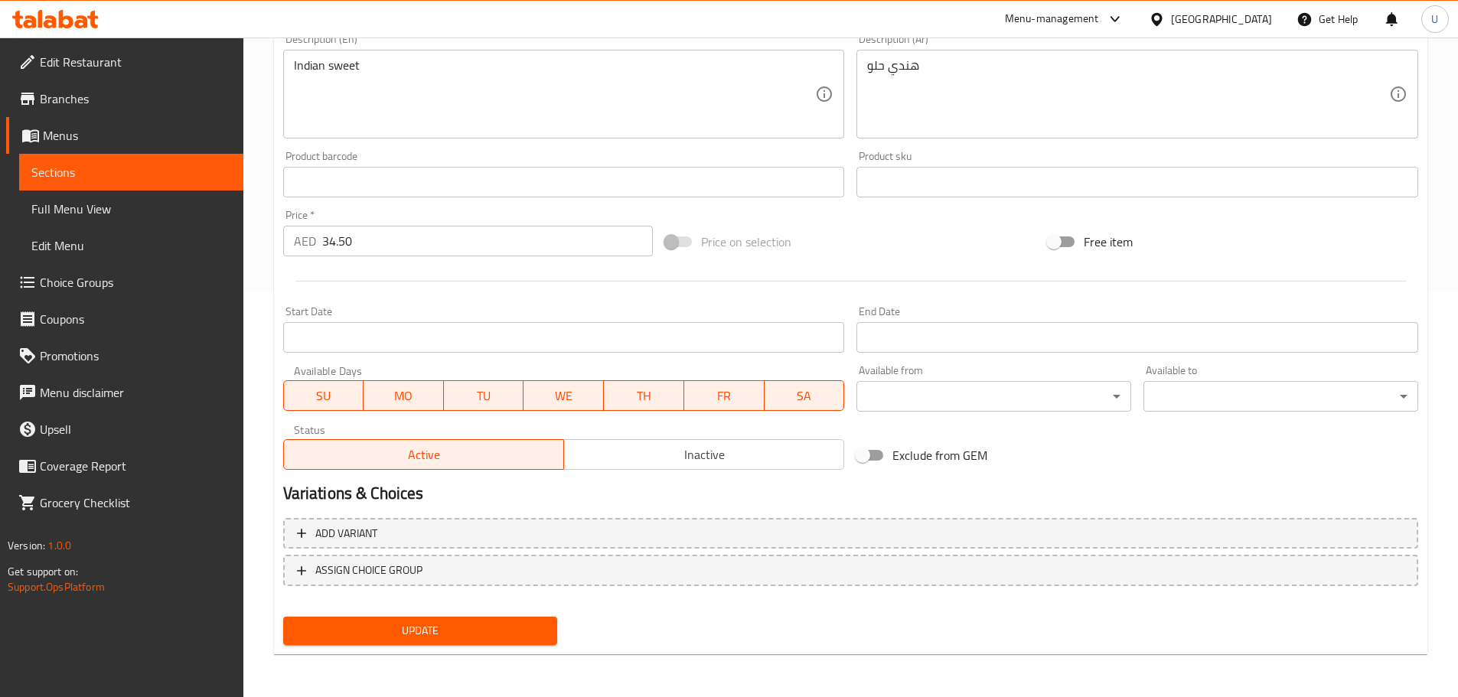
click at [371, 636] on span "Update" at bounding box center [420, 631] width 250 height 19
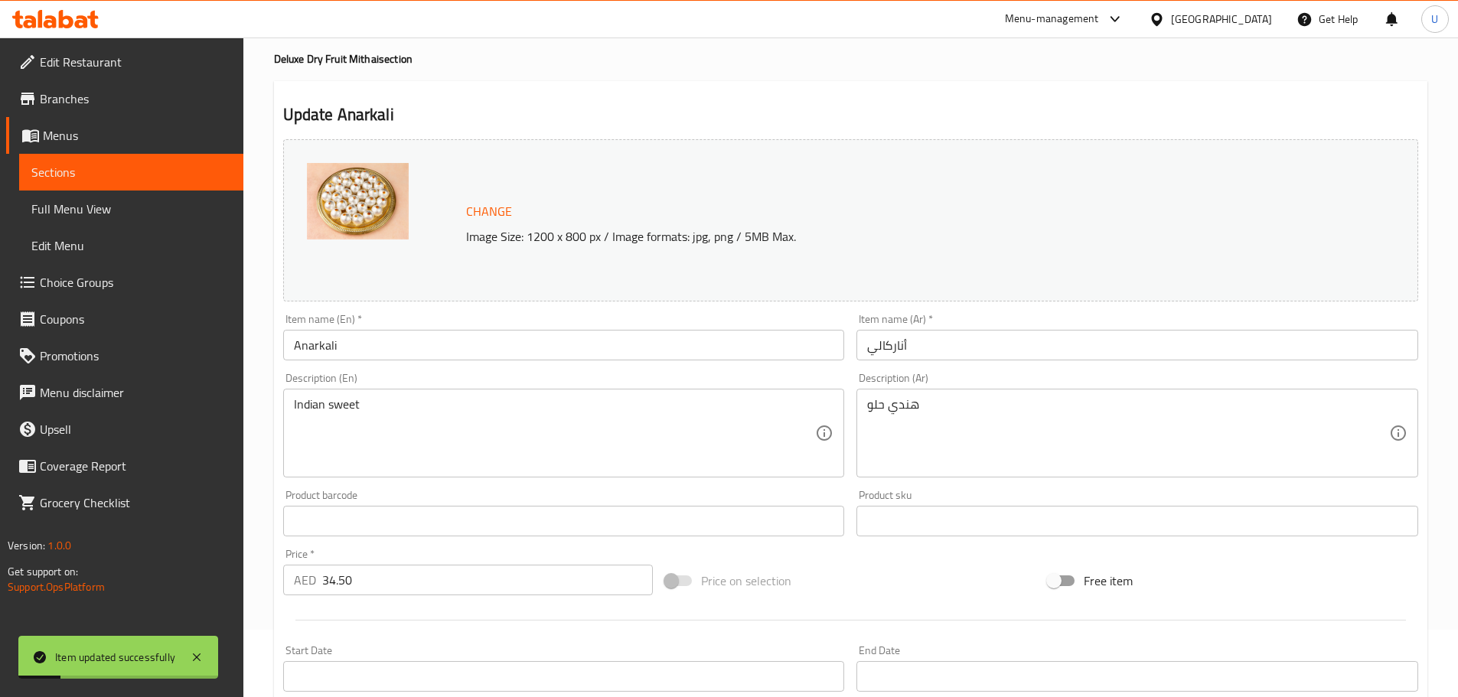
scroll to position [0, 0]
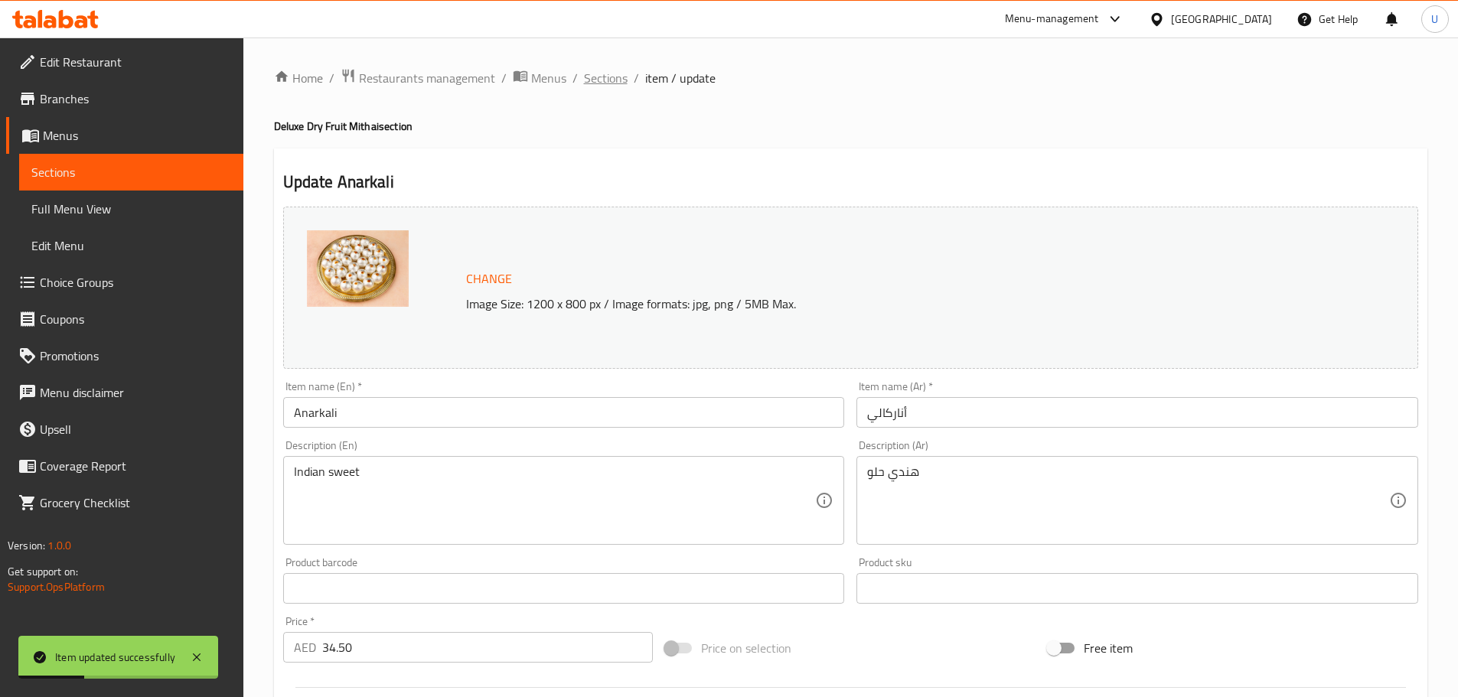
click at [607, 82] on span "Sections" at bounding box center [606, 78] width 44 height 18
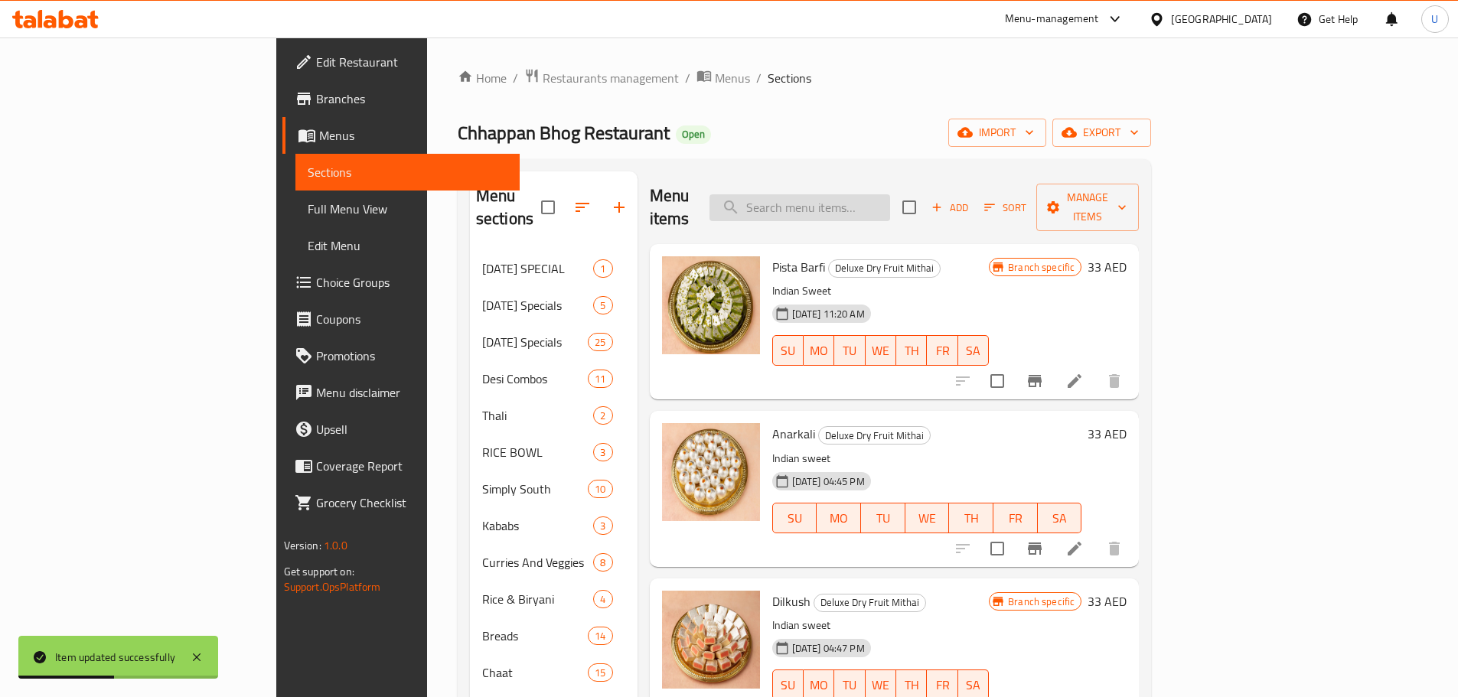
paste input "MANPASAND"
click at [865, 198] on input "MANPASAND" at bounding box center [800, 207] width 181 height 27
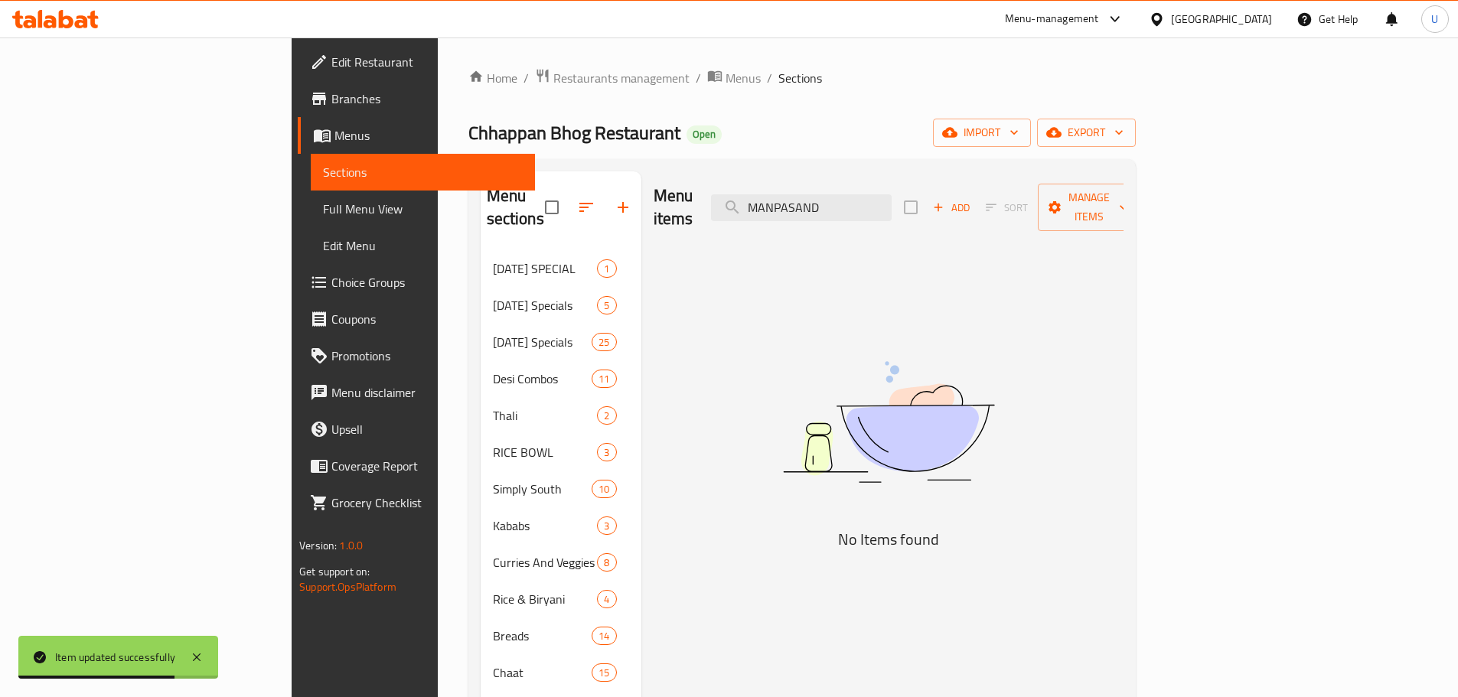
type input "MANPASAND"
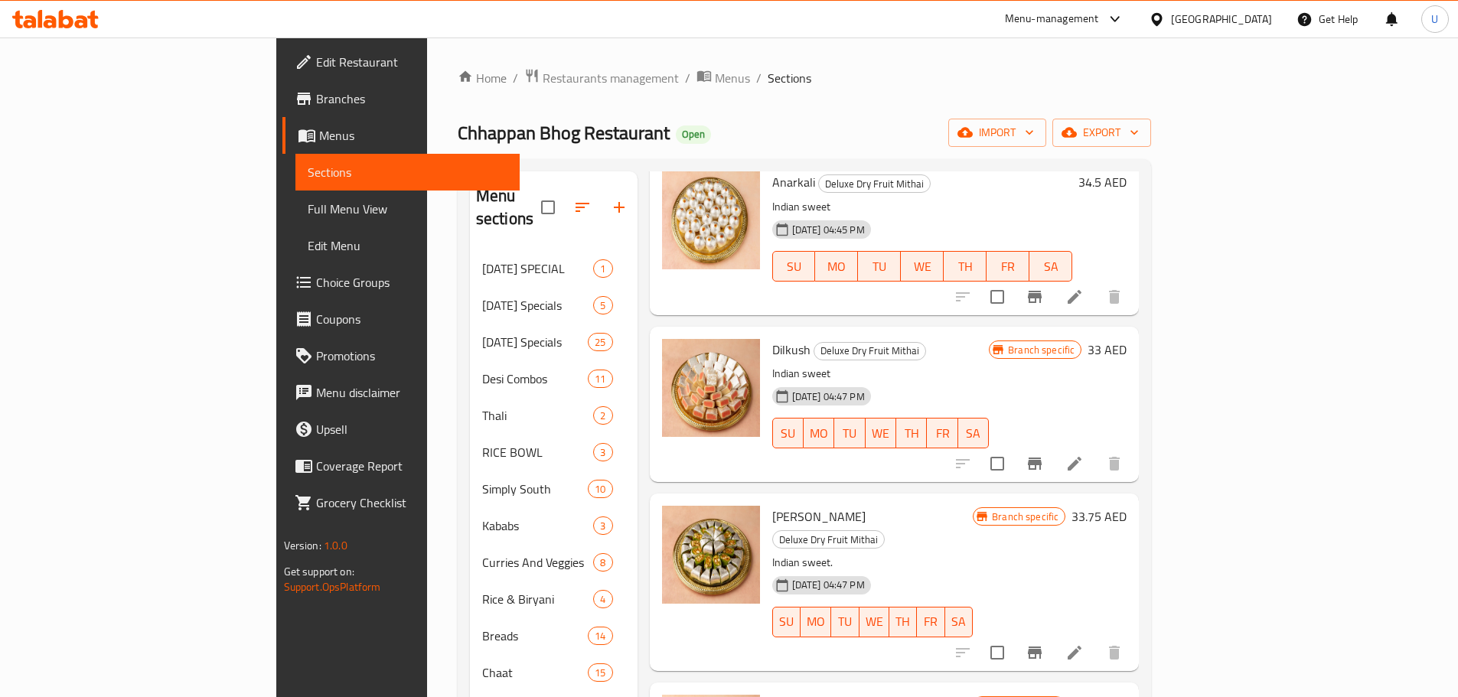
scroll to position [253, 0]
click at [1084, 454] on icon at bounding box center [1074, 463] width 18 height 18
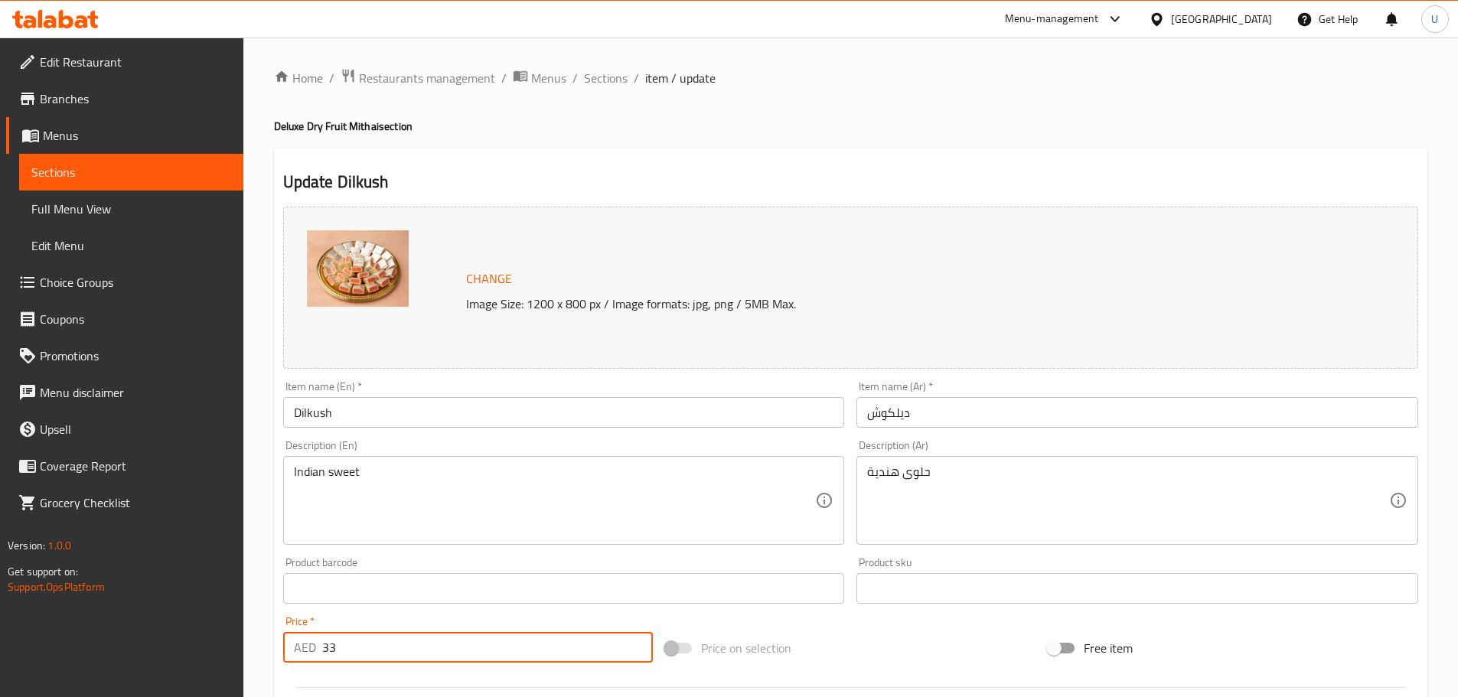
drag, startPoint x: 372, startPoint y: 652, endPoint x: 284, endPoint y: 668, distance: 89.5
click at [284, 668] on div "Price   * AED 33 Price *" at bounding box center [468, 639] width 383 height 59
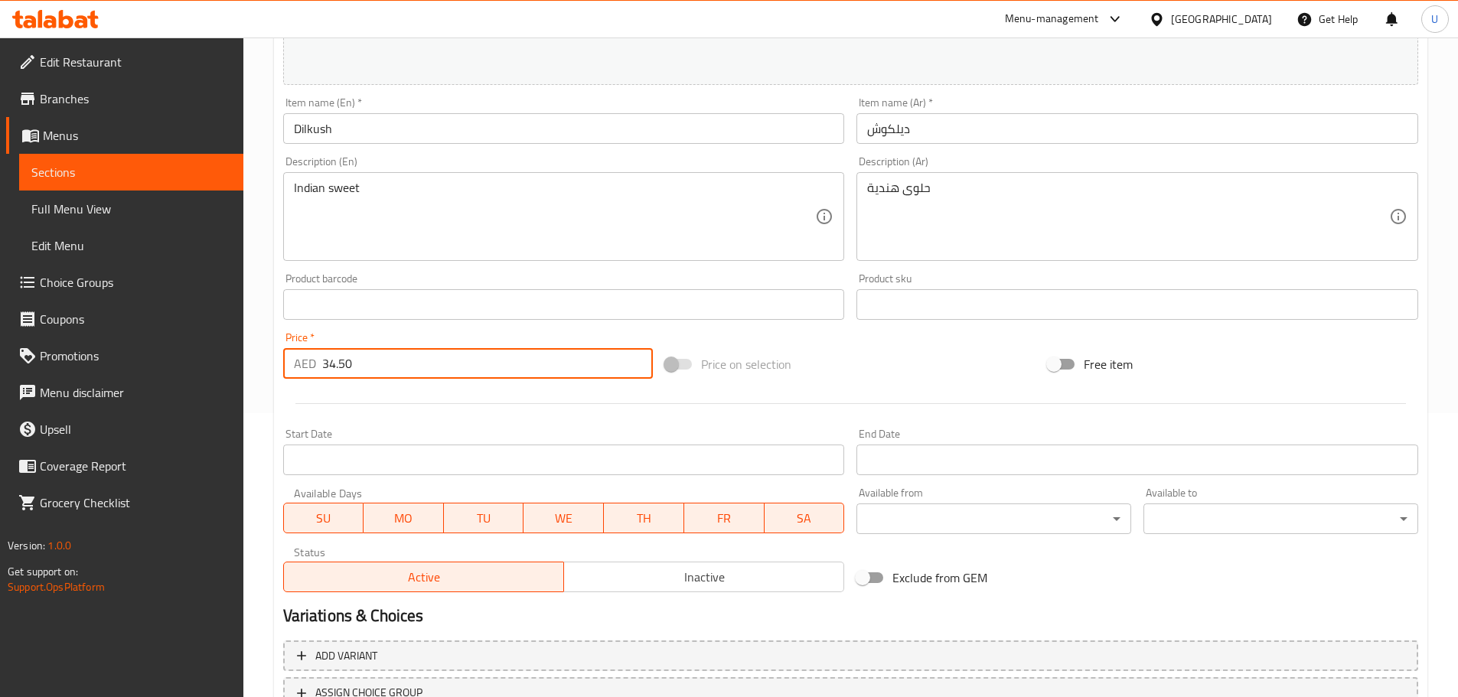
scroll to position [406, 0]
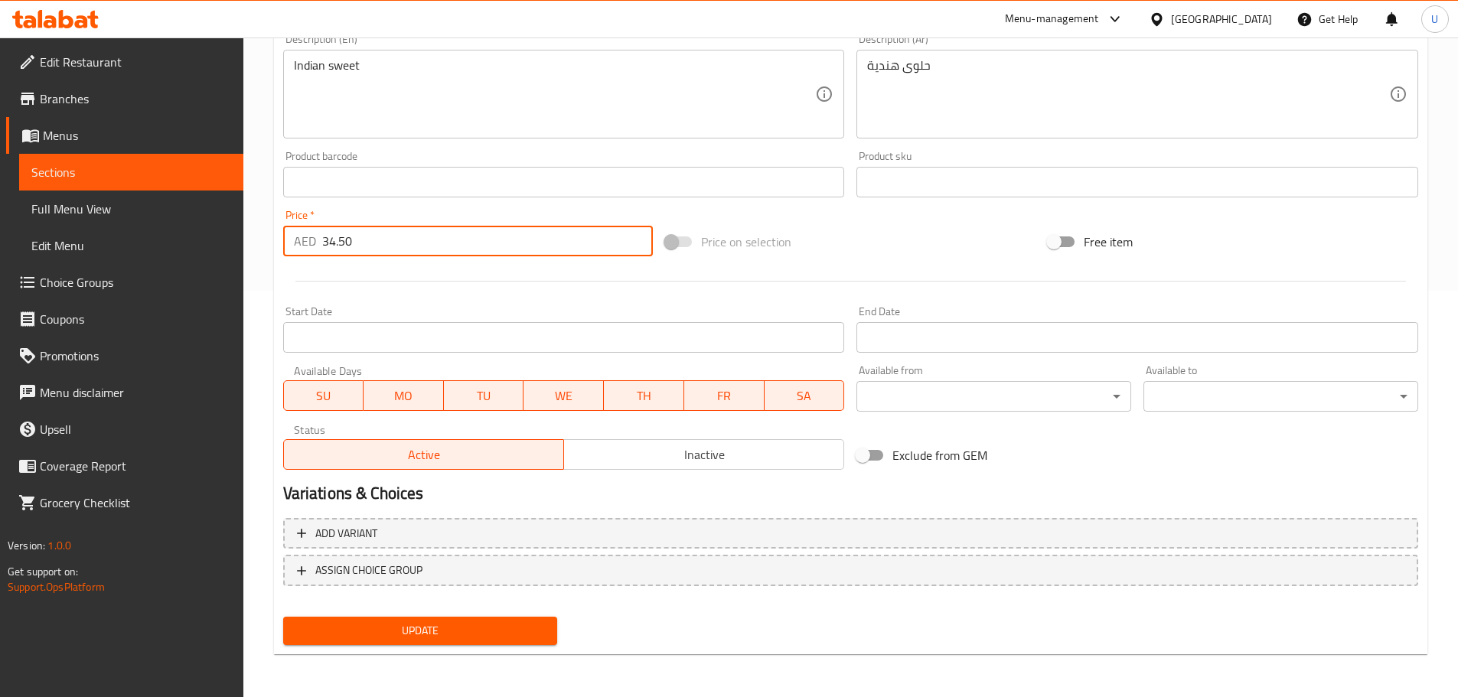
type input "34.50"
click at [408, 634] on span "Update" at bounding box center [420, 631] width 250 height 19
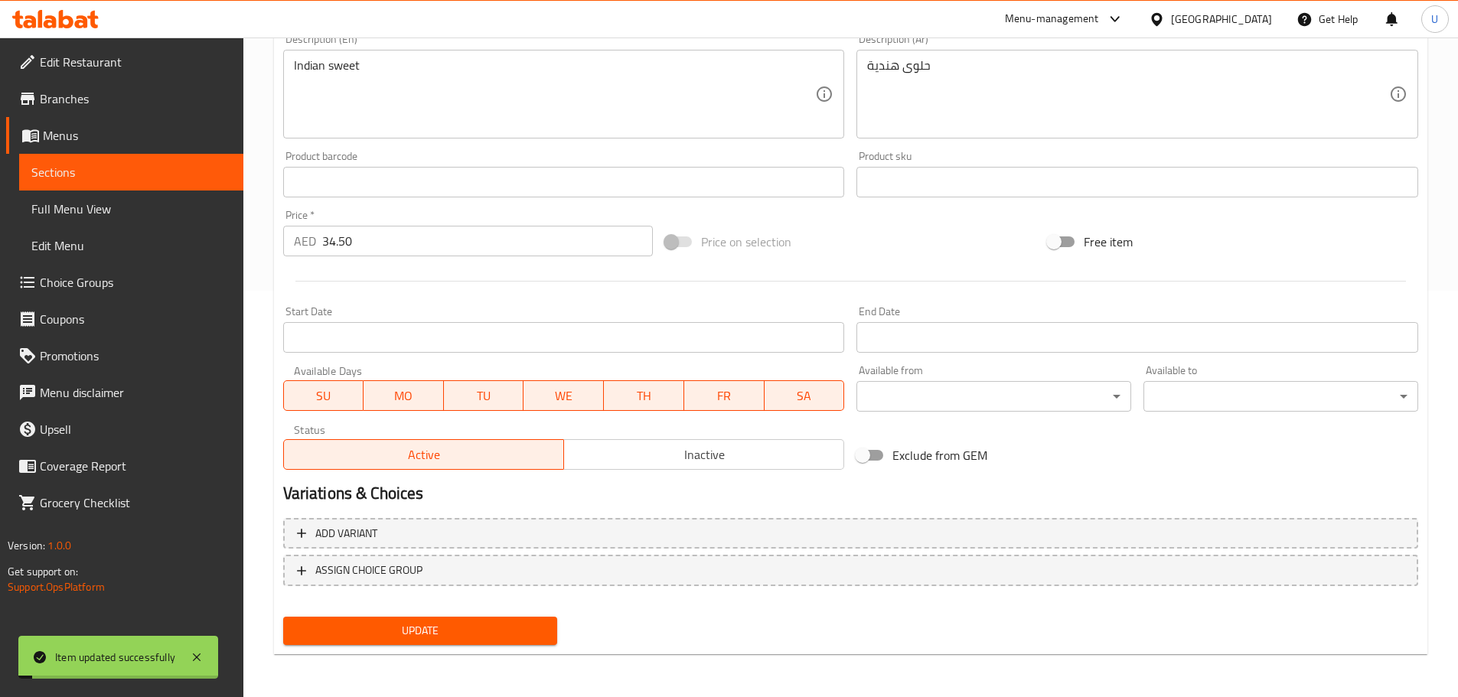
scroll to position [0, 0]
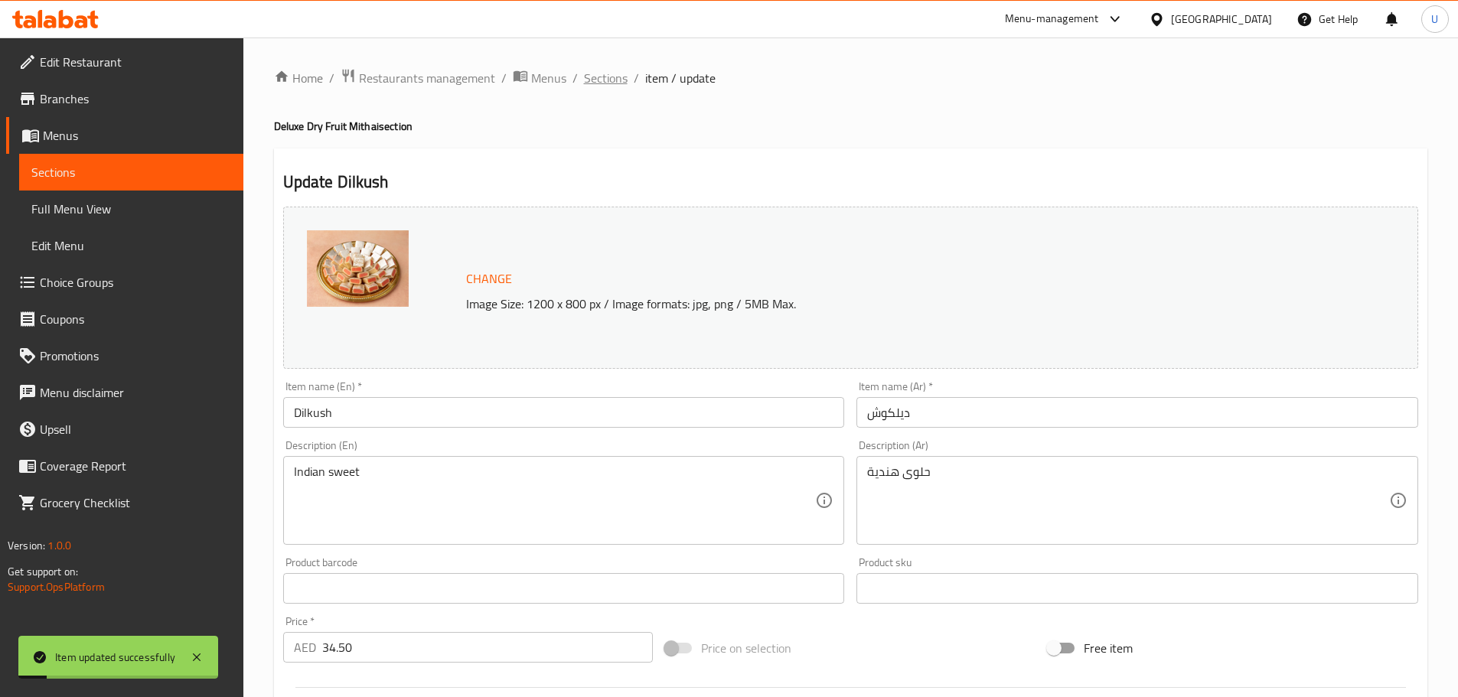
click at [619, 79] on span "Sections" at bounding box center [606, 78] width 44 height 18
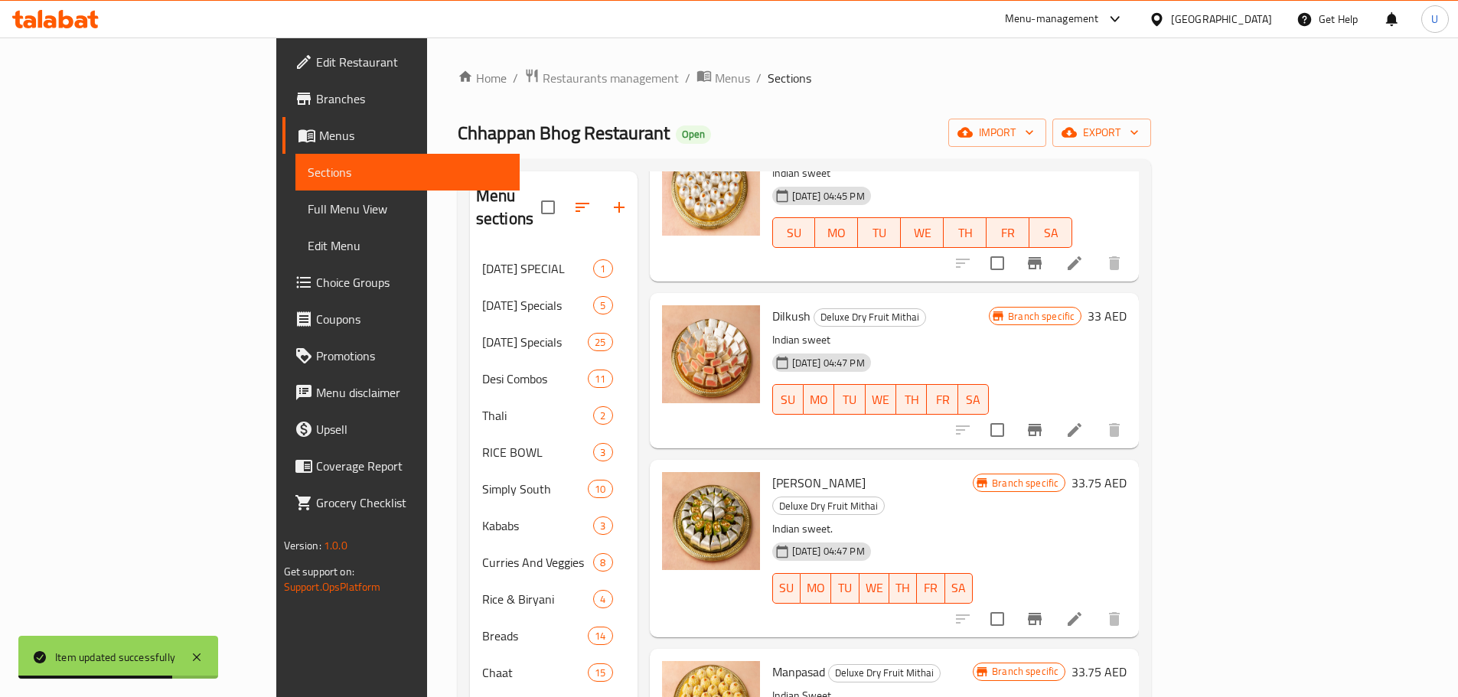
scroll to position [139, 0]
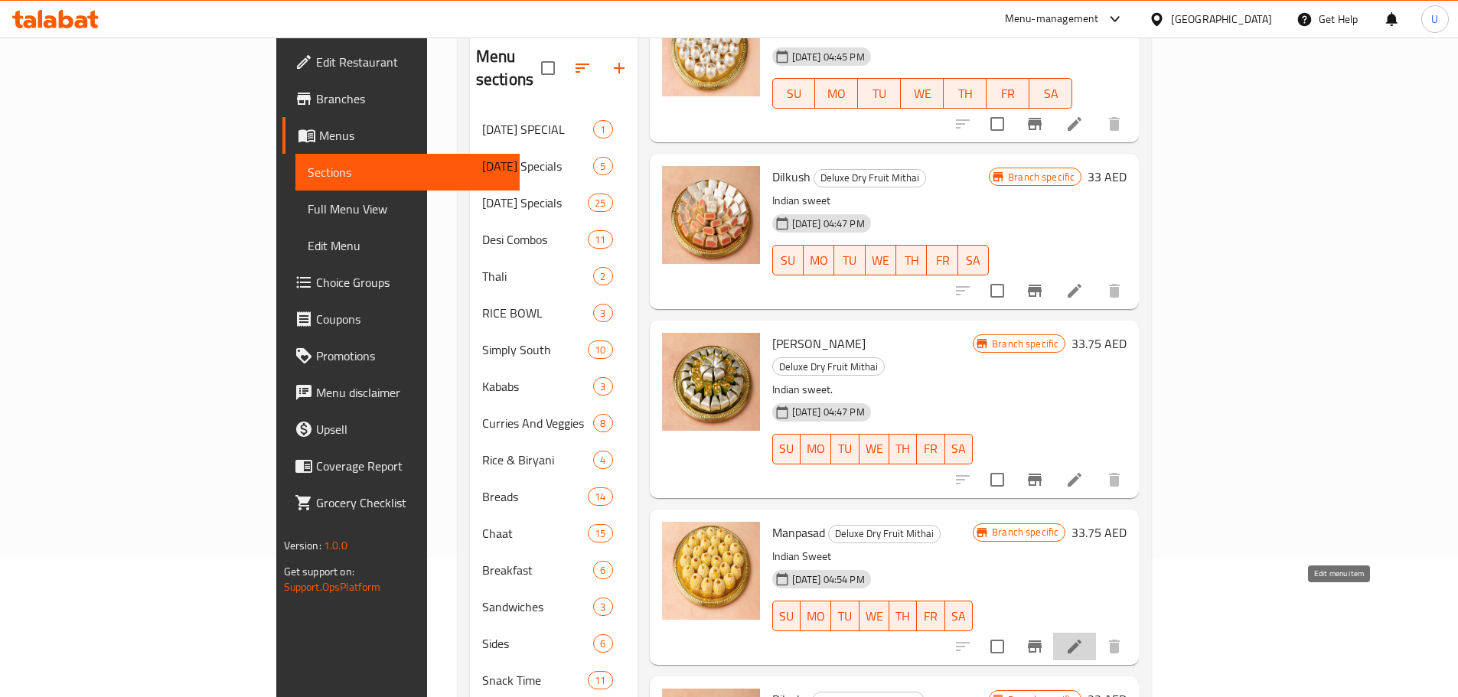
click at [1082, 640] on icon at bounding box center [1075, 647] width 14 height 14
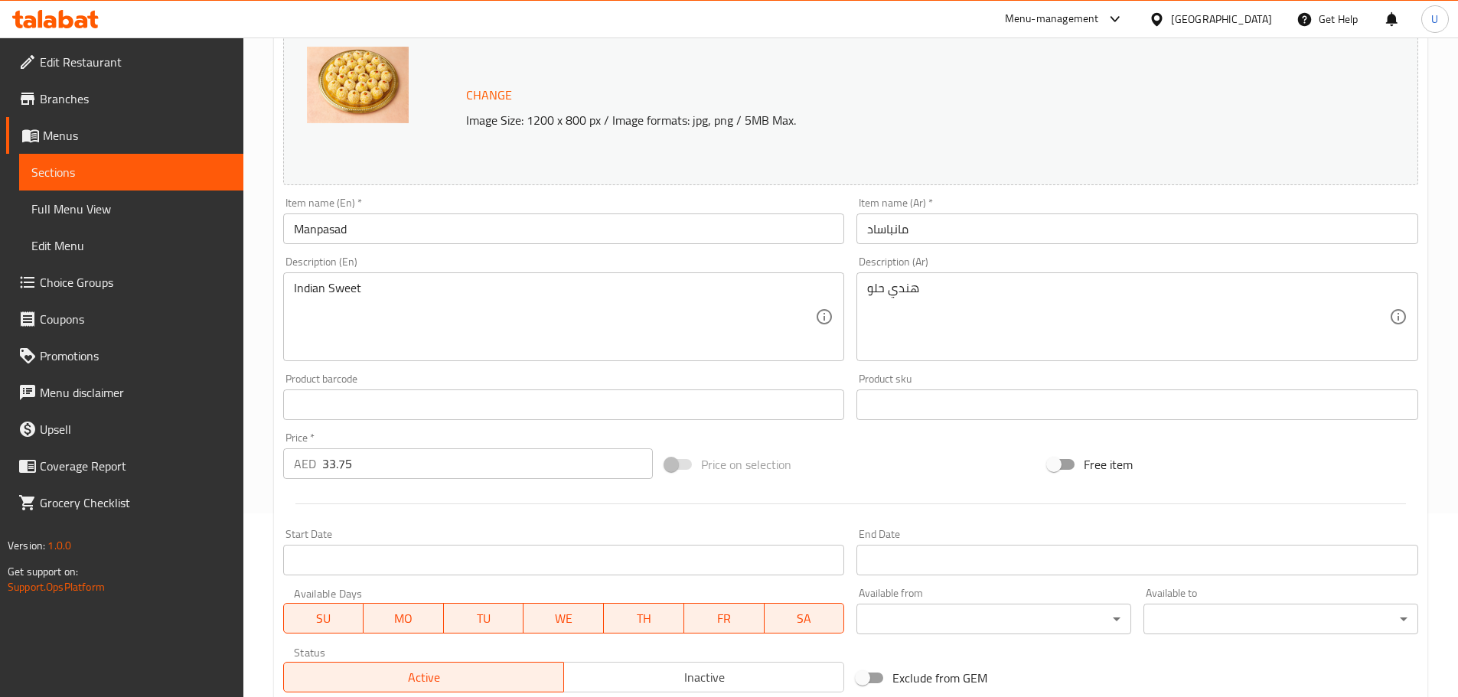
scroll to position [184, 0]
drag, startPoint x: 366, startPoint y: 464, endPoint x: 240, endPoint y: 485, distance: 127.2
click at [240, 485] on div "Edit Restaurant Branches Menus Sections Full Menu View Edit Menu Choice Groups …" at bounding box center [729, 386] width 1458 height 1066
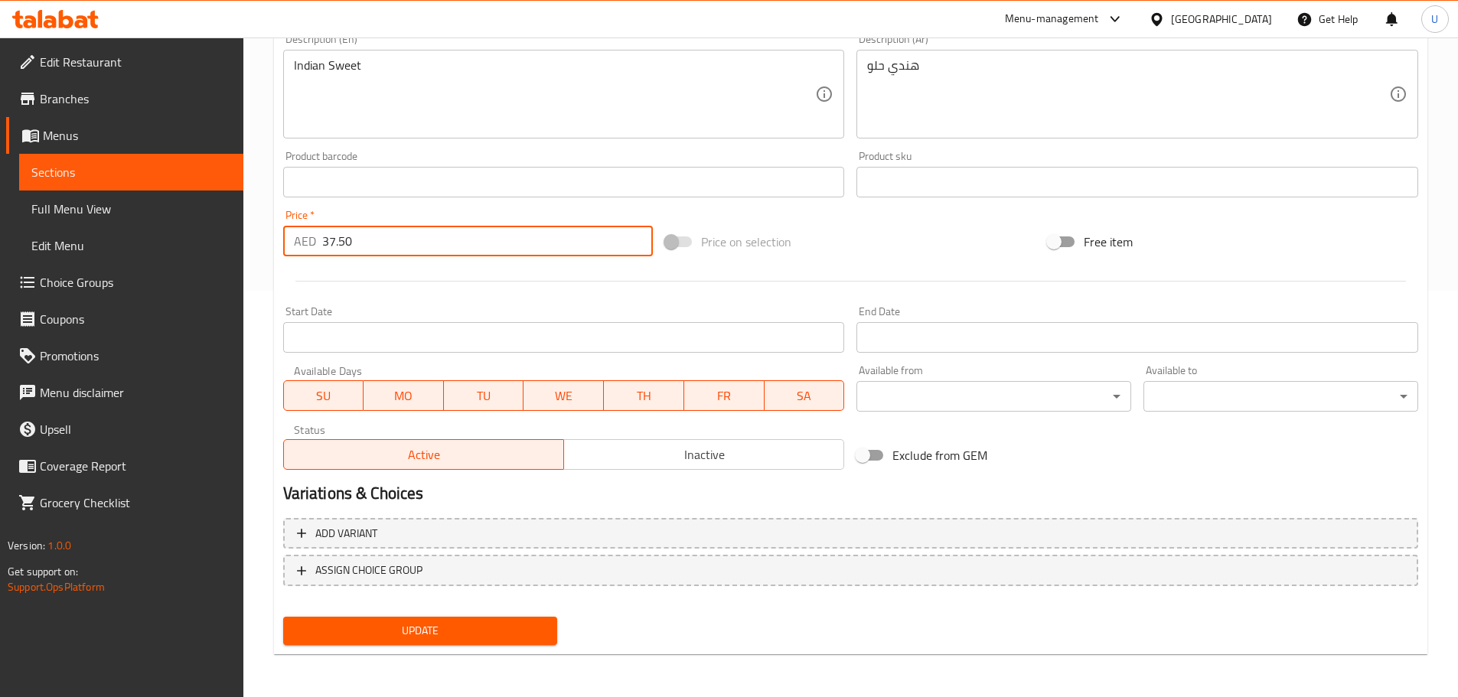
type input "37.50"
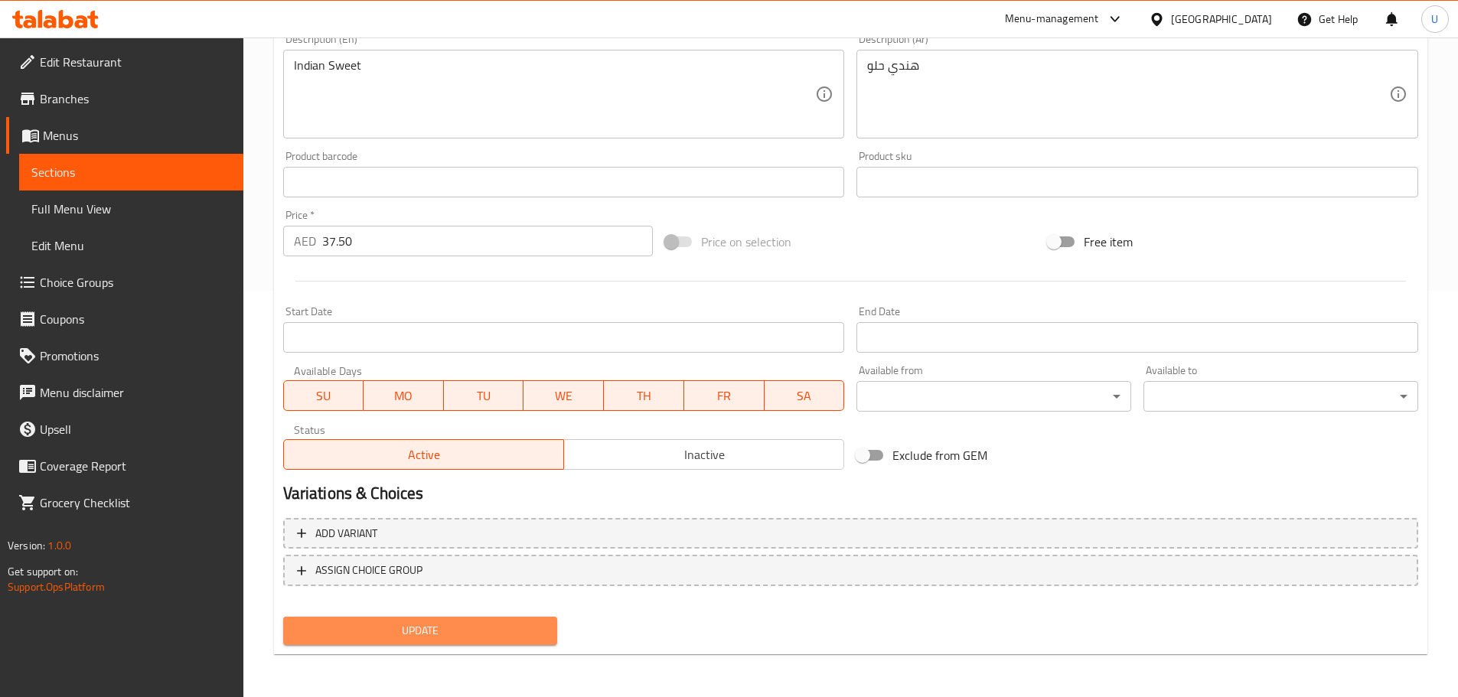
click at [366, 635] on span "Update" at bounding box center [420, 631] width 250 height 19
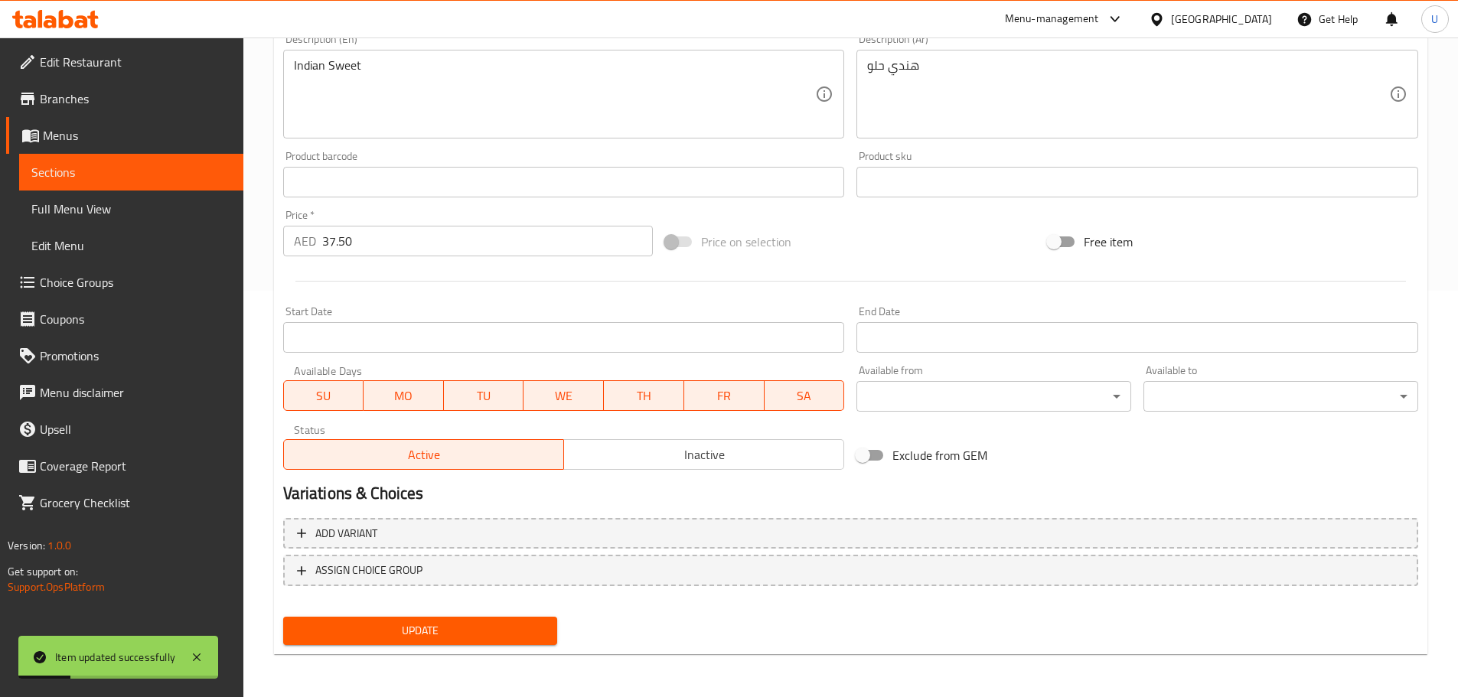
scroll to position [0, 0]
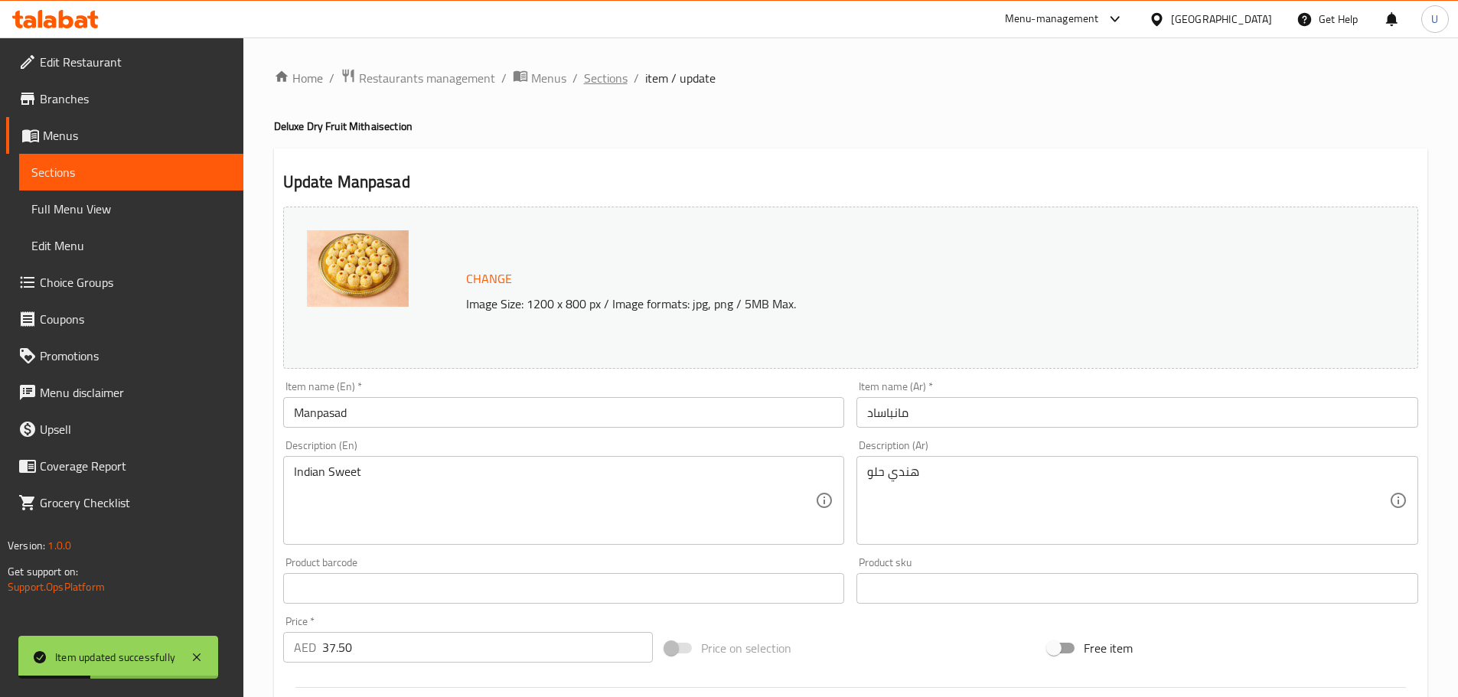
click at [599, 84] on span "Sections" at bounding box center [606, 78] width 44 height 18
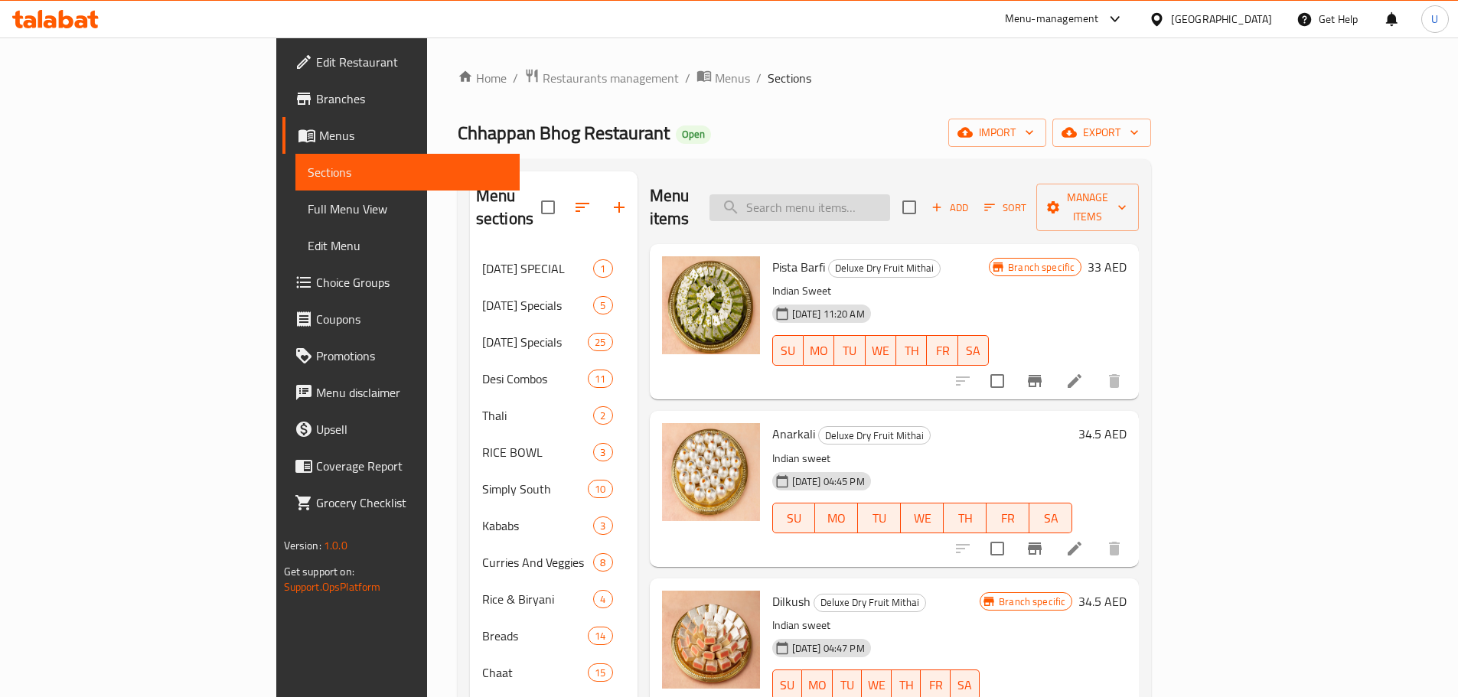
click at [868, 196] on input "search" at bounding box center [800, 207] width 181 height 27
paste input "[PERSON_NAME]"
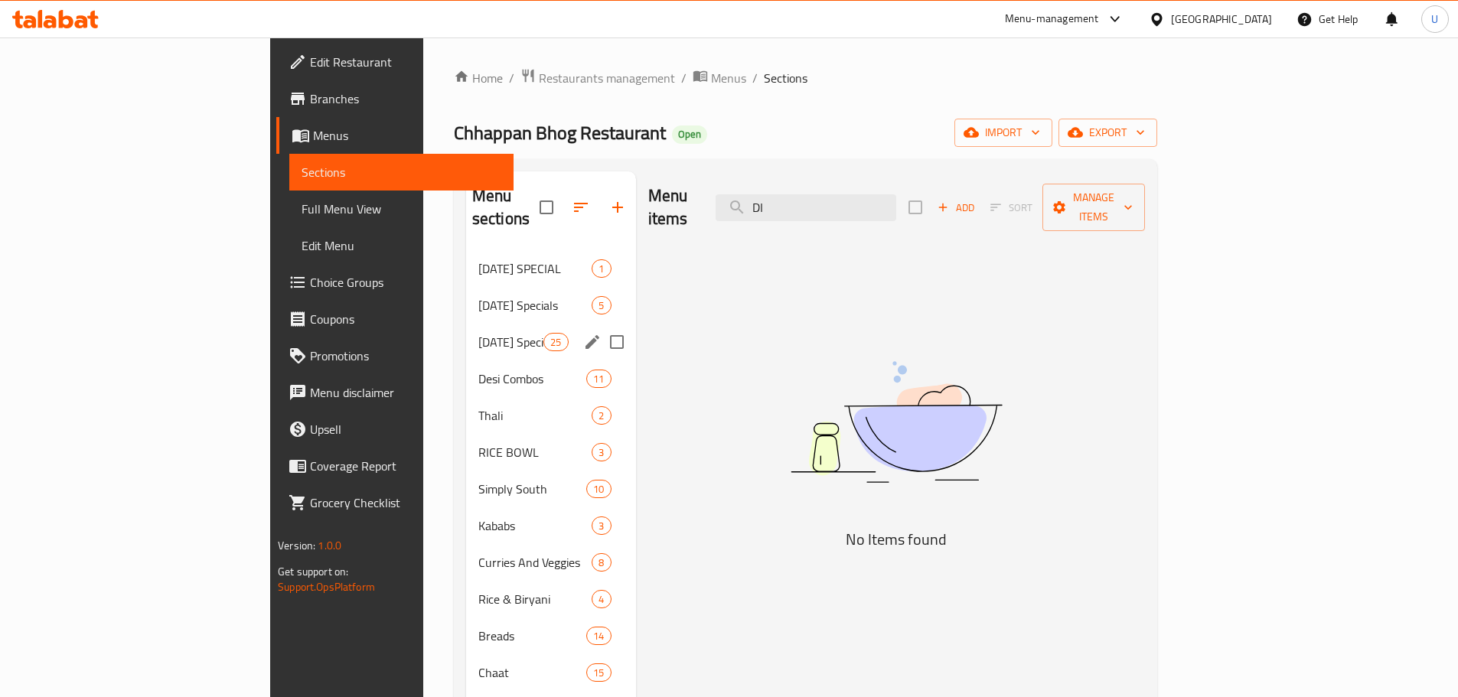
type input "D"
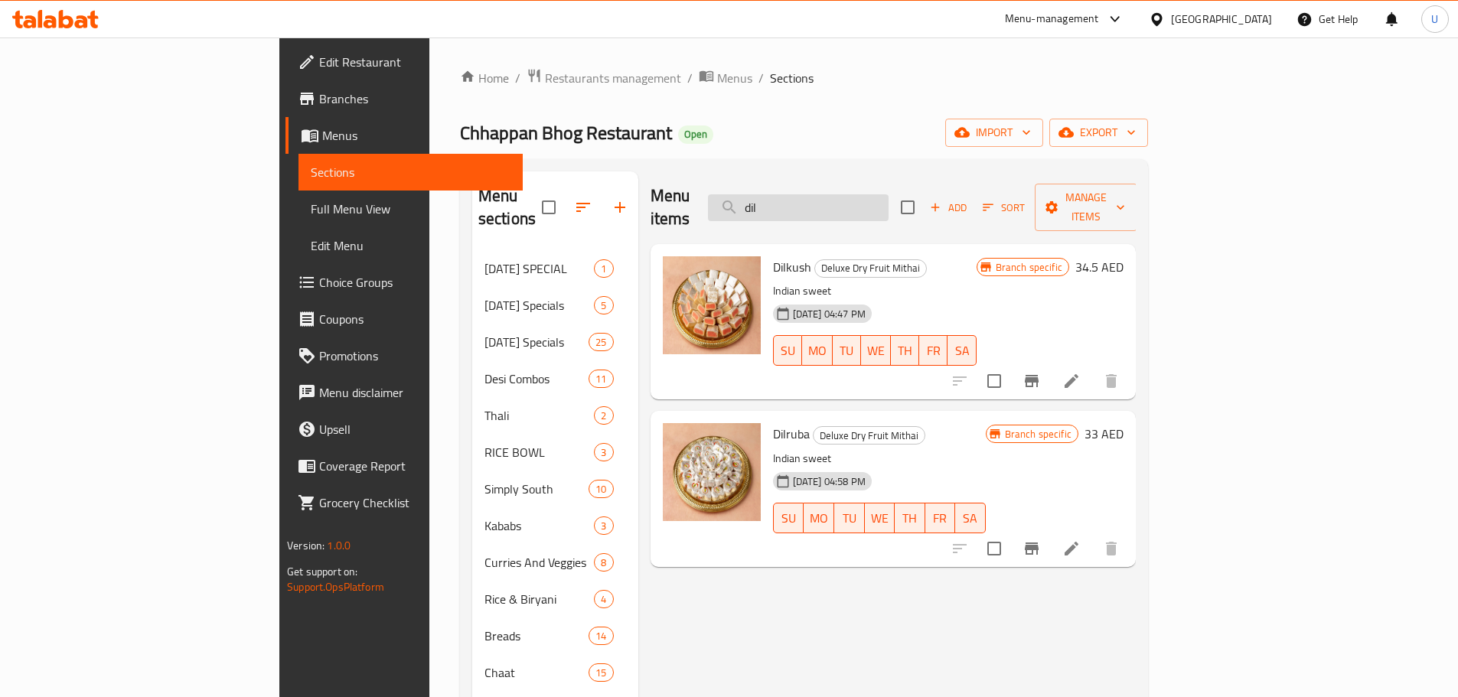
click at [889, 204] on input "dil" at bounding box center [798, 207] width 181 height 27
paste input "ANJEER CASSATTA"
click at [889, 204] on input "dil" at bounding box center [798, 207] width 181 height 27
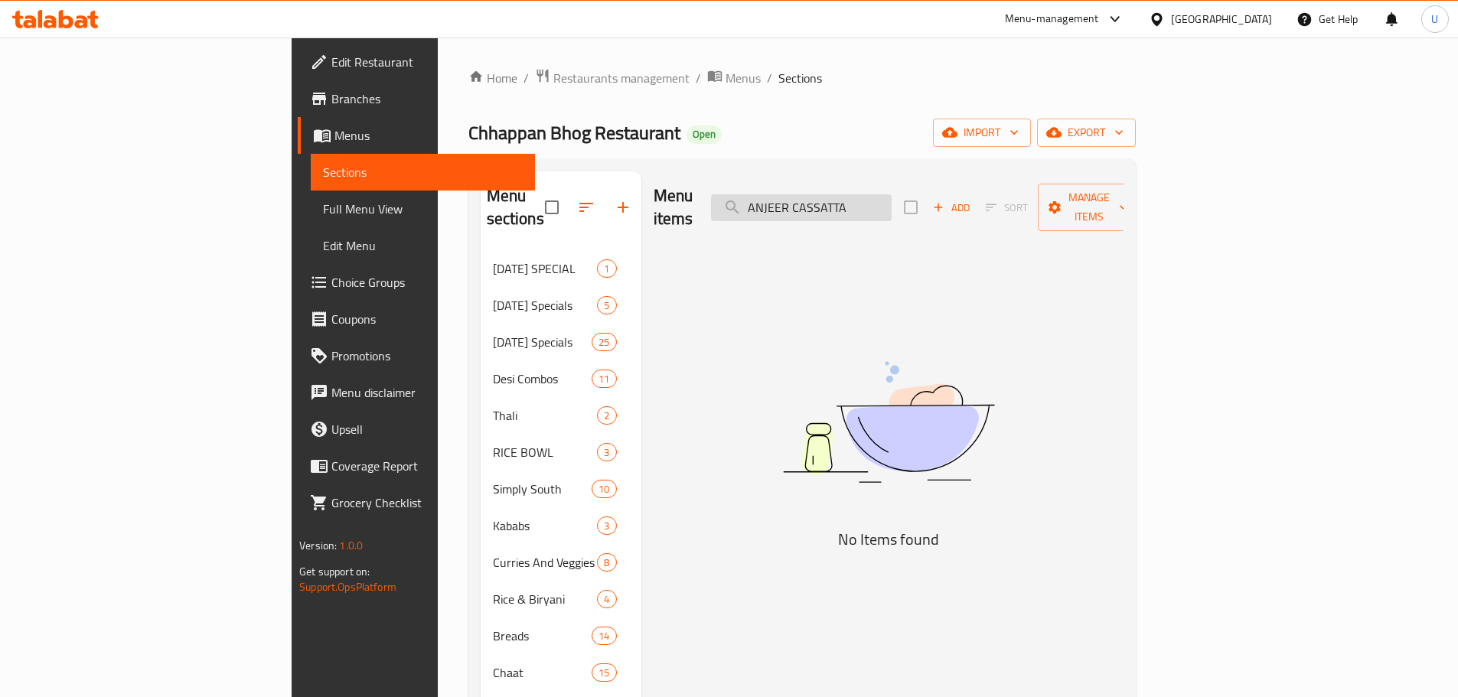
click at [892, 194] on input "ANJEER CASSATTA" at bounding box center [801, 207] width 181 height 27
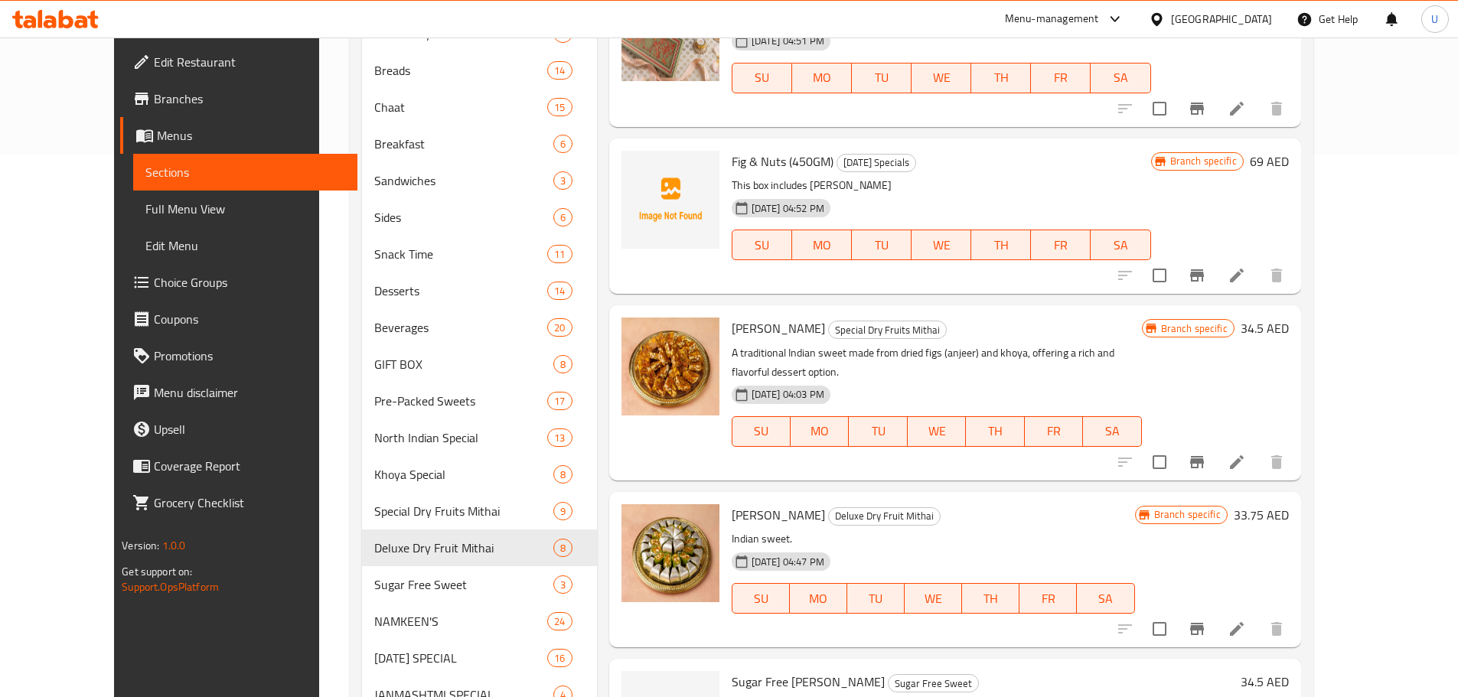
scroll to position [608, 0]
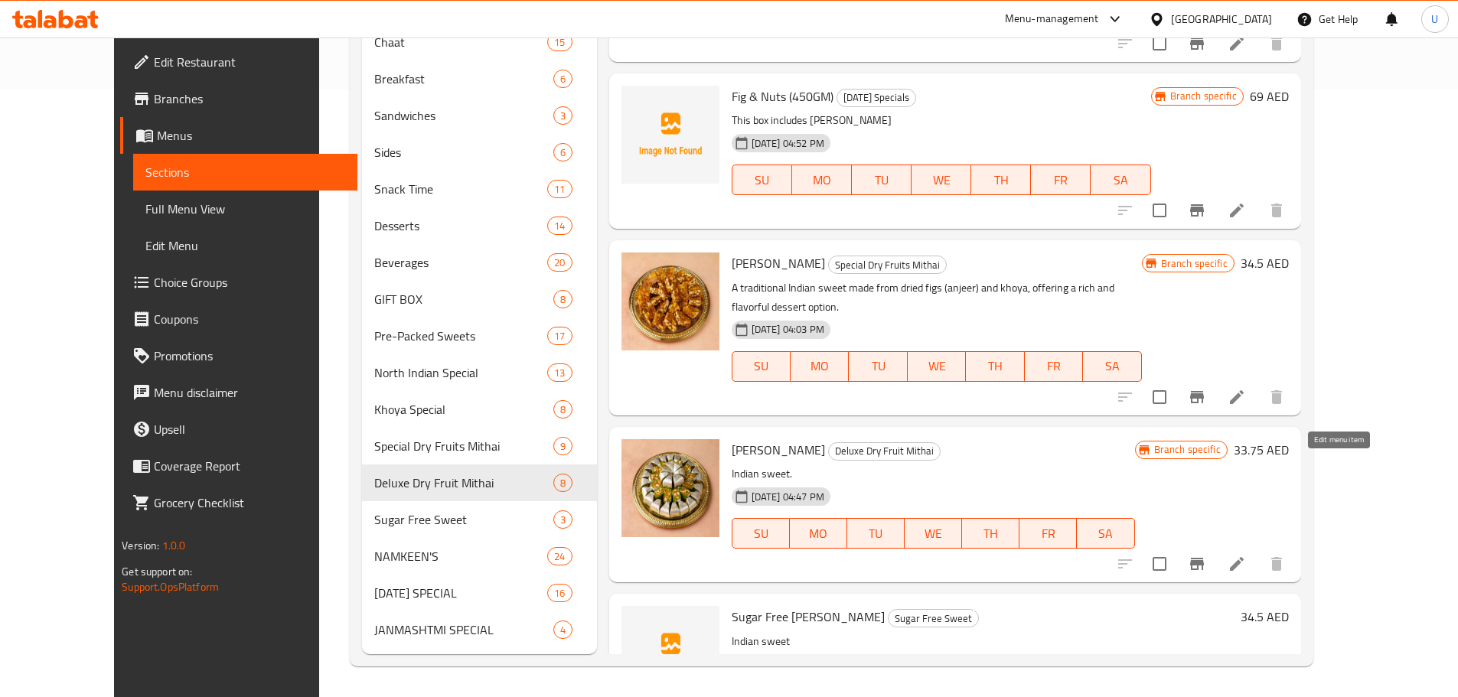
type input "ANJEER"
click at [1246, 555] on icon at bounding box center [1237, 564] width 18 height 18
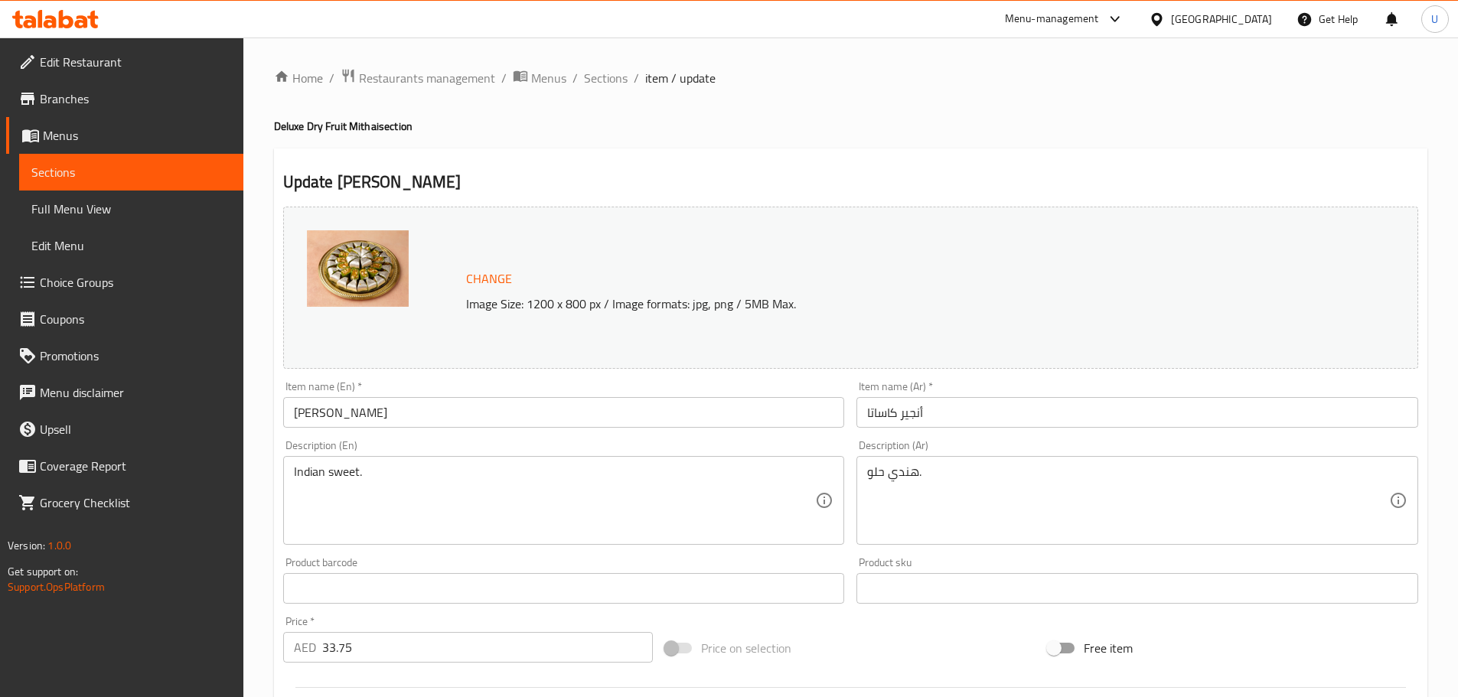
scroll to position [106, 0]
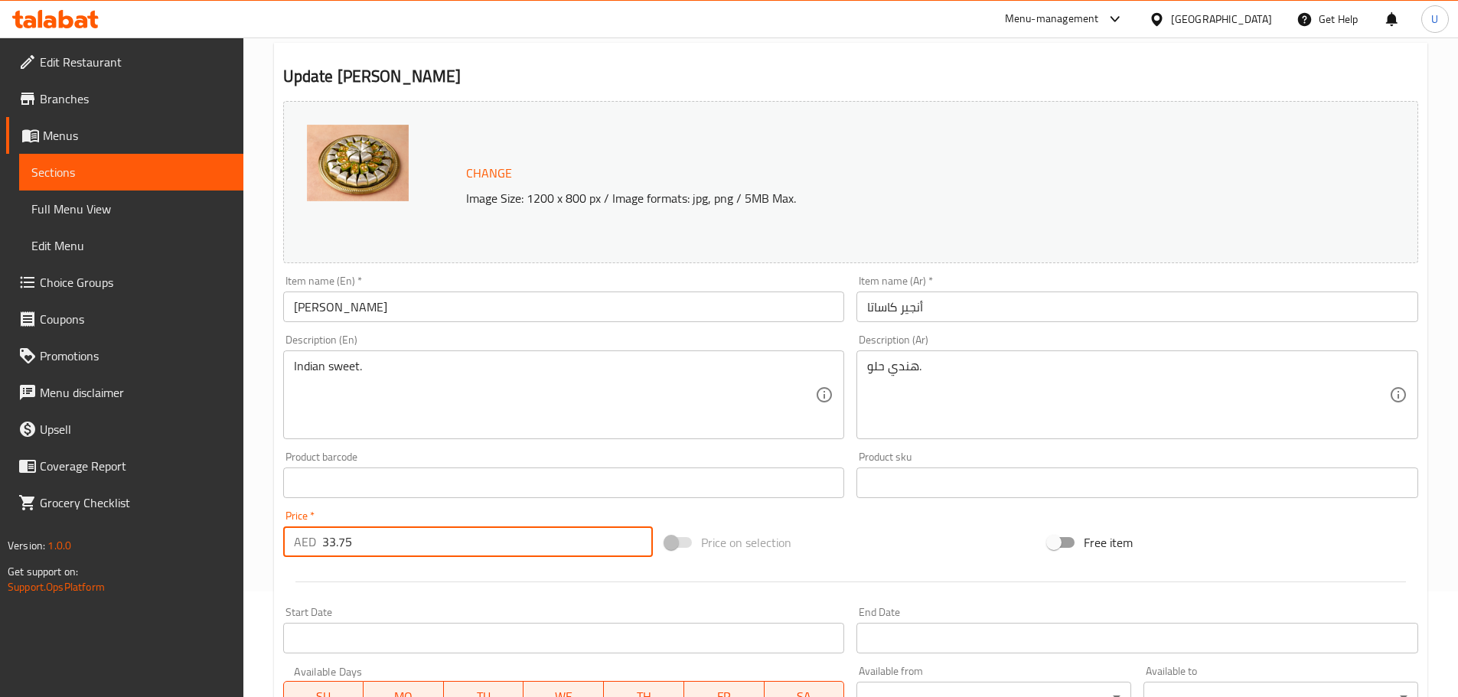
click at [371, 547] on input "33.75" at bounding box center [487, 542] width 331 height 31
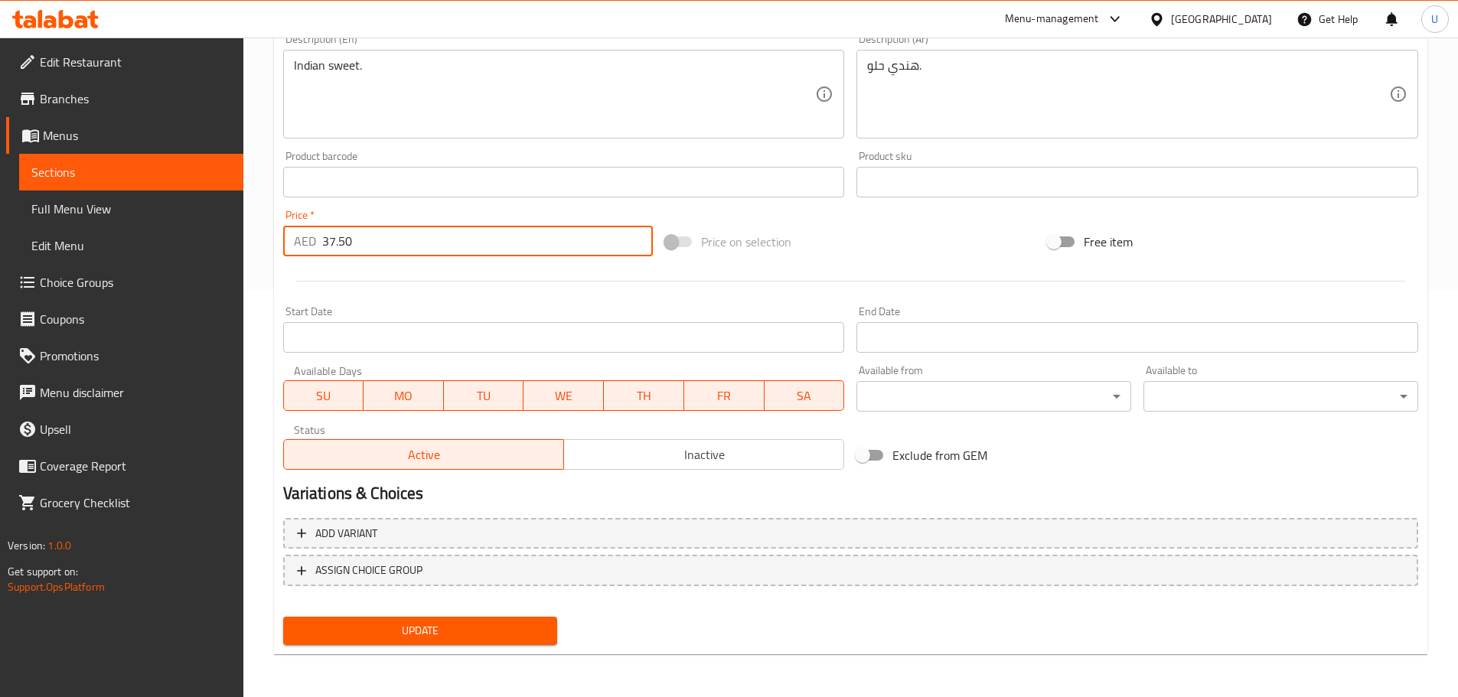
type input "37.50"
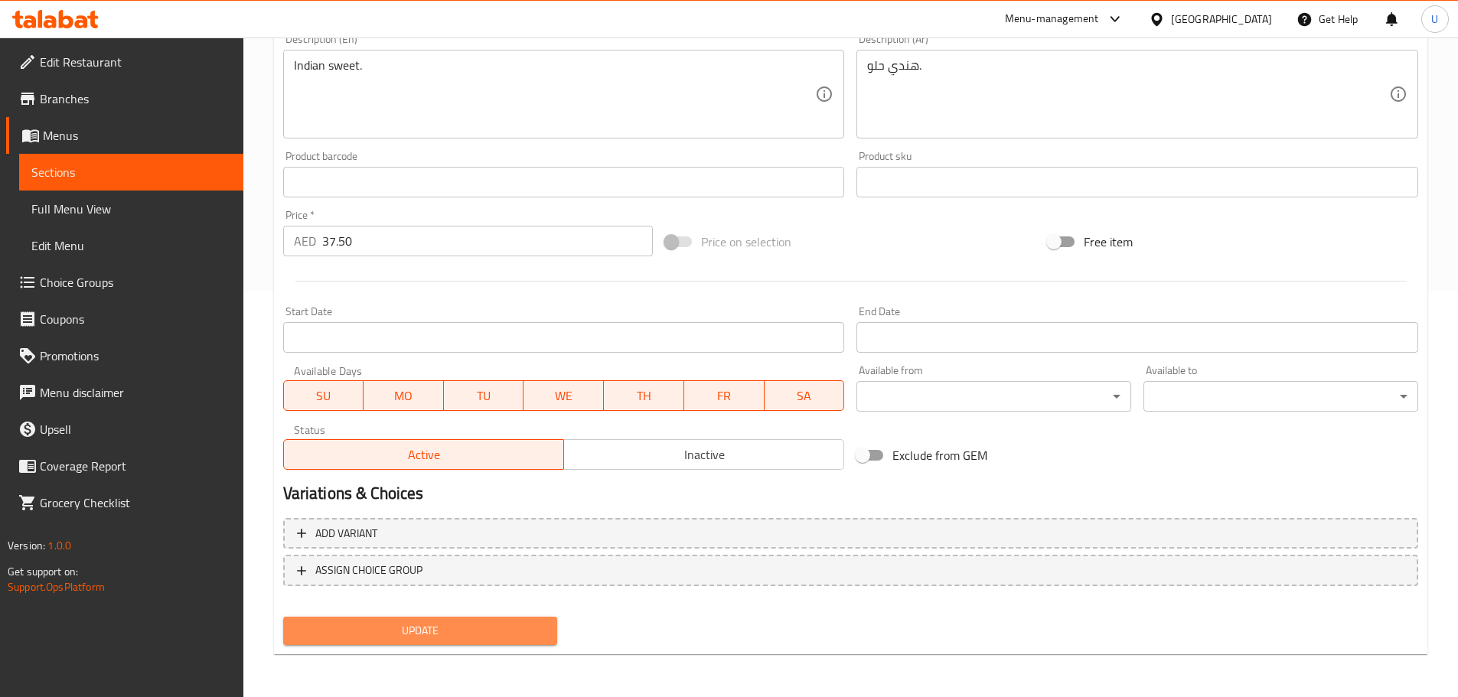
click at [363, 628] on span "Update" at bounding box center [420, 631] width 250 height 19
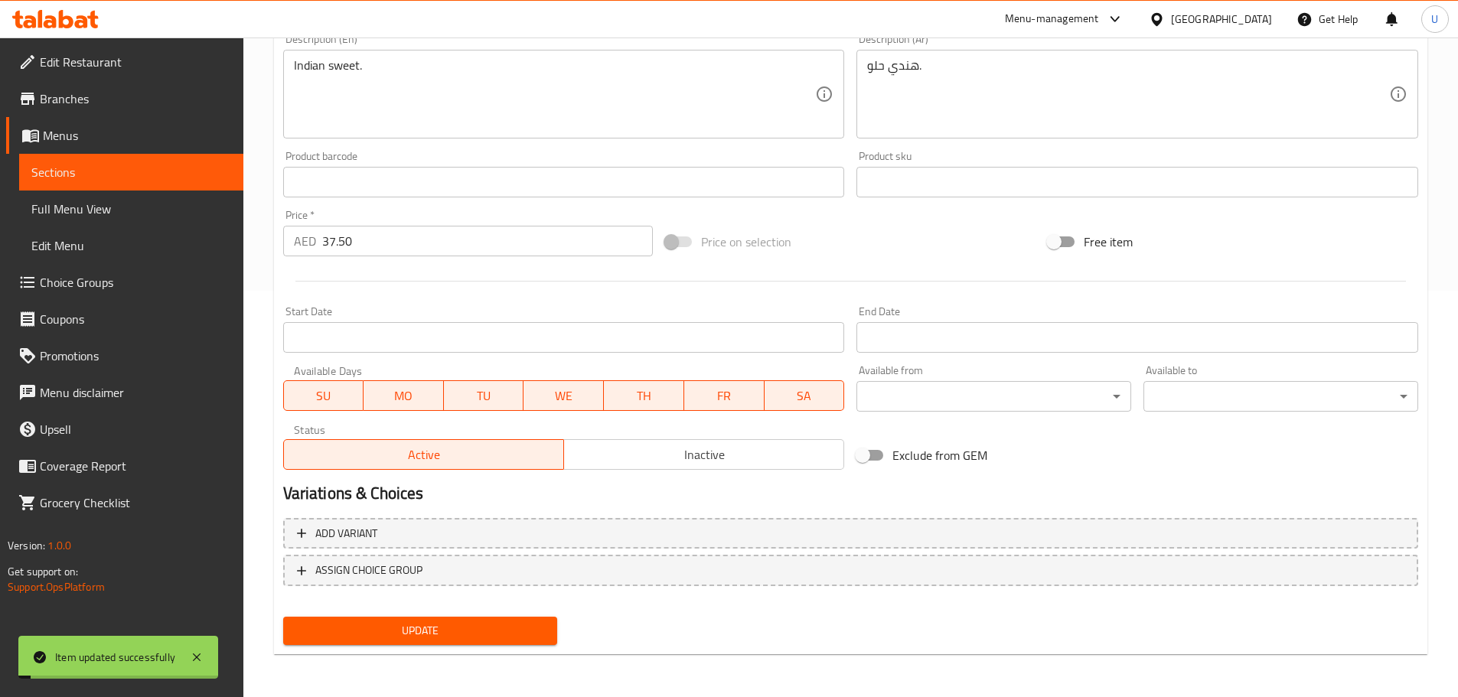
scroll to position [0, 0]
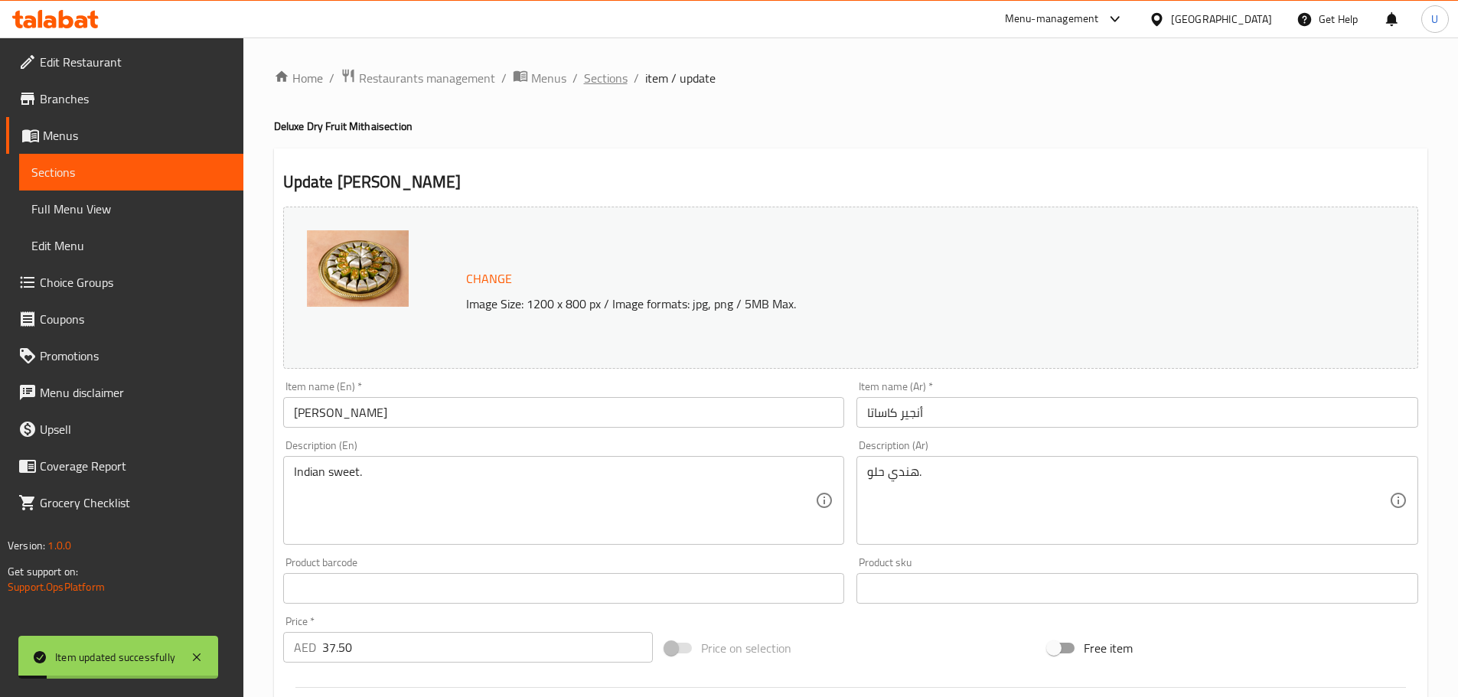
click at [613, 78] on span "Sections" at bounding box center [606, 78] width 44 height 18
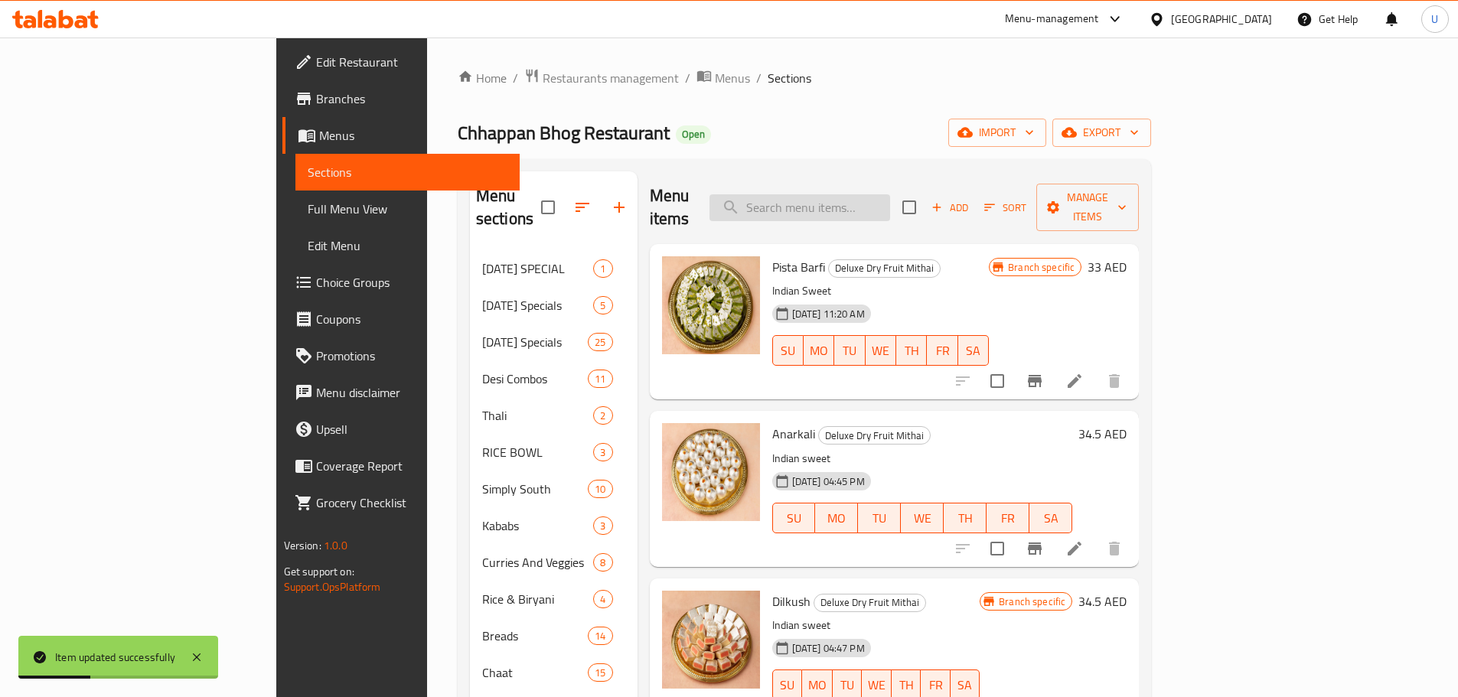
click at [869, 196] on input "search" at bounding box center [800, 207] width 181 height 27
